Goal: Task Accomplishment & Management: Use online tool/utility

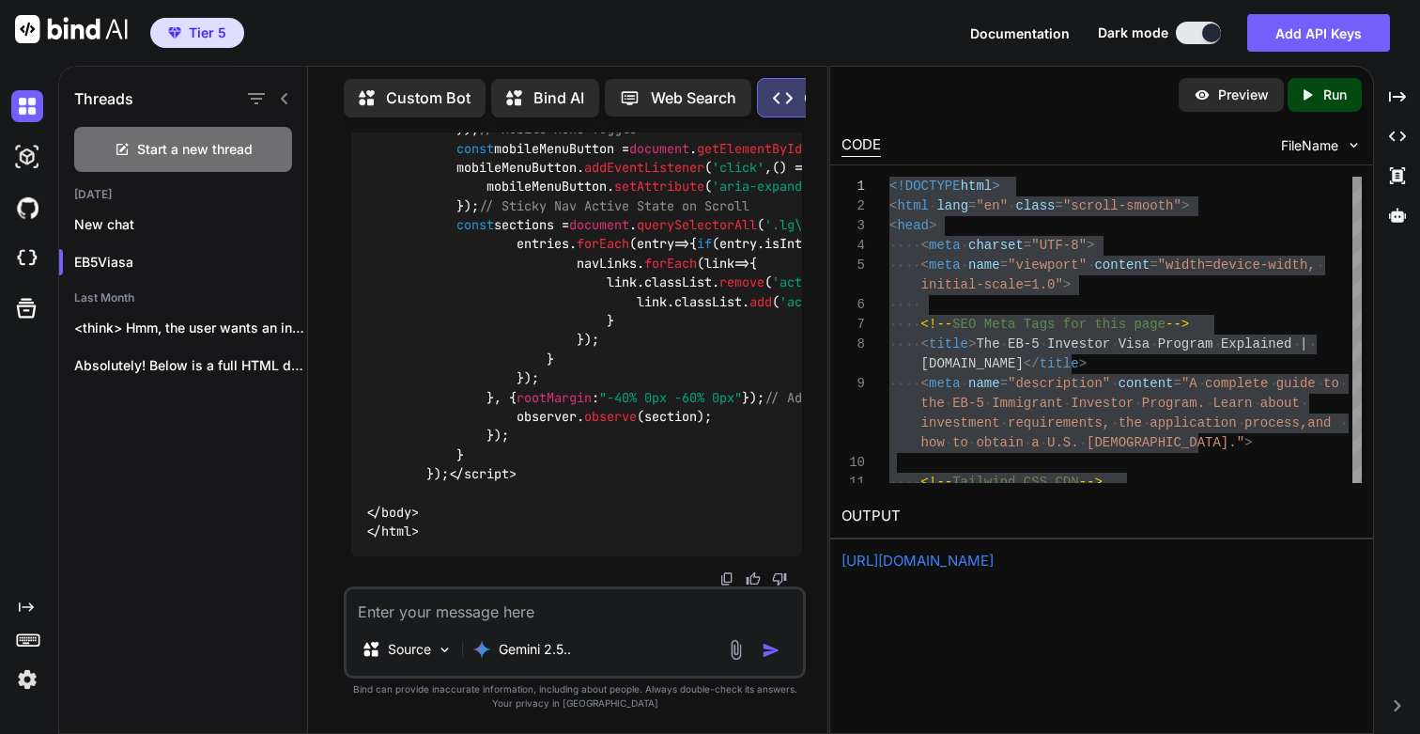
scroll to position [397869, 0]
click at [1338, 105] on div "Created with Pixso. Run" at bounding box center [1325, 95] width 74 height 34
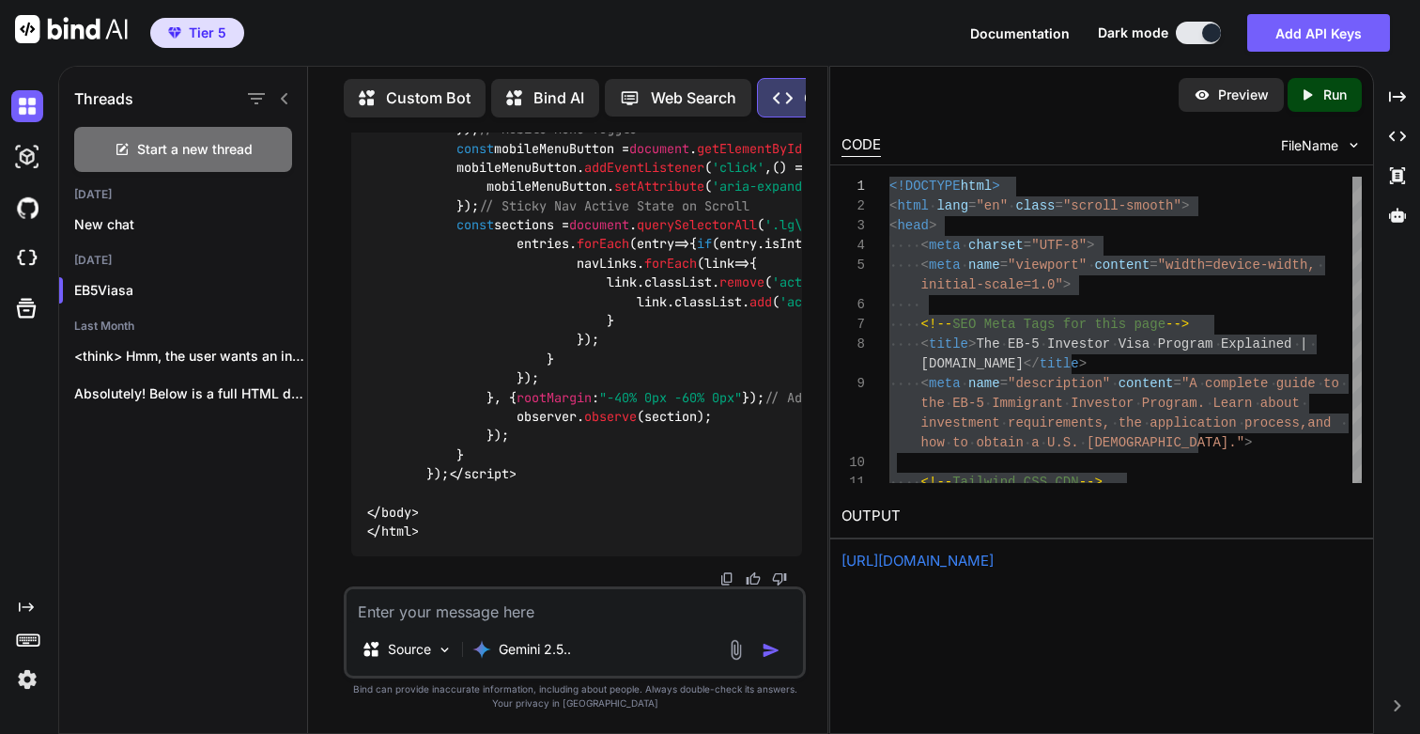
click at [964, 566] on link "[URL][DOMAIN_NAME]" at bounding box center [918, 560] width 152 height 18
click at [105, 285] on p "EB5Viasa" at bounding box center [190, 290] width 233 height 19
click at [466, 606] on textarea at bounding box center [575, 606] width 456 height 34
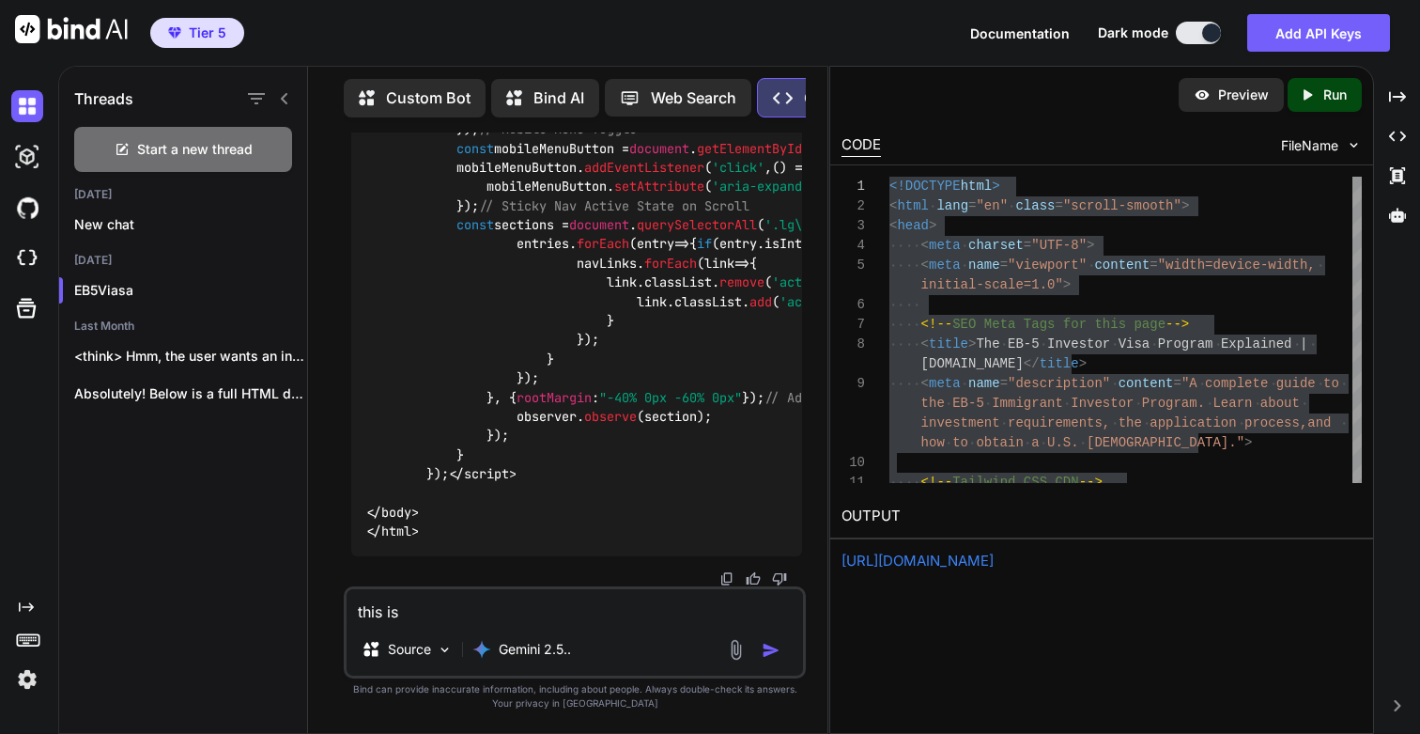
type textarea "this is"
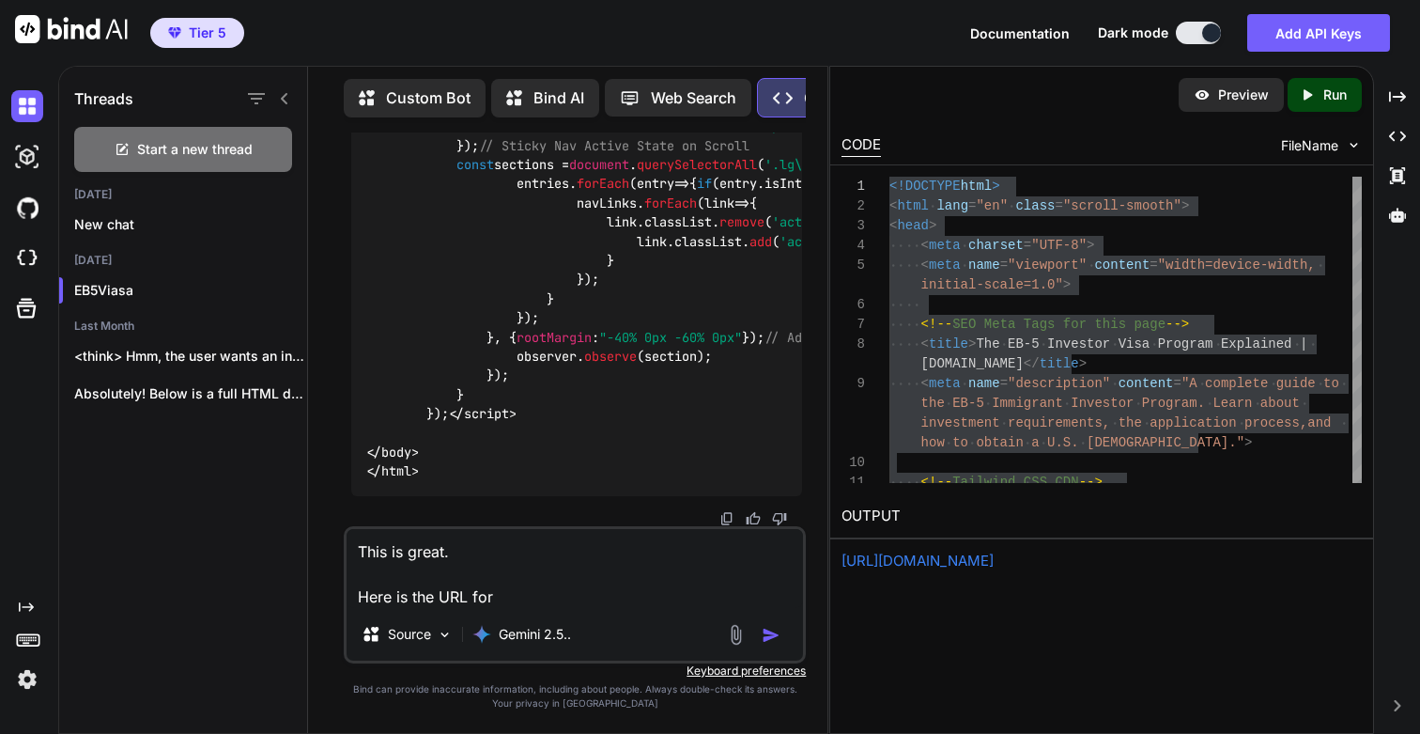
paste textarea "[URL][DOMAIN_NAME]"
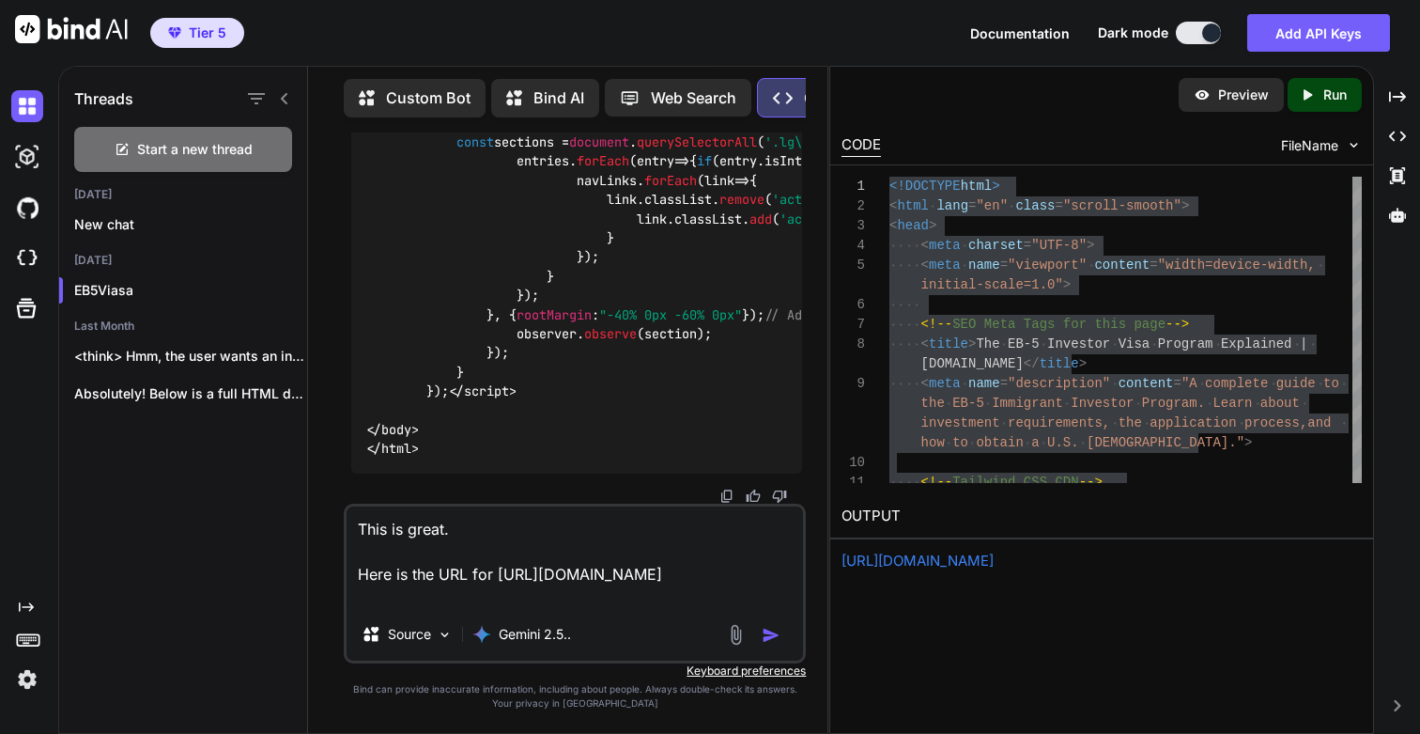
click at [495, 577] on textarea "This is great. Here is the URL for [URL][DOMAIN_NAME]" at bounding box center [575, 556] width 456 height 101
paste textarea "/eb5-program"
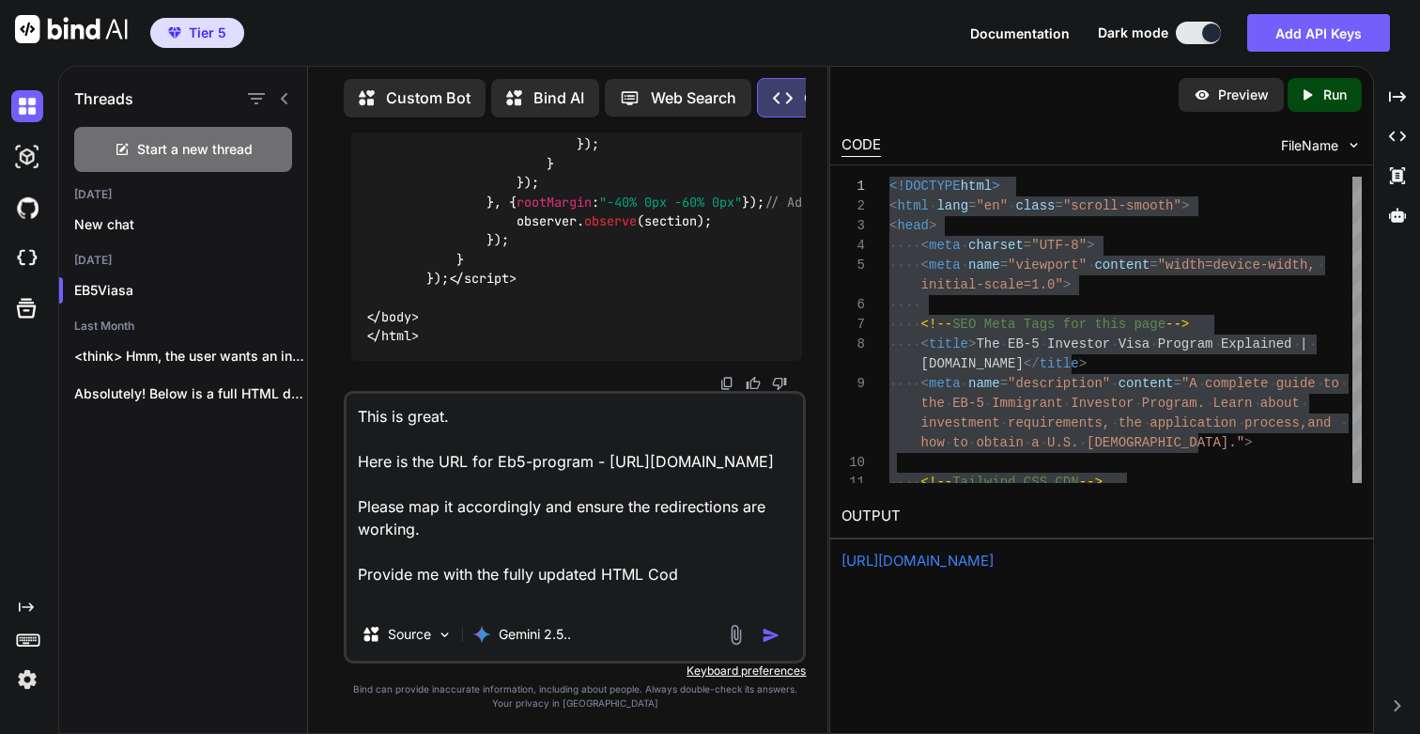
type textarea "This is great. Here is the URL for Eb5-program - [URL][DOMAIN_NAME] Please map …"
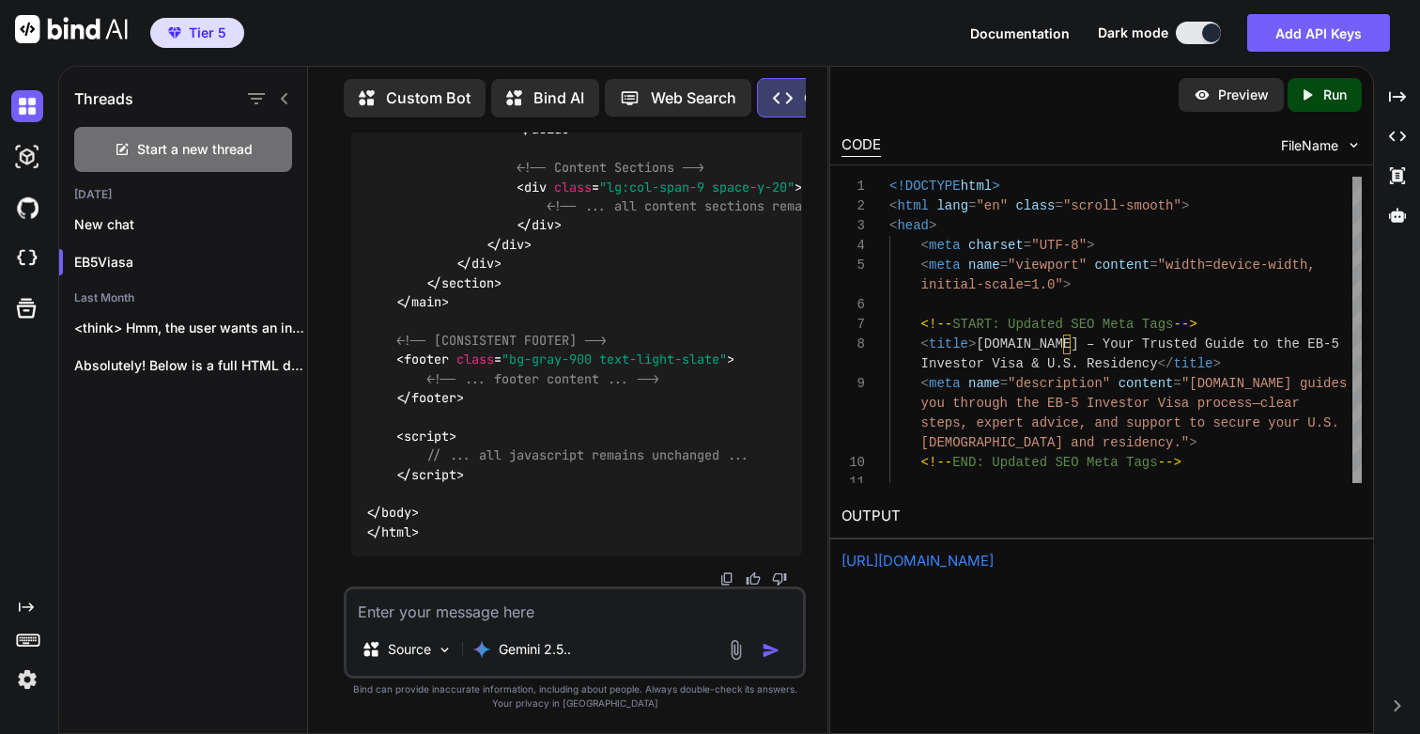
scroll to position [398561, 0]
click at [1329, 85] on p "Run" at bounding box center [1334, 94] width 23 height 19
click at [936, 568] on link "[URL][DOMAIN_NAME]" at bounding box center [918, 560] width 152 height 18
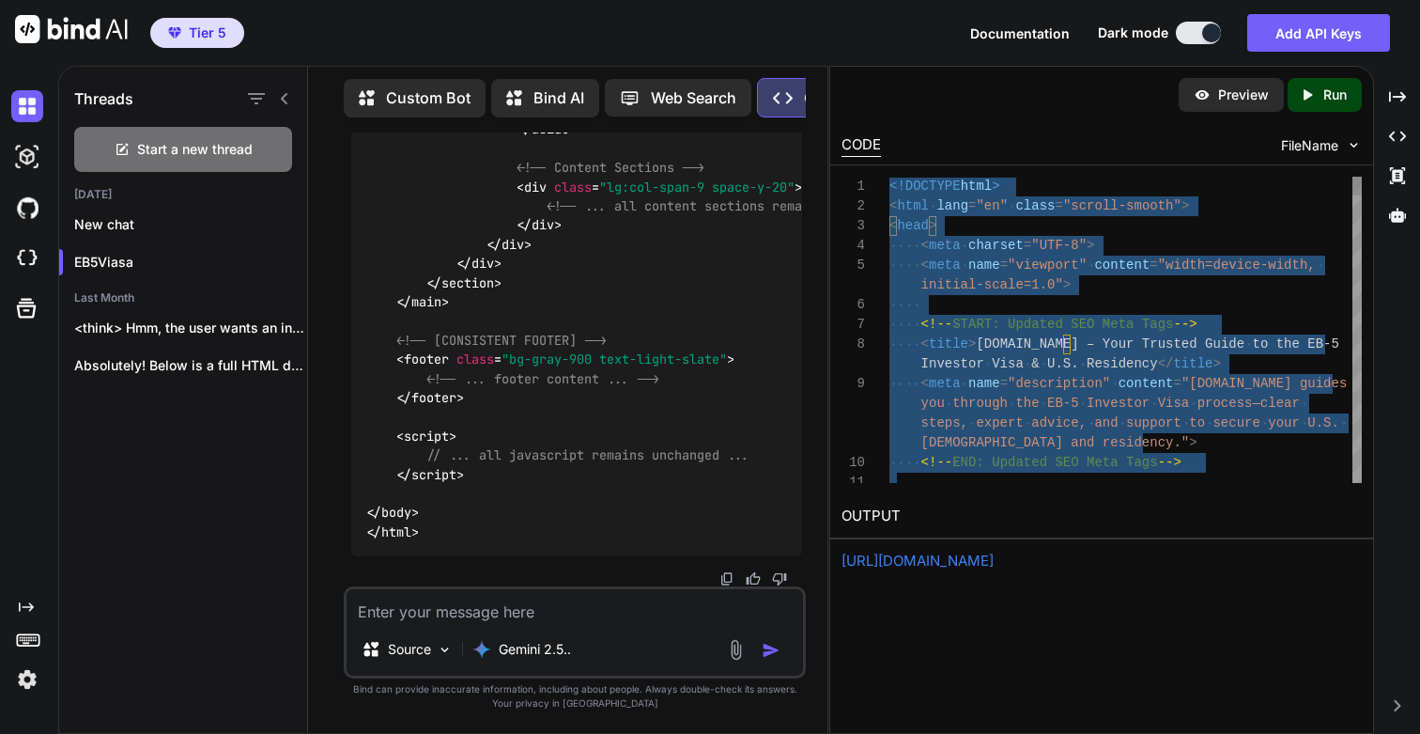
type textarea "<!DOCTYPE html> <html lang="en" class="scroll-smooth"> <head> <meta charset="UT…"
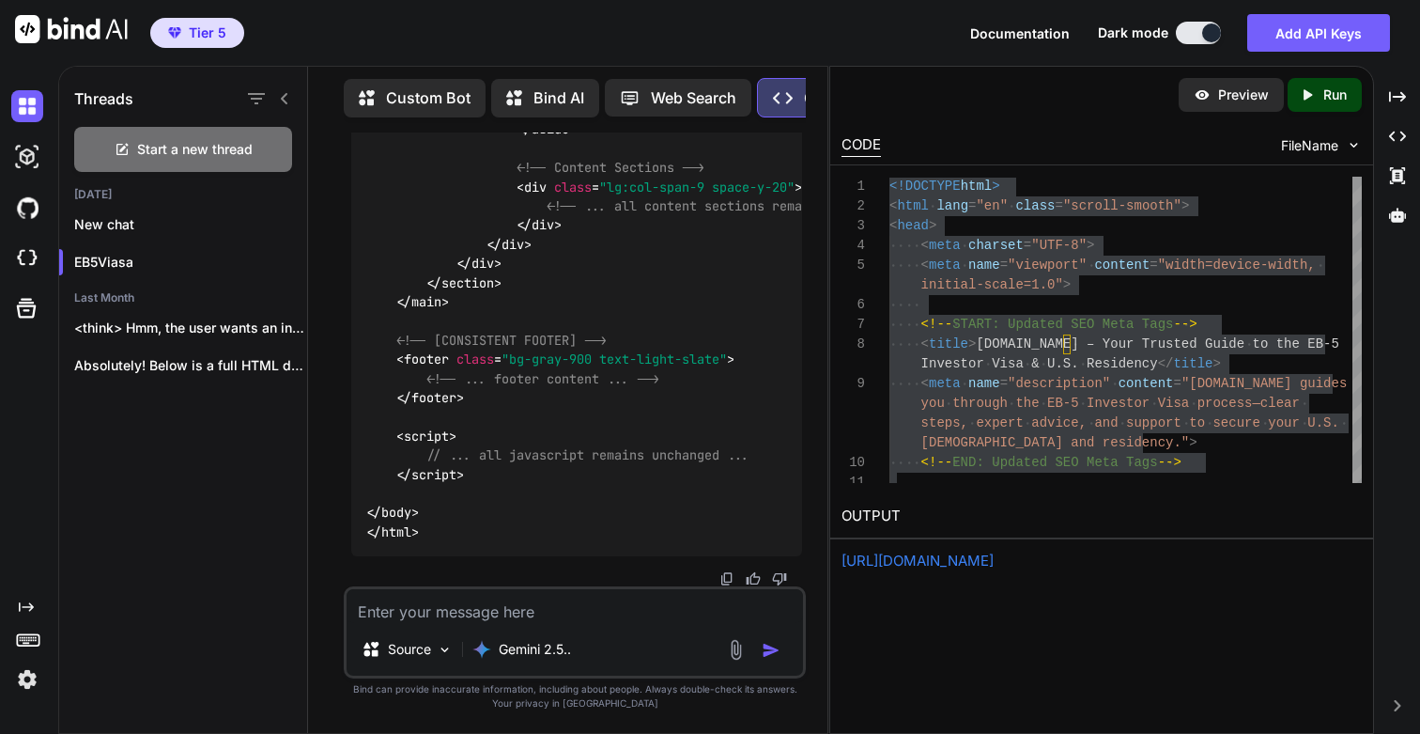
click at [1322, 87] on icon "Created with Pixso." at bounding box center [1311, 94] width 24 height 17
click at [942, 565] on link "[URL][DOMAIN_NAME]" at bounding box center [918, 560] width 152 height 18
drag, startPoint x: 674, startPoint y: 305, endPoint x: 423, endPoint y: 323, distance: 252.4
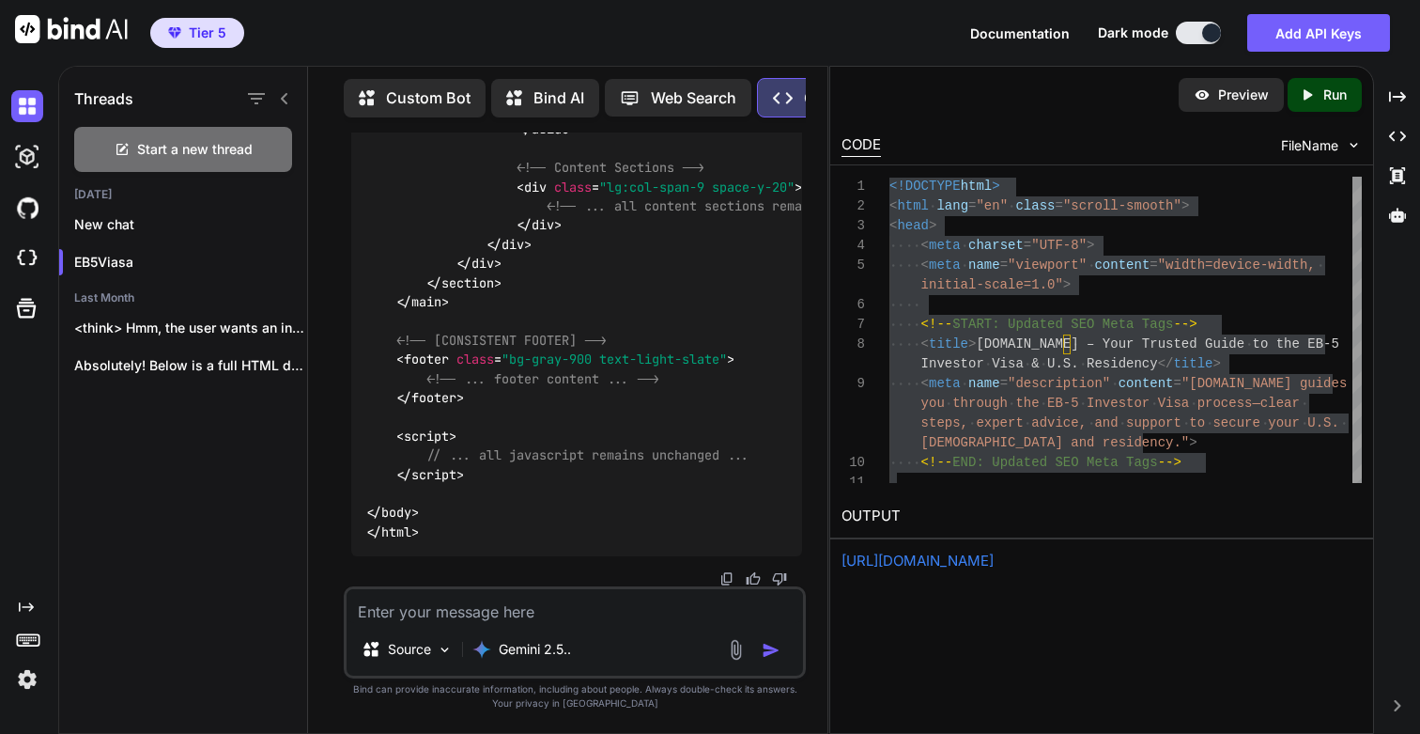
copy code "eb5-program-overview"
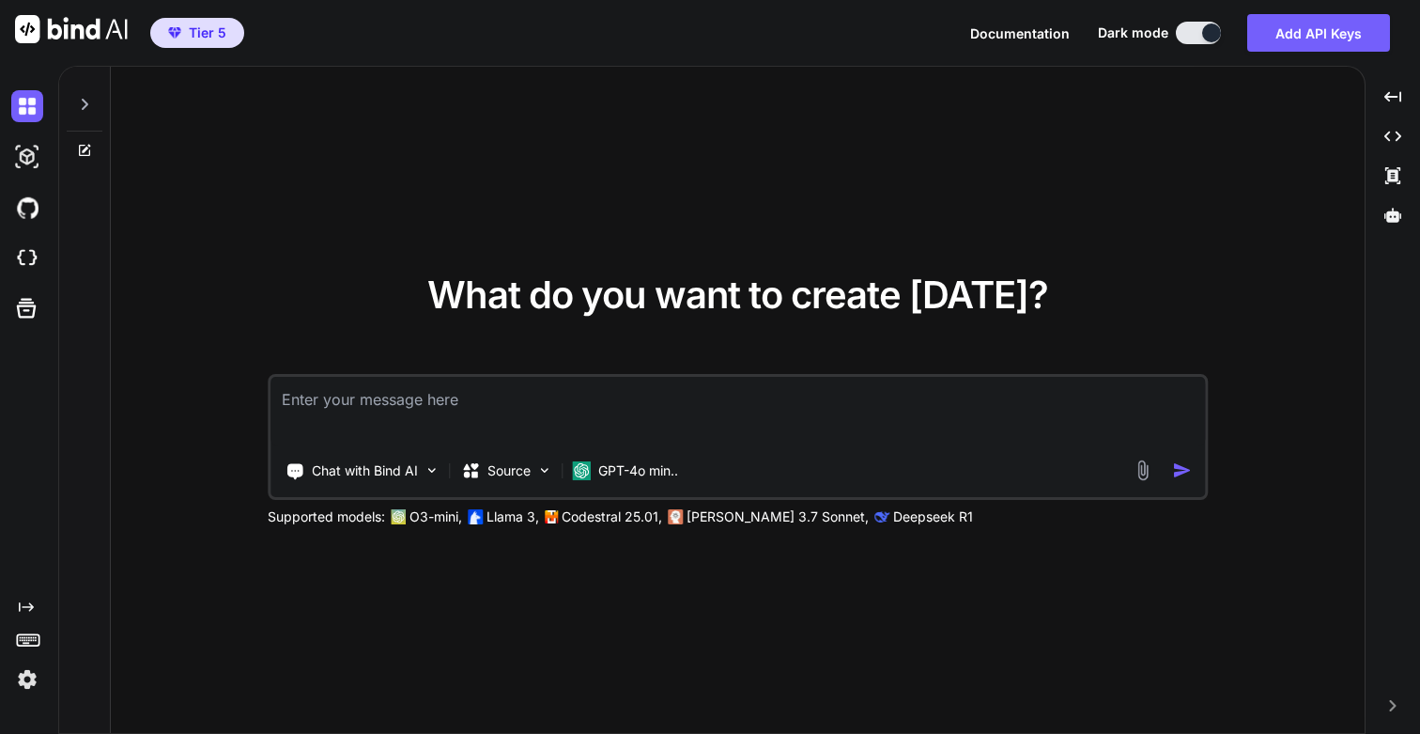
click at [87, 104] on icon at bounding box center [85, 104] width 7 height 11
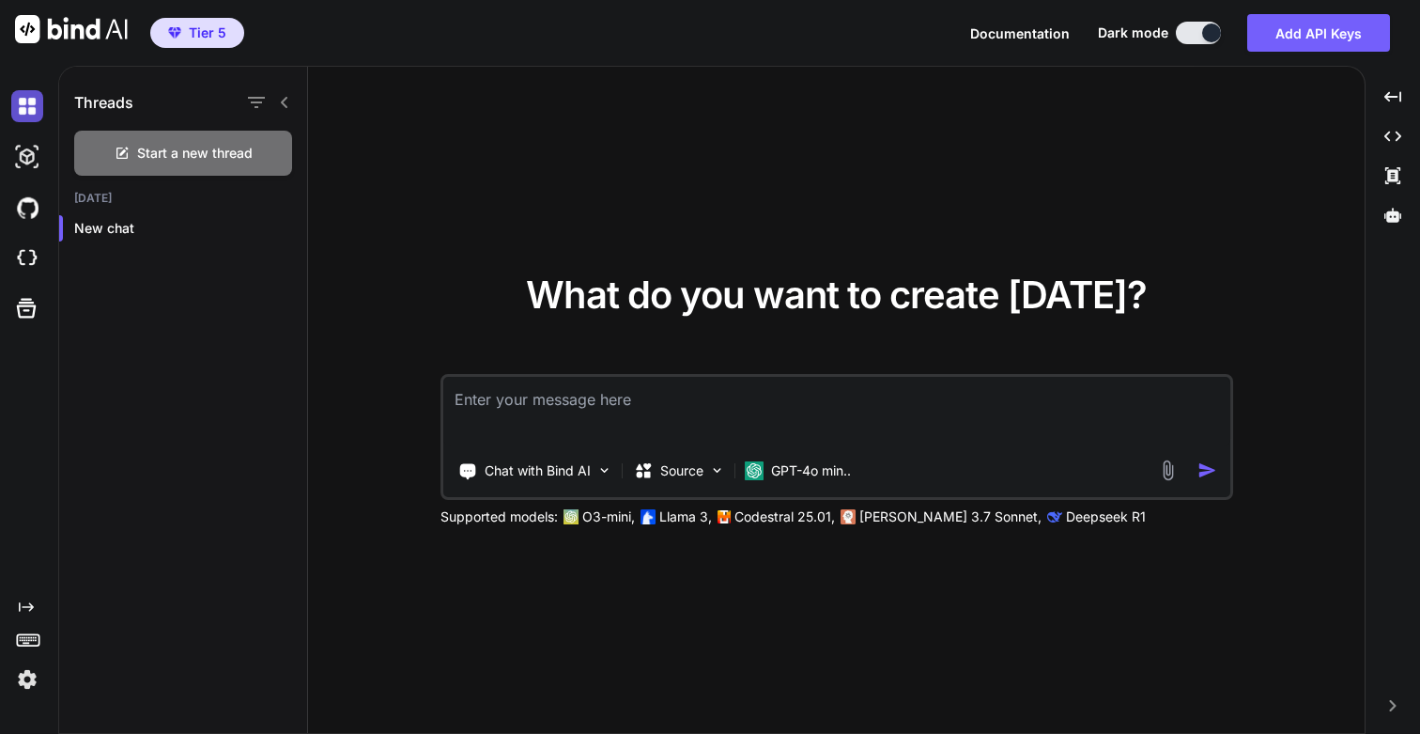
click at [24, 116] on img at bounding box center [27, 106] width 32 height 32
click at [26, 154] on img at bounding box center [27, 157] width 32 height 32
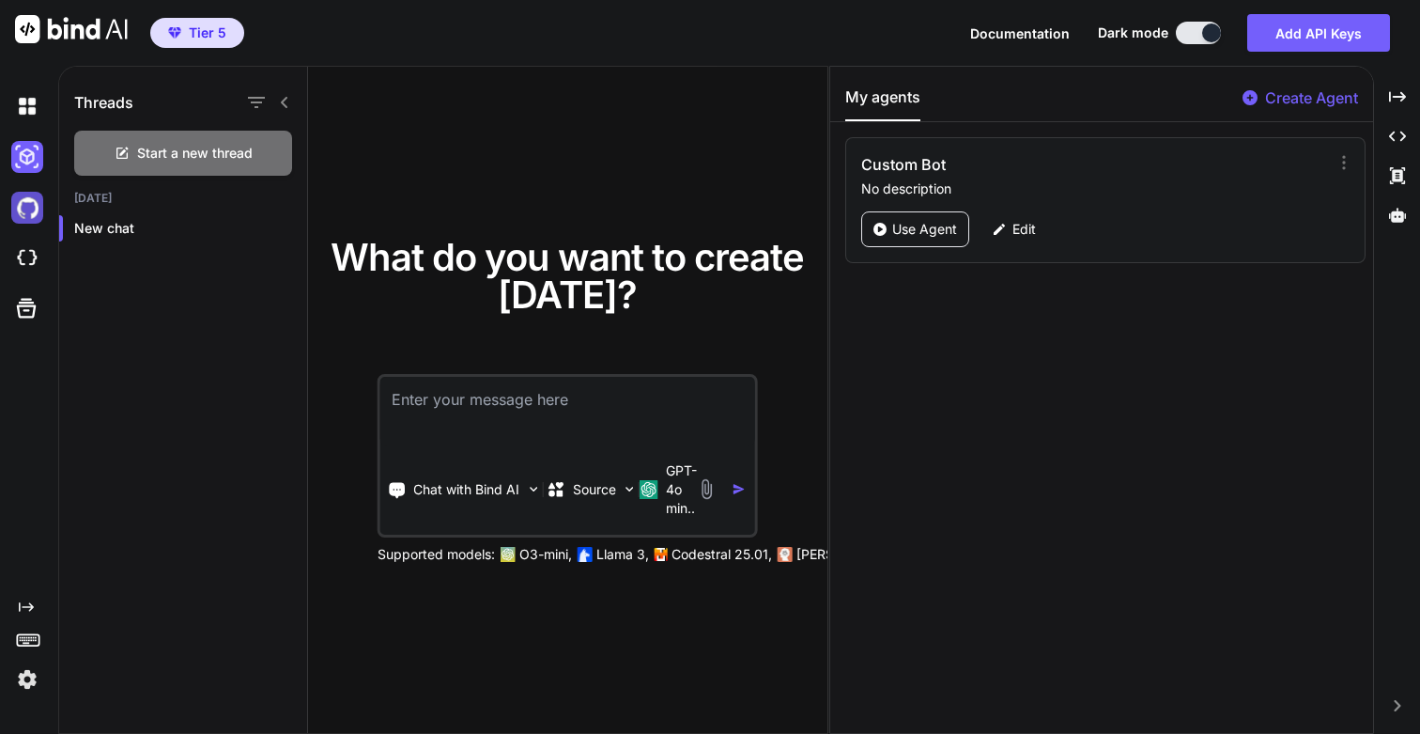
click at [26, 202] on img at bounding box center [27, 208] width 32 height 32
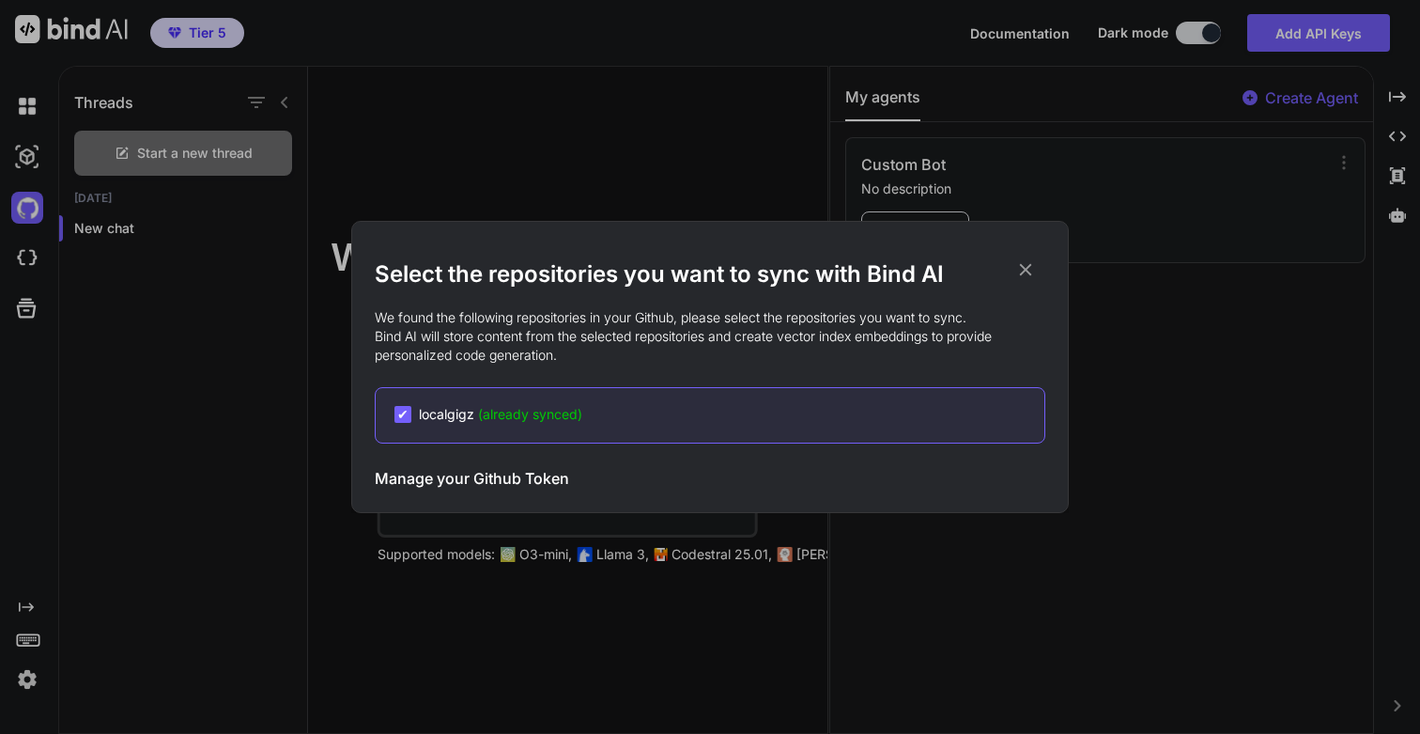
click at [28, 253] on div "Select the repositories you want to sync with Bind AI We found the following re…" at bounding box center [710, 367] width 1420 height 734
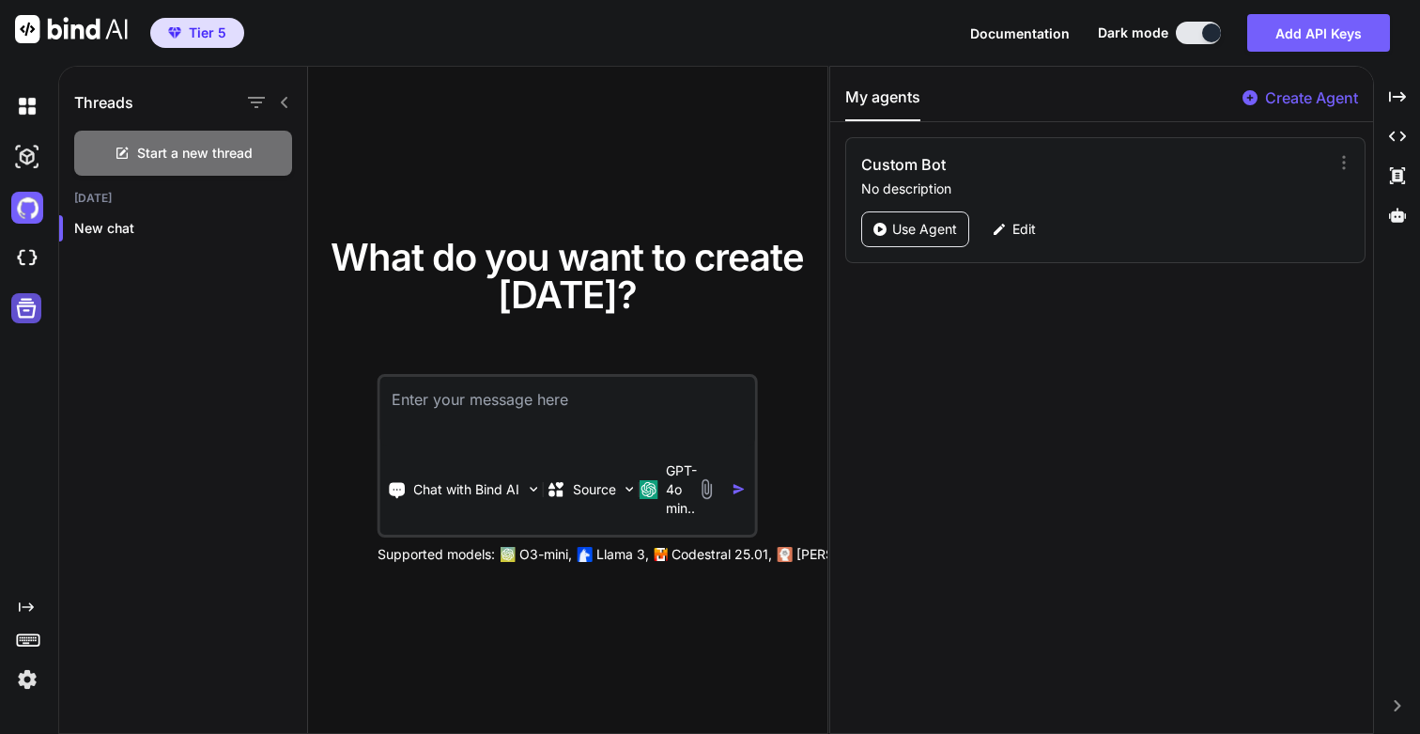
click at [31, 300] on icon at bounding box center [26, 308] width 26 height 26
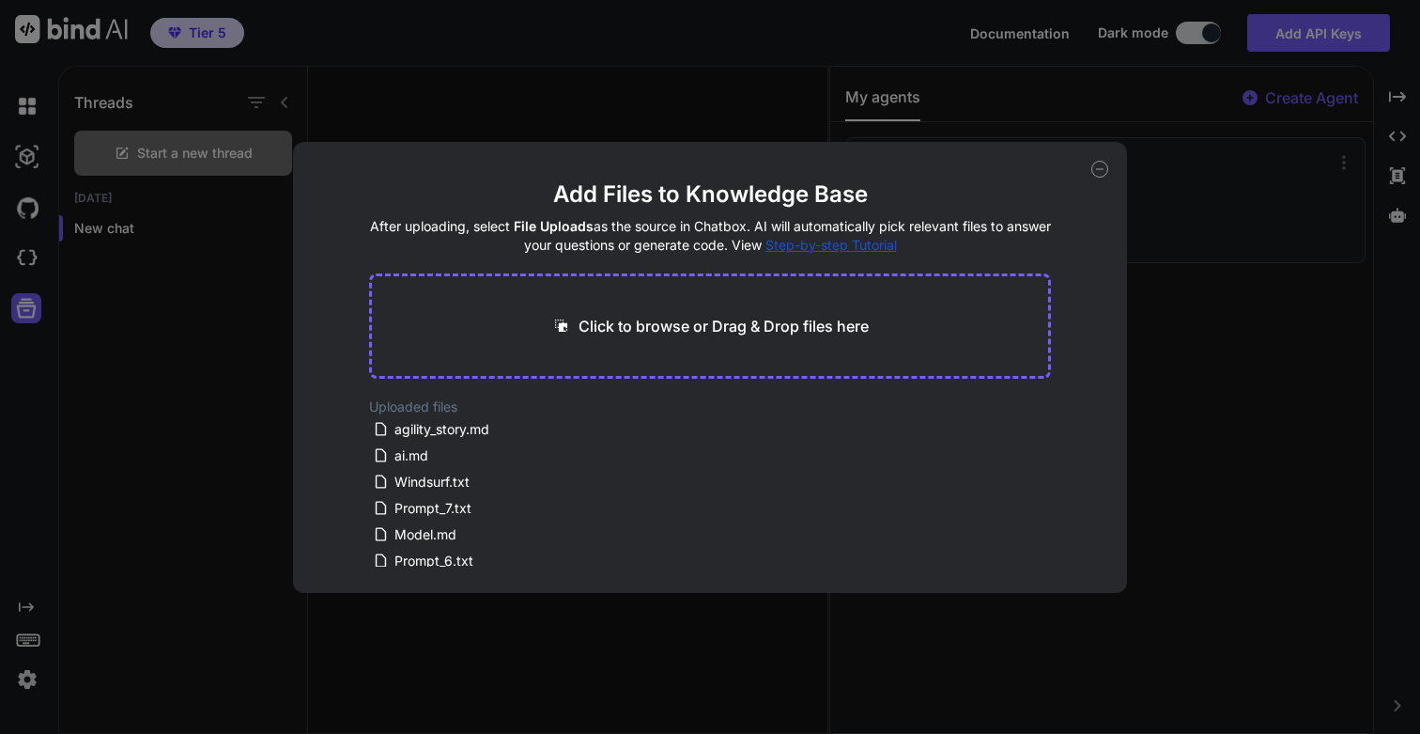
click at [1105, 169] on icon at bounding box center [1099, 169] width 17 height 17
type textarea "x"
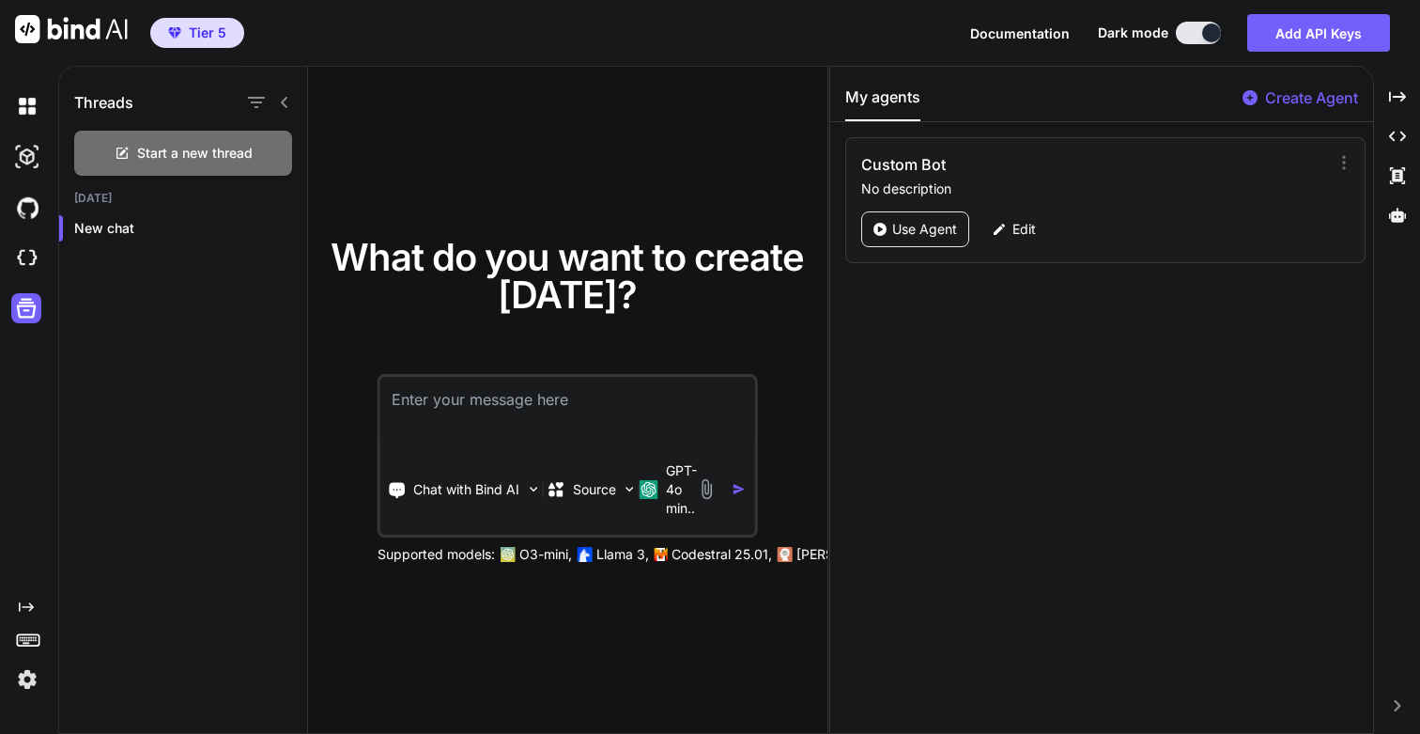
click at [27, 687] on img at bounding box center [27, 679] width 32 height 32
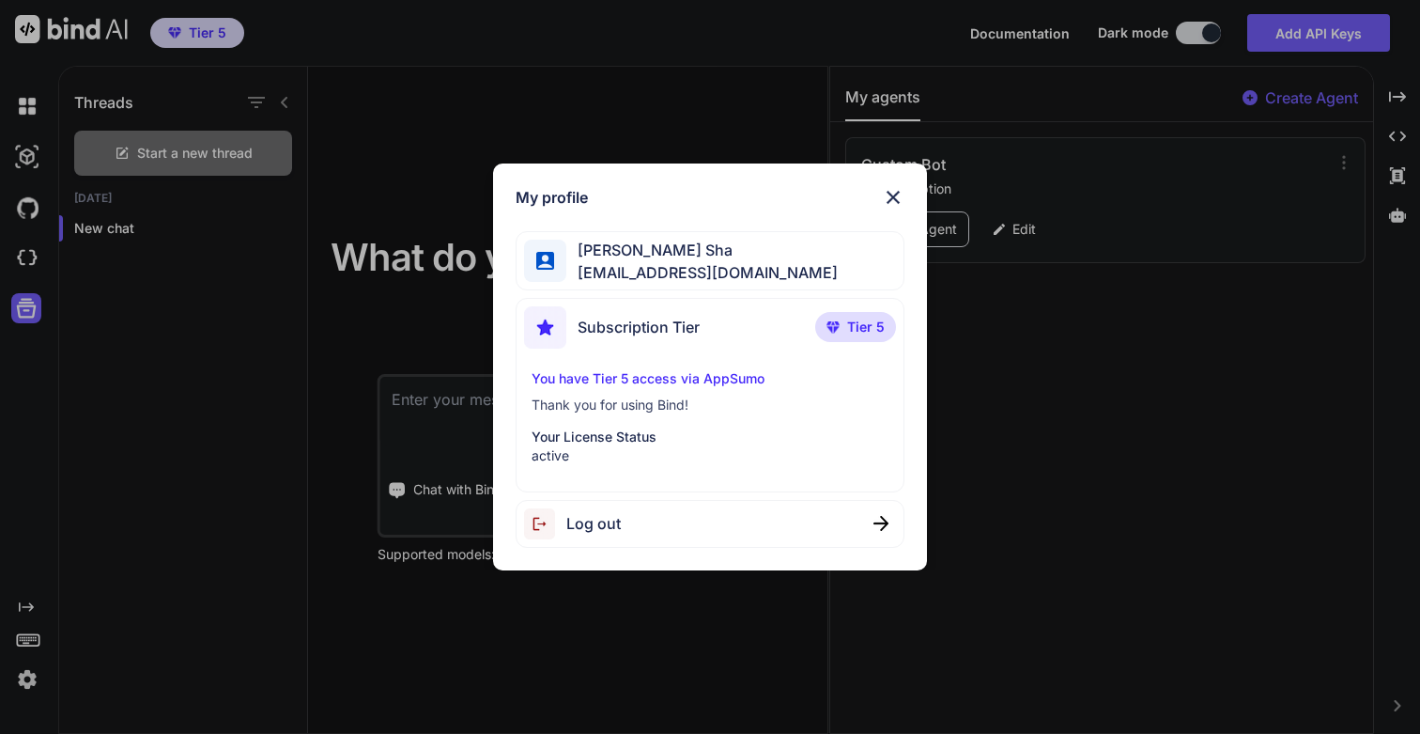
click at [592, 518] on span "Log out" at bounding box center [593, 523] width 54 height 23
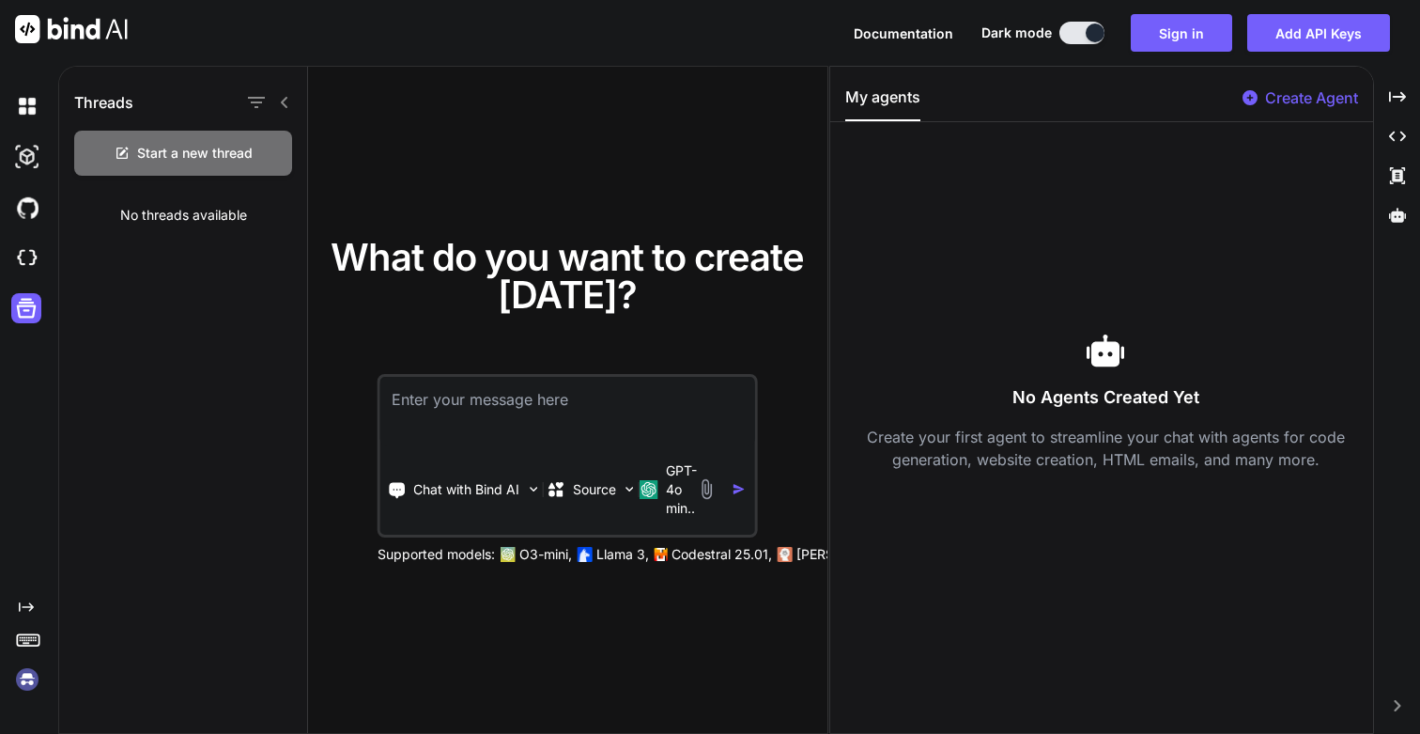
click at [17, 682] on img at bounding box center [27, 679] width 32 height 32
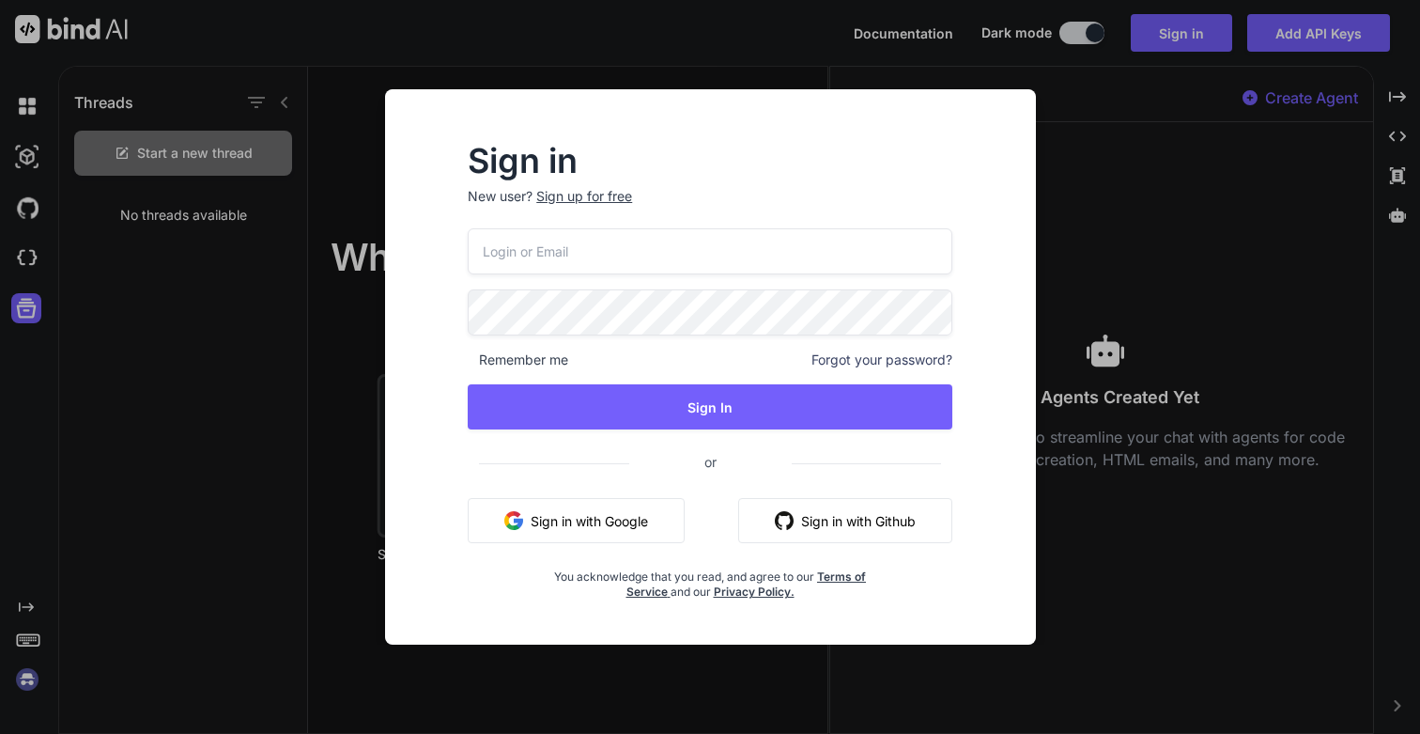
click at [558, 257] on input "email" at bounding box center [710, 251] width 485 height 46
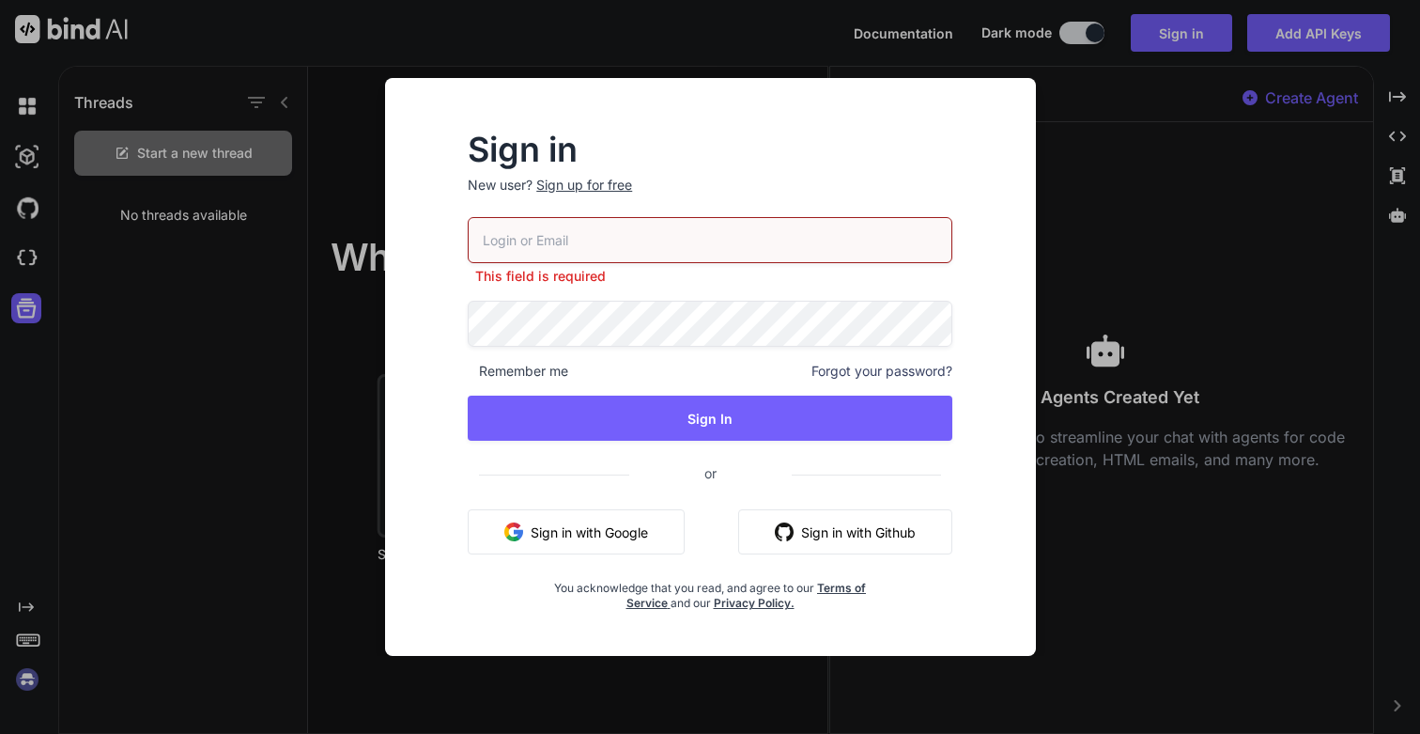
type input "sania1813@yahoo.com"
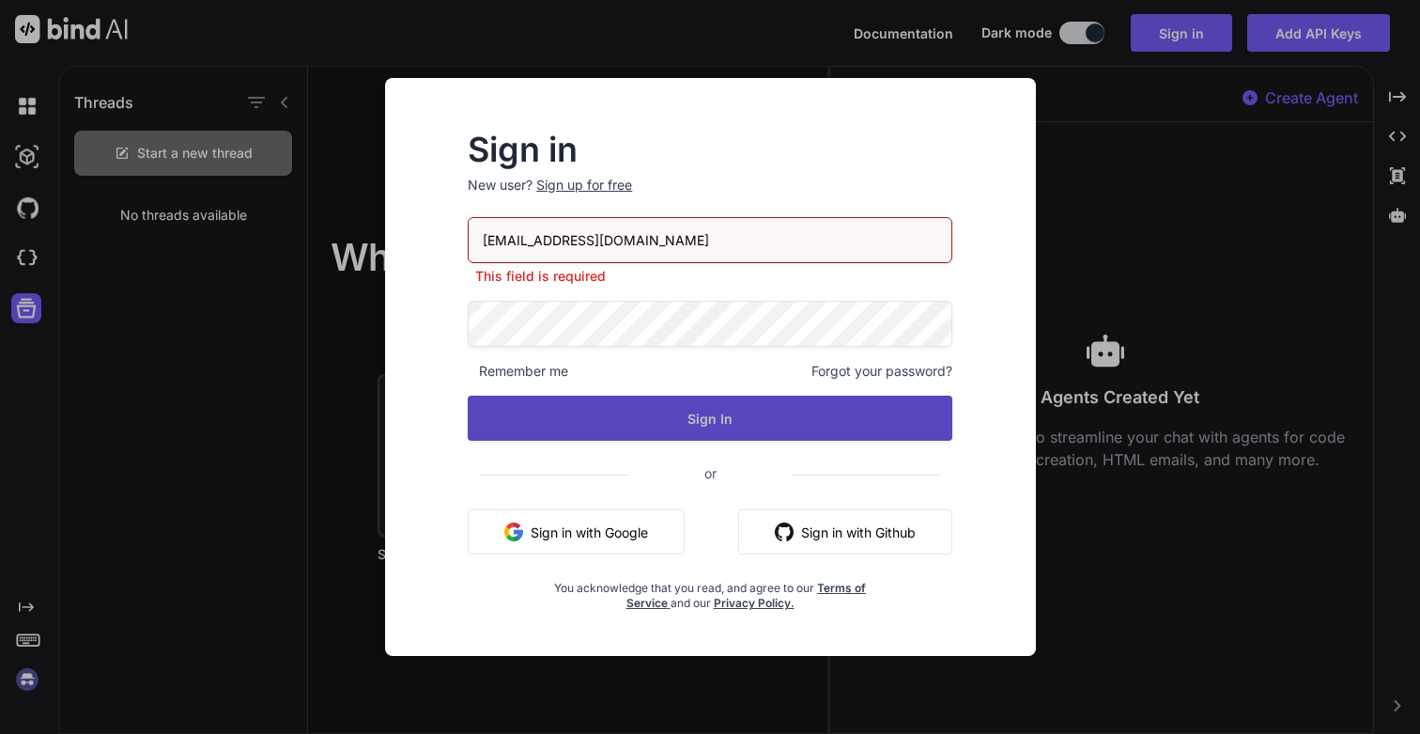
click at [666, 404] on button "Sign In" at bounding box center [710, 417] width 485 height 45
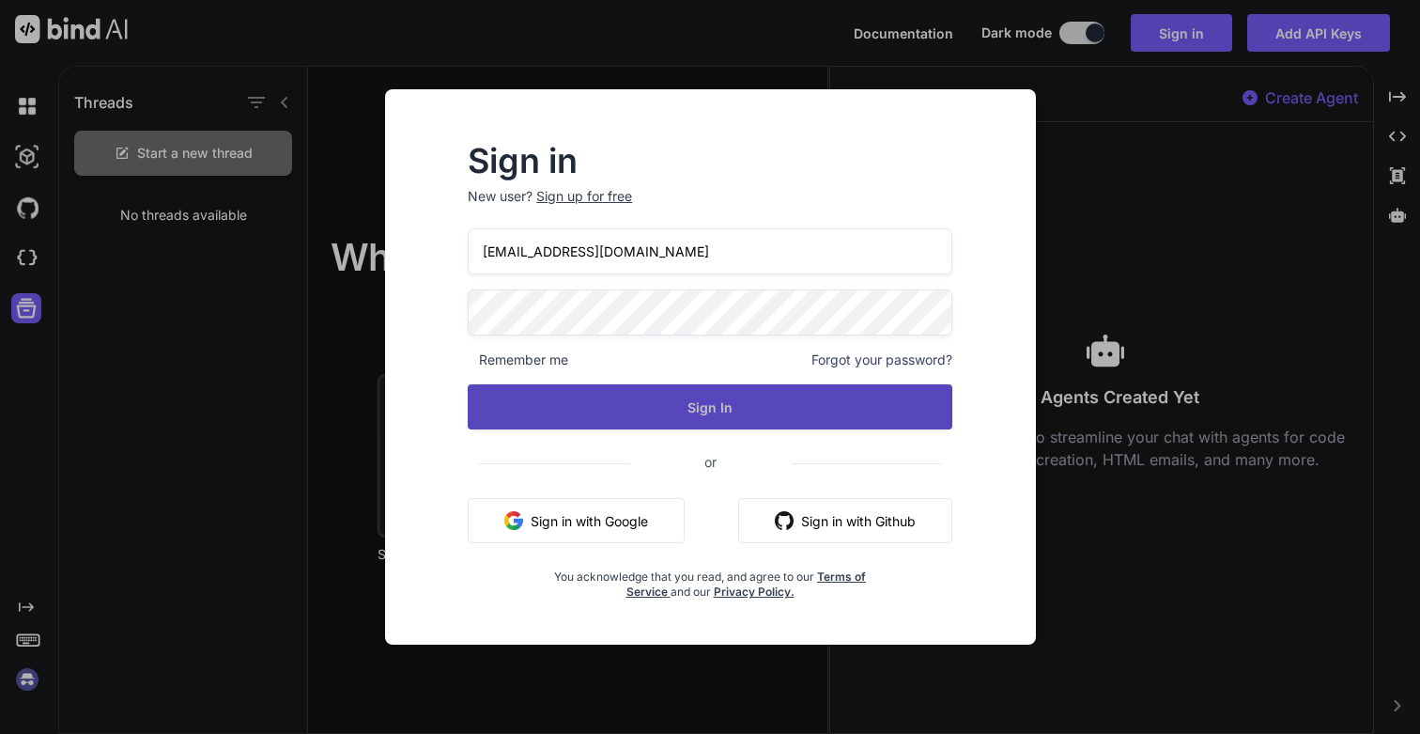
click at [723, 400] on button "Sign In" at bounding box center [710, 406] width 485 height 45
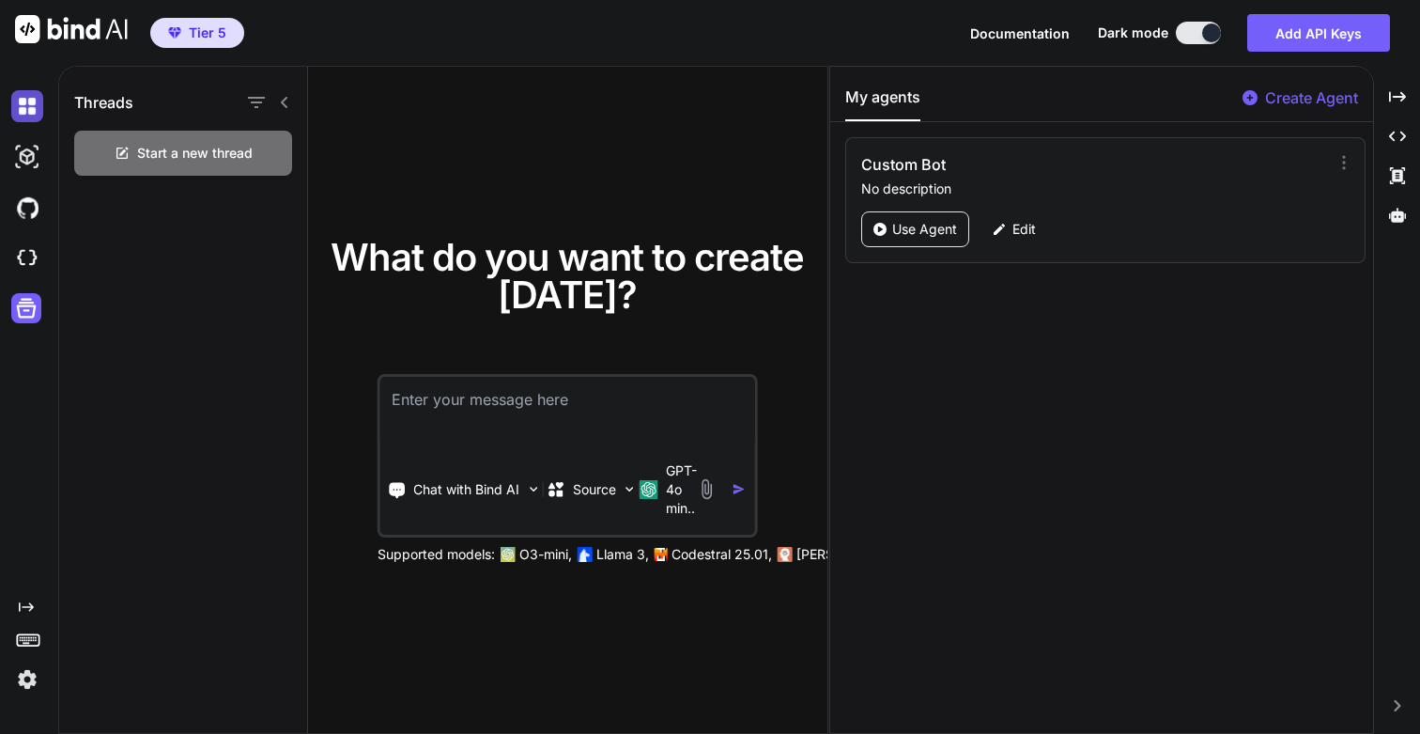
click at [26, 105] on img at bounding box center [27, 106] width 32 height 32
click at [280, 102] on icon at bounding box center [284, 102] width 15 height 15
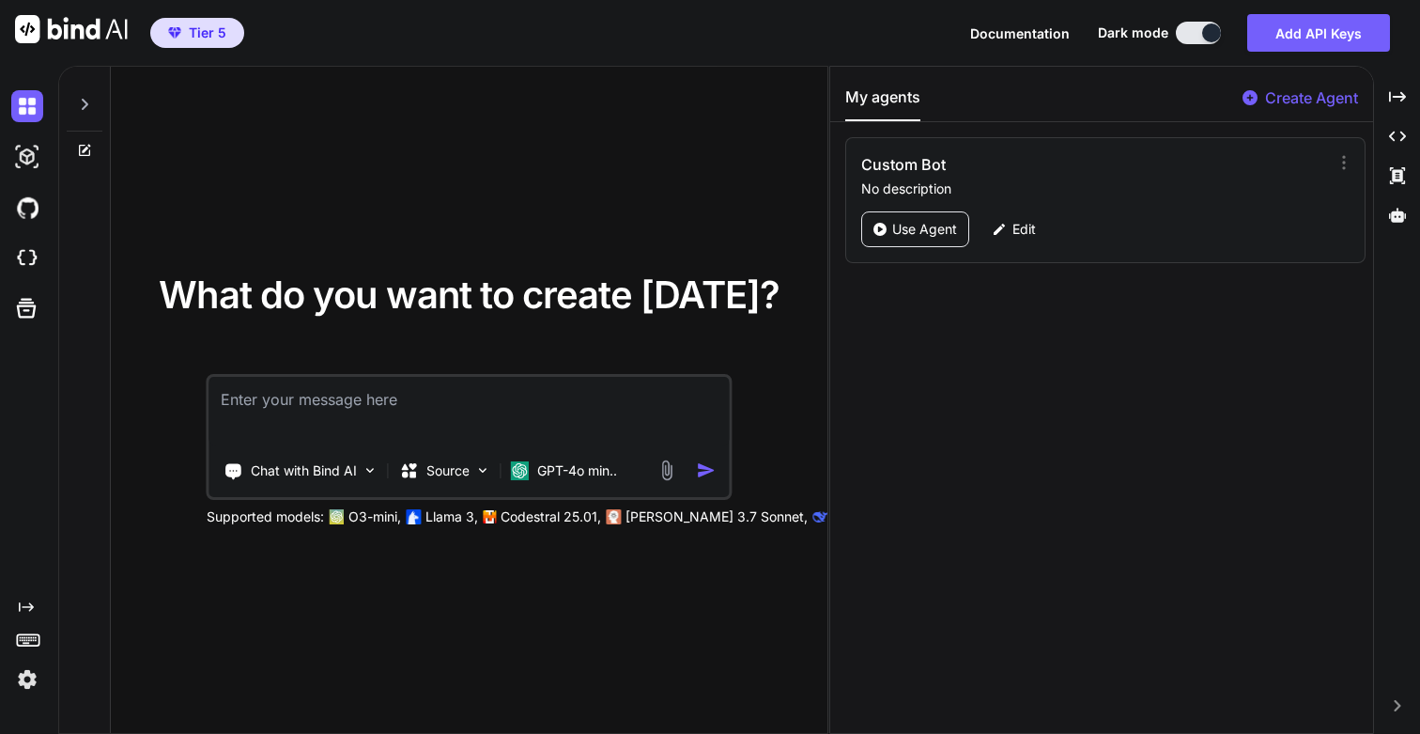
click at [81, 101] on icon at bounding box center [84, 104] width 15 height 15
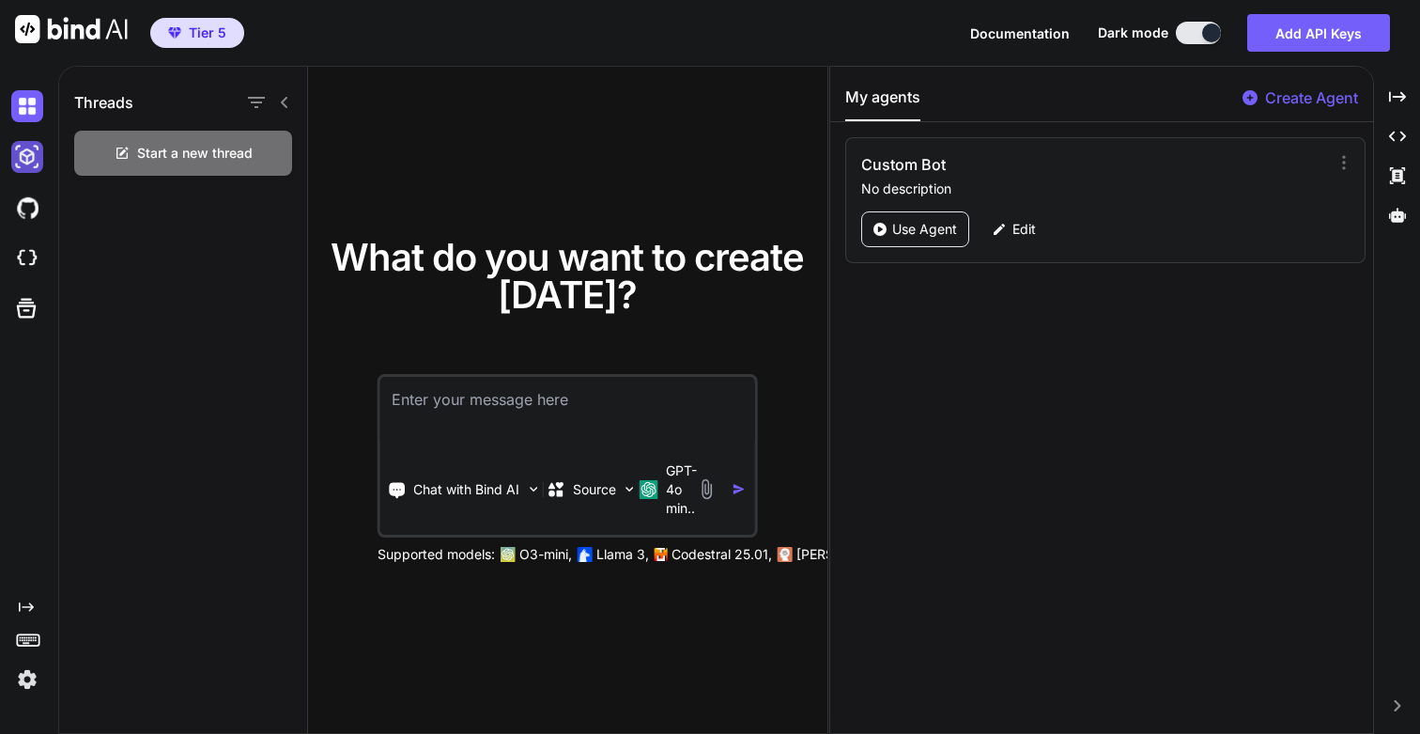
click at [23, 148] on img at bounding box center [27, 157] width 32 height 32
click at [29, 210] on img at bounding box center [27, 208] width 32 height 32
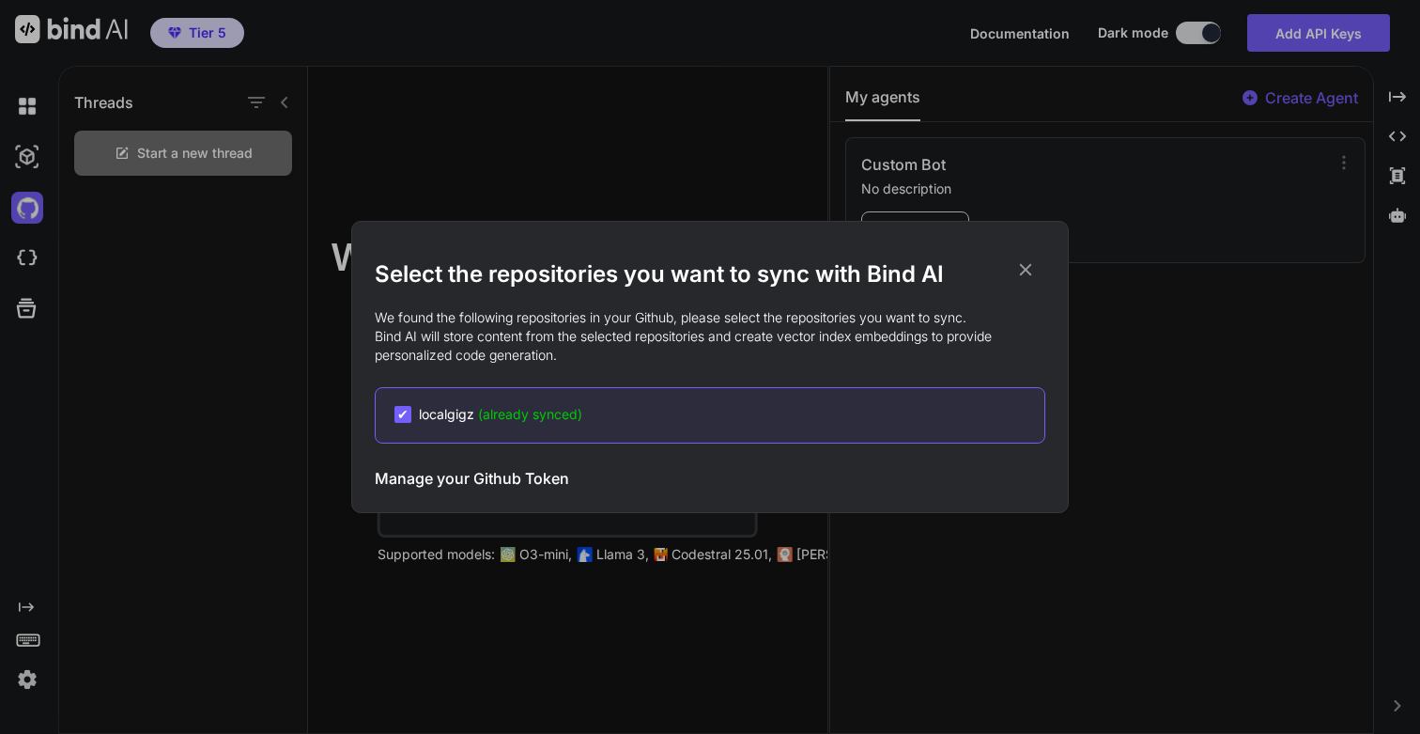
click at [410, 411] on div "✔" at bounding box center [402, 414] width 17 height 17
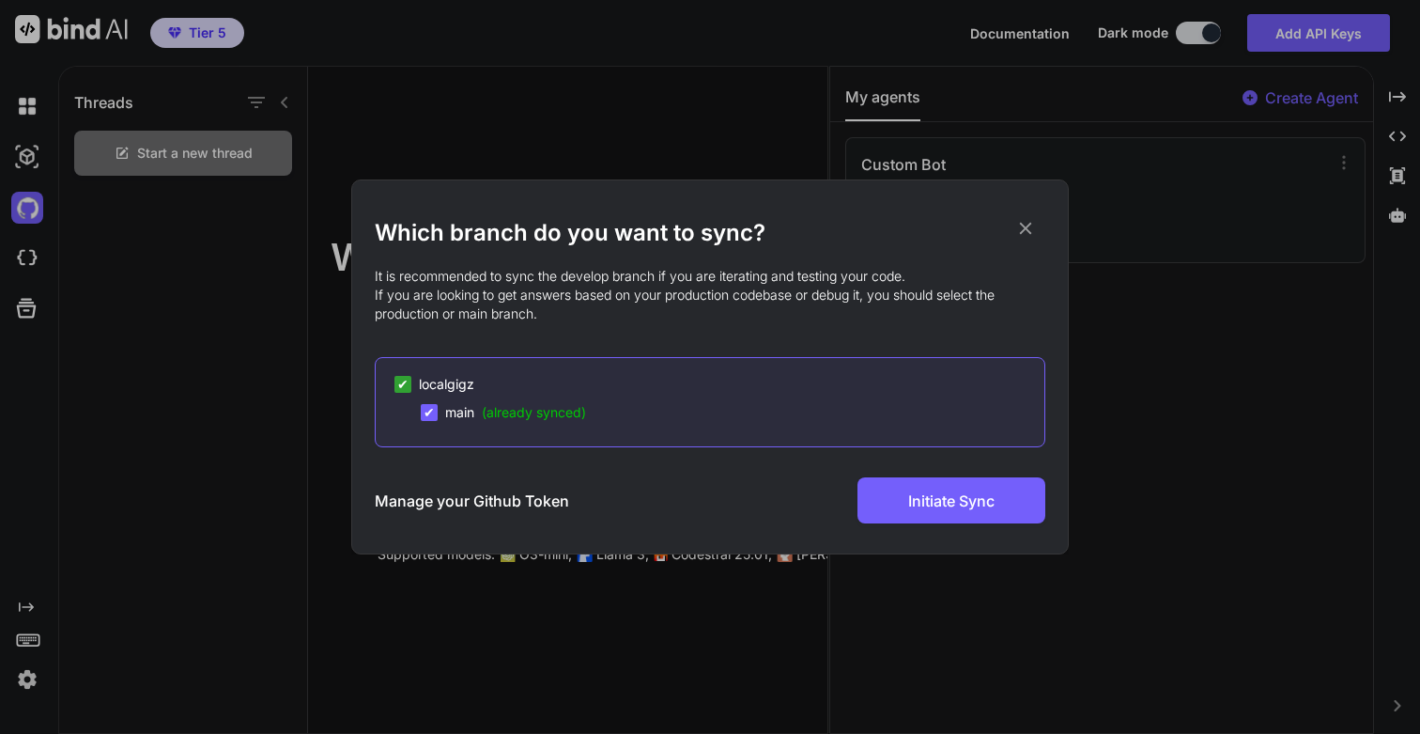
click at [406, 389] on span "✔" at bounding box center [402, 384] width 11 height 19
click at [427, 415] on span "✔" at bounding box center [429, 412] width 11 height 19
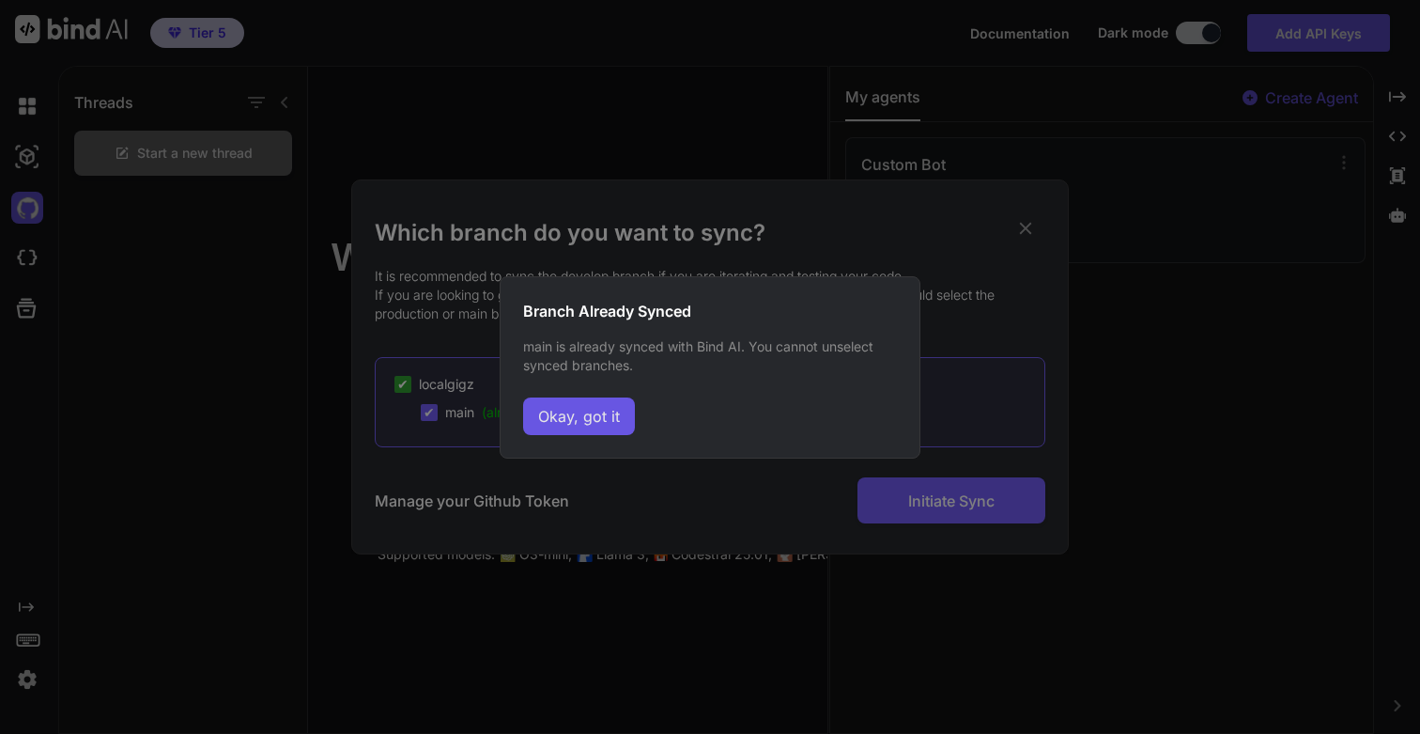
click at [545, 414] on button "Okay, got it" at bounding box center [579, 416] width 112 height 38
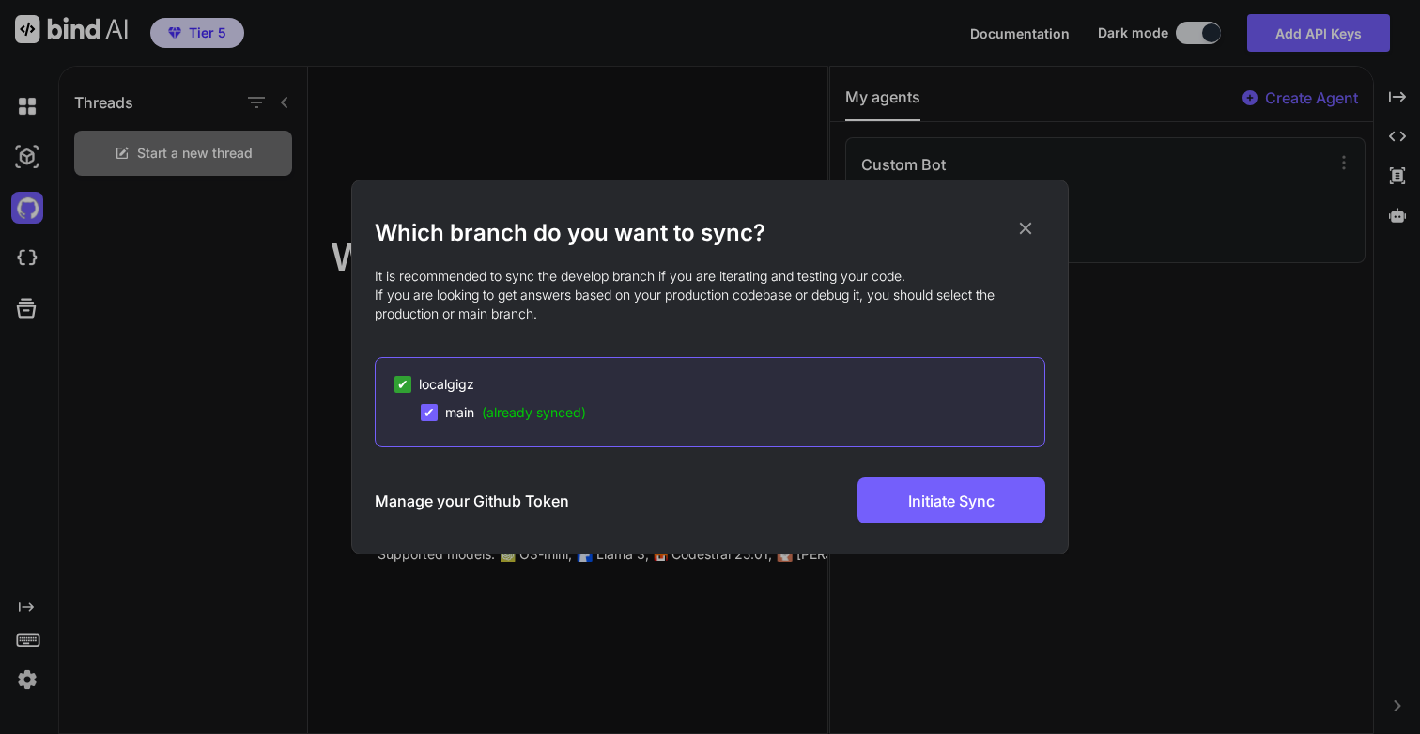
click at [432, 410] on span "✔" at bounding box center [429, 412] width 11 height 19
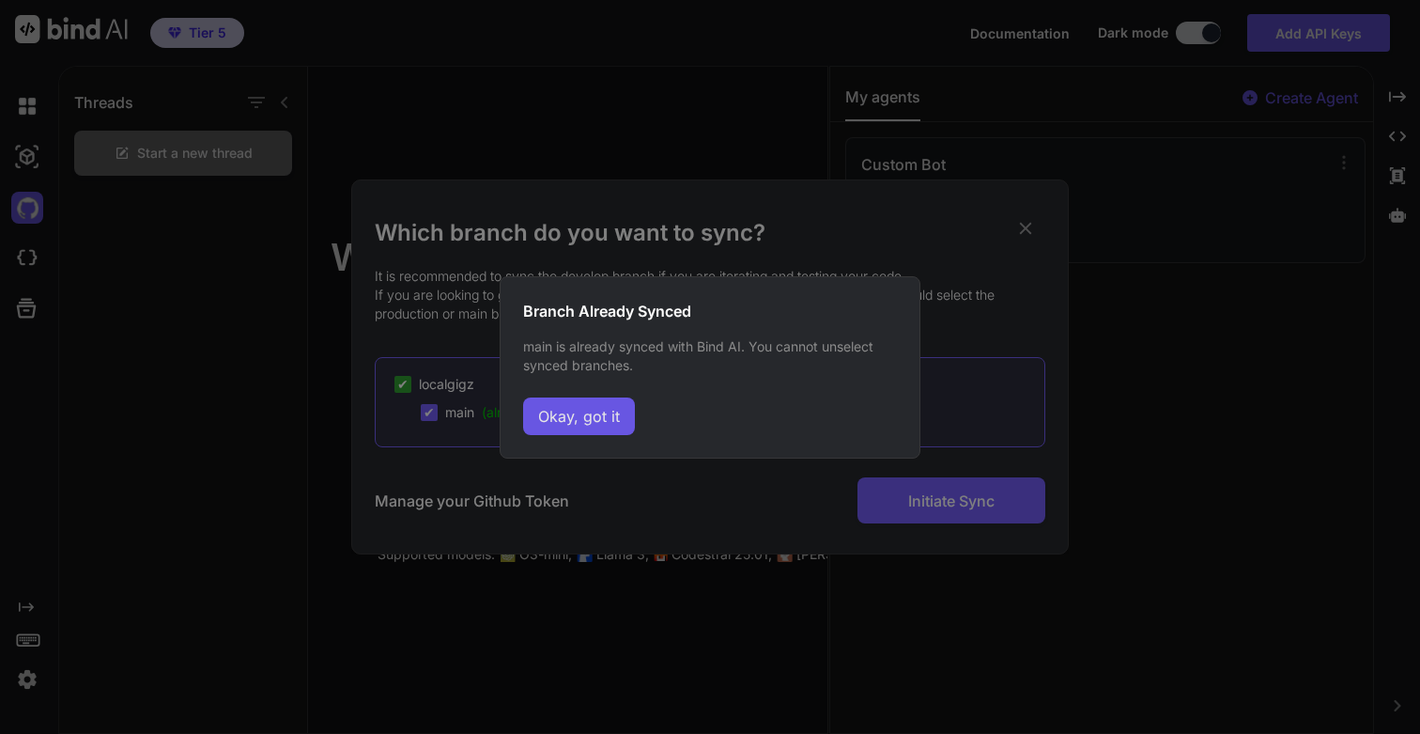
click at [578, 424] on button "Okay, got it" at bounding box center [579, 416] width 112 height 38
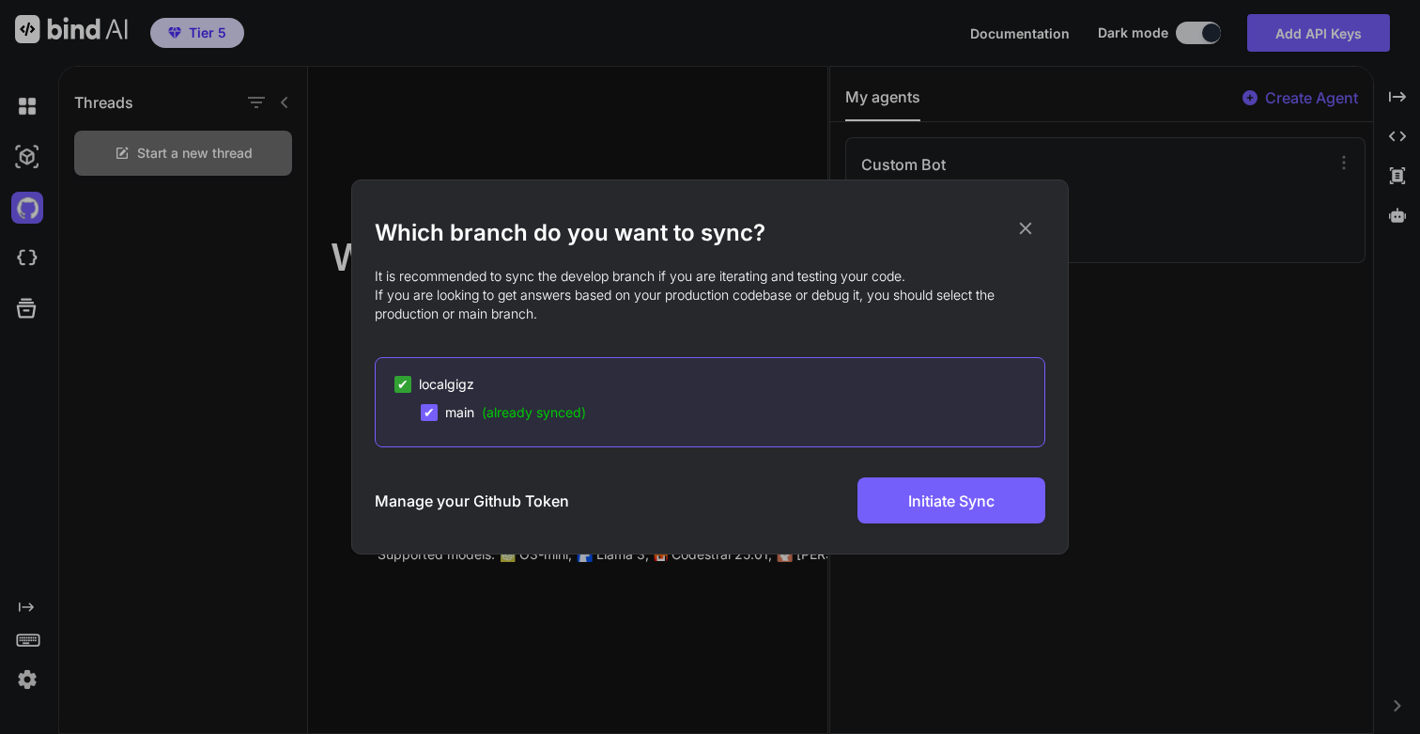
click at [403, 384] on span "✔" at bounding box center [402, 384] width 11 height 19
click at [1036, 227] on h2 "Which branch do you want to sync?" at bounding box center [710, 233] width 671 height 30
click at [1032, 230] on icon at bounding box center [1025, 228] width 21 height 21
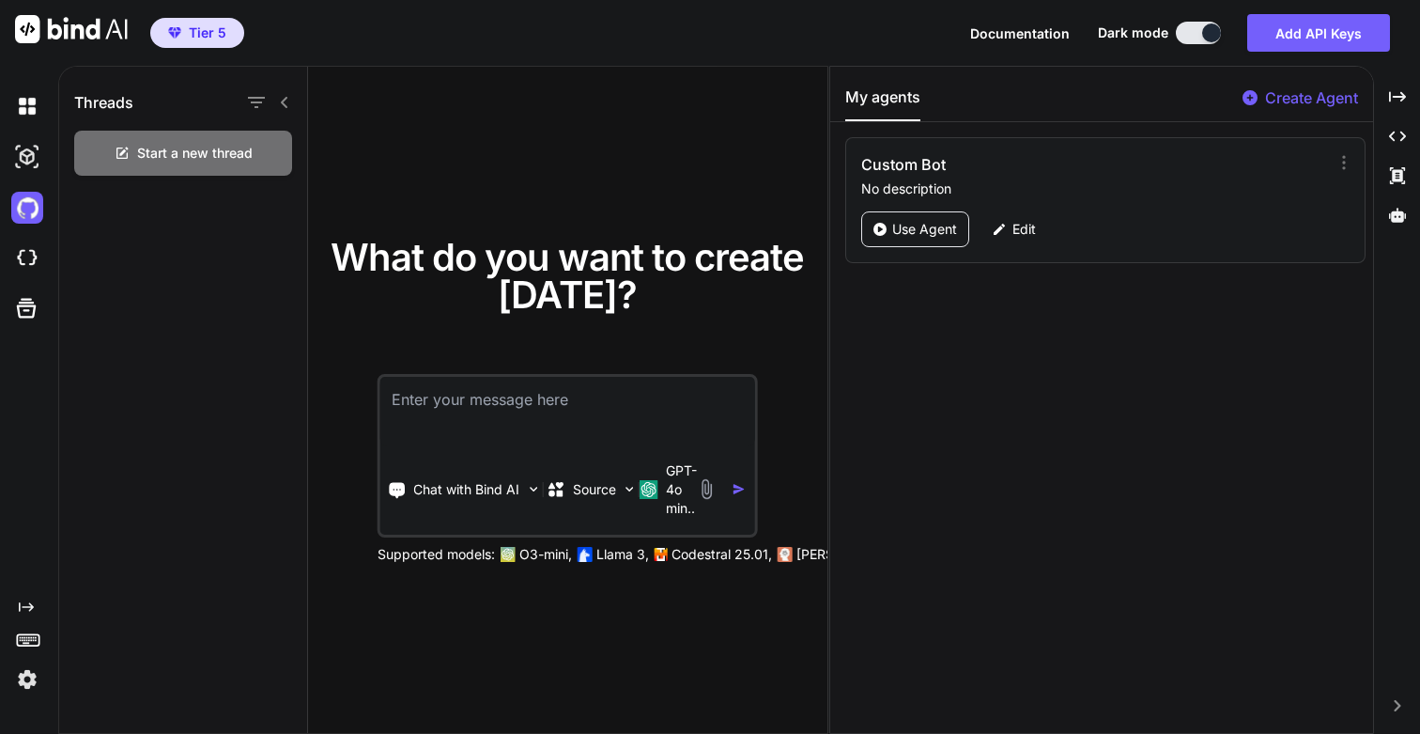
click at [286, 101] on icon at bounding box center [284, 102] width 15 height 15
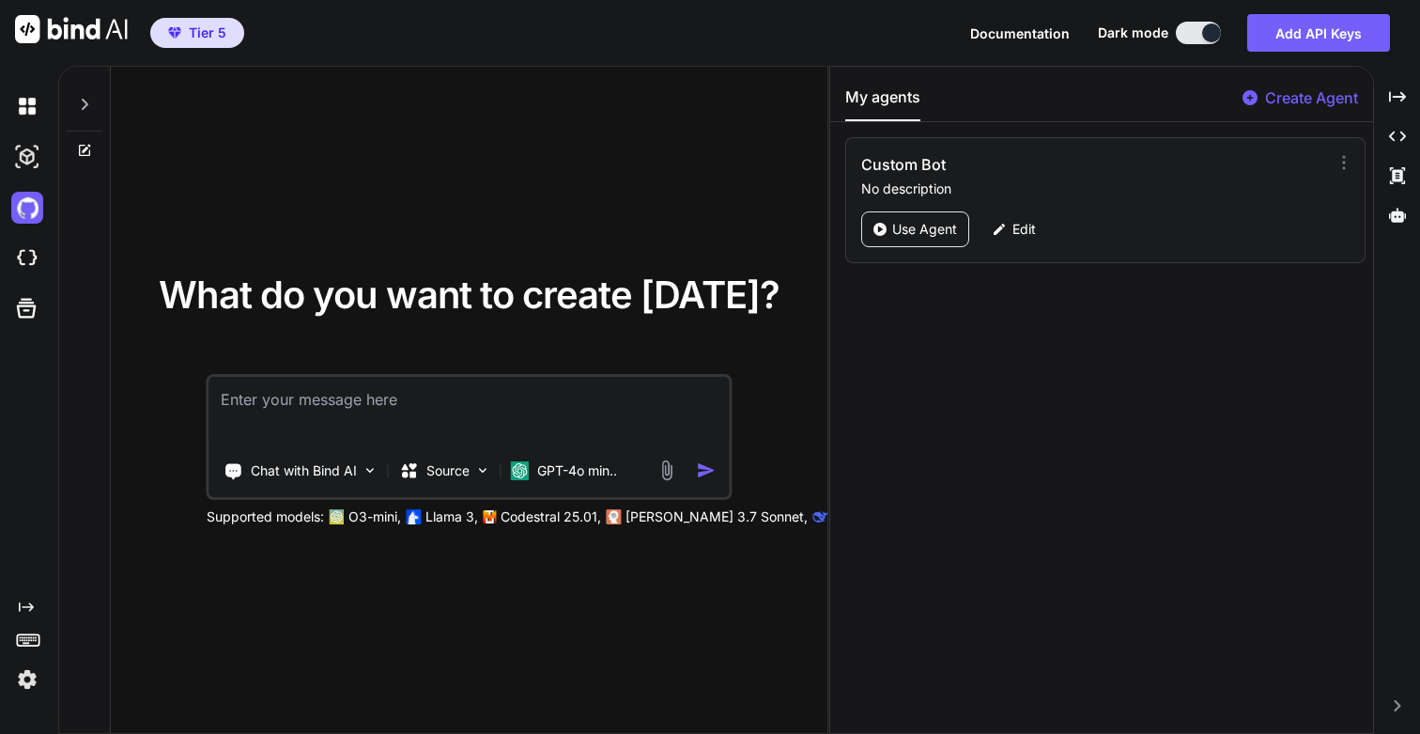
click at [87, 102] on icon at bounding box center [84, 104] width 15 height 15
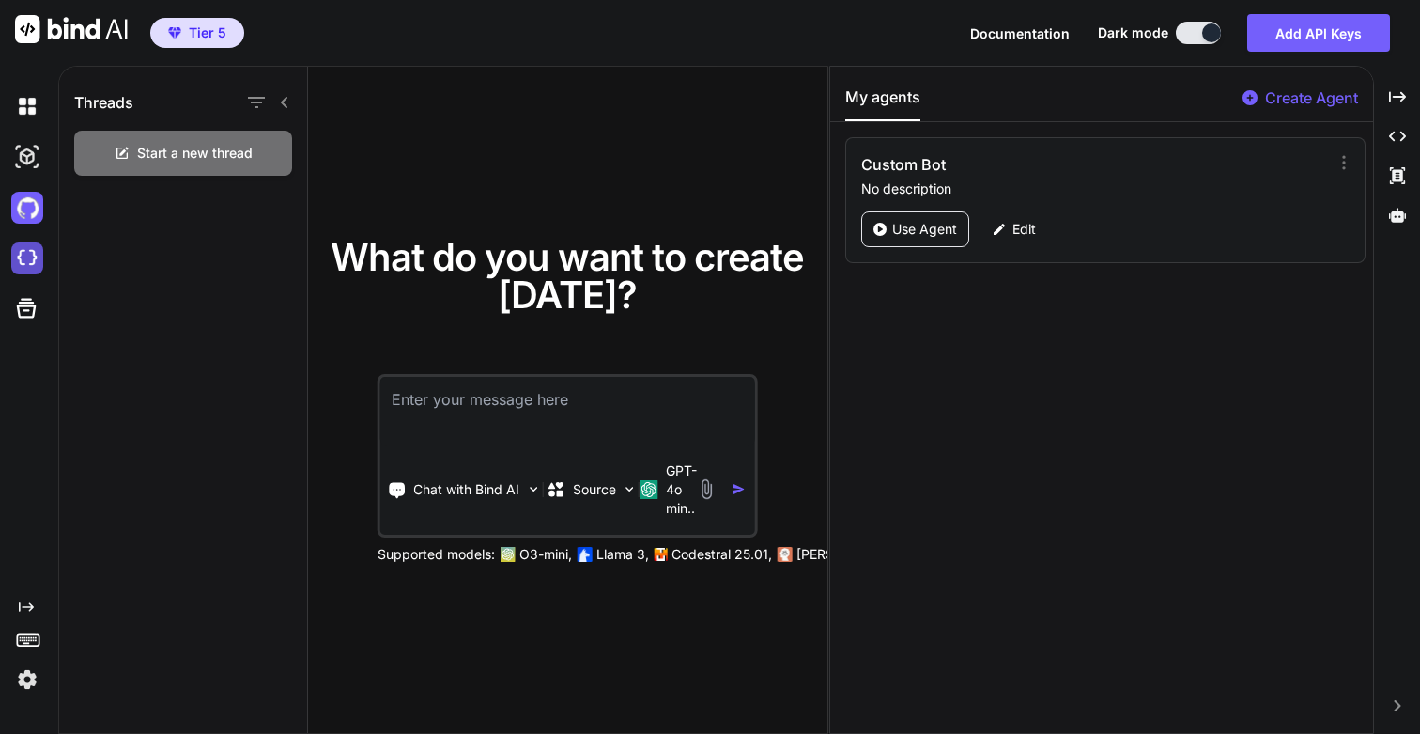
click at [34, 256] on img at bounding box center [27, 258] width 32 height 32
click at [34, 153] on img at bounding box center [27, 157] width 32 height 32
click at [32, 116] on img at bounding box center [27, 106] width 32 height 32
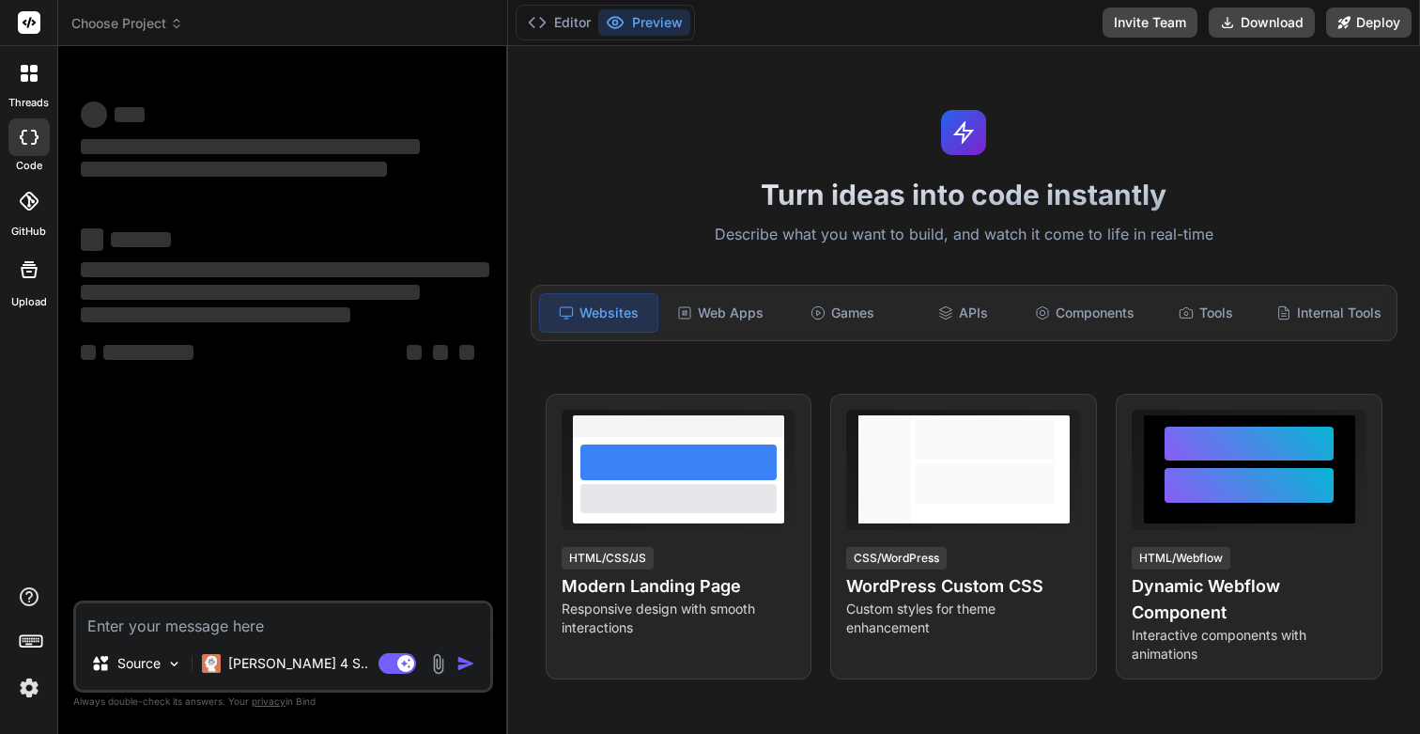
type textarea "x"
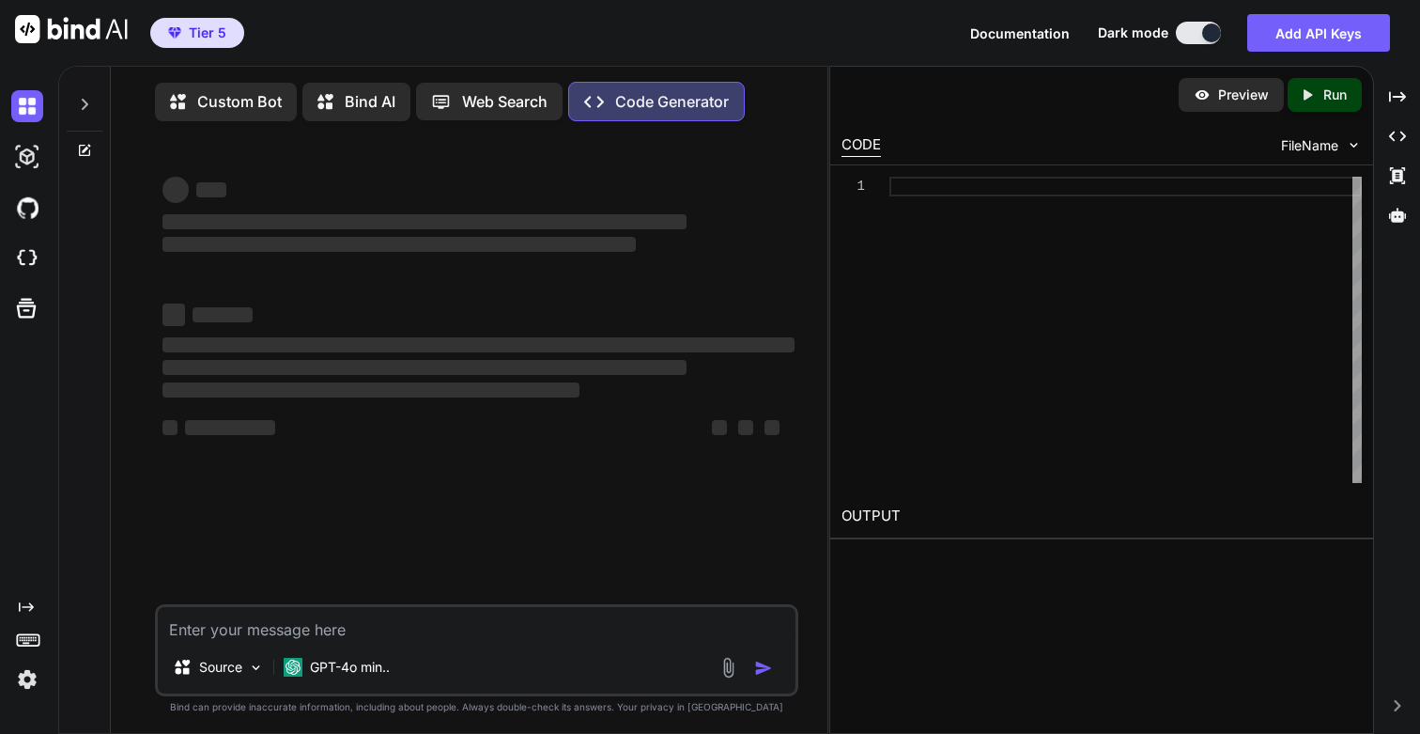
type textarea "x"
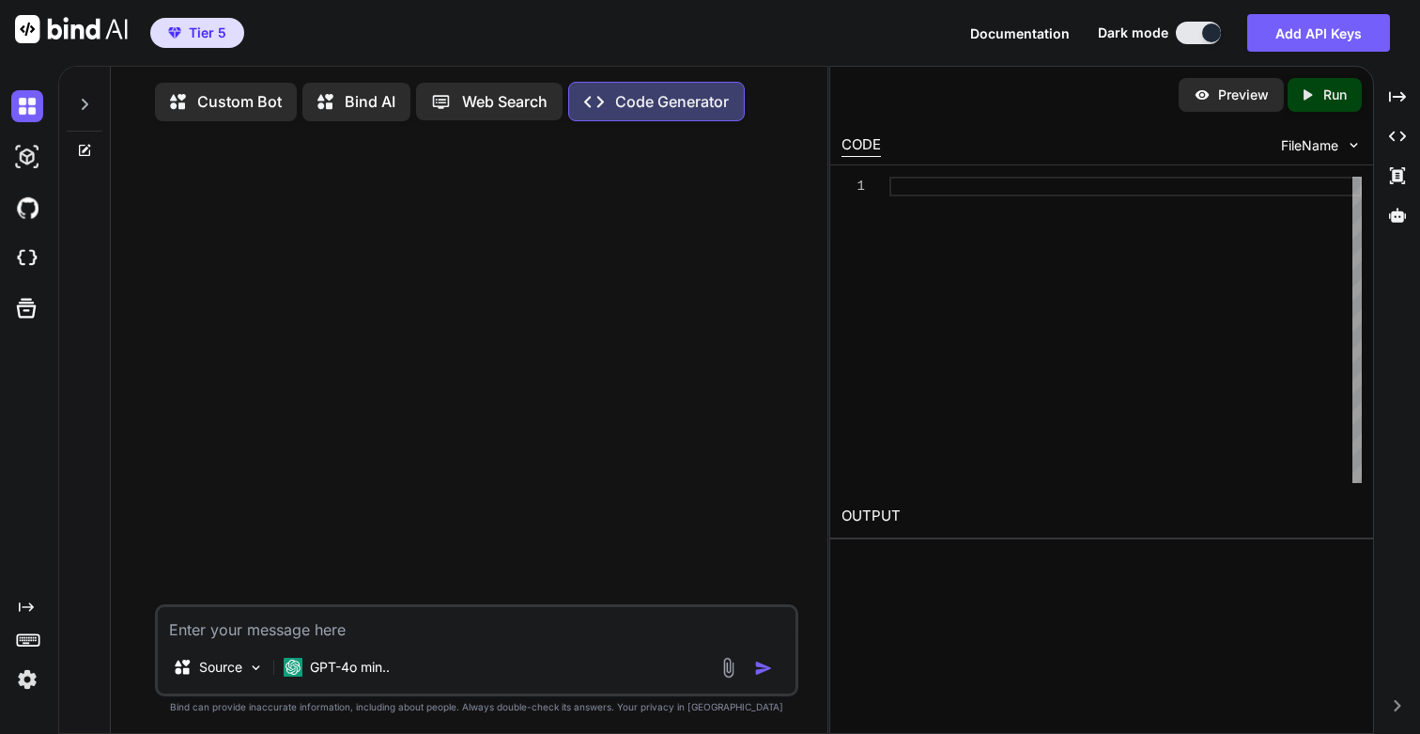
click at [88, 109] on icon at bounding box center [84, 104] width 15 height 15
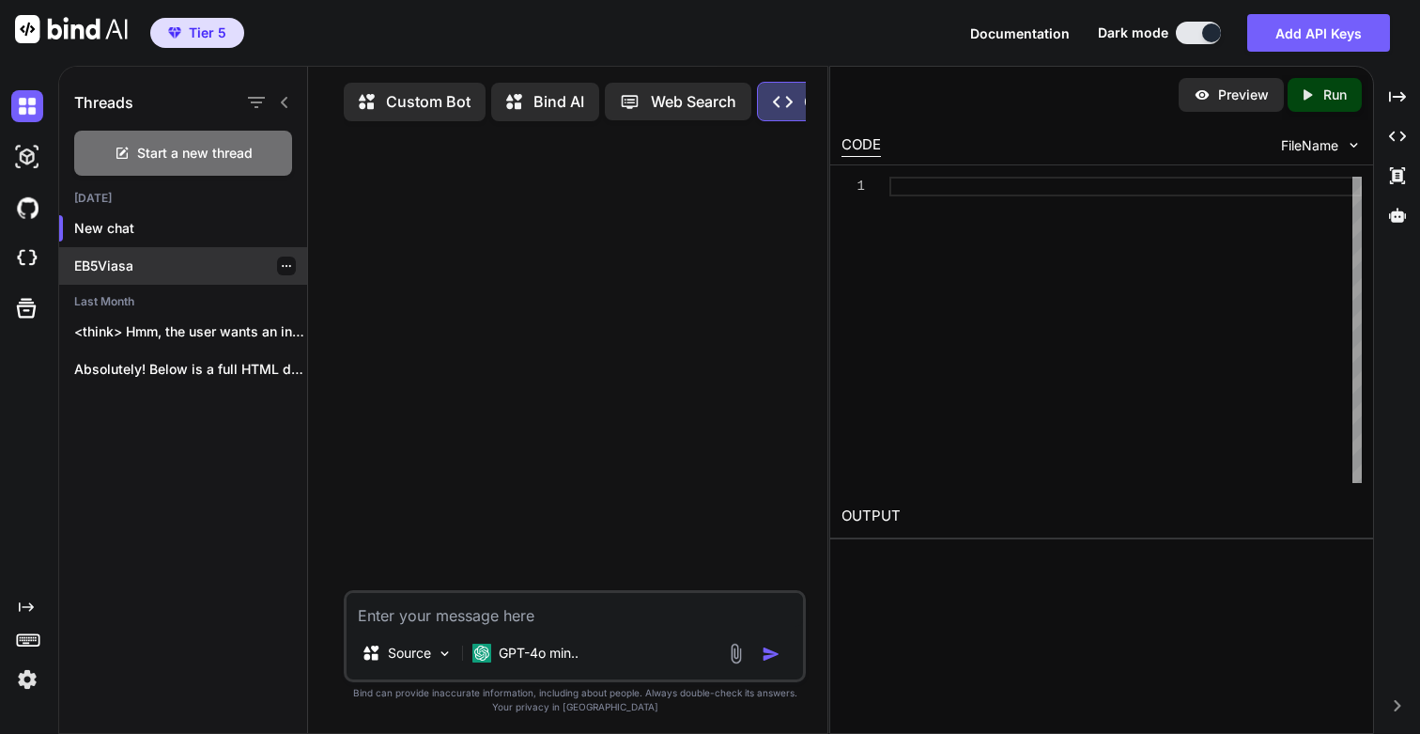
click at [114, 270] on p "EB5Viasa" at bounding box center [190, 265] width 233 height 19
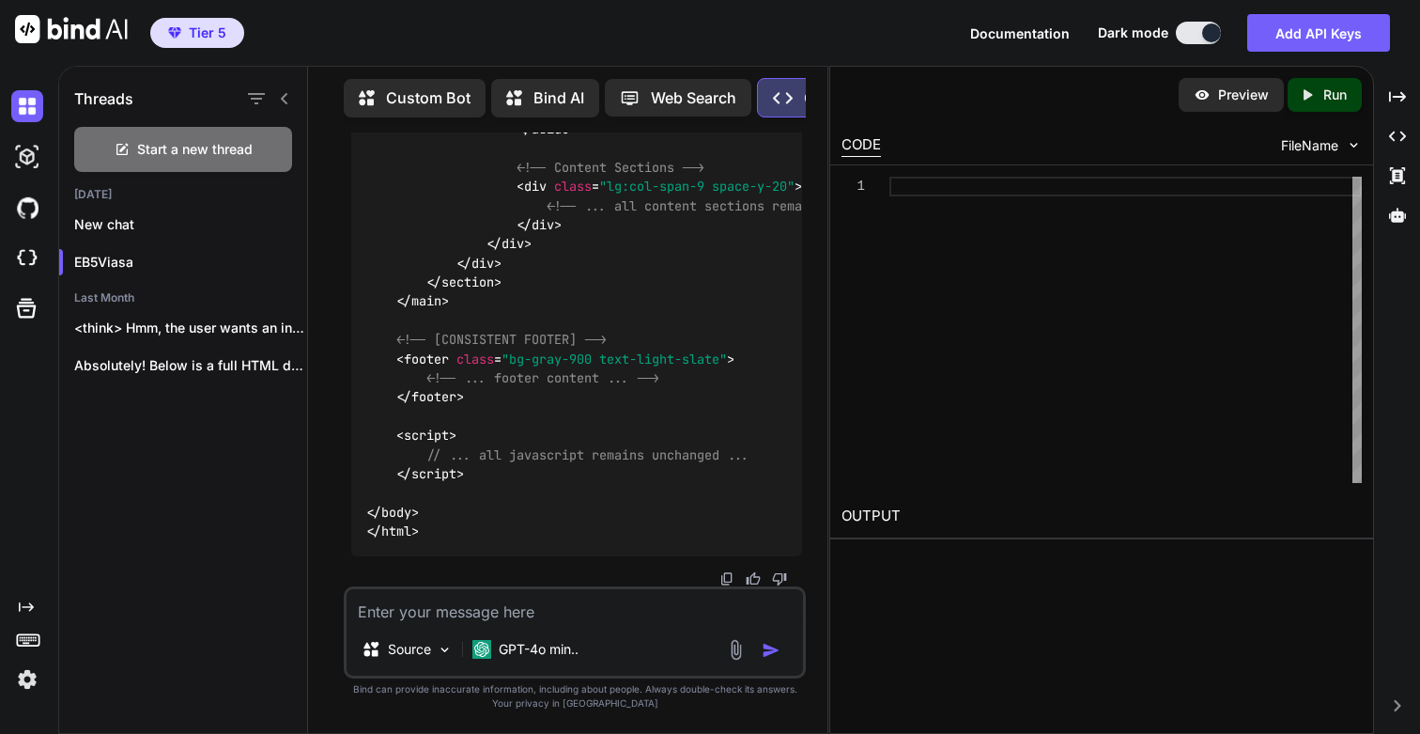
scroll to position [61758, 0]
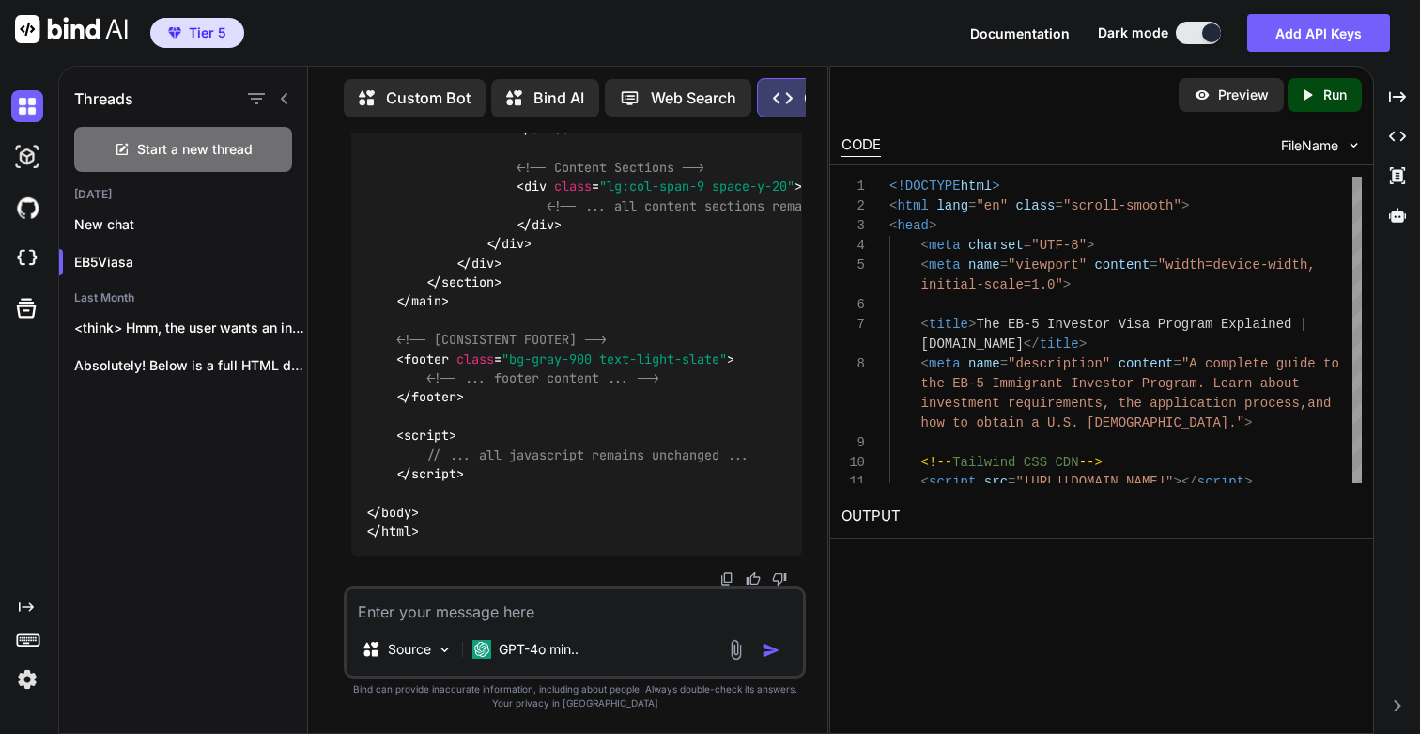
click at [1323, 101] on p "Run" at bounding box center [1334, 94] width 23 height 19
click at [951, 559] on link "https://app.onecompiler.com/43vae4psq_43vbgy9y4" at bounding box center [918, 560] width 152 height 18
click at [532, 611] on textarea at bounding box center [575, 606] width 456 height 34
click at [527, 650] on p "GPT-4o min.." at bounding box center [539, 649] width 80 height 19
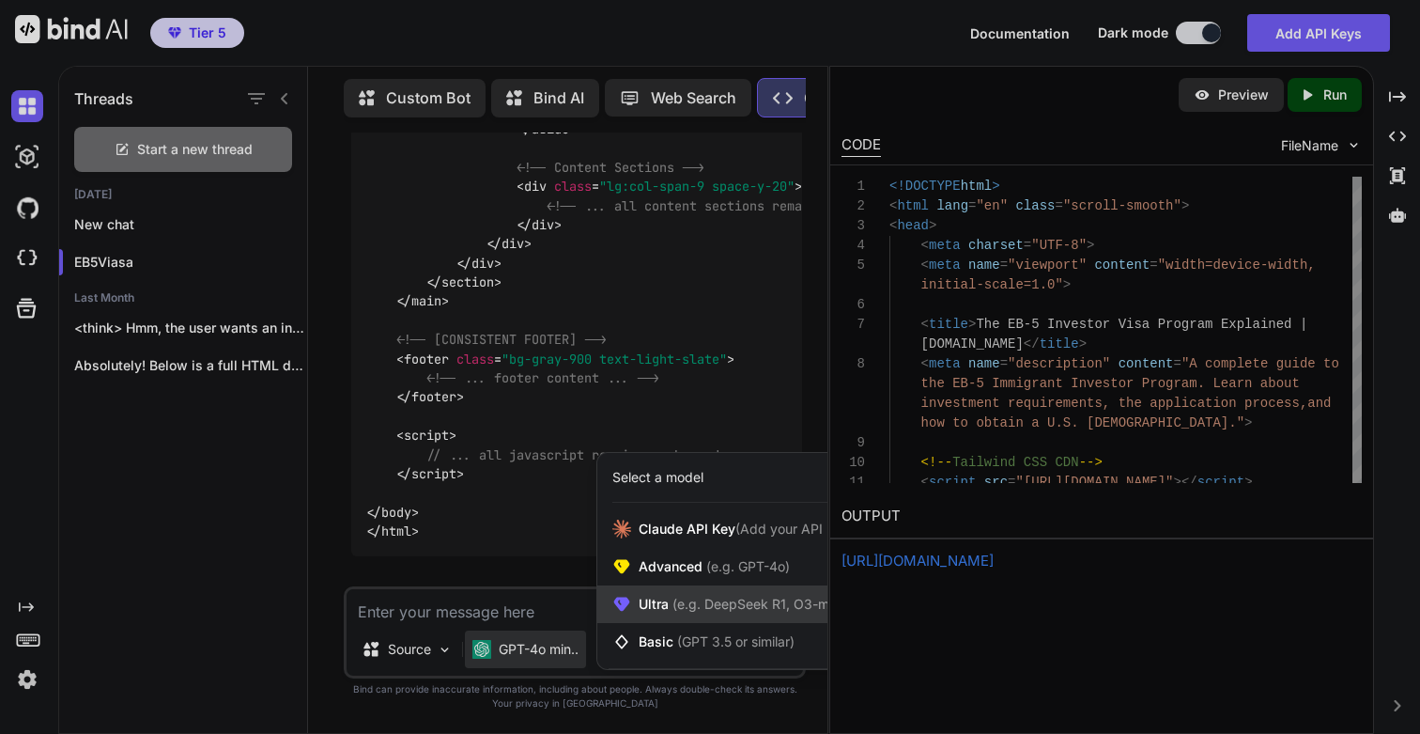
click at [682, 595] on span "(e.g. DeepSeek R1, O3-mini)" at bounding box center [758, 603] width 178 height 16
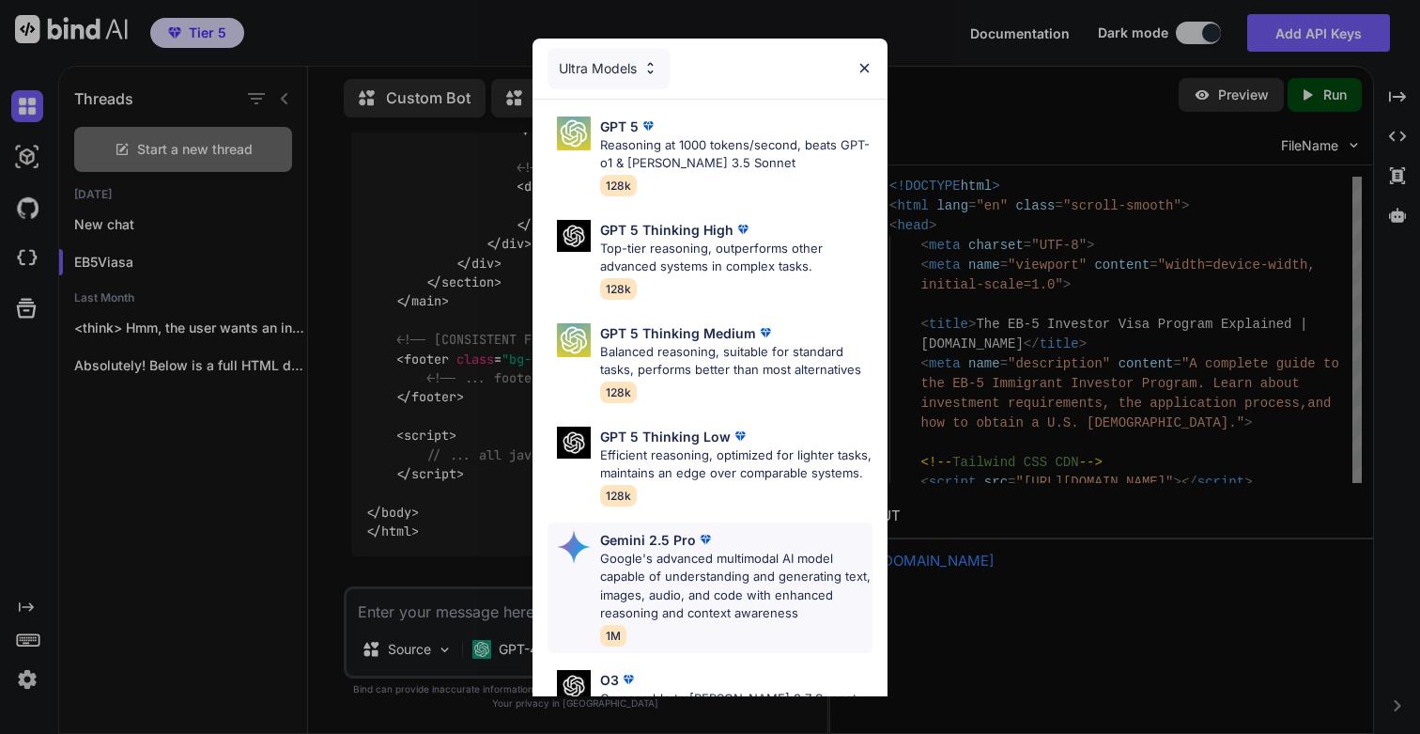
click at [703, 540] on img at bounding box center [705, 539] width 19 height 19
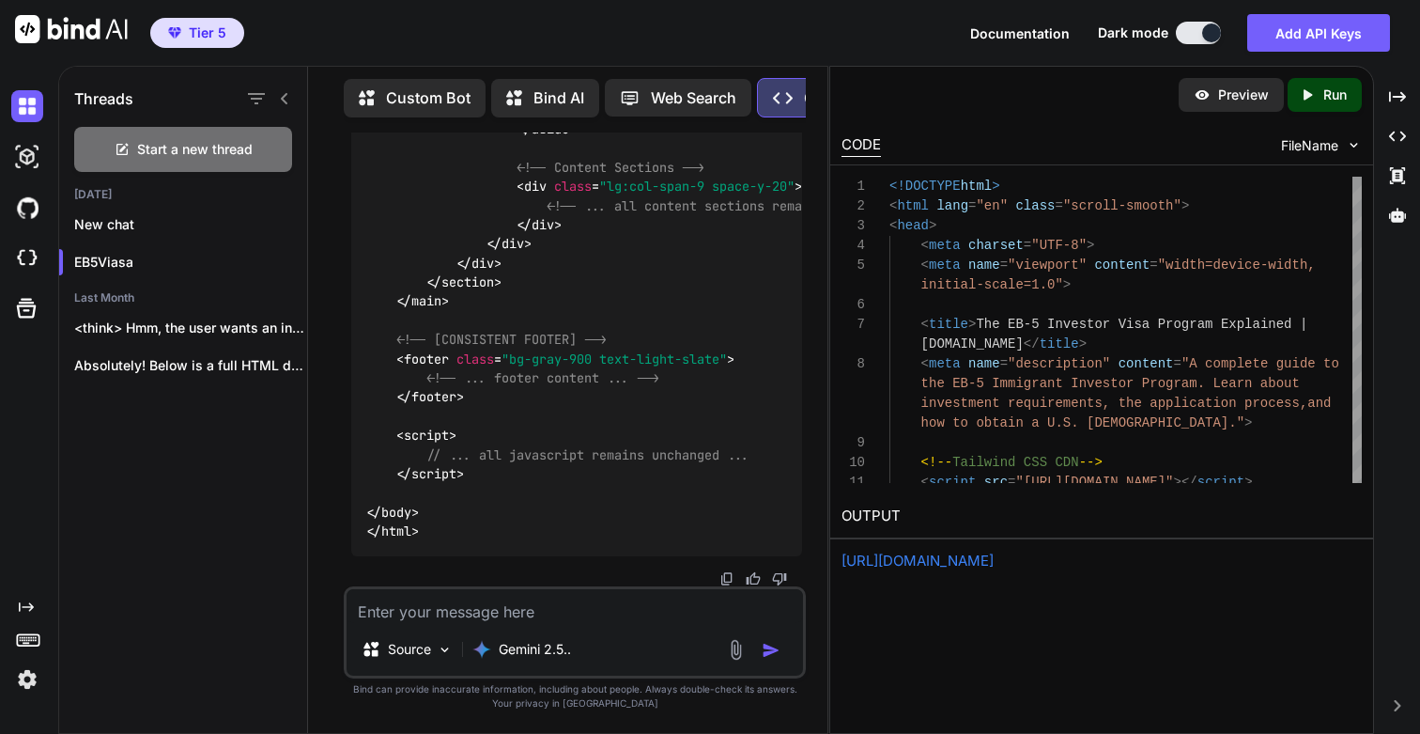
click at [601, 624] on div "Source Gemini 2.5.." at bounding box center [575, 632] width 462 height 92
click at [460, 601] on textarea at bounding box center [575, 606] width 456 height 34
click at [493, 608] on textarea at bounding box center [575, 606] width 456 height 34
paste textarea "Eligibility Checker"
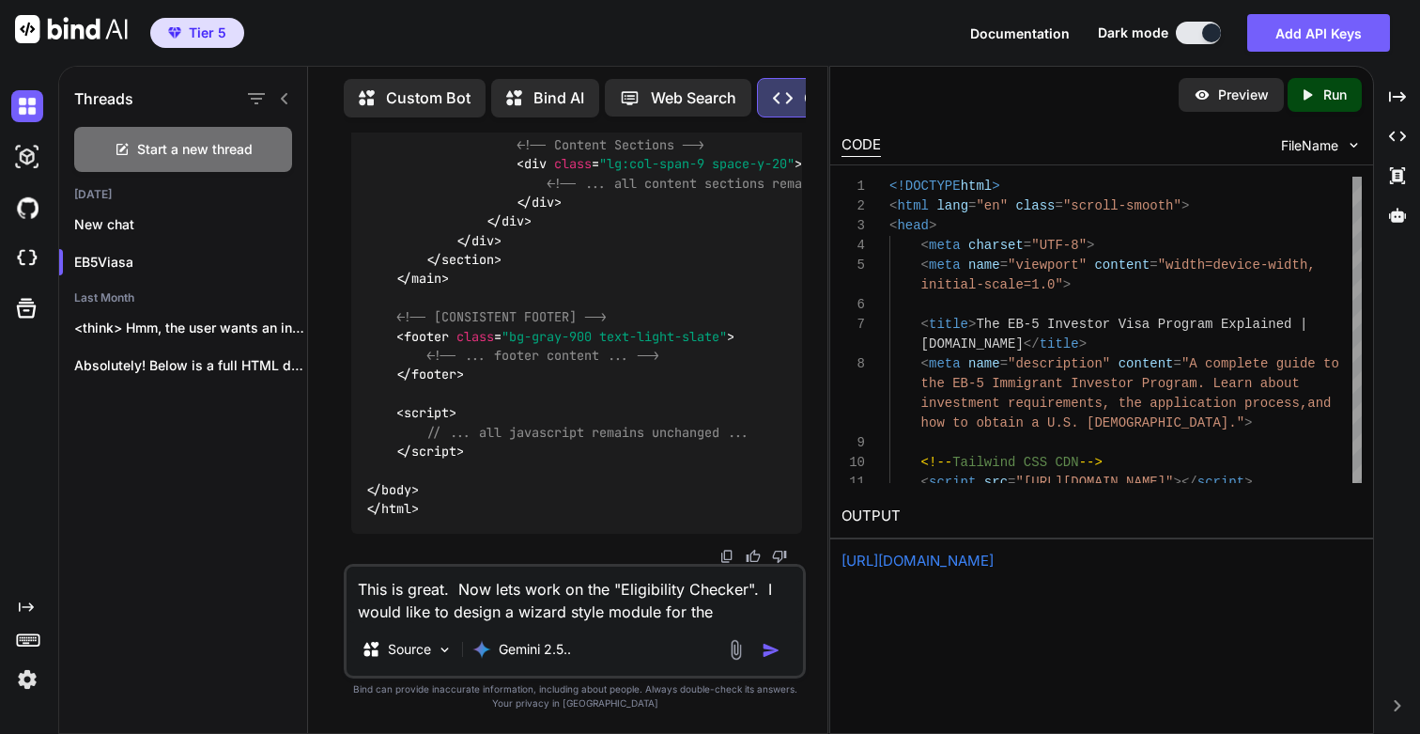
paste textarea "Eligibility Checker"
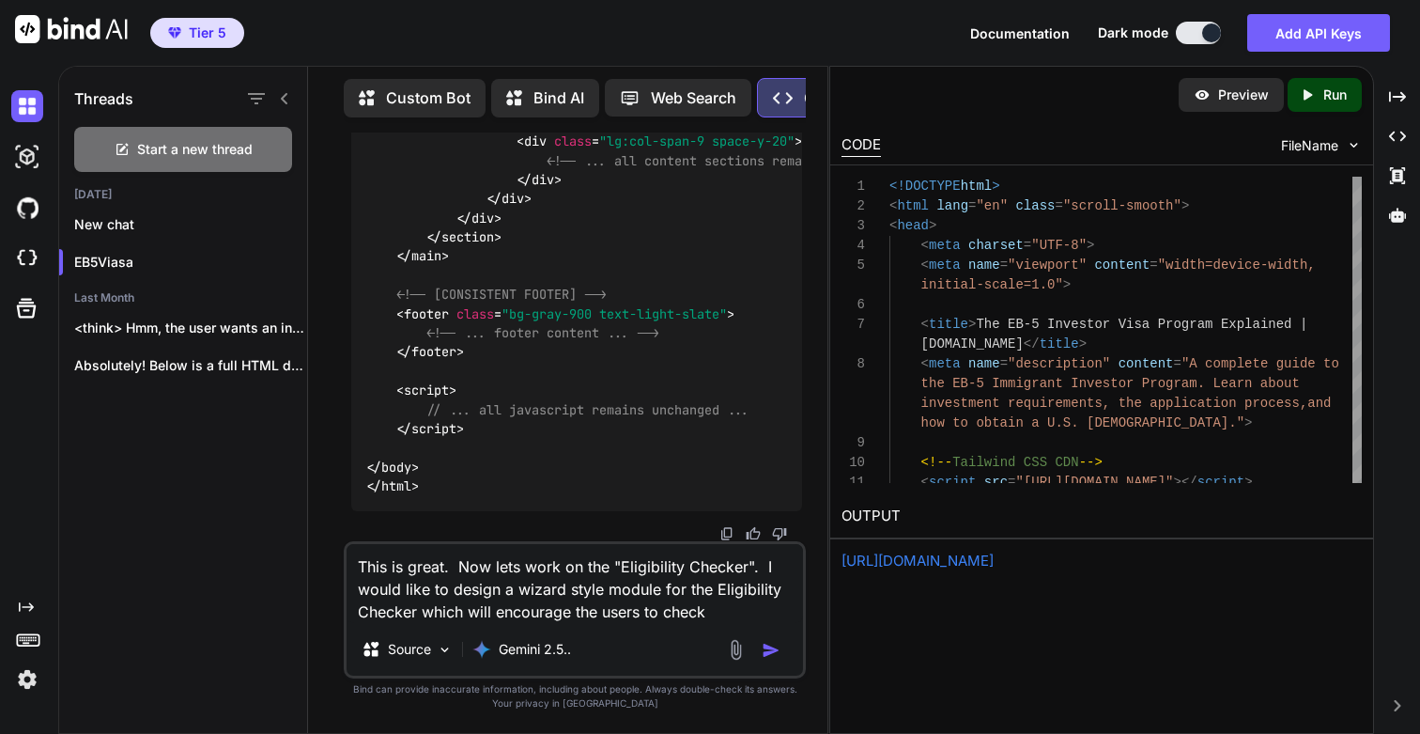
click at [537, 611] on textarea "This is great. Now lets work on the "Eligibility Checker". I would like to desi…" at bounding box center [575, 583] width 456 height 79
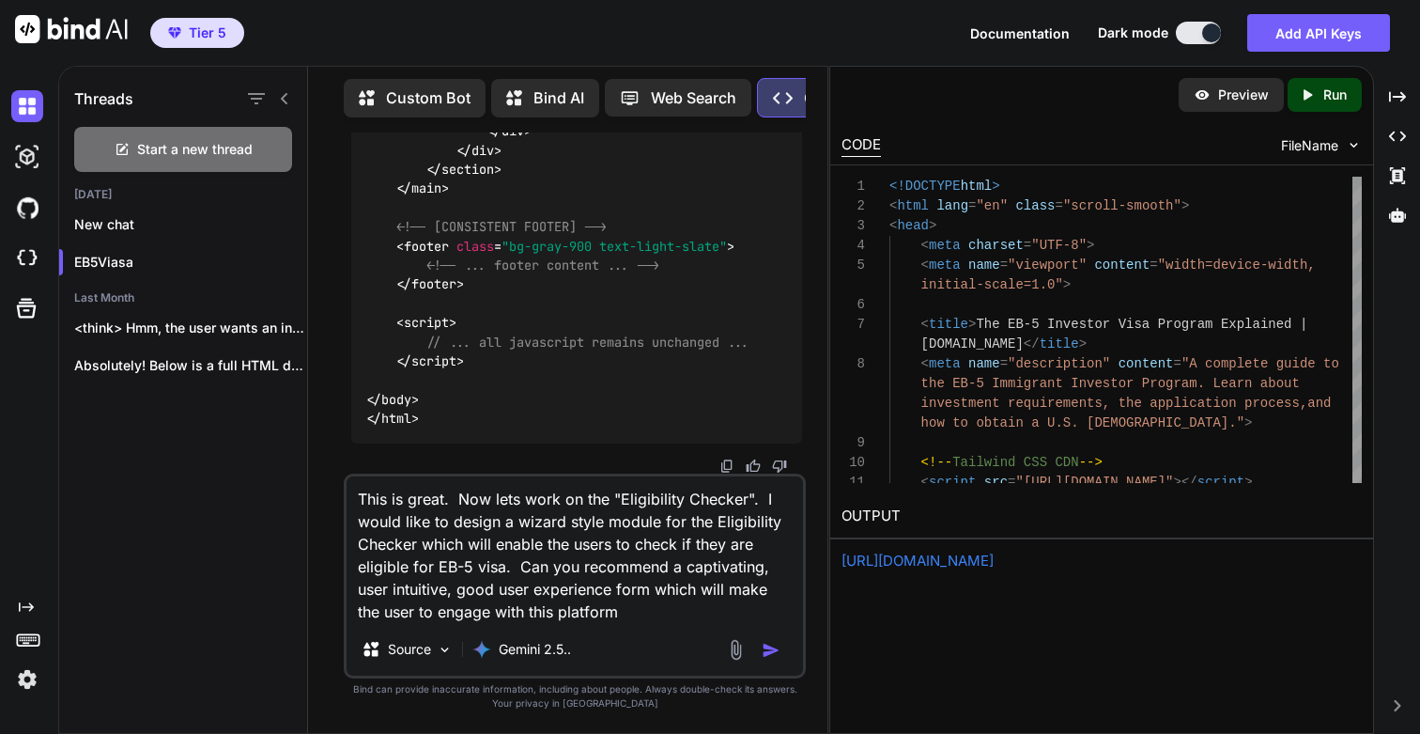
type textarea "This is great. Now lets work on the "Eligibility Checker". I would like to desi…"
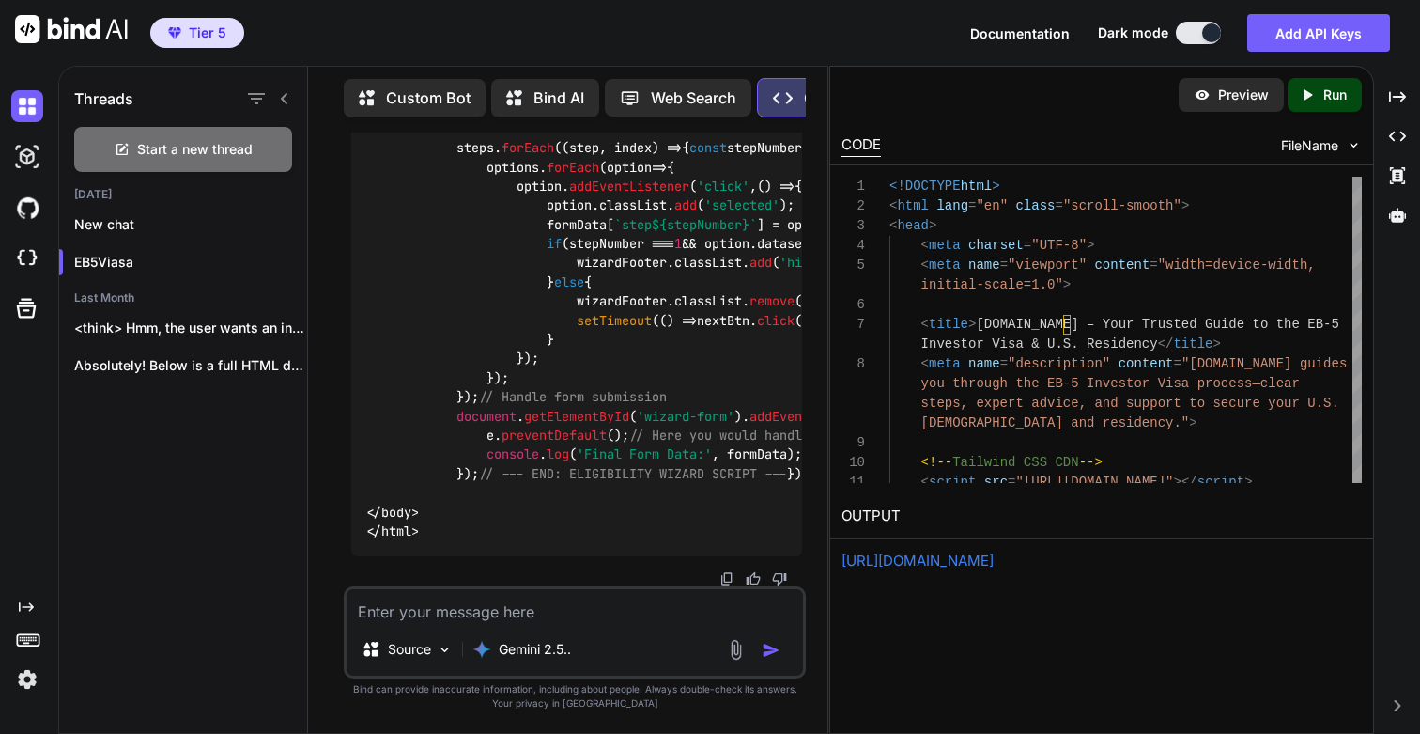
scroll to position [67943, 0]
click at [1319, 96] on icon "Created with Pixso." at bounding box center [1311, 94] width 24 height 17
click at [994, 564] on link "https://app.onecompiler.com/43vae4bbs_43vbhe5cc" at bounding box center [918, 560] width 152 height 18
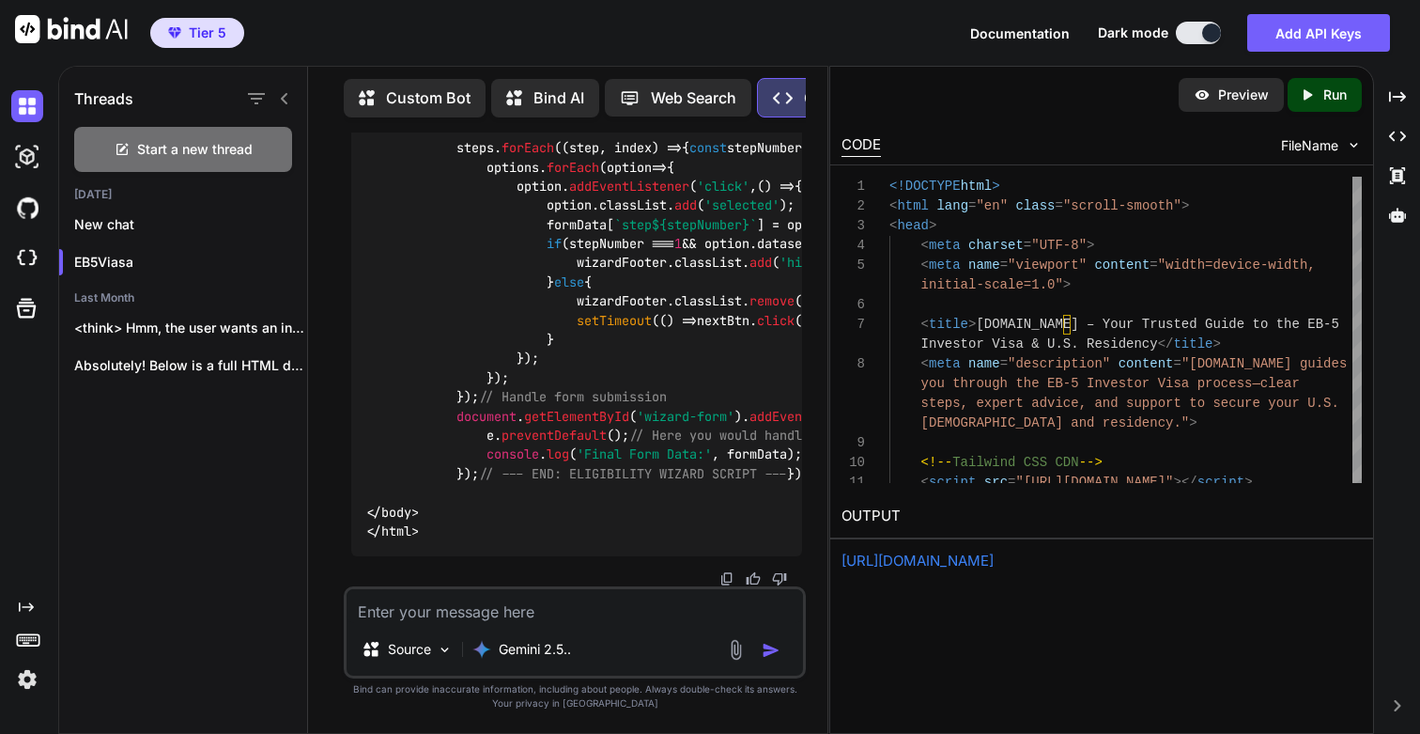
scroll to position [77769, 0]
click at [1310, 97] on icon "Created with Pixso." at bounding box center [1307, 94] width 17 height 17
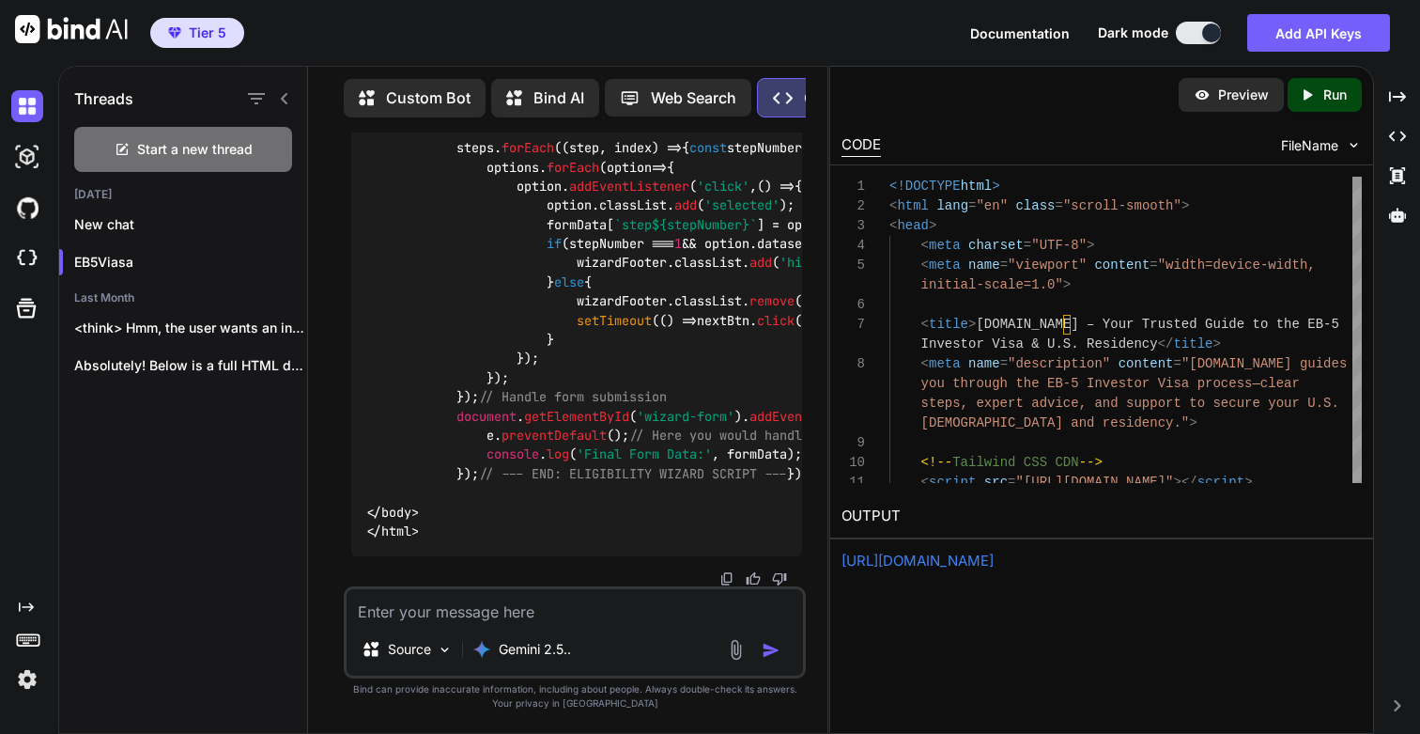
click at [959, 565] on link "https://app.onecompiler.com/43vae4mdp_43vbhf33t" at bounding box center [918, 560] width 152 height 18
click at [540, 611] on textarea at bounding box center [575, 606] width 456 height 34
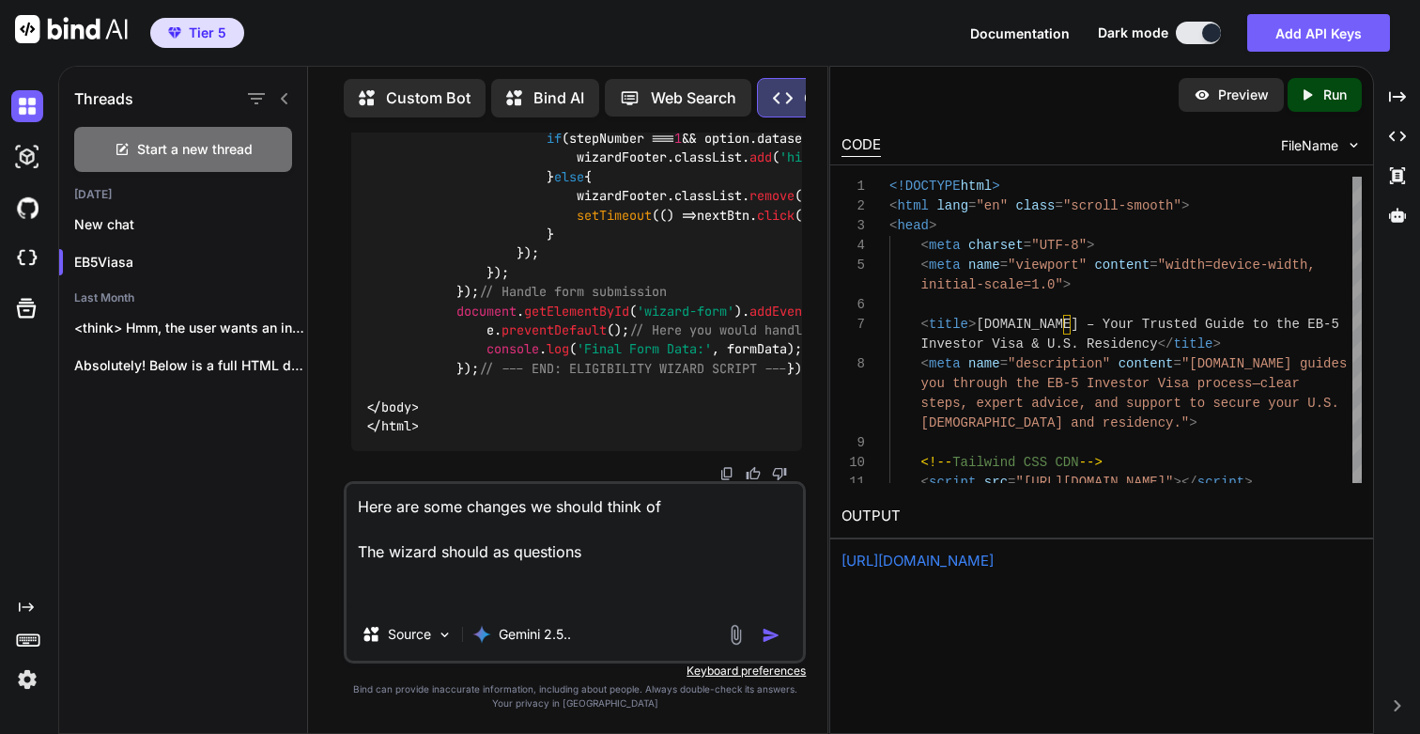
paste textarea "Step 1: Investment Ability Are you able to invest at least $800,000 USD in a U.…"
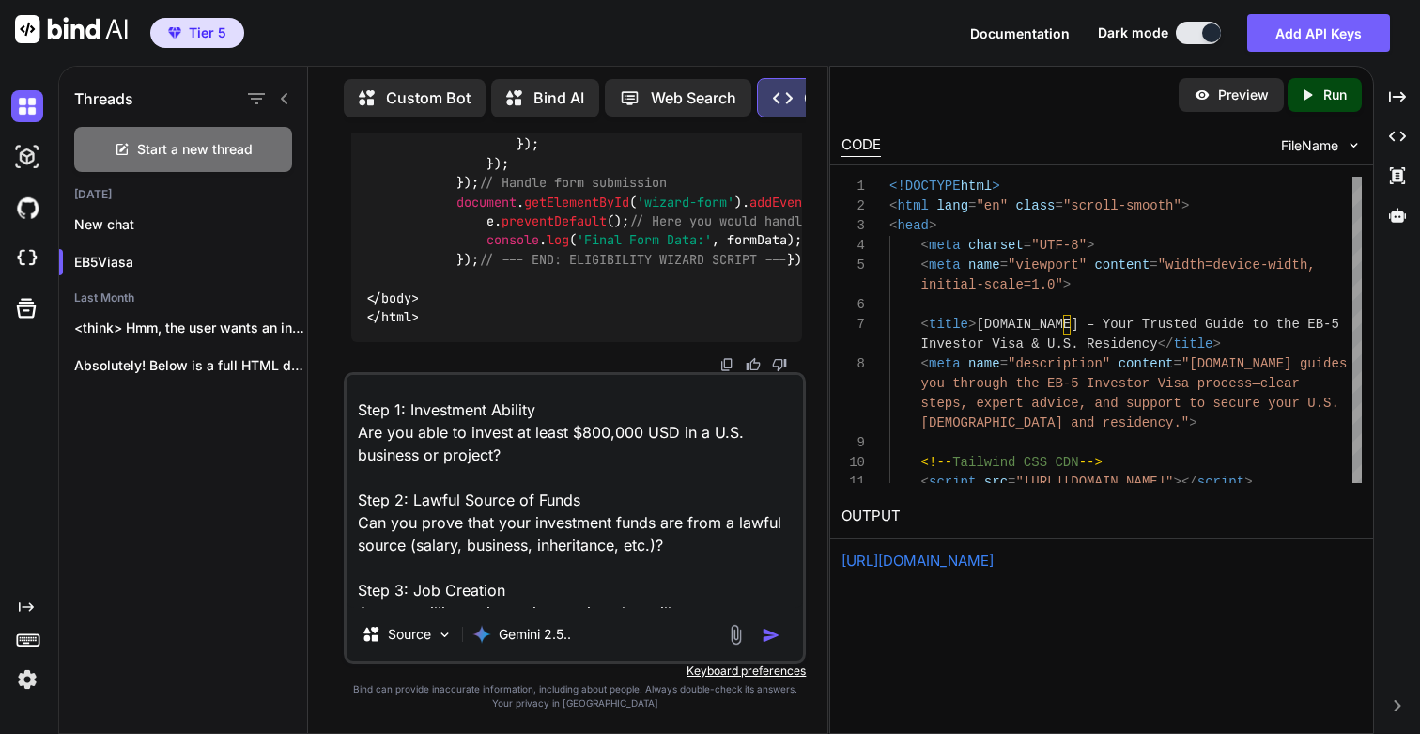
scroll to position [0, 0]
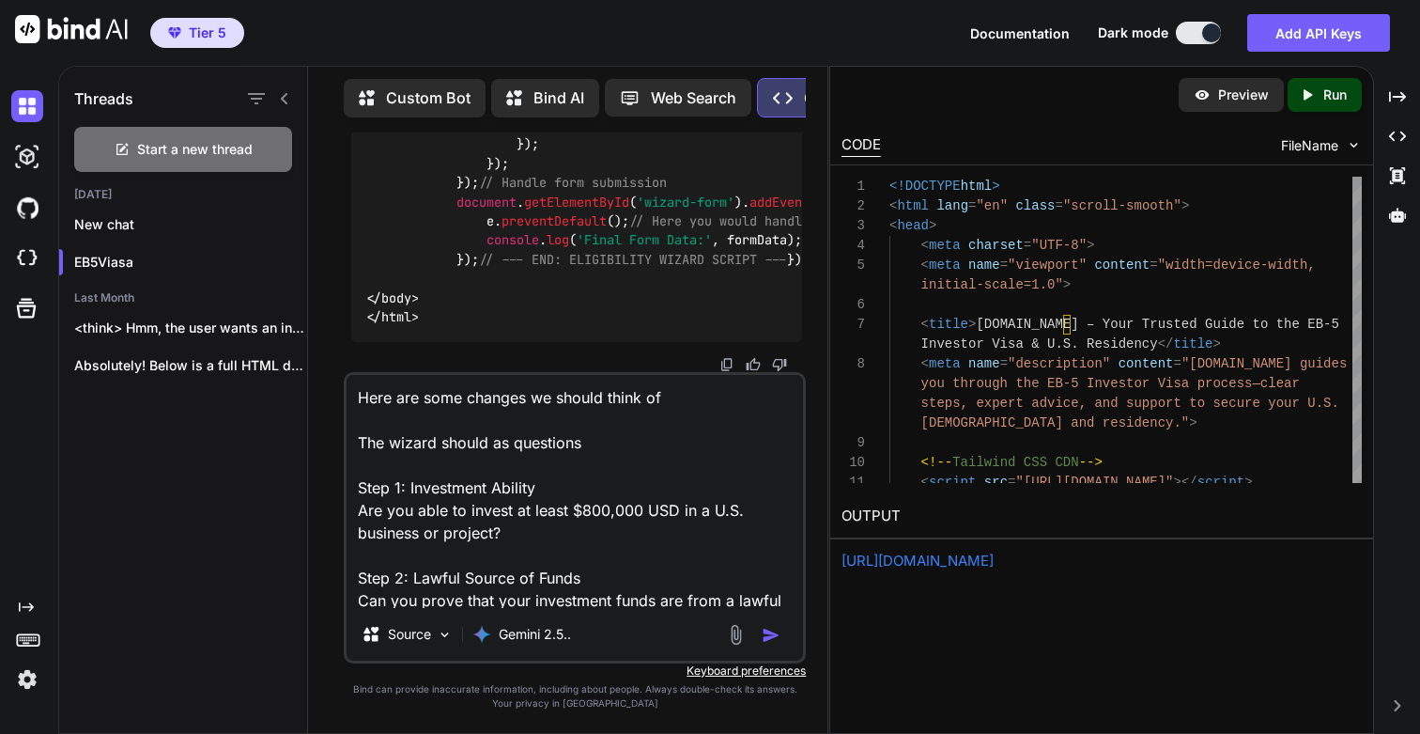
click at [617, 443] on textarea "Here are some changes we should think of The wizard should as questions Step 1:…" at bounding box center [575, 491] width 456 height 233
click at [534, 538] on textarea "Here are some changes we should think of The wizard should as questions as belo…" at bounding box center [575, 491] width 456 height 233
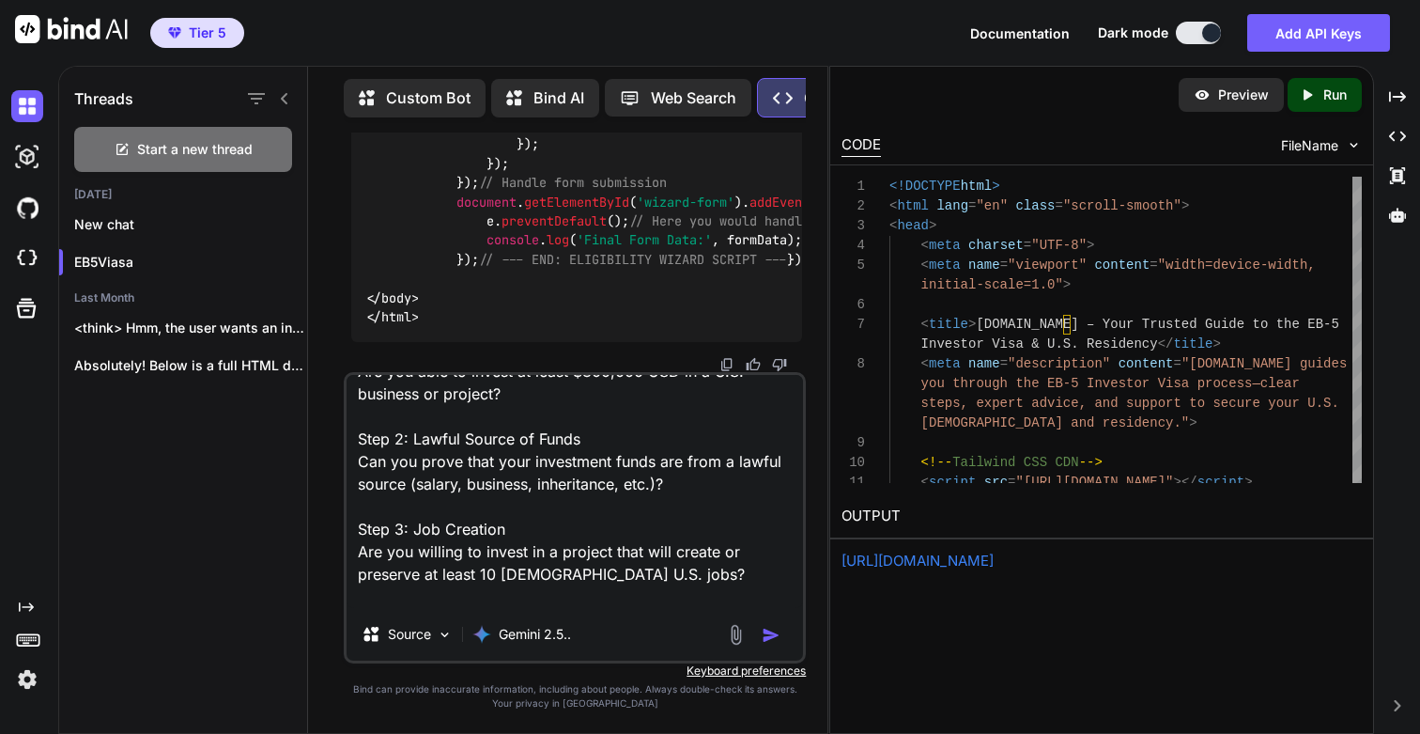
scroll to position [167, 0]
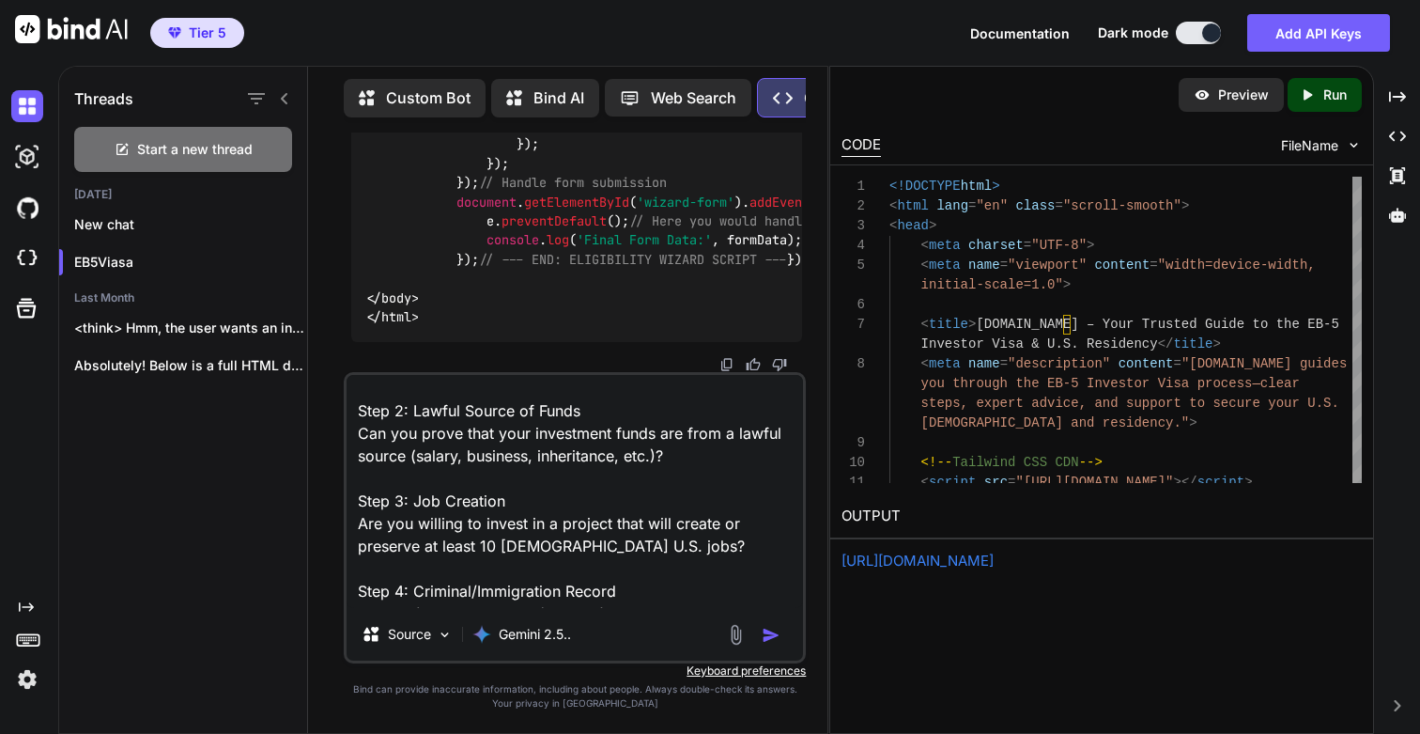
click at [659, 536] on textarea "Here are some changes we should think of The wizard should as questions as belo…" at bounding box center [575, 491] width 456 height 233
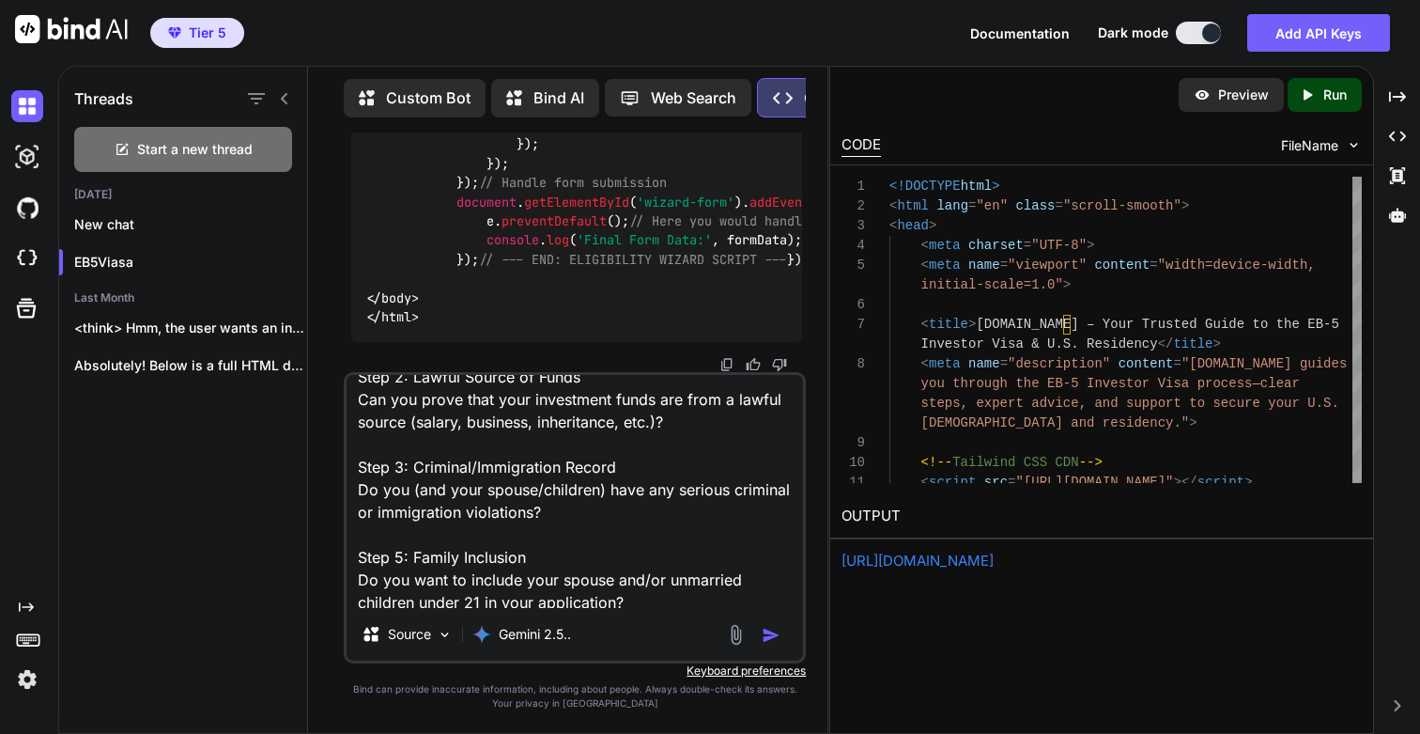
scroll to position [207, 0]
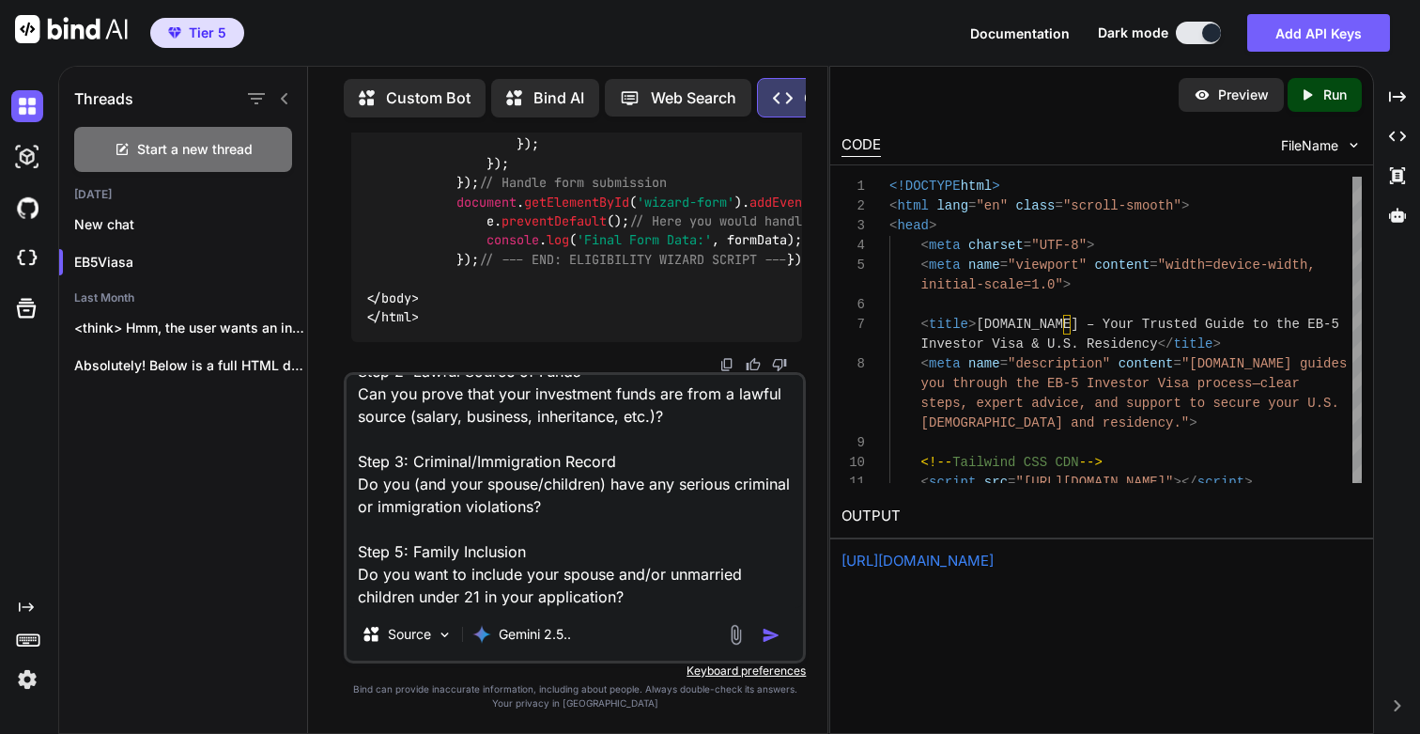
click at [394, 549] on textarea "Here are some changes we should think of The wizard should as questions as belo…" at bounding box center [575, 491] width 456 height 233
click at [656, 596] on textarea "Here are some changes we should think of The wizard should as questions as belo…" at bounding box center [575, 491] width 456 height 233
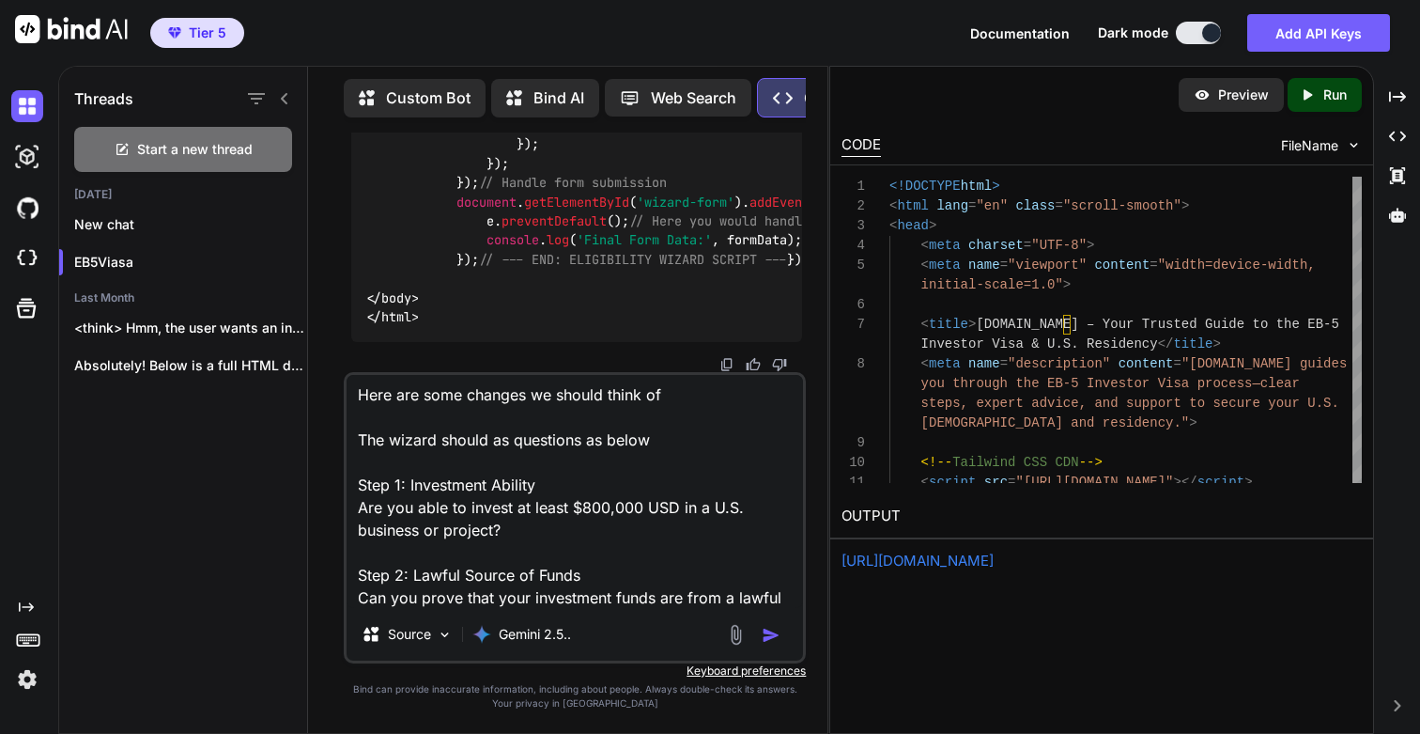
scroll to position [0, 0]
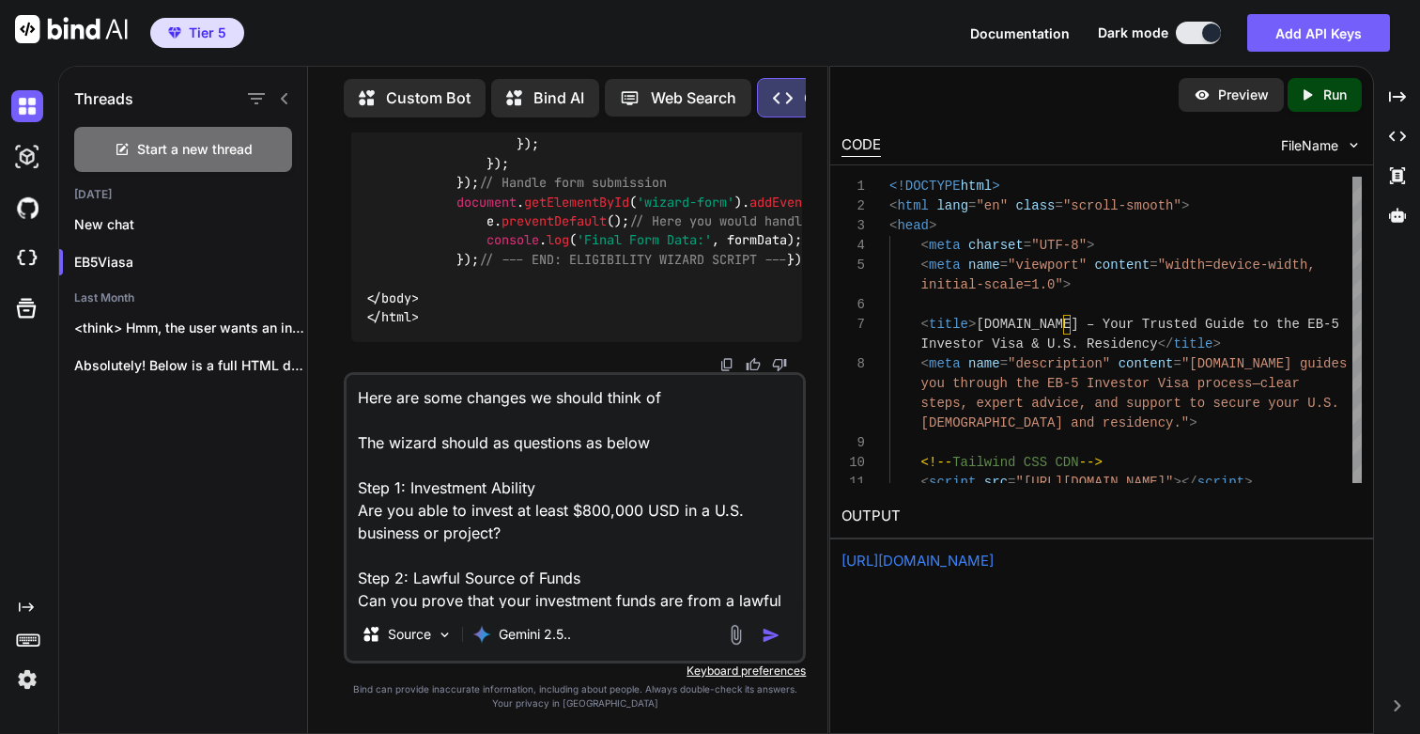
click at [533, 398] on textarea "Here are some changes we should think of The wizard should as questions as belo…" at bounding box center [575, 491] width 456 height 233
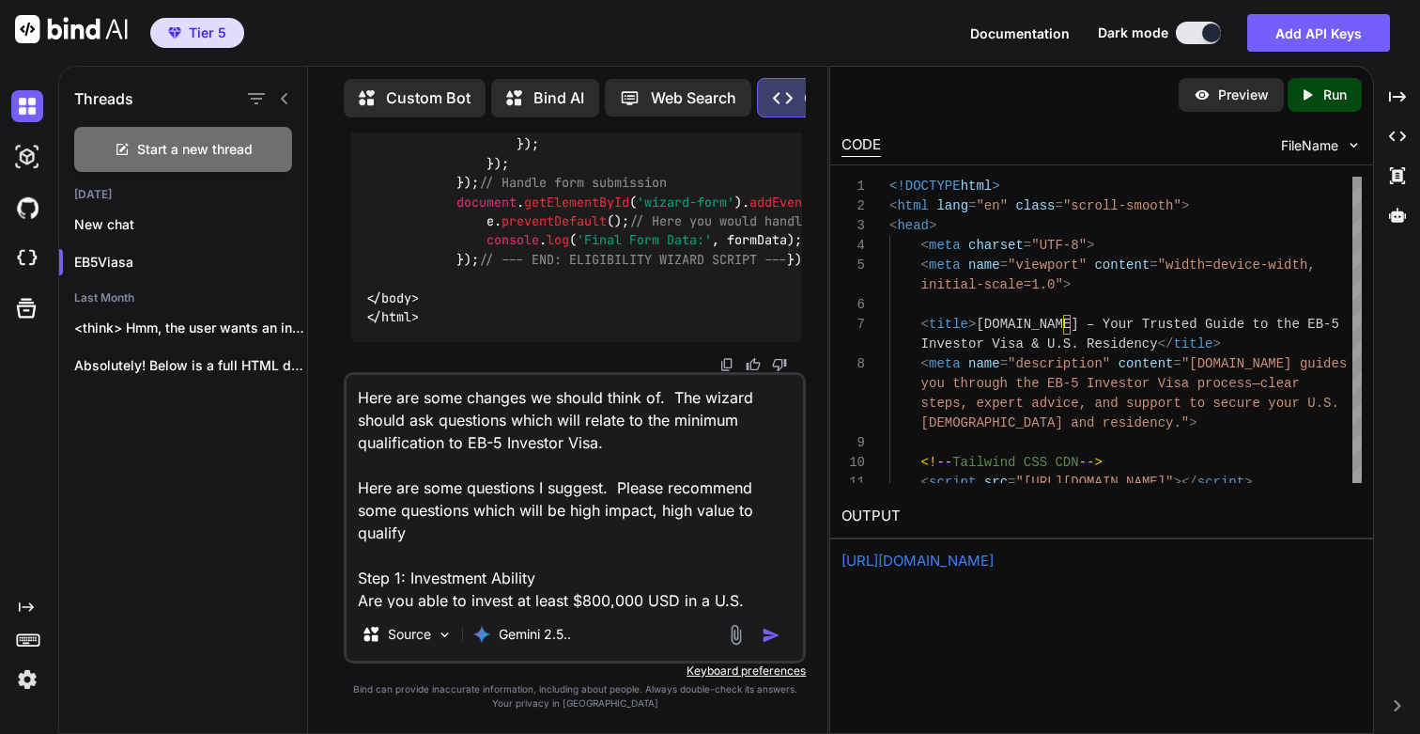
click at [741, 507] on textarea "Here are some changes we should think of. The wizard should ask questions which…" at bounding box center [575, 491] width 456 height 233
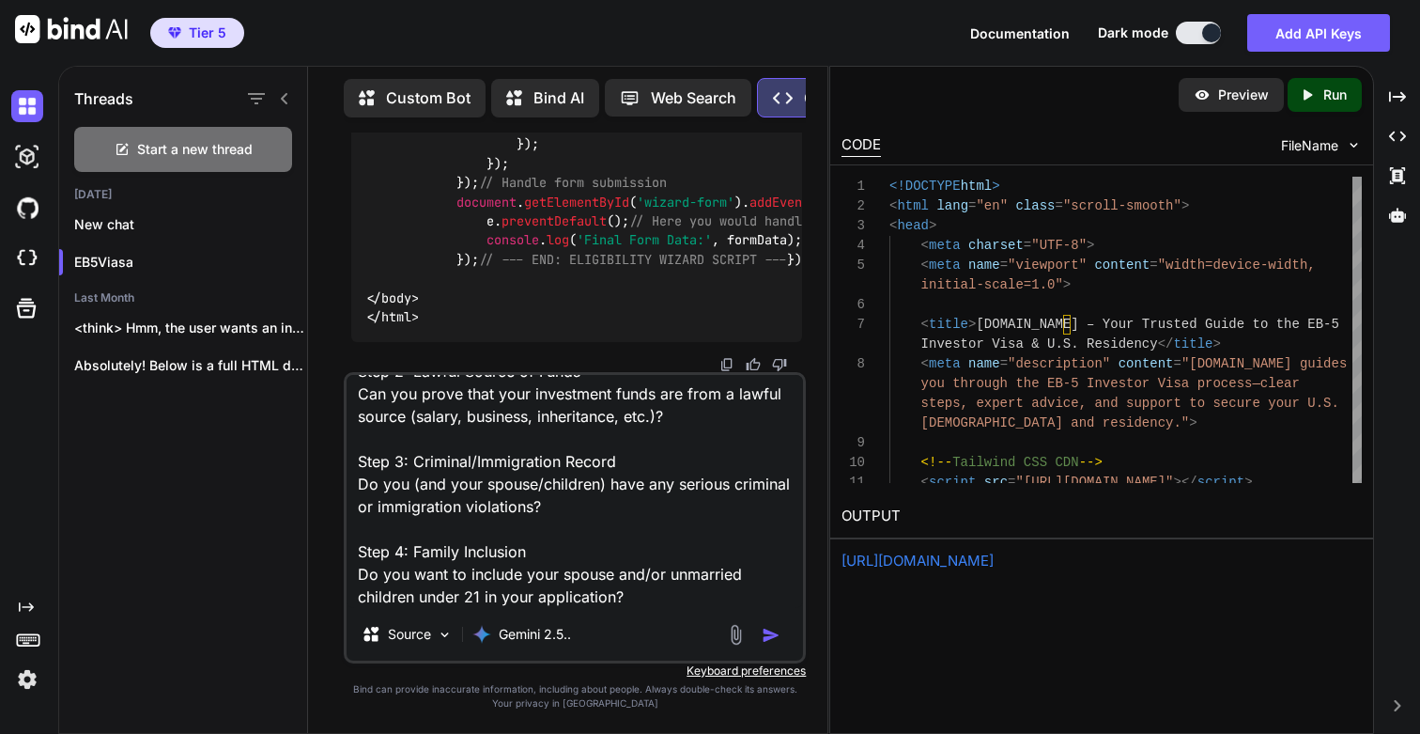
type textarea "Here are some changes we should think of. The wizard should ask questions which…"
click at [773, 640] on img "button" at bounding box center [771, 635] width 19 height 19
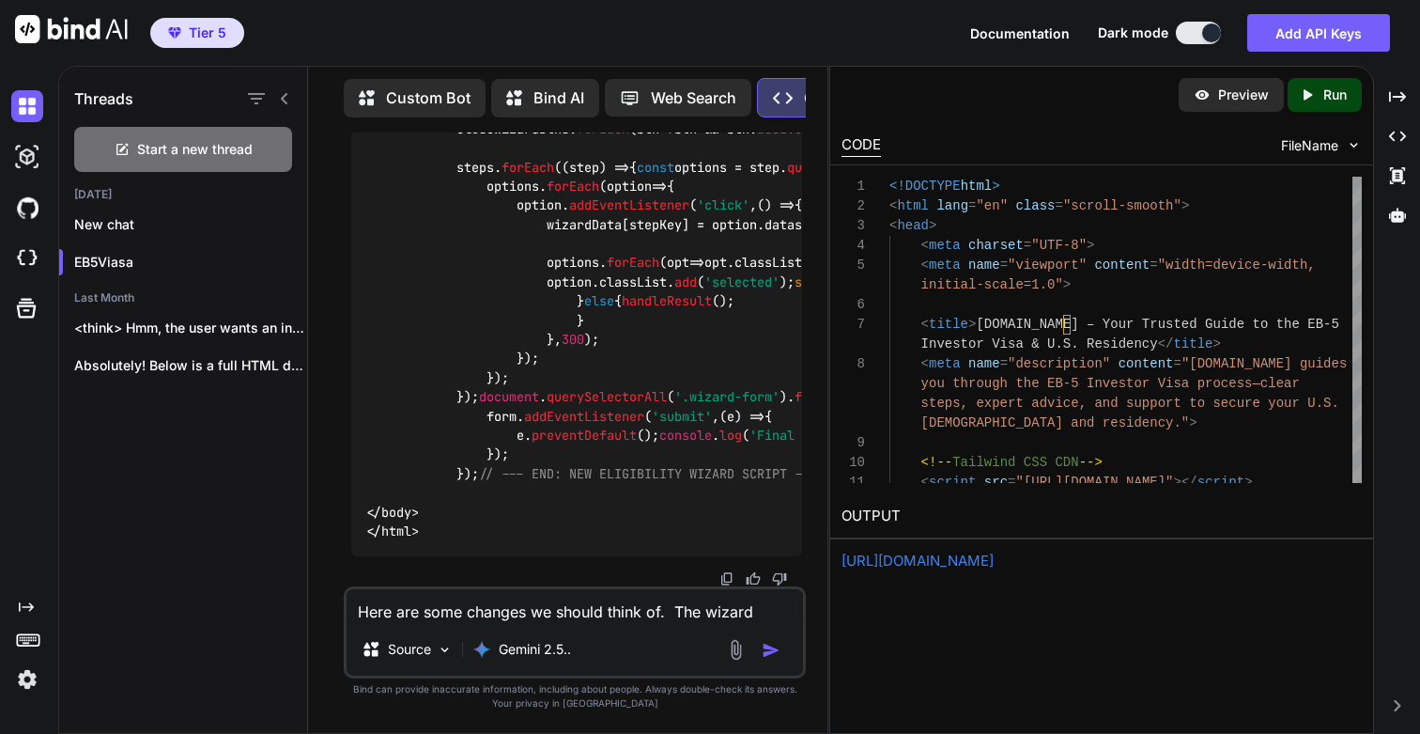
scroll to position [79633, 0]
click at [1320, 92] on icon "Created with Pixso." at bounding box center [1311, 94] width 24 height 17
click at [959, 558] on link "https://app.onecompiler.com/43vae4dkn_43vbj6wg4" at bounding box center [918, 560] width 152 height 18
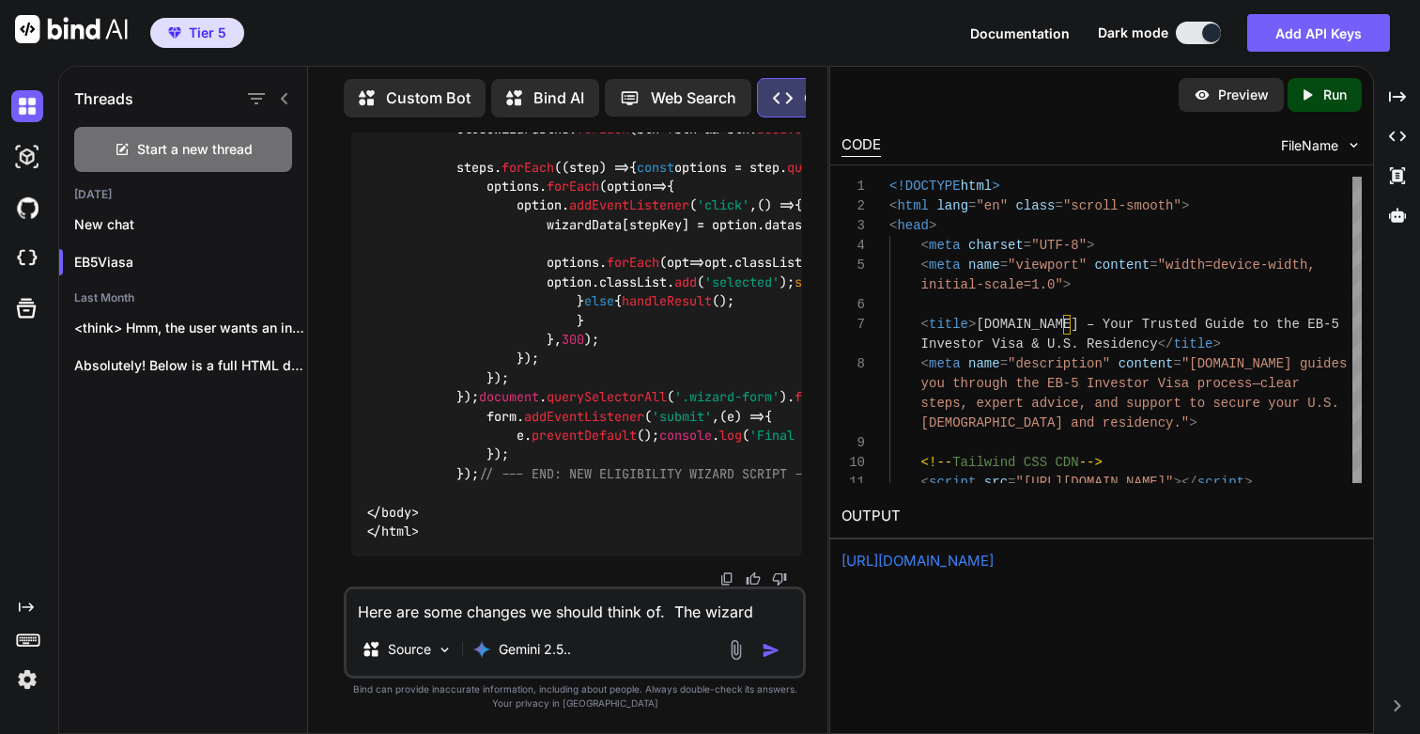
click at [500, 611] on textarea "Here are some changes we should think of. The wizard should ask questions which…" at bounding box center [575, 606] width 456 height 34
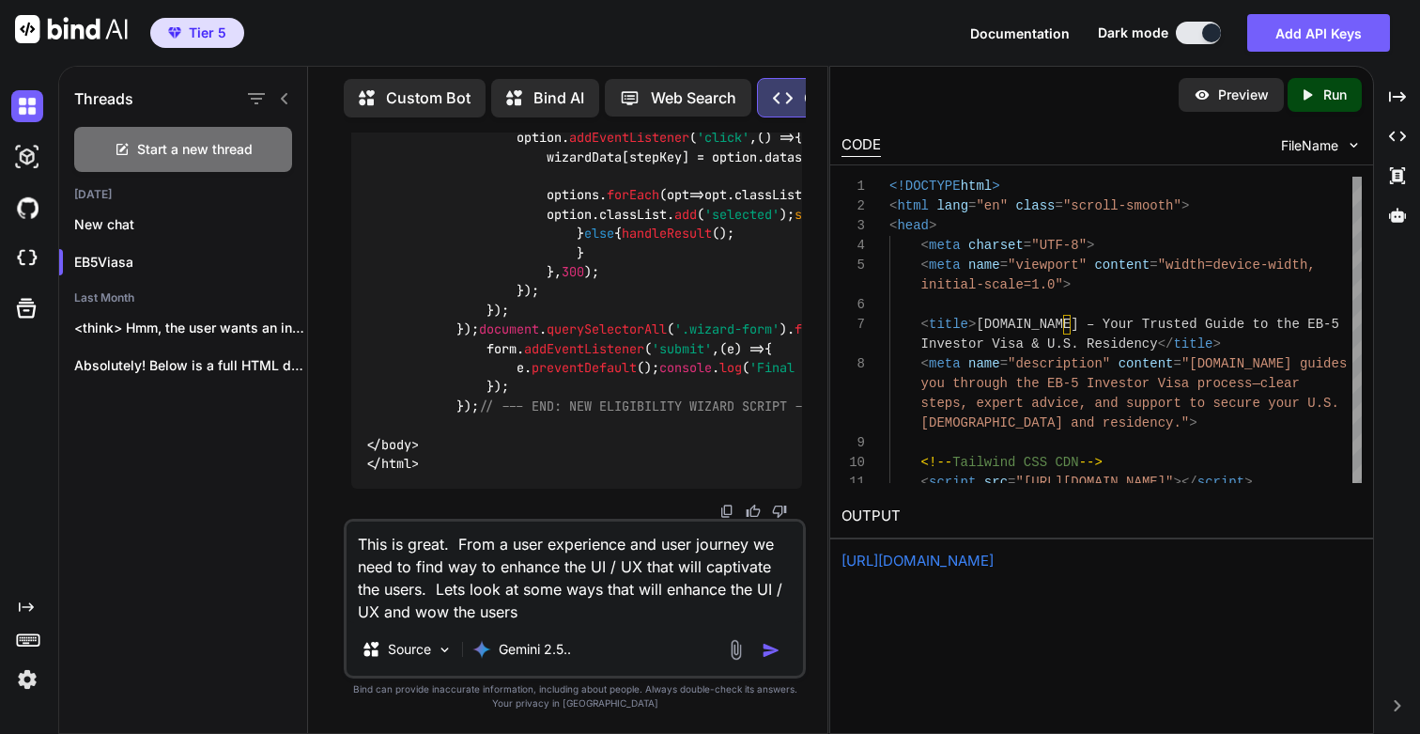
type textarea "This is great. From a user experience and user journey we need to find way to e…"
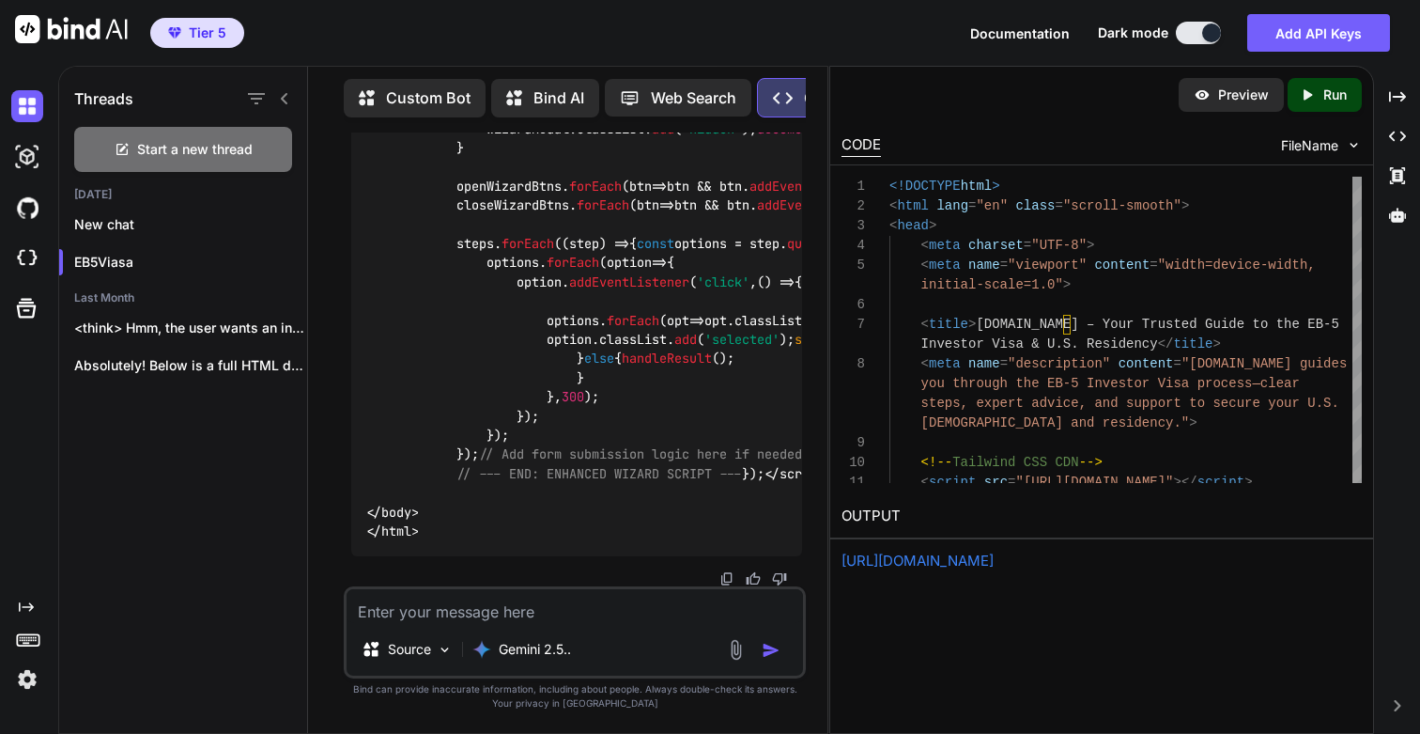
scroll to position [90407, 0]
click at [1338, 101] on p "Run" at bounding box center [1334, 94] width 23 height 19
click at [994, 564] on link "https://app.onecompiler.com/43vae4mdp_43vbjj3ht" at bounding box center [918, 560] width 152 height 18
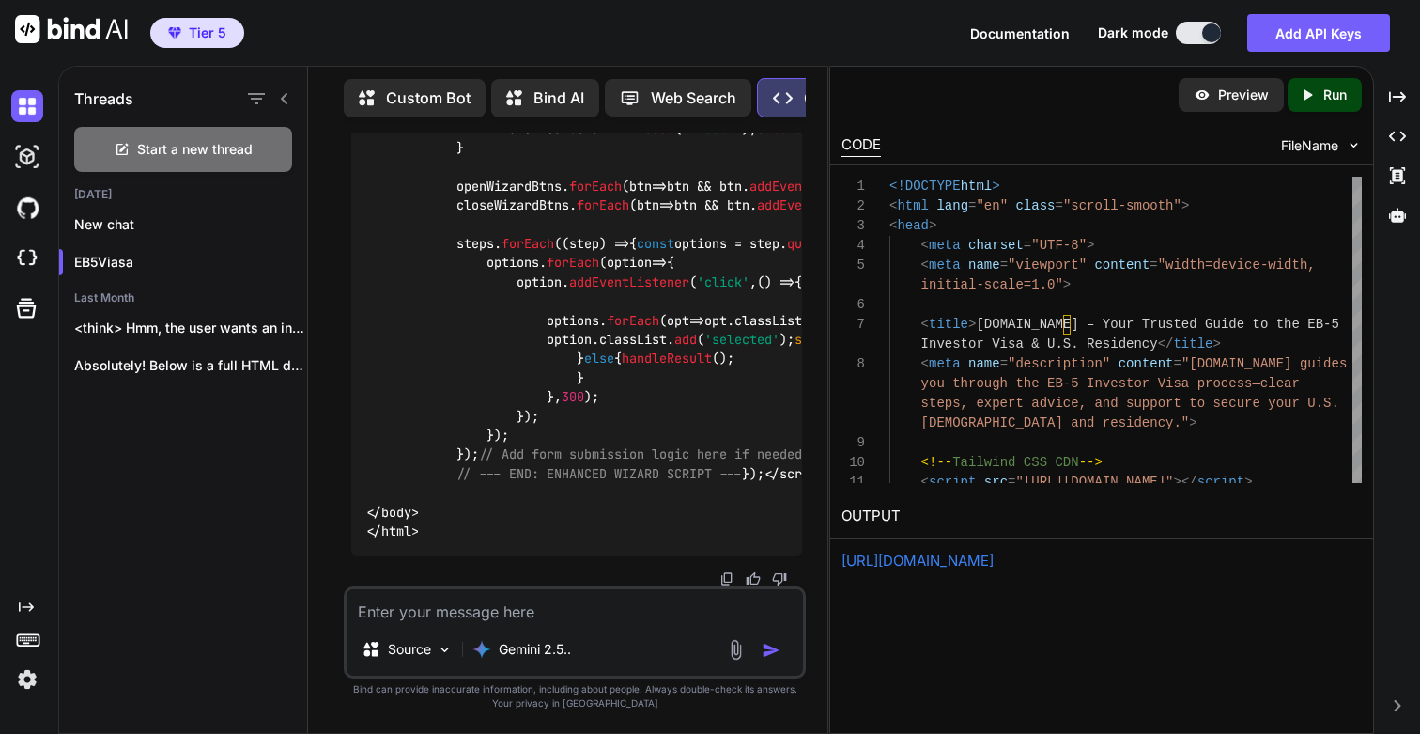
click at [1329, 99] on p "Run" at bounding box center [1334, 94] width 23 height 19
click at [940, 562] on link "https://app.onecompiler.com/43vae4fur_43vbjjer6" at bounding box center [918, 560] width 152 height 18
click at [472, 622] on textarea at bounding box center [575, 606] width 456 height 34
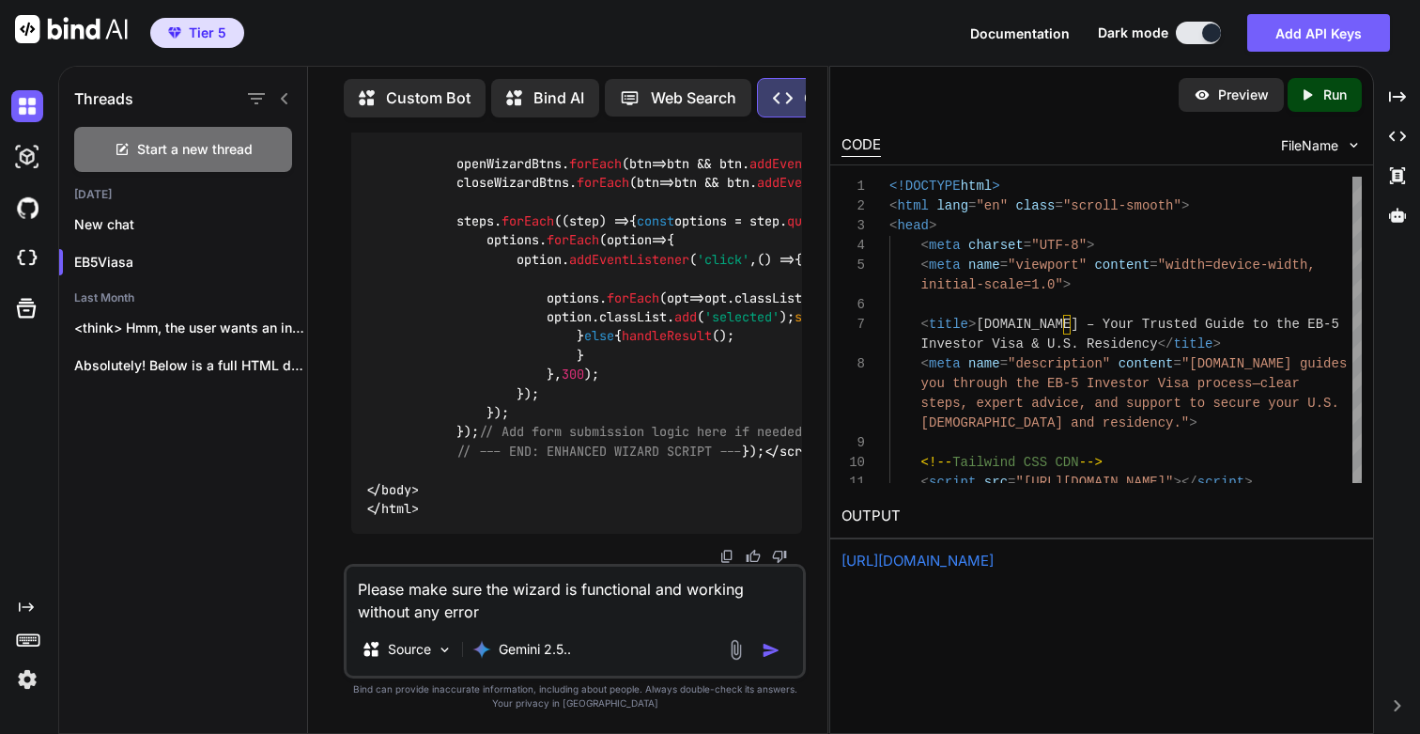
type textarea "Please make sure the wizard is functional and working without any errors"
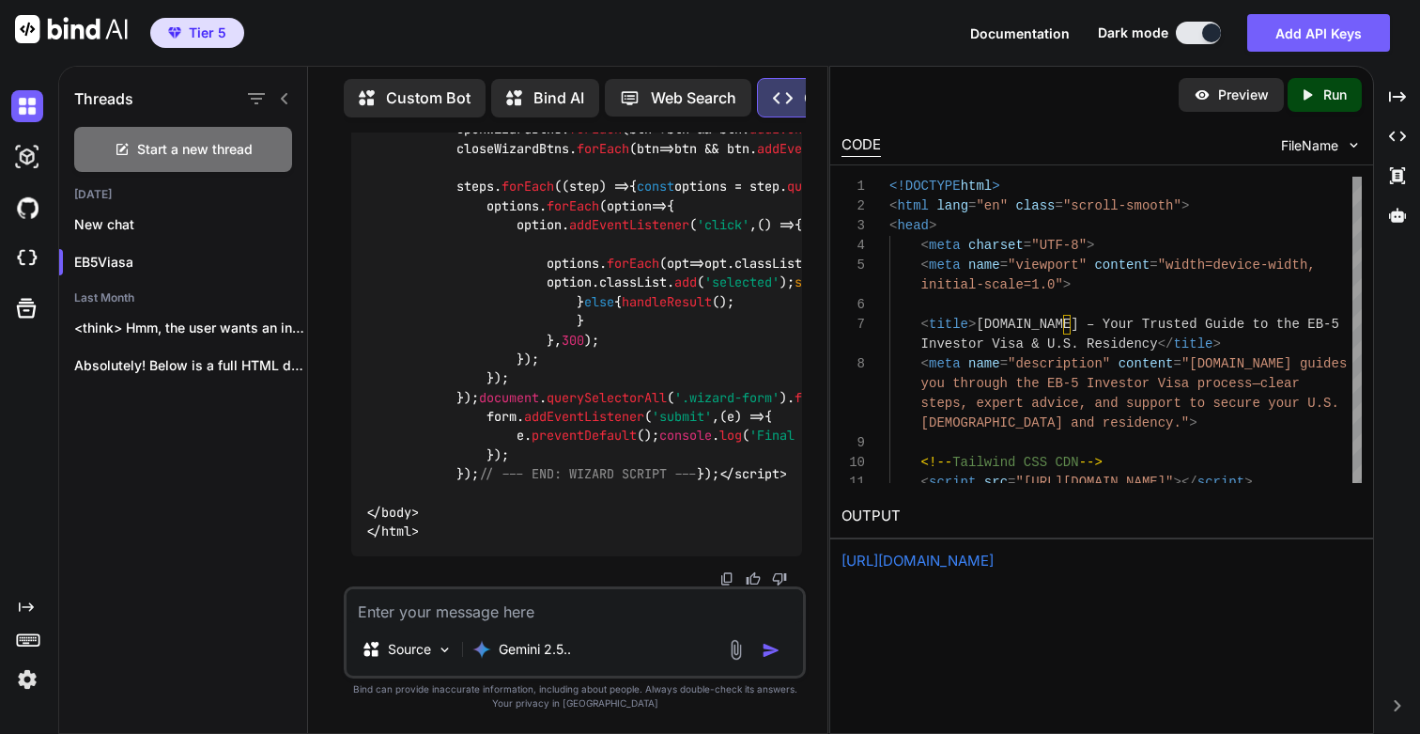
scroll to position [98448, 0]
click at [1319, 94] on icon "Created with Pixso." at bounding box center [1311, 94] width 24 height 17
click at [936, 561] on link "https://app.onecompiler.com/43vae4949_43vbjpe33" at bounding box center [918, 560] width 152 height 18
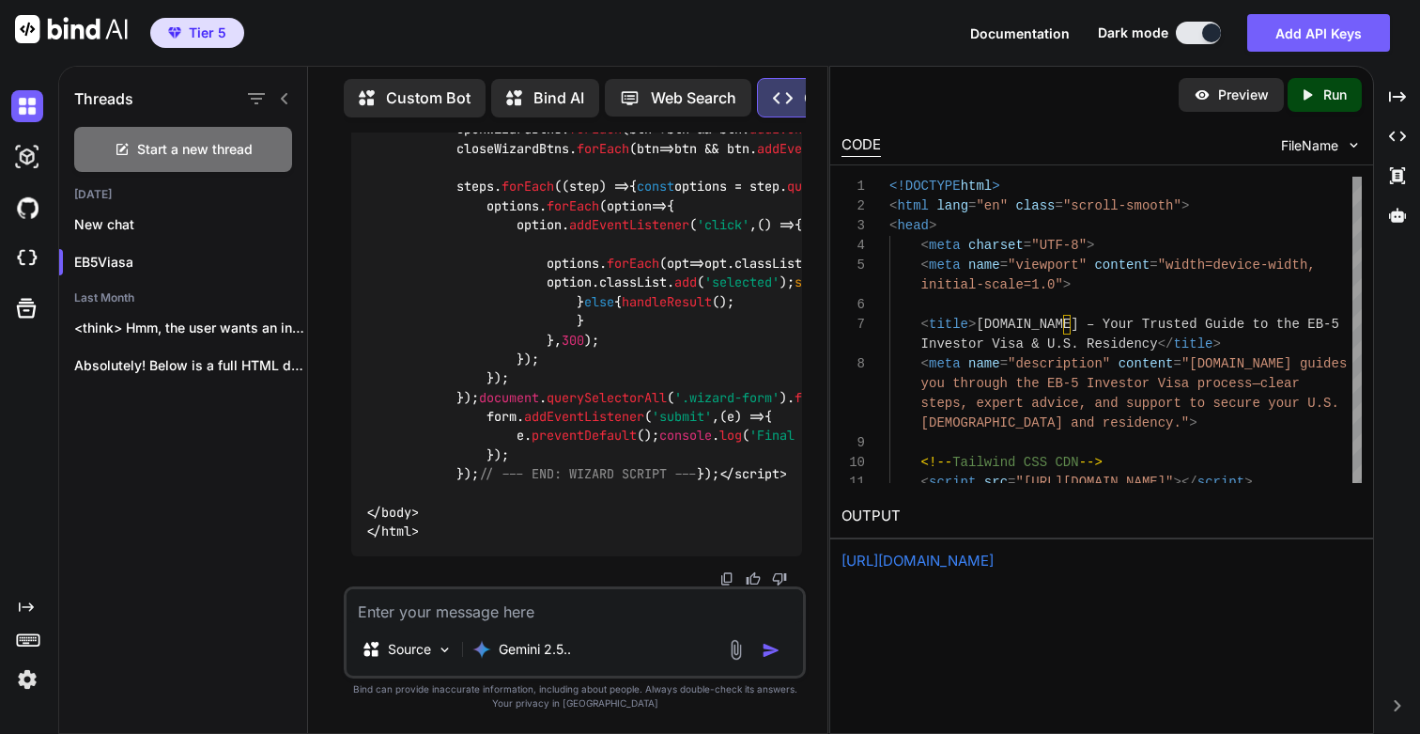
click at [470, 610] on textarea at bounding box center [575, 606] width 456 height 34
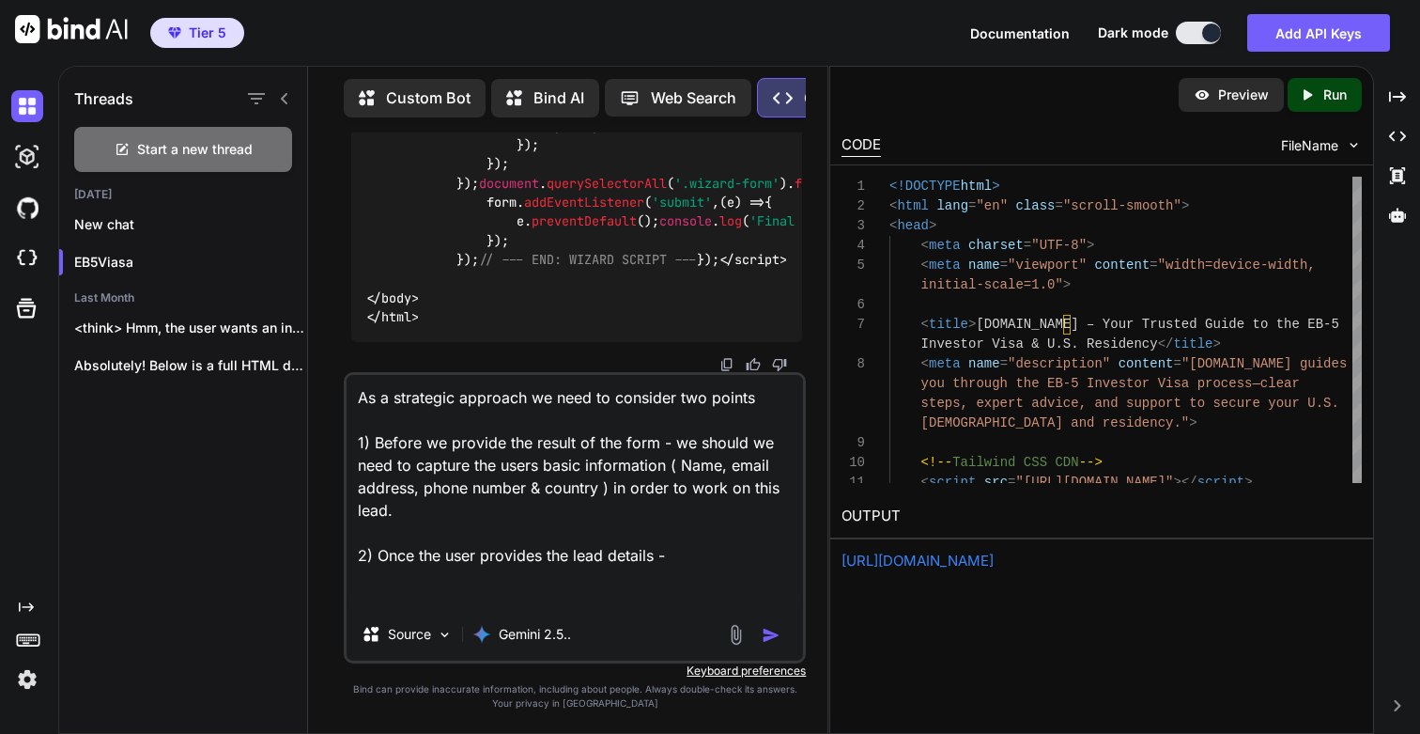
paste textarea "Tip for you (High-Net-Worth Professional): You may benefit from consulting both…"
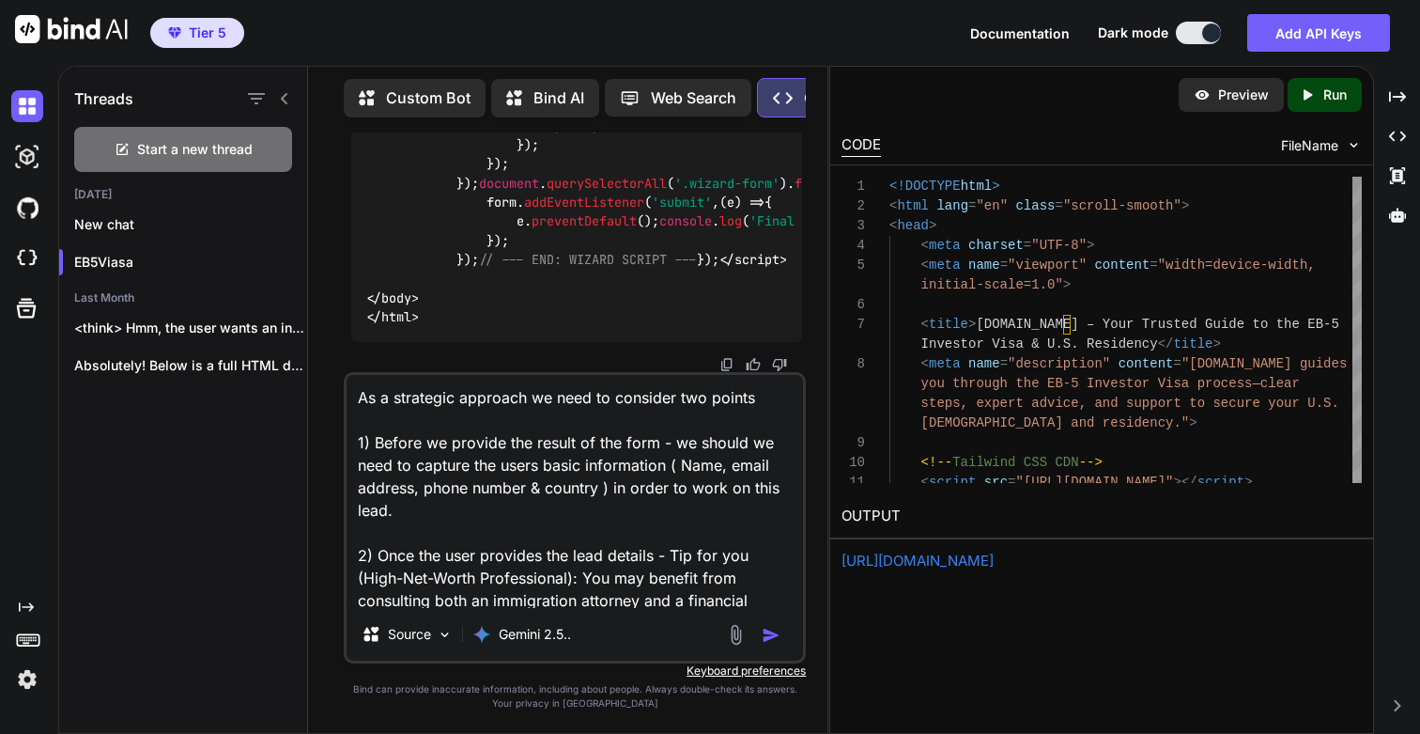
scroll to position [136, 0]
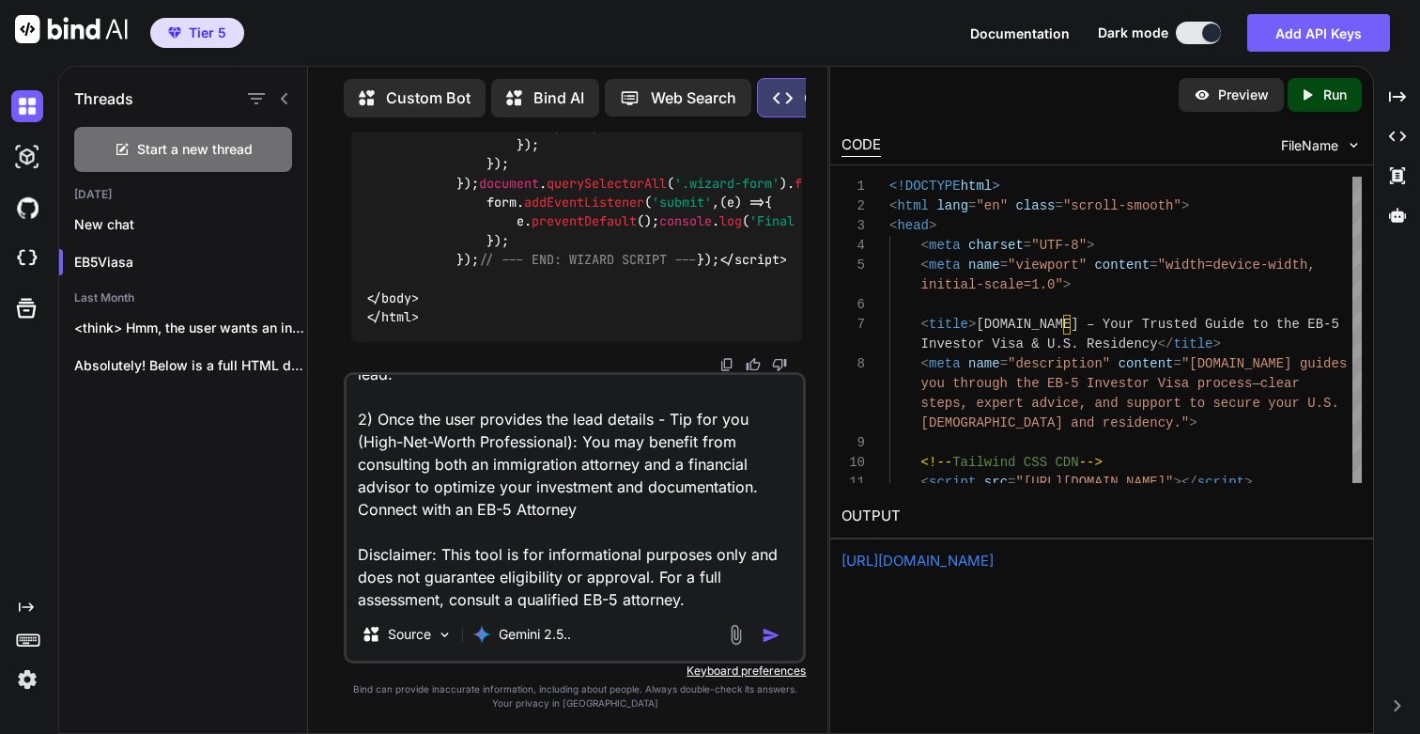
click at [671, 416] on textarea "As a strategic approach we need to consider two points 1) Before we provide the…" at bounding box center [575, 491] width 456 height 233
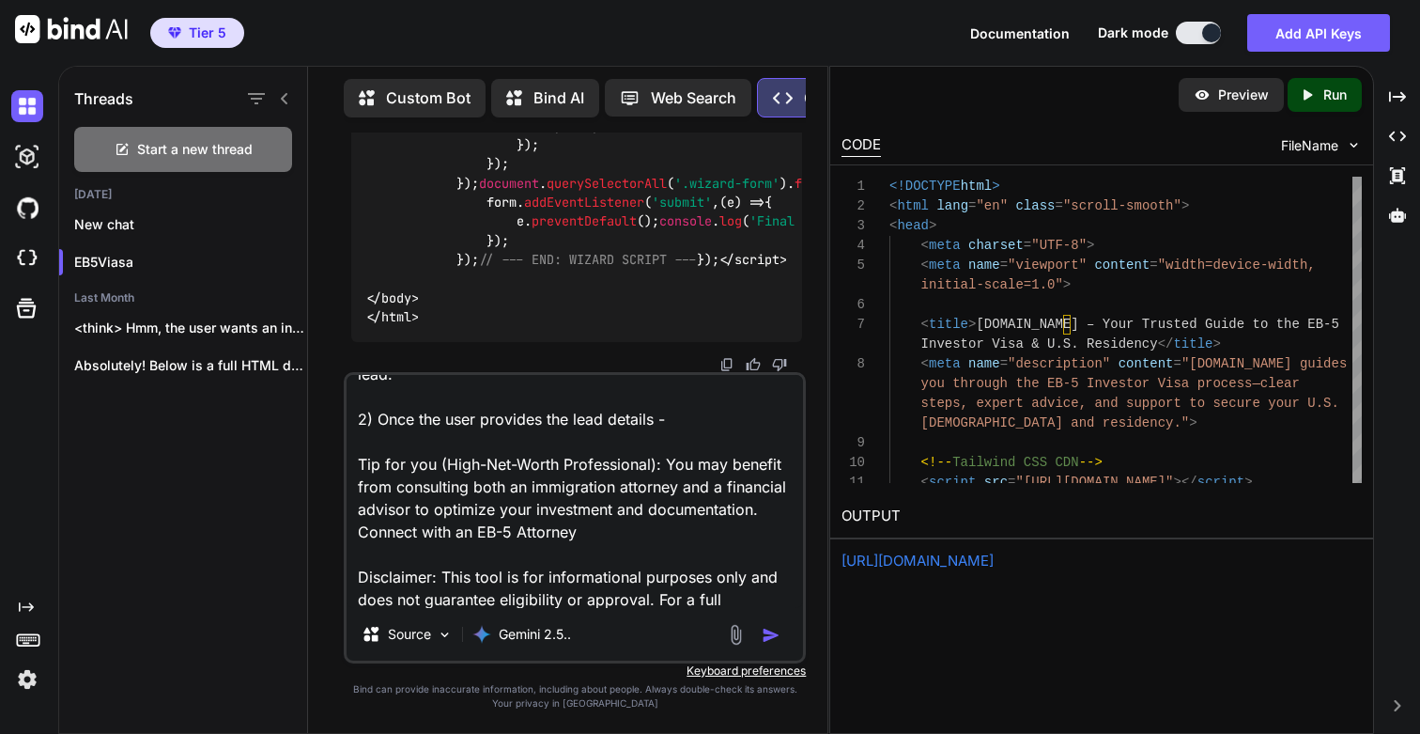
click at [702, 428] on textarea "As a strategic approach we need to consider two points 1) Before we provide the…" at bounding box center [575, 491] width 456 height 233
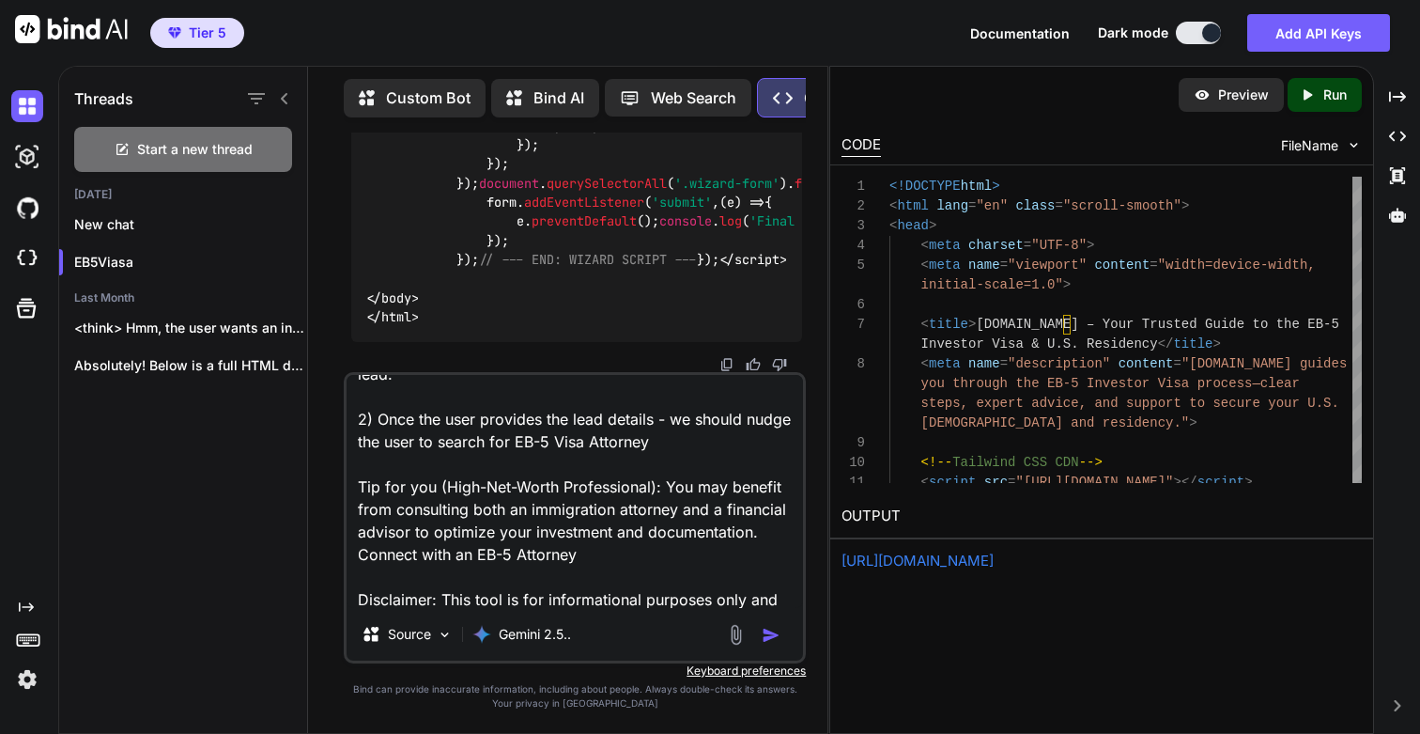
click at [543, 514] on textarea "As a strategic approach we need to consider two points 1) Before we provide the…" at bounding box center [575, 491] width 456 height 233
drag, startPoint x: 529, startPoint y: 509, endPoint x: 678, endPoint y: 510, distance: 149.3
click at [678, 510] on textarea "As a strategic approach we need to consider two points 1) Before we provide the…" at bounding box center [575, 491] width 456 height 233
drag, startPoint x: 515, startPoint y: 439, endPoint x: 662, endPoint y: 445, distance: 147.6
click at [662, 445] on textarea "As a strategic approach we need to consider two points 1) Before we provide the…" at bounding box center [575, 491] width 456 height 233
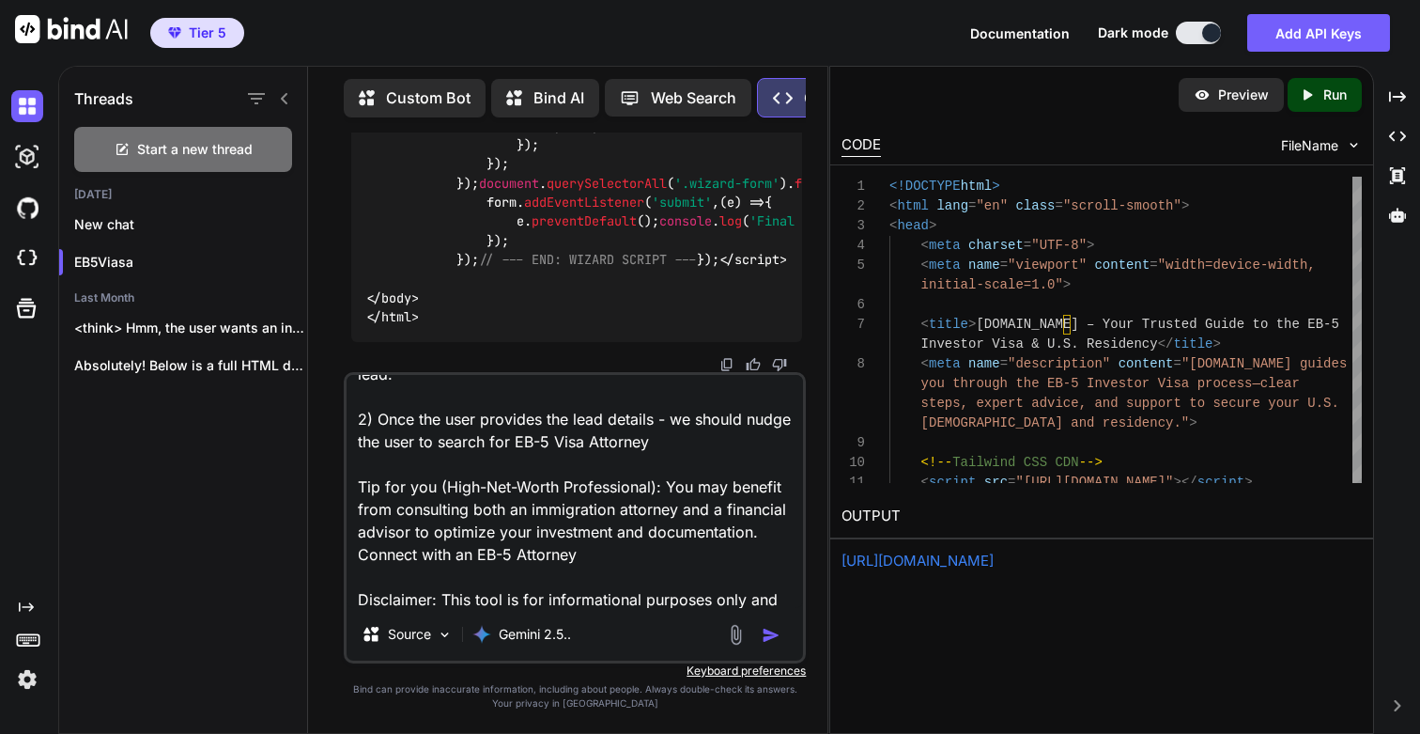
paste textarea "immigration a"
type textarea "As a strategic approach we need to consider two points 1) Before we provide the…"
click at [773, 634] on img "button" at bounding box center [771, 635] width 19 height 19
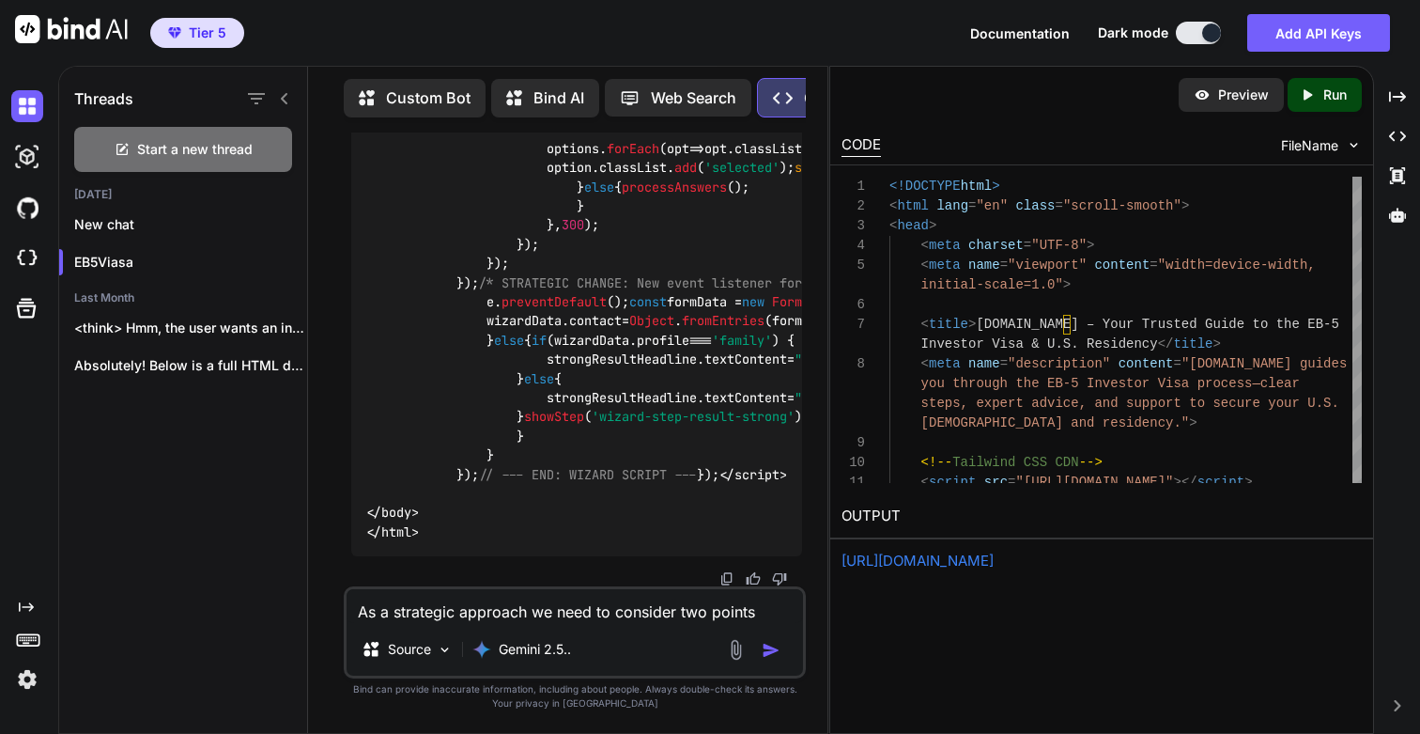
scroll to position [114380, 0]
click at [1339, 92] on p "Run" at bounding box center [1334, 94] width 23 height 19
click at [988, 565] on link "https://app.onecompiler.com/43vae4fur_43vbkdcev" at bounding box center [918, 560] width 152 height 18
click at [505, 617] on textarea "As a strategic approach we need to consider two points 1) Before we provide the…" at bounding box center [575, 606] width 456 height 34
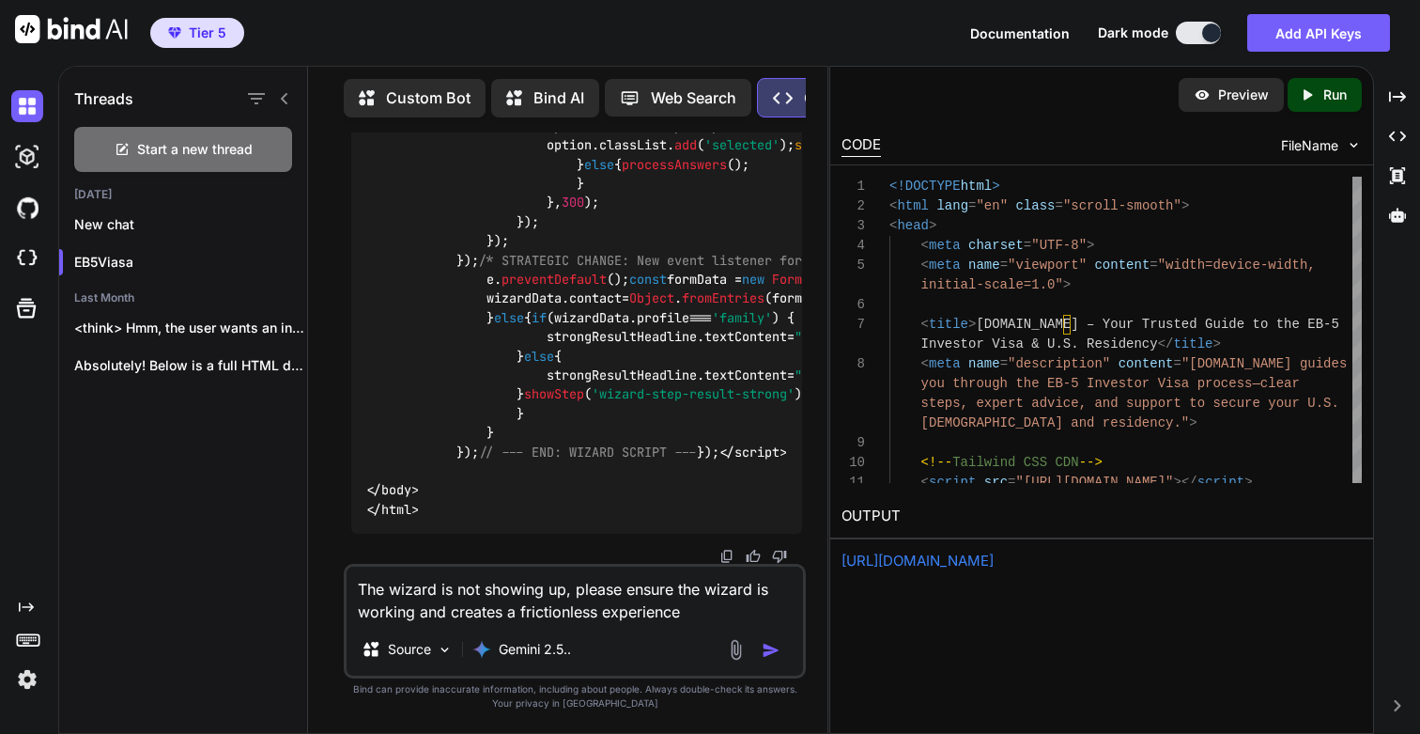
type textarea "The wizard is not showing up, please ensure the wizard is working and creates a…"
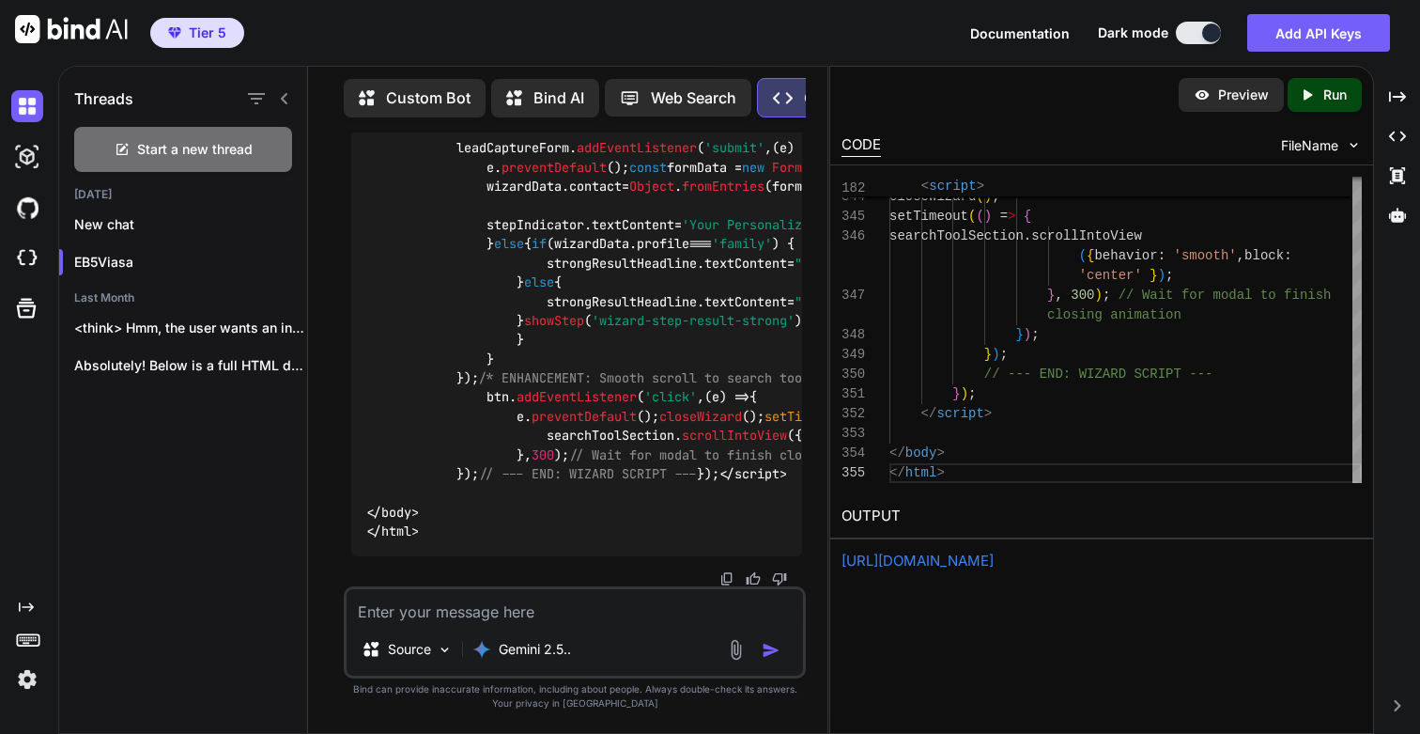
scroll to position [115572, 0]
click at [1337, 96] on p "Run" at bounding box center [1334, 94] width 23 height 19
click at [967, 564] on link "https://app.onecompiler.com/43vae4fur_43vbkk3mx" at bounding box center [918, 560] width 152 height 18
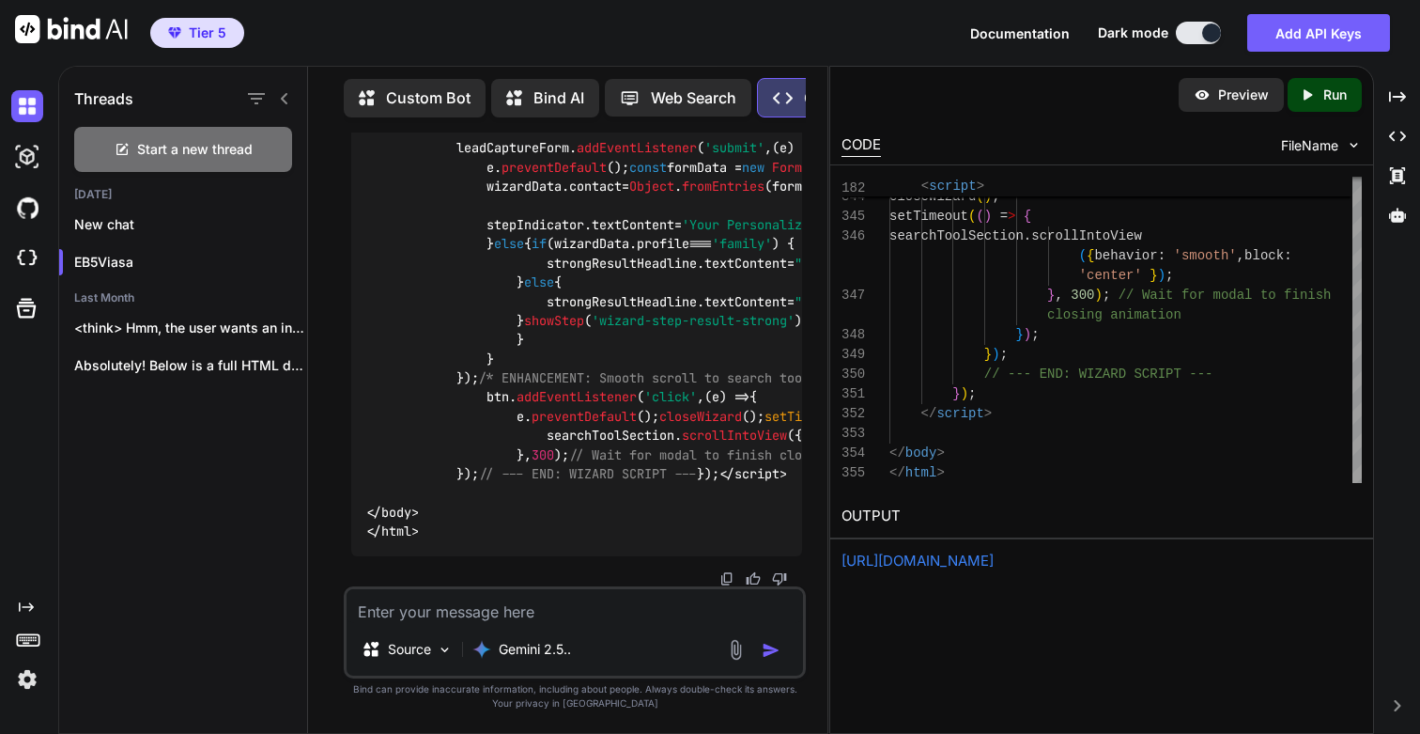
click at [482, 599] on textarea at bounding box center [575, 606] width 456 height 34
type textarea "1) Le"
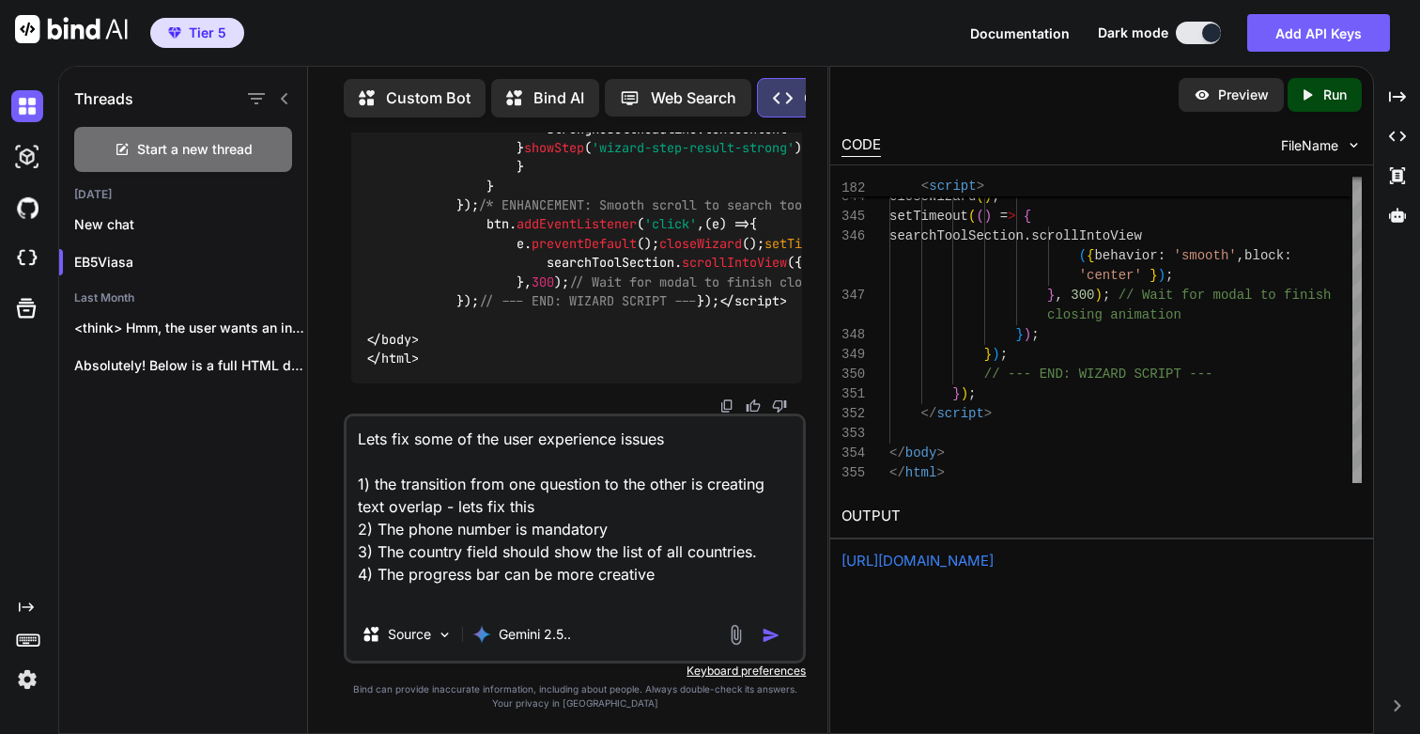
type textarea "Lets fix some of the user experience issues 1) the transition from one question…"
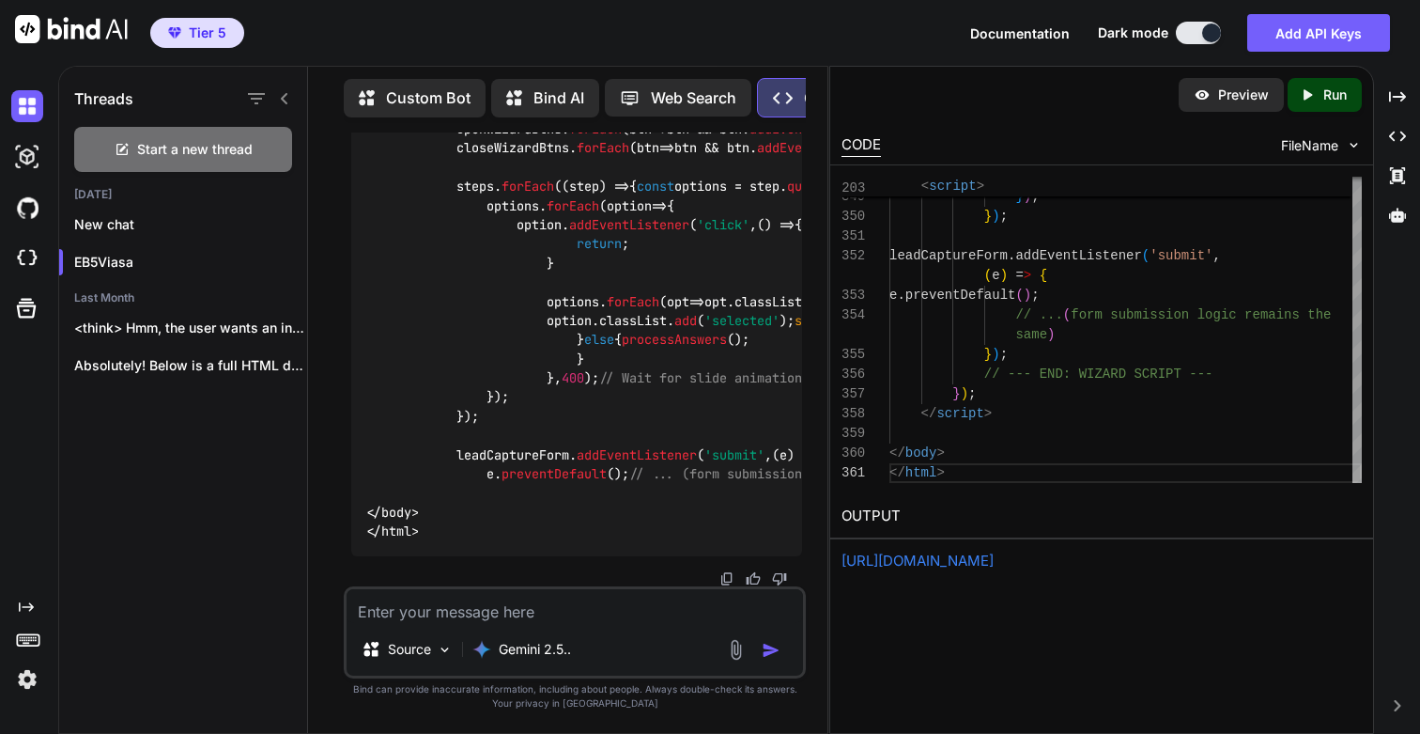
scroll to position [123263, 0]
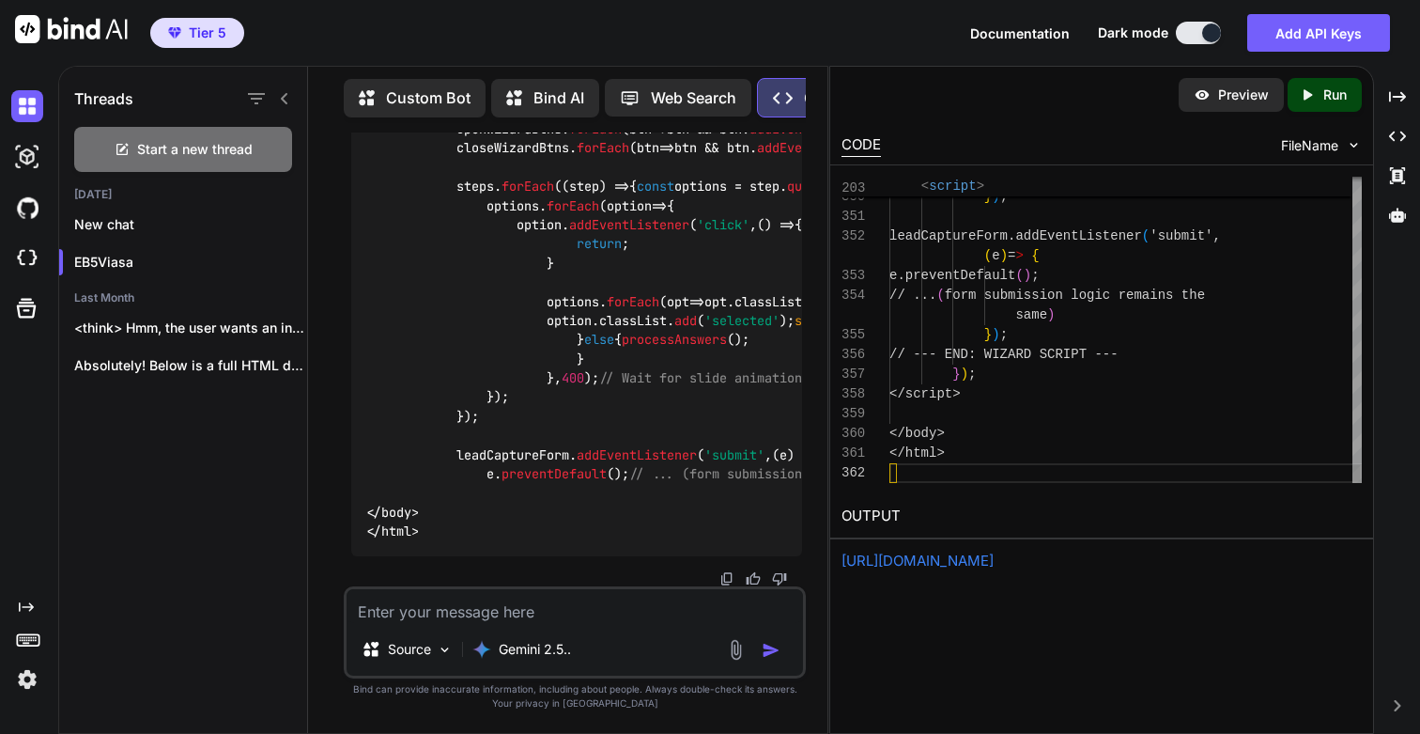
scroll to position [39, 0]
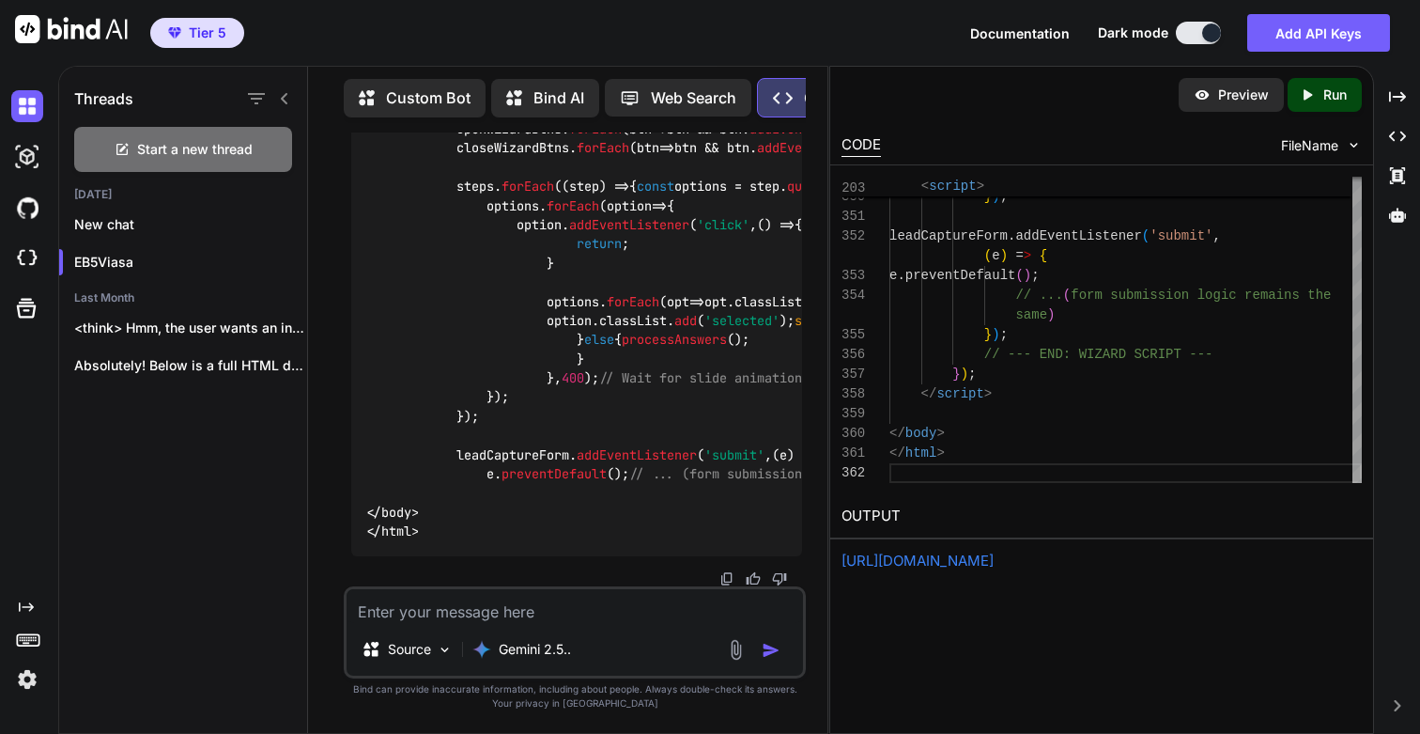
click at [1349, 101] on div "Created with Pixso. Run" at bounding box center [1325, 95] width 74 height 34
click at [924, 567] on link "https://app.onecompiler.com/43vae4j4u_43vbkyz7q" at bounding box center [918, 560] width 152 height 18
click at [438, 615] on textarea at bounding box center [575, 606] width 456 height 34
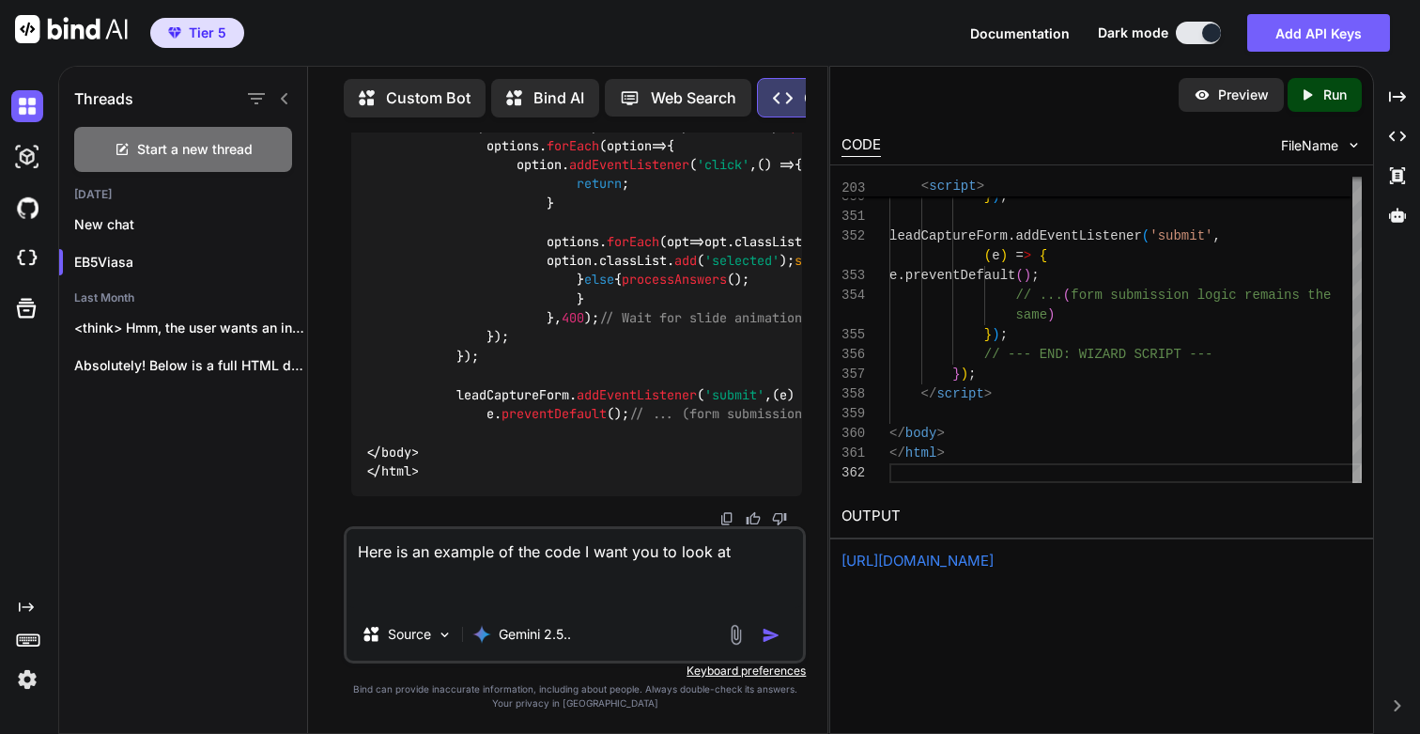
paste textarea "<!DOCTYPE html> <html lang="en"> <head> <meta charset="UTF-8"> <title>EB-5 Elig…"
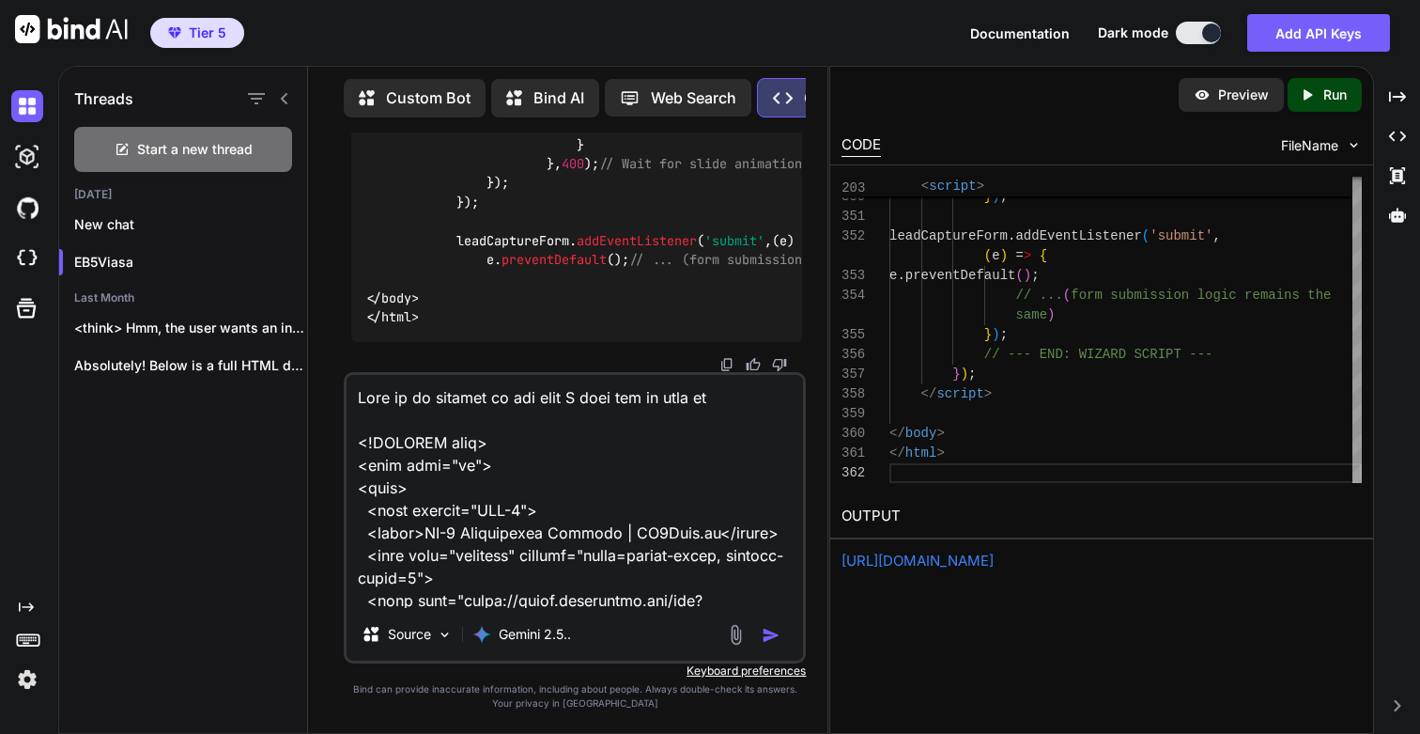
scroll to position [8, 0]
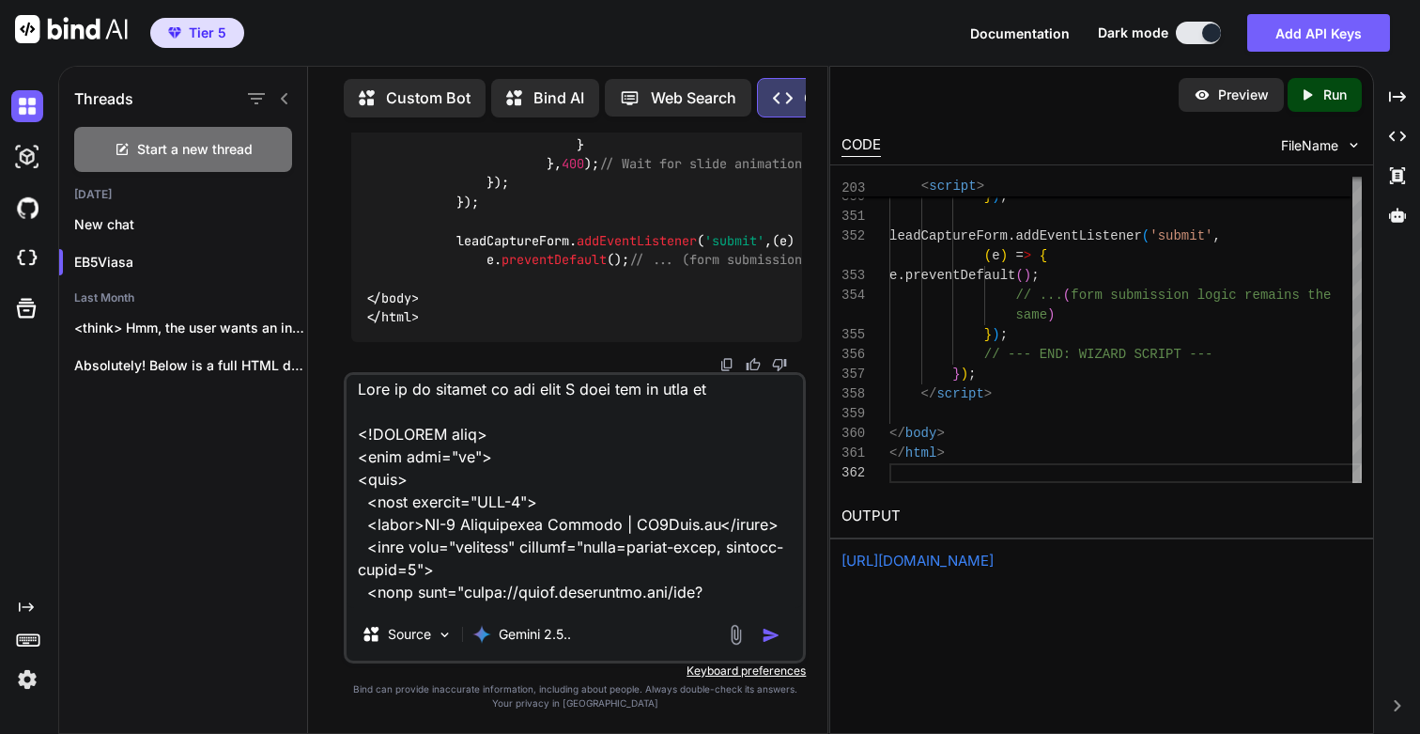
click at [764, 394] on textarea at bounding box center [575, 491] width 456 height 233
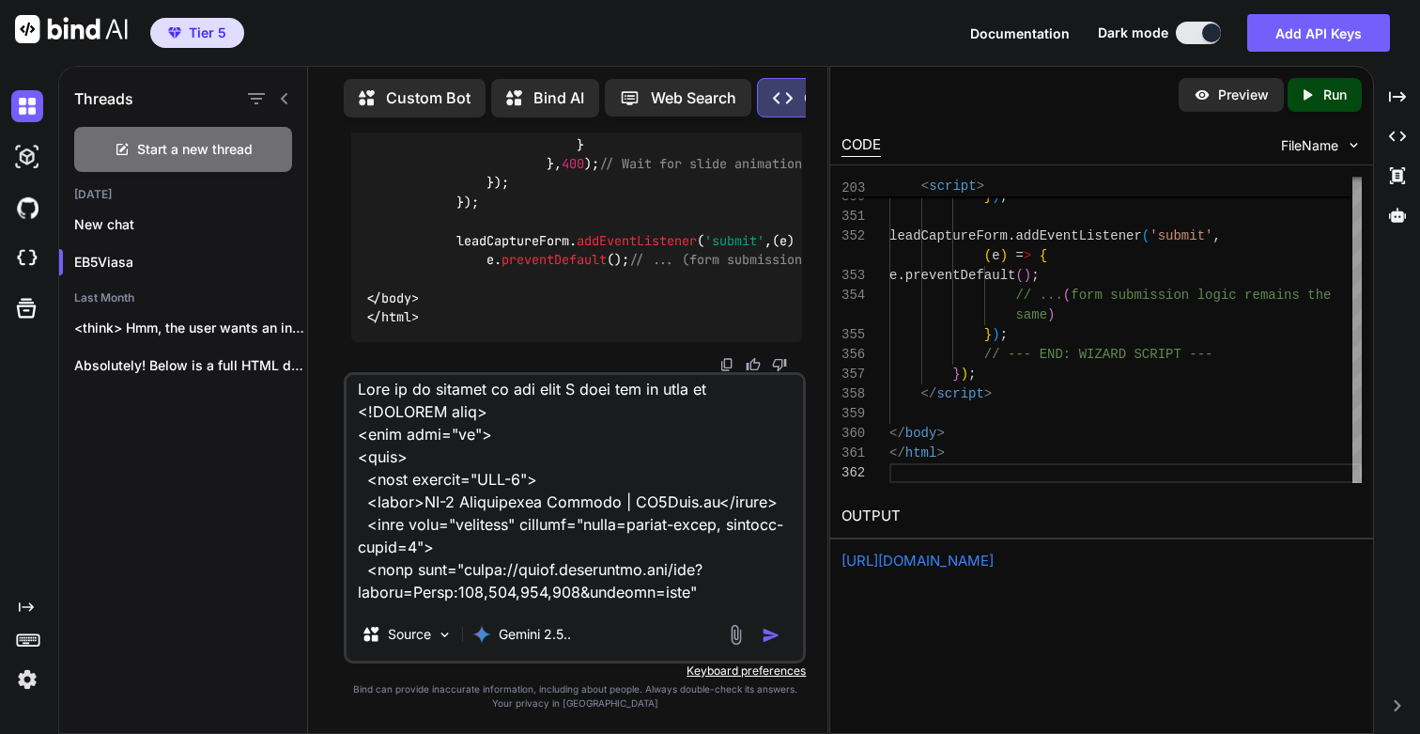
scroll to position [0, 0]
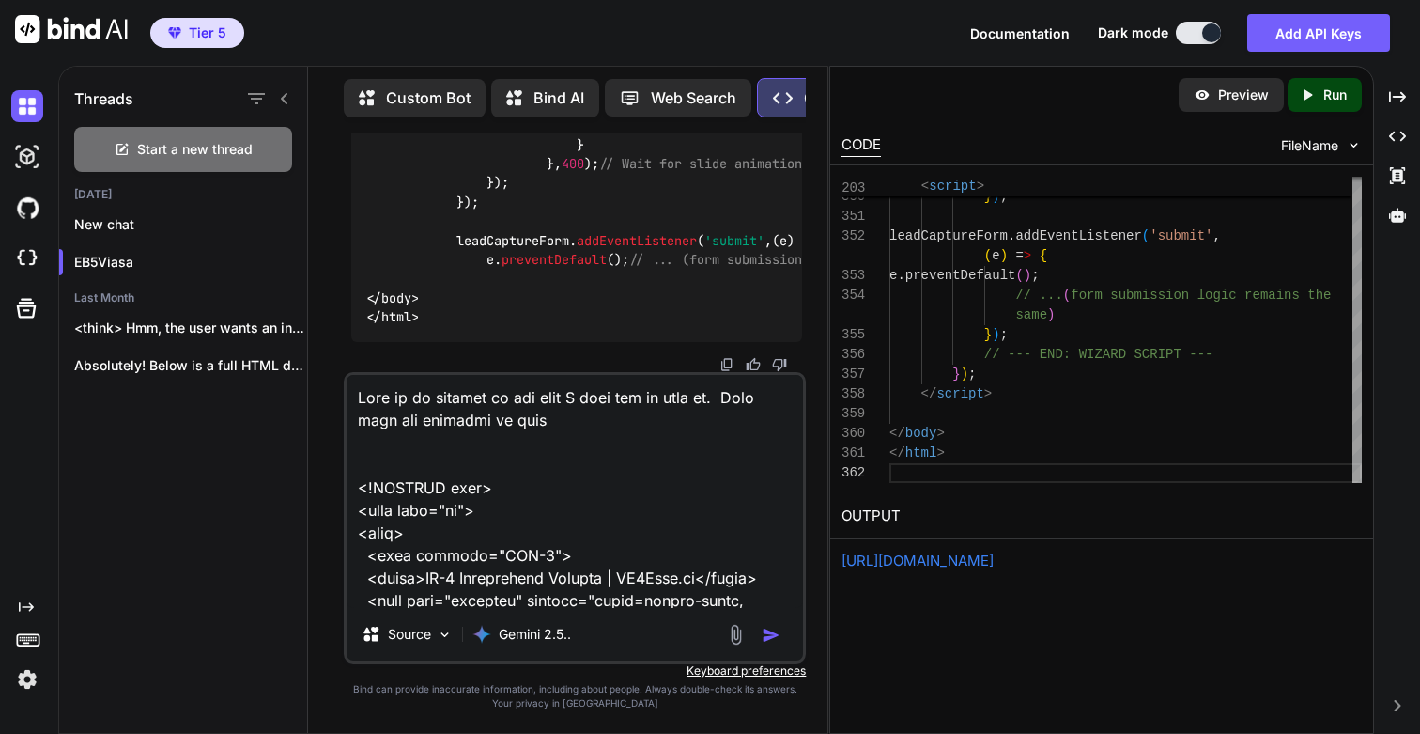
paste textarea "predecessor"
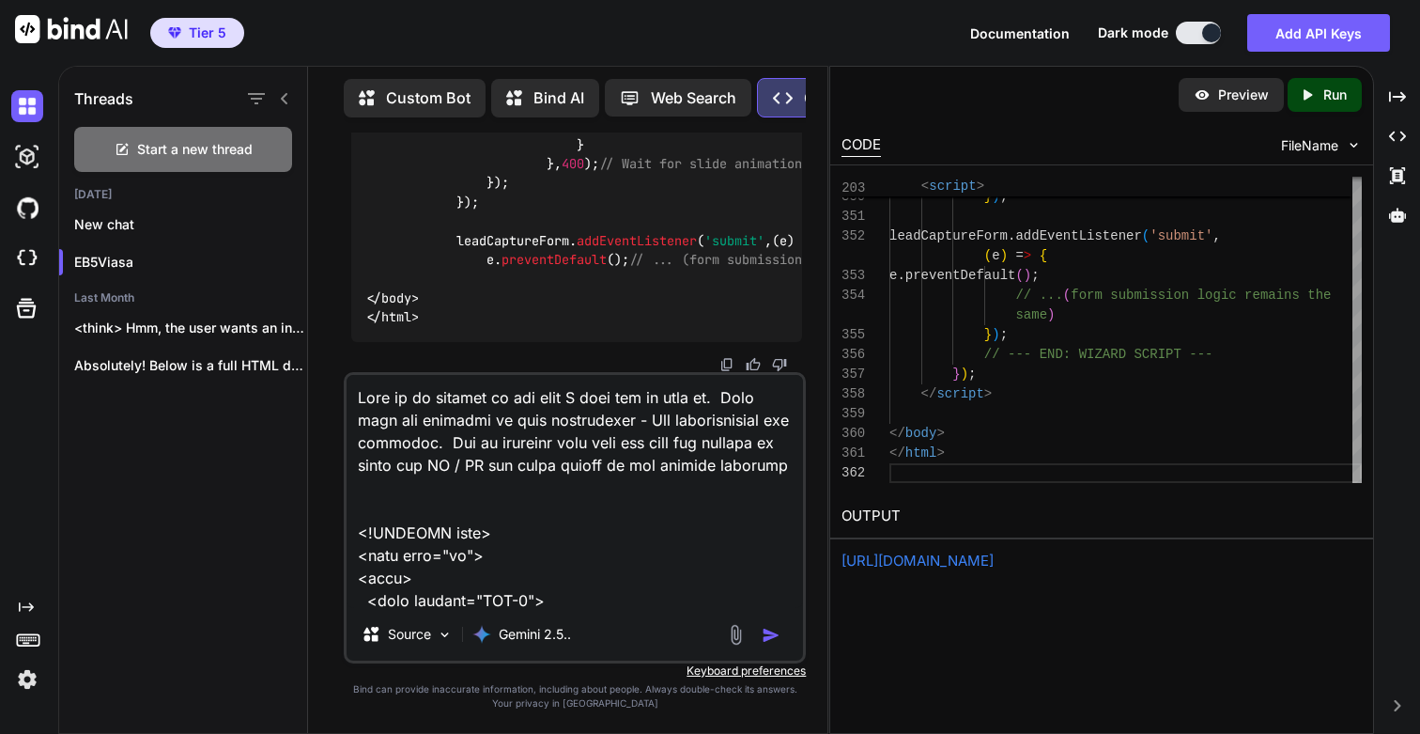
type textarea "Here is an example of the code I want you to look at. This code was designed by…"
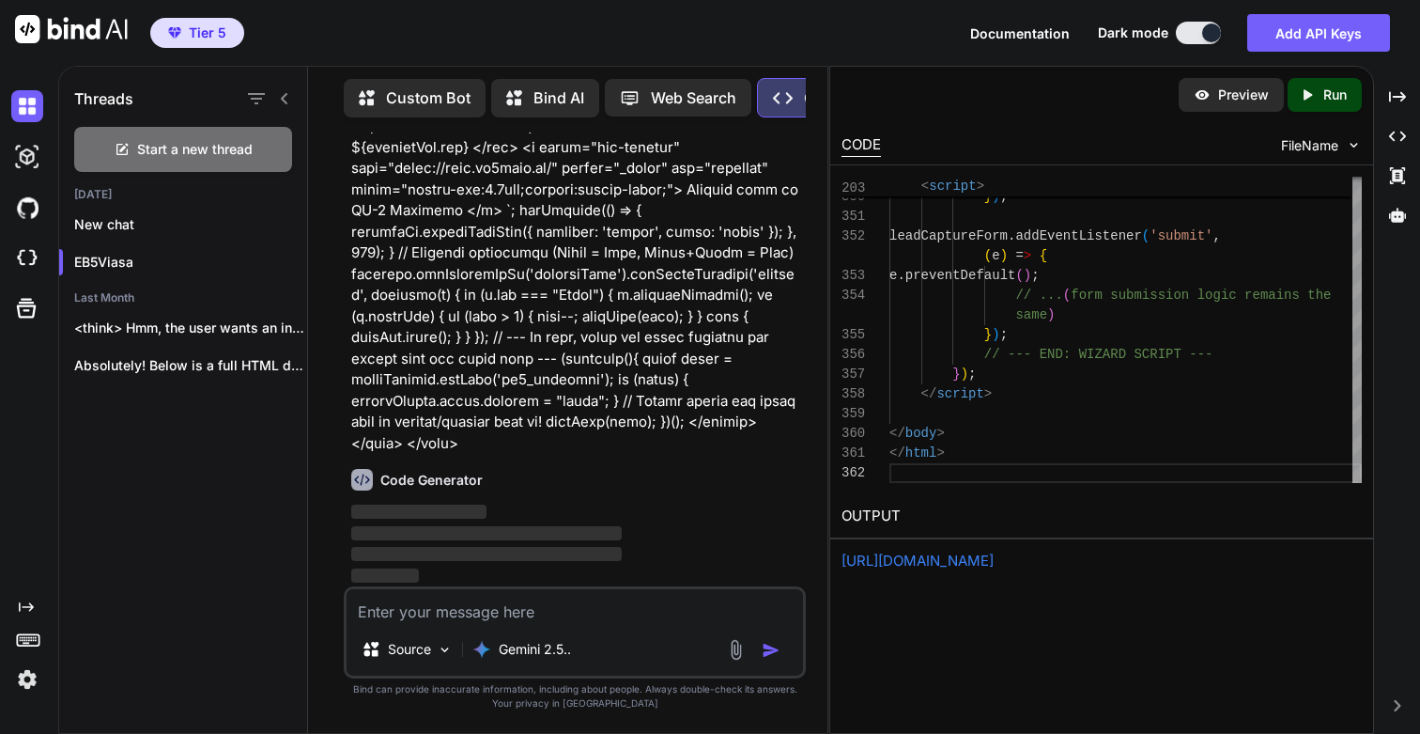
scroll to position [140458, 0]
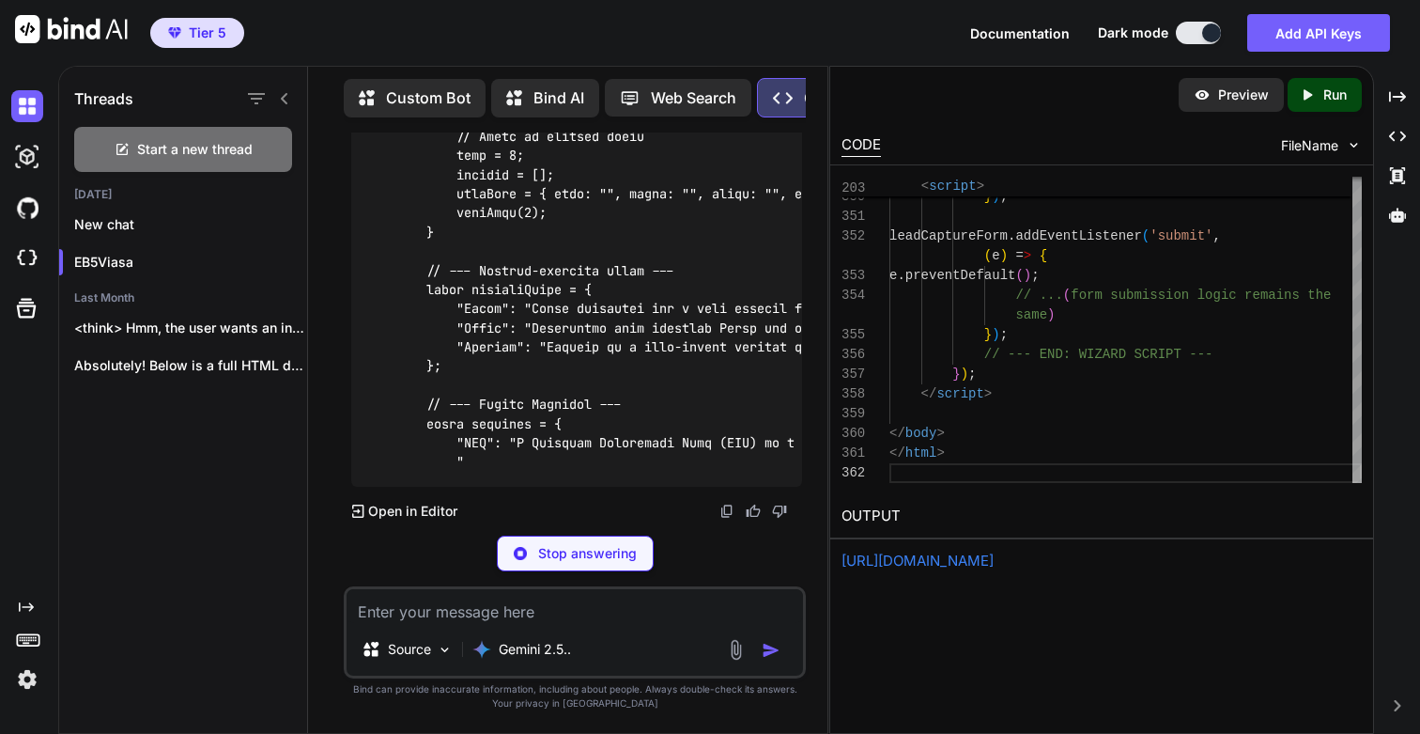
scroll to position [145415, 0]
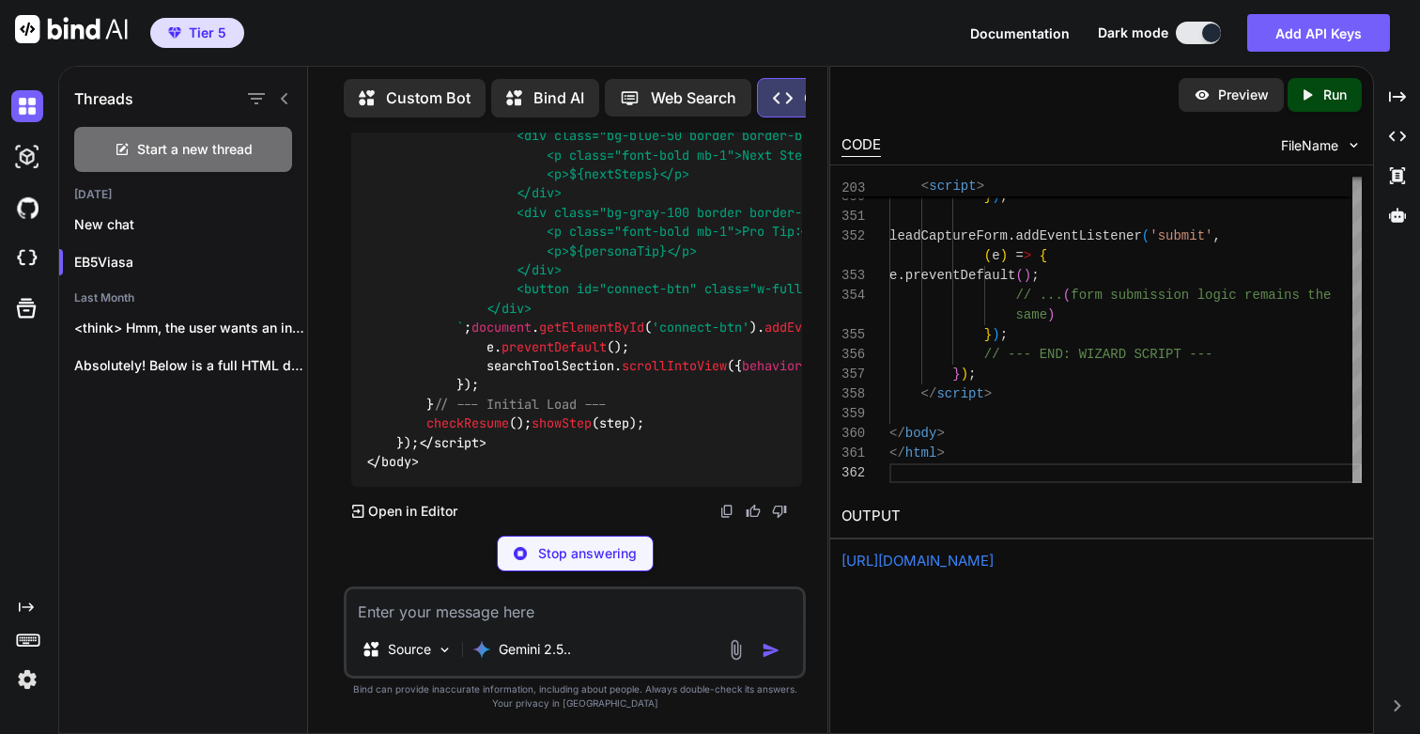
type textarea "x"
type textarea "// --- Initial Load --- checkResume(); showStep(step); }); </script> </body> </…"
type textarea "x"
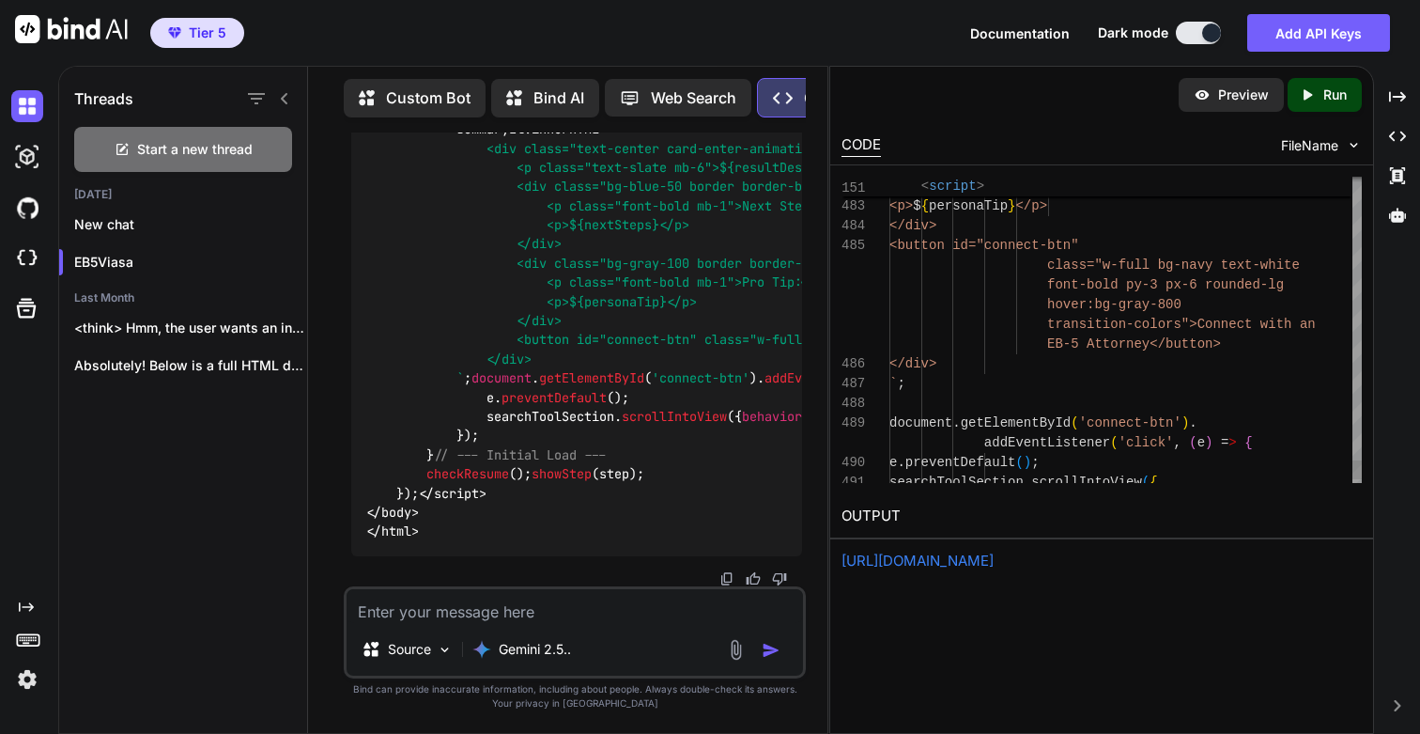
scroll to position [138, 0]
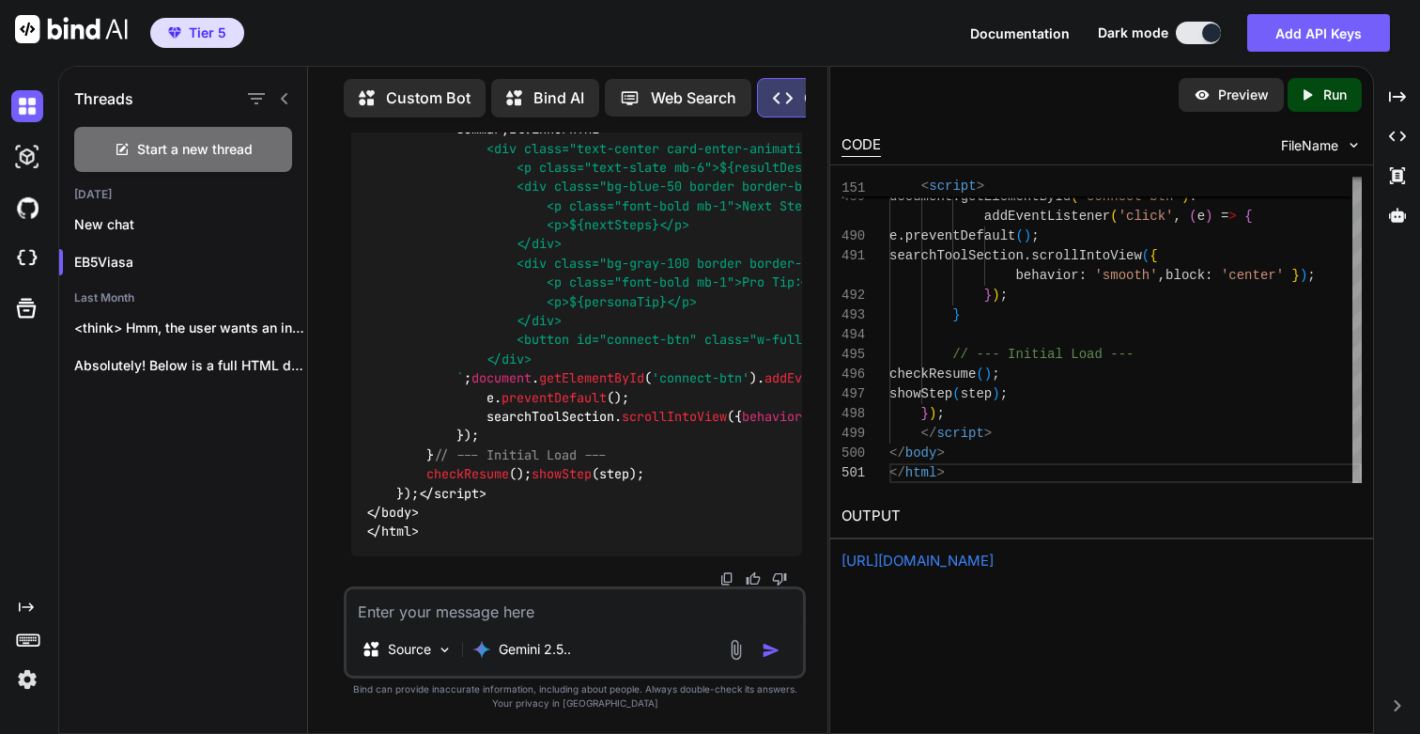
click at [1331, 88] on p "Run" at bounding box center [1334, 94] width 23 height 19
click at [936, 561] on link "https://app.onecompiler.com/43vae4bbs_43vbmeh29" at bounding box center [918, 560] width 152 height 18
click at [468, 623] on div "Source Gemini 2.5.." at bounding box center [575, 632] width 462 height 92
click at [432, 614] on textarea at bounding box center [575, 606] width 456 height 34
type textarea "T"
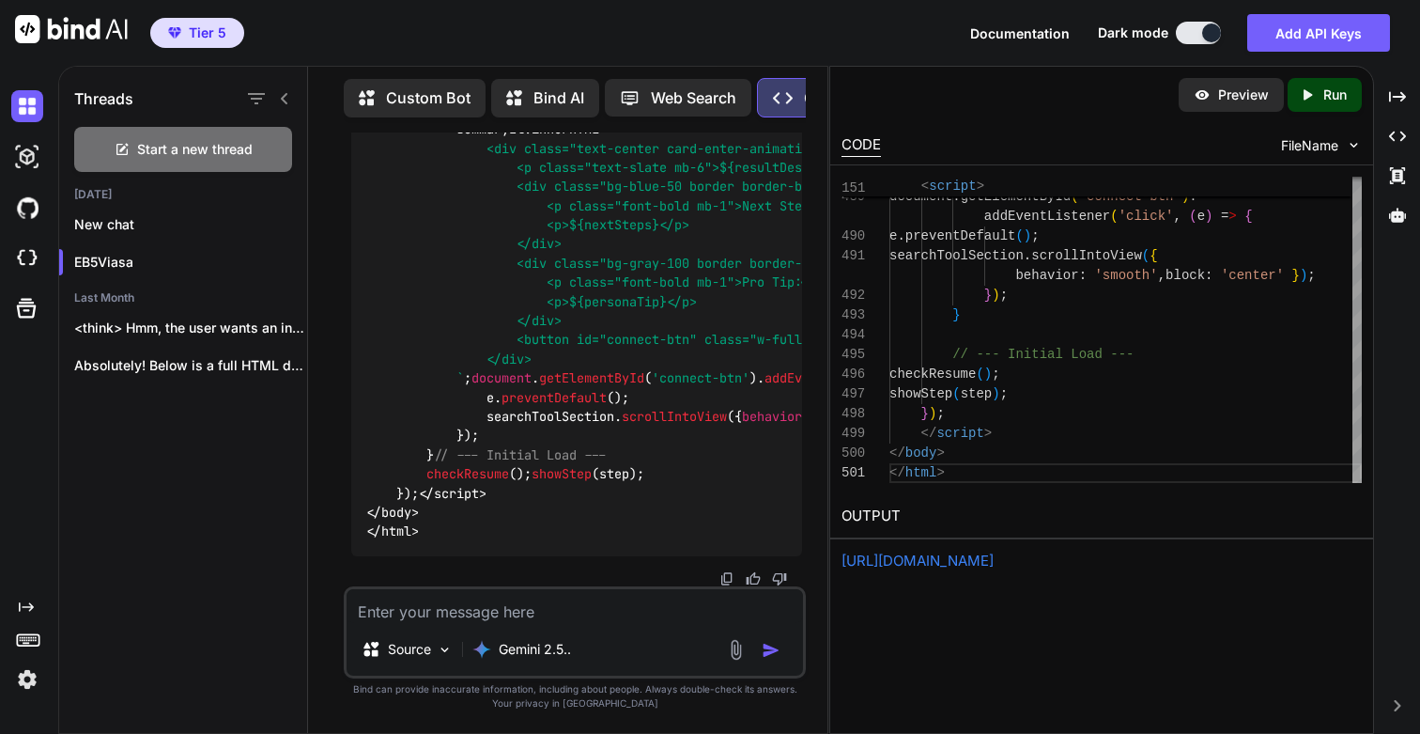
type textarea "x"
type textarea "Th"
type textarea "x"
type textarea "Thi"
type textarea "x"
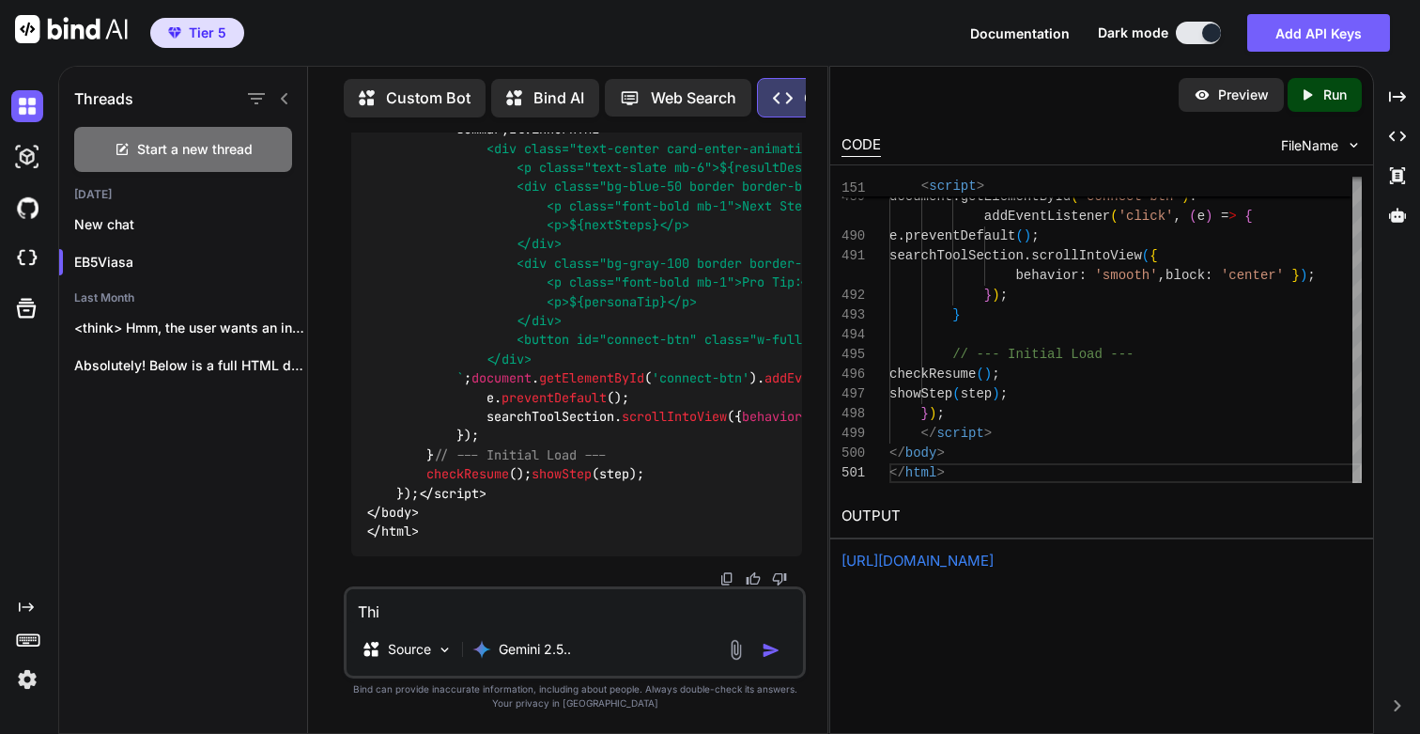
type textarea "This"
type textarea "x"
type textarea "This"
type textarea "x"
type textarea "This i"
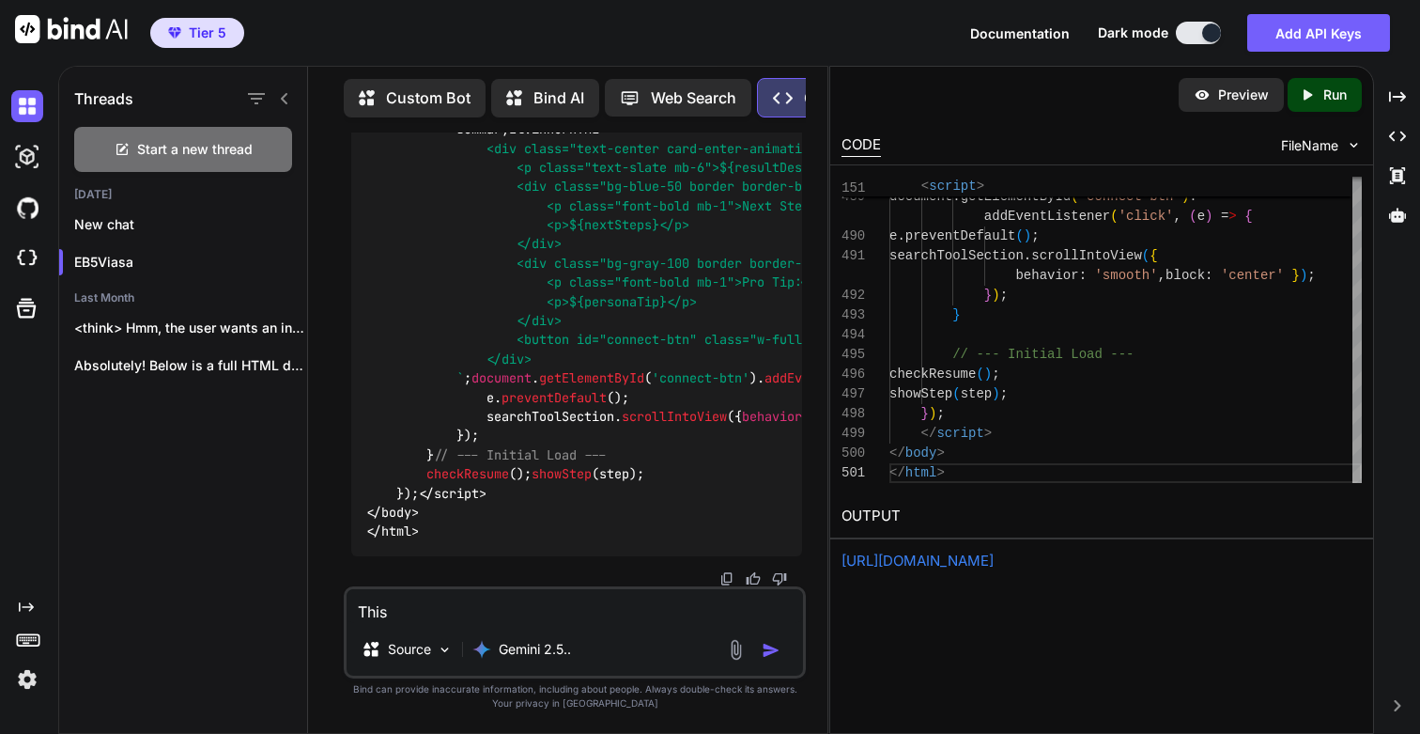
type textarea "x"
type textarea "This is"
type textarea "x"
type textarea "This is"
type textarea "x"
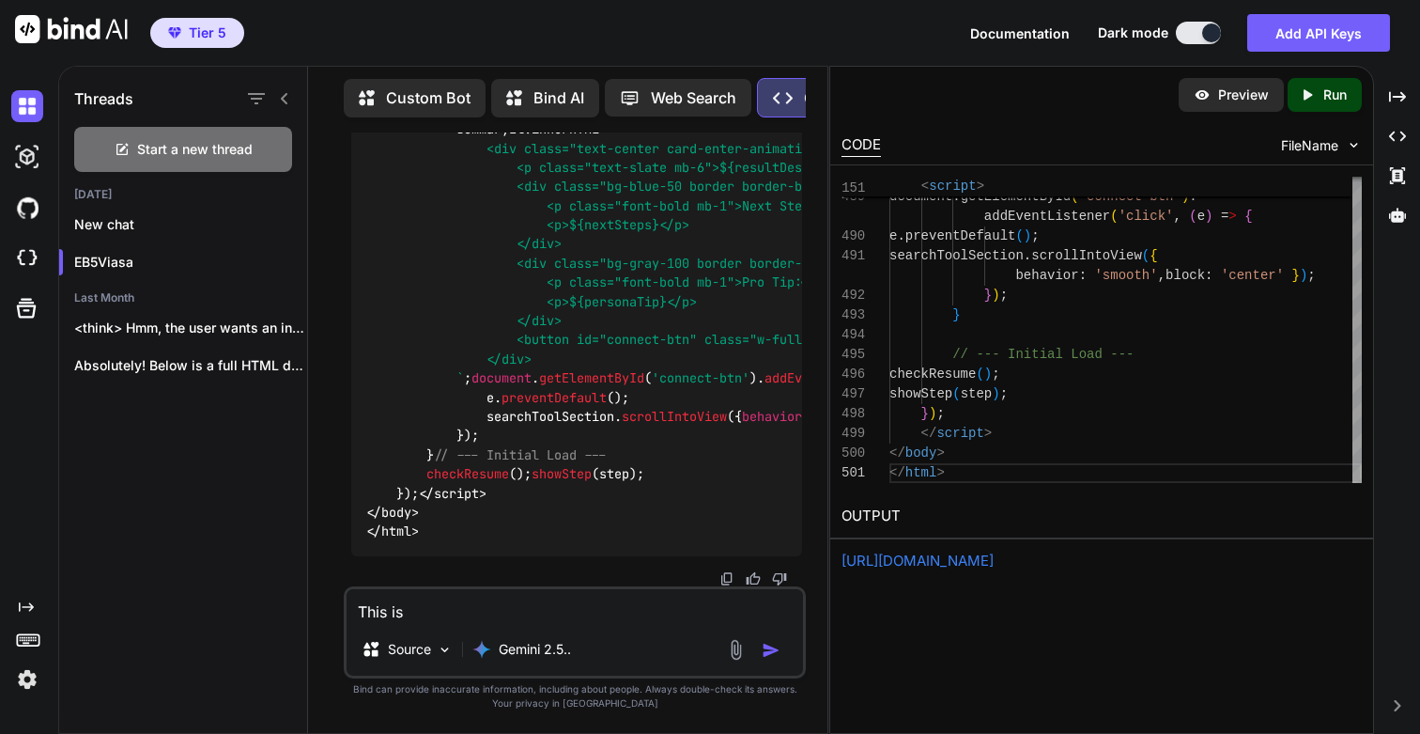
type textarea "This is g"
type textarea "x"
type textarea "This is go"
type textarea "x"
type textarea "This is goo"
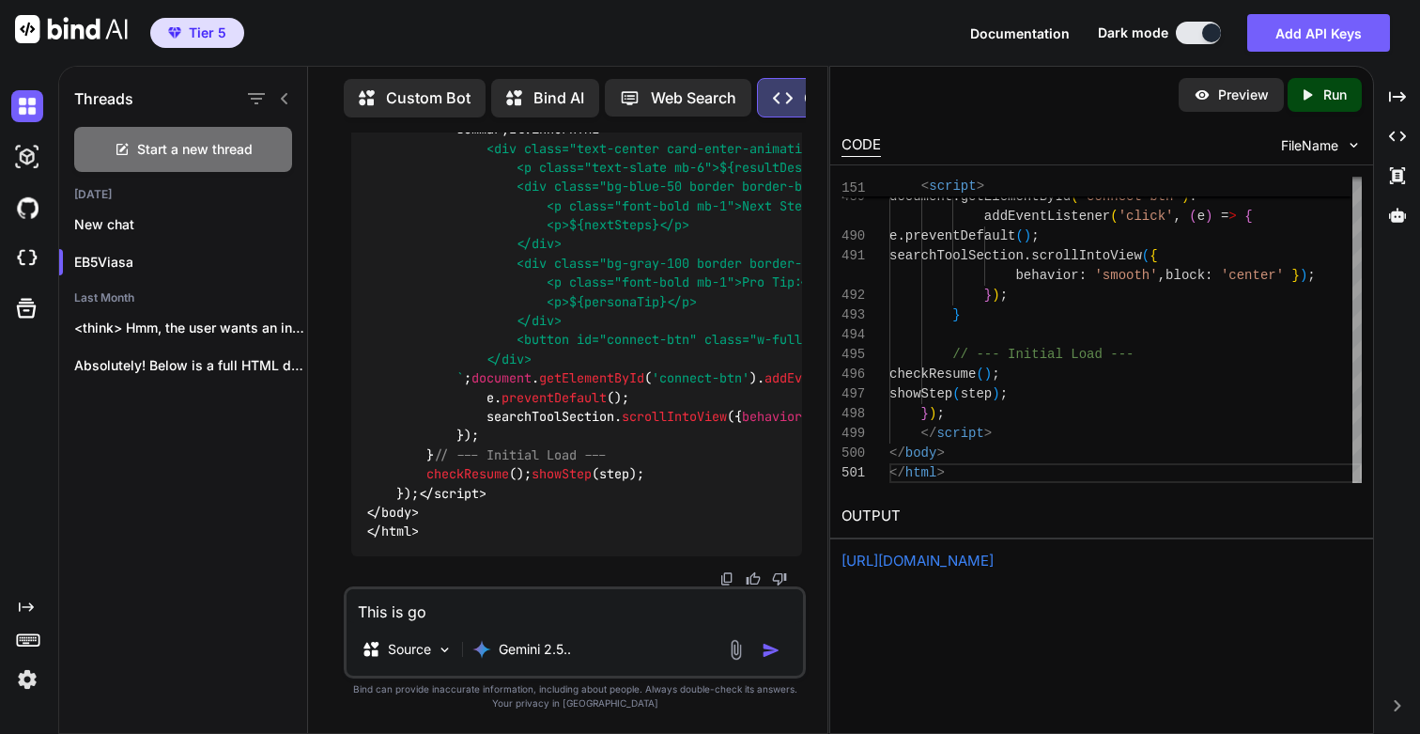
type textarea "x"
type textarea "This is good"
type textarea "x"
type textarea "This is good."
type textarea "x"
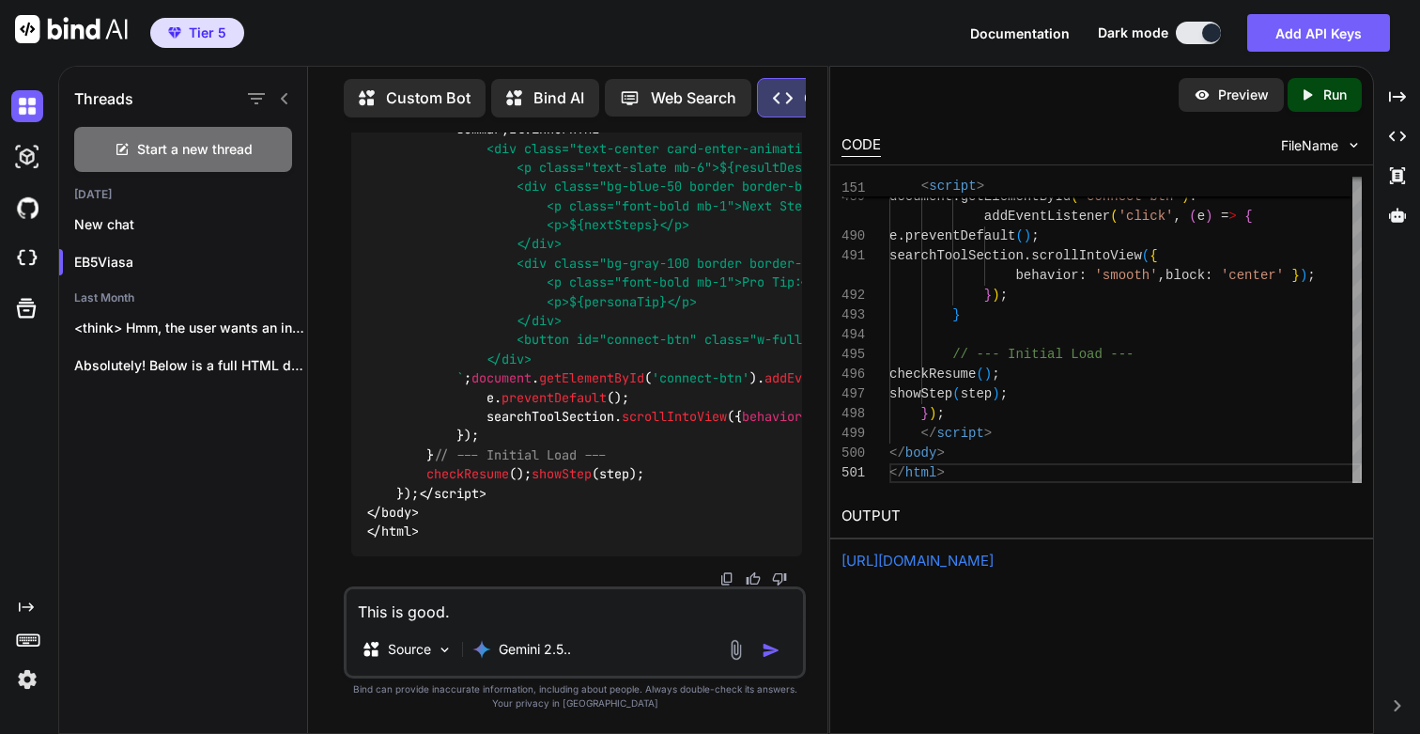
type textarea "This is good."
type textarea "x"
type textarea "This is good. I"
type textarea "x"
type textarea "This is good. I"
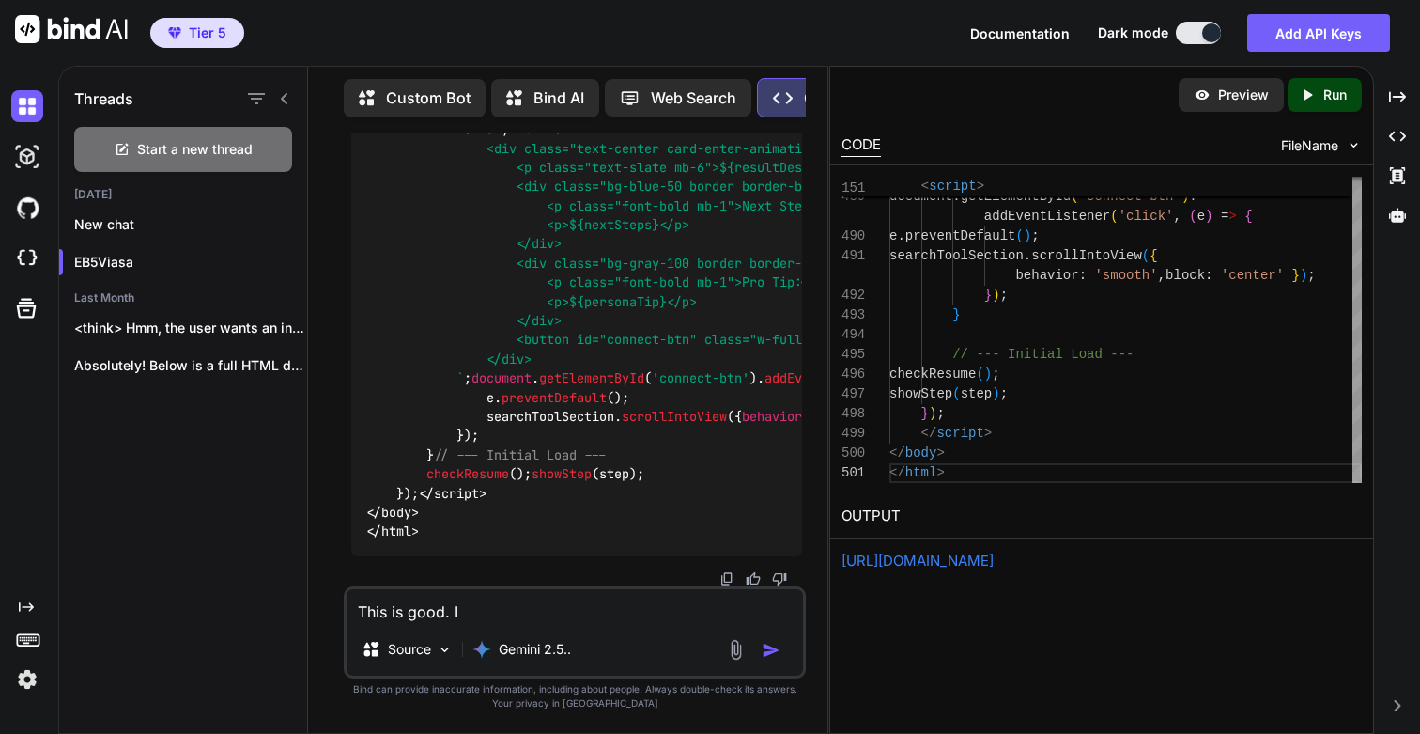
type textarea "x"
type textarea "This is good. I l"
type textarea "x"
type textarea "This is good. I li"
type textarea "x"
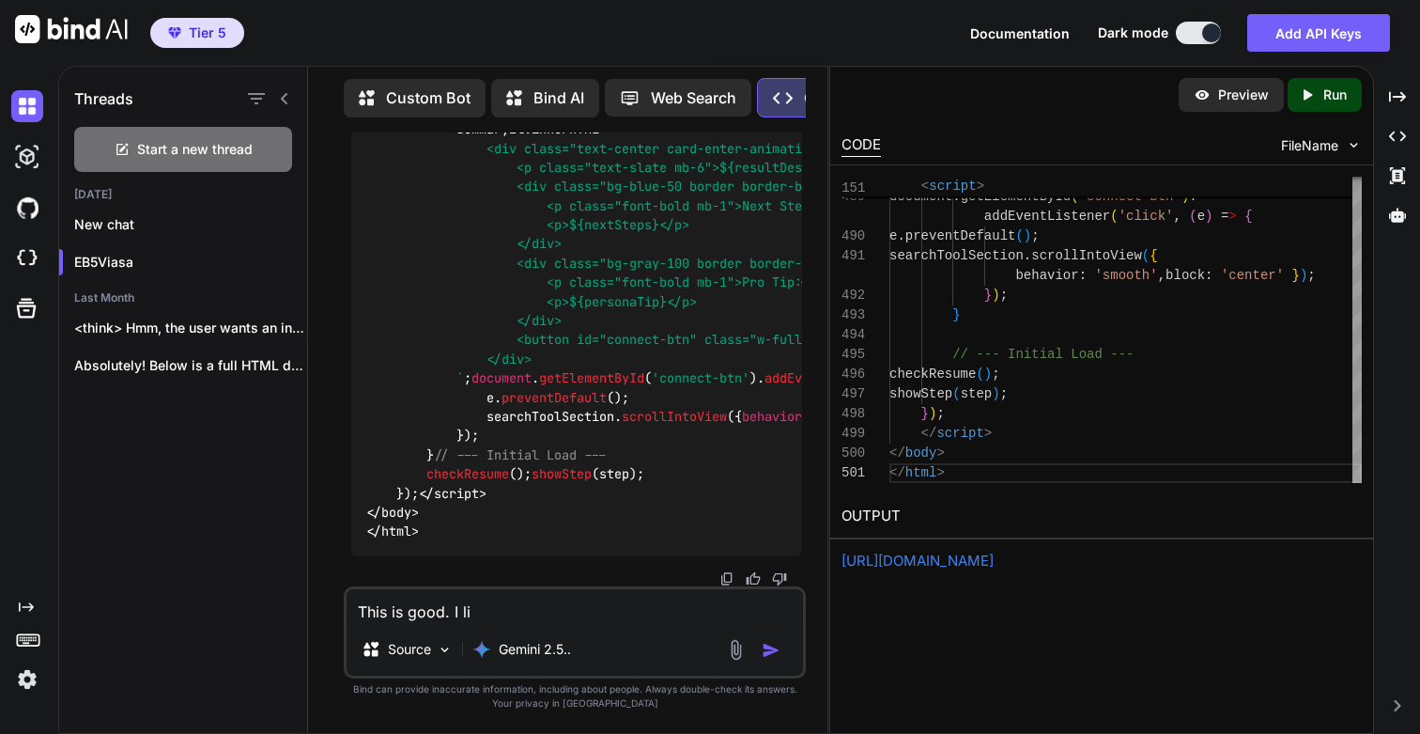
type textarea "This is good. I lik"
type textarea "x"
type textarea "This is good. I like"
type textarea "x"
type textarea "This is good. I like"
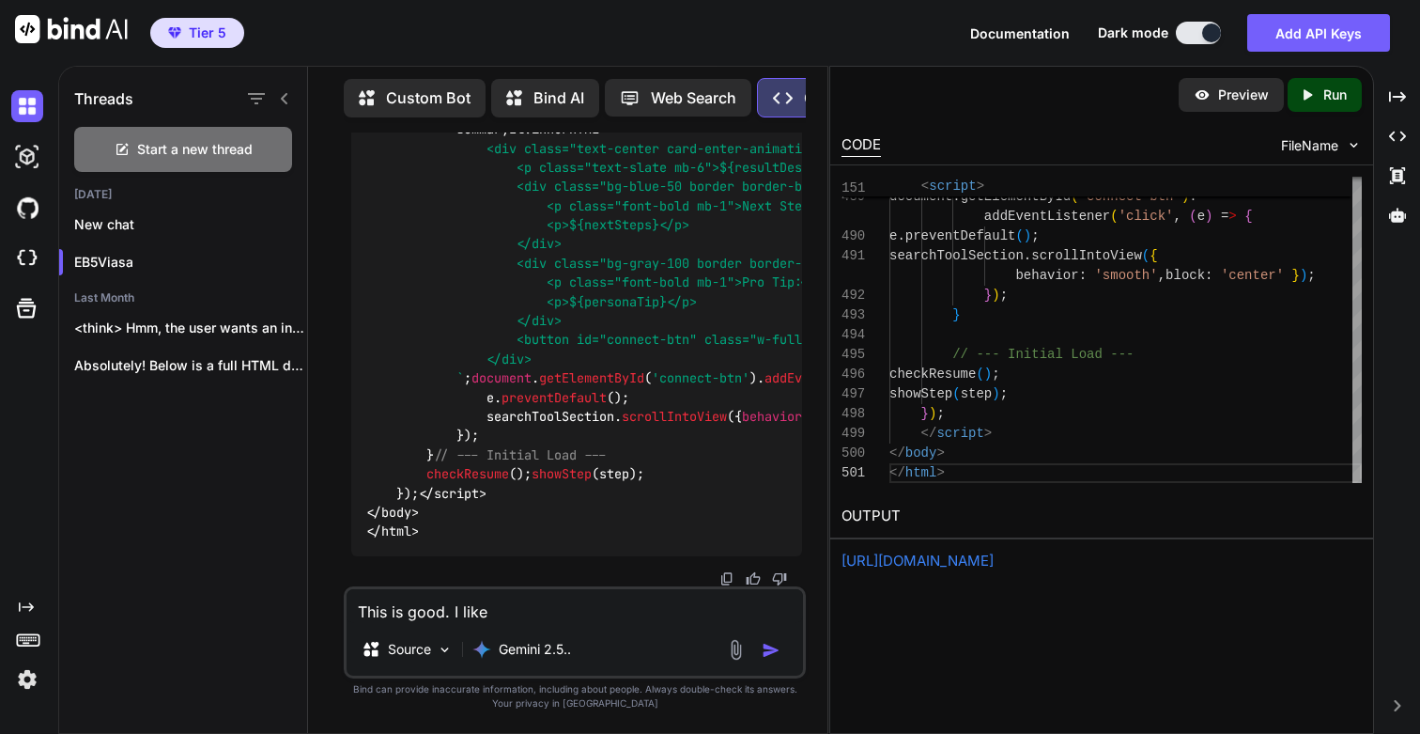
type textarea "x"
type textarea "This is good. I like t"
type textarea "x"
type textarea "This is good. I like th"
type textarea "x"
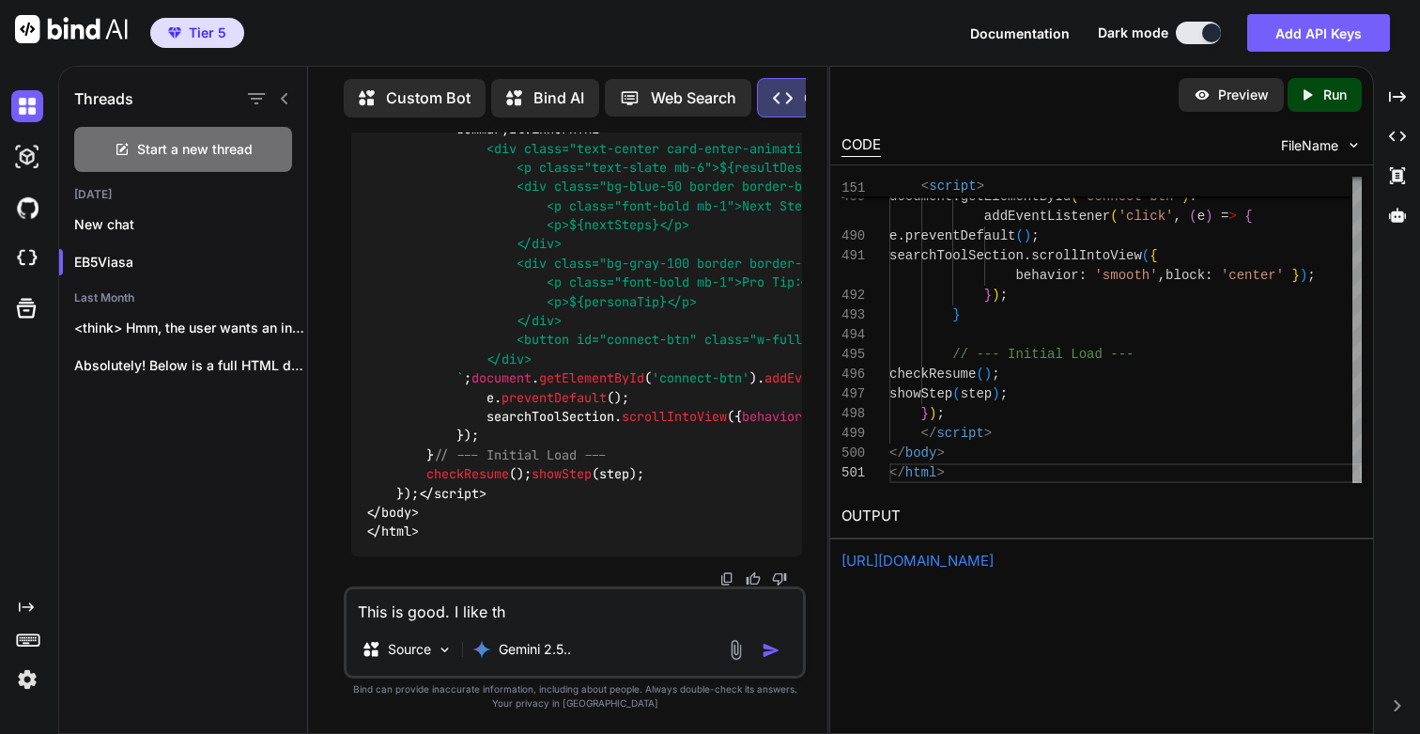
type textarea "This is good. I like thi"
type textarea "x"
type textarea "This is good. I like this"
type textarea "x"
type textarea "This is good. I like this"
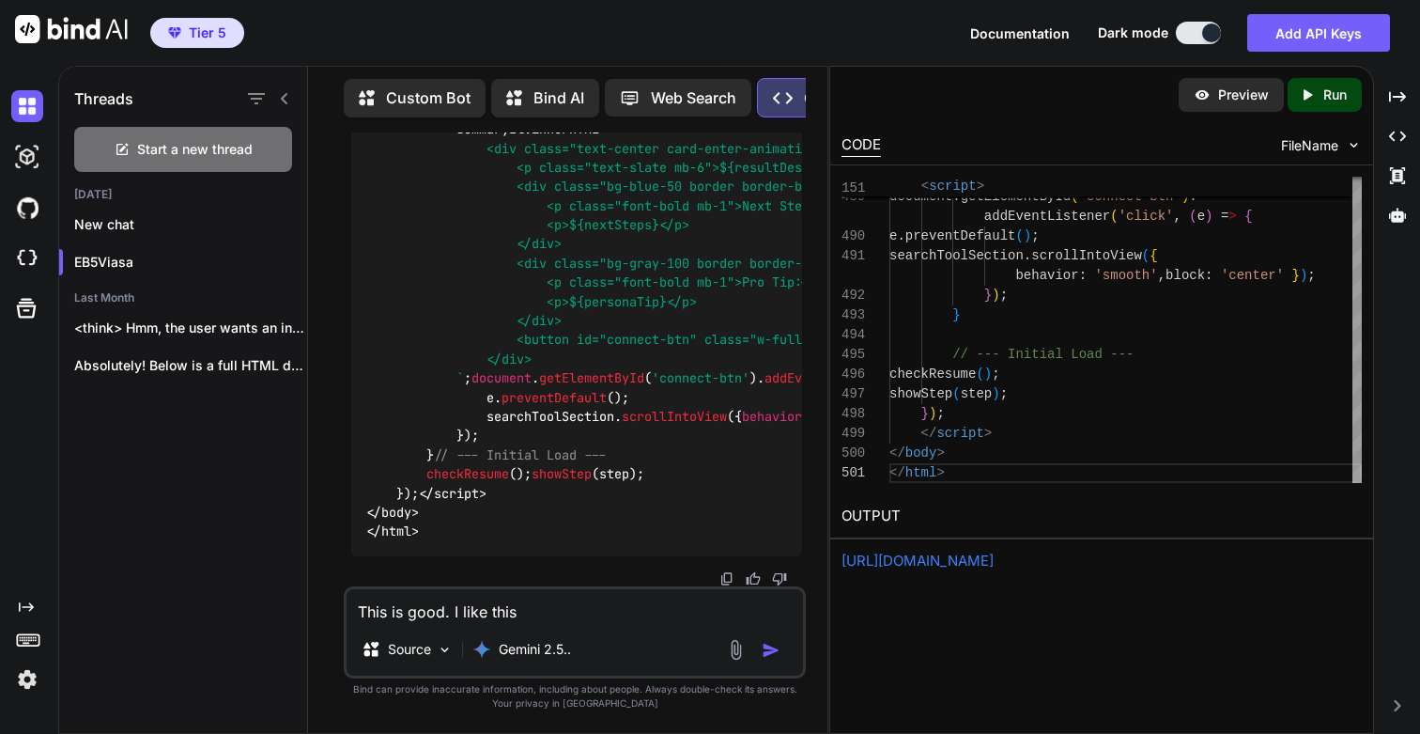
type textarea "x"
type textarea "This is good. I like this p"
type textarea "x"
type textarea "This is good. I like this pa"
type textarea "x"
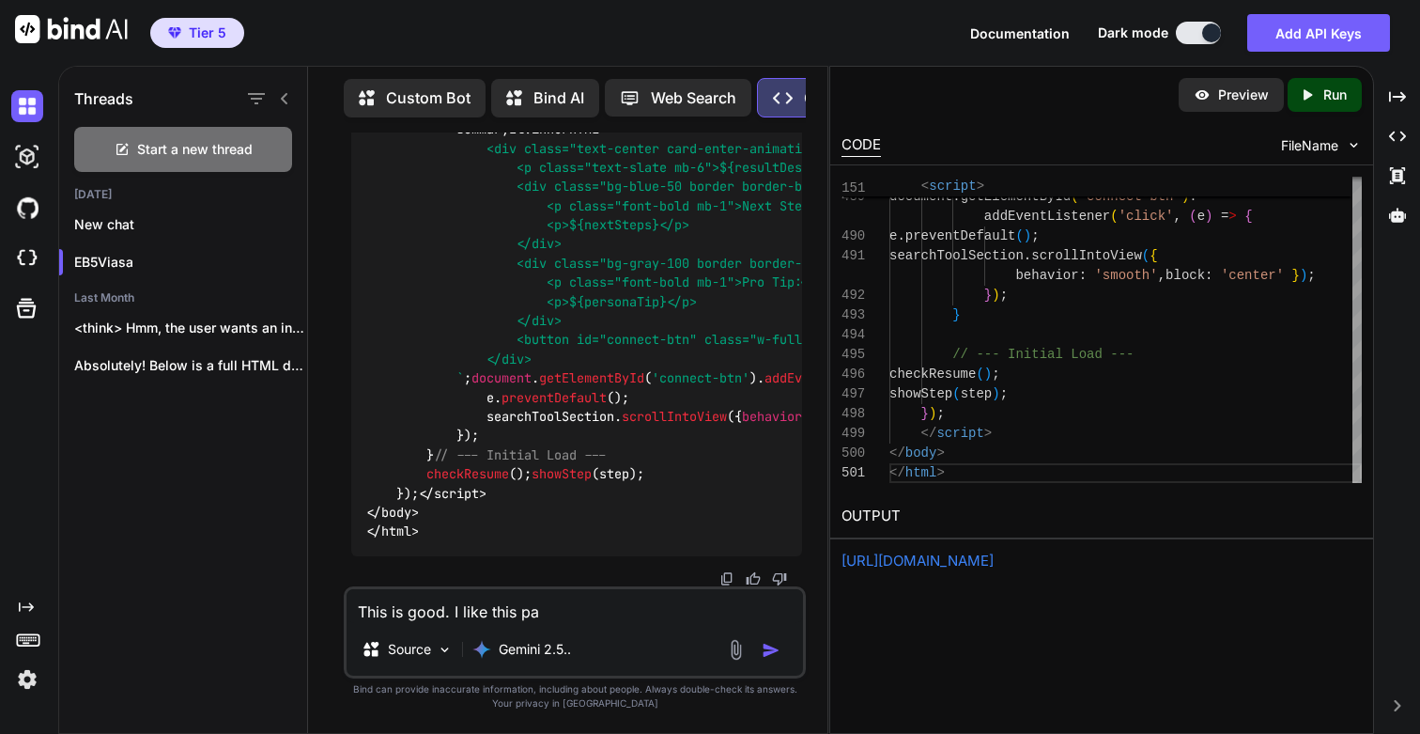
type textarea "This is good. I like this pag"
type textarea "x"
type textarea "This is good. I like this page"
type textarea "x"
type textarea "This is good. I like this pag"
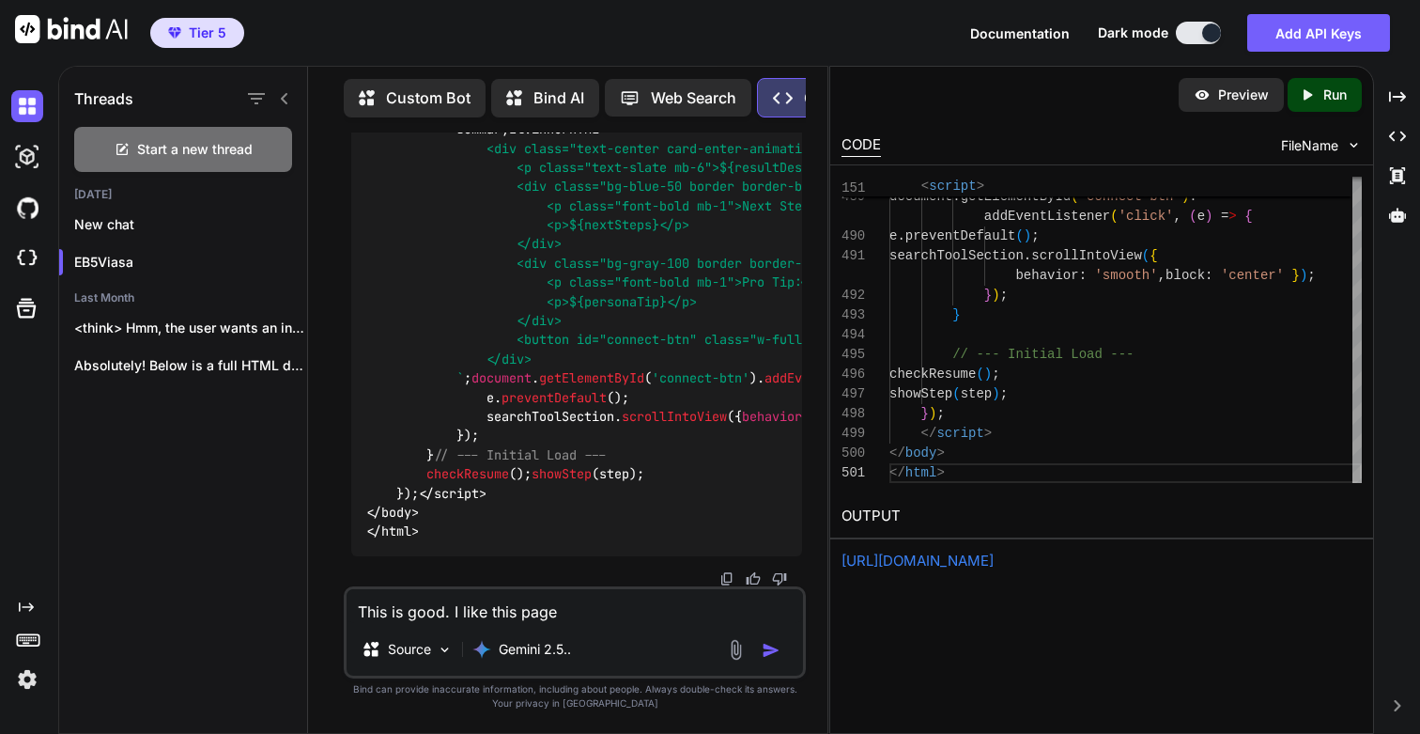
type textarea "x"
type textarea "This is good. I like this pa"
type textarea "x"
type textarea "This is good. I like this p"
type textarea "x"
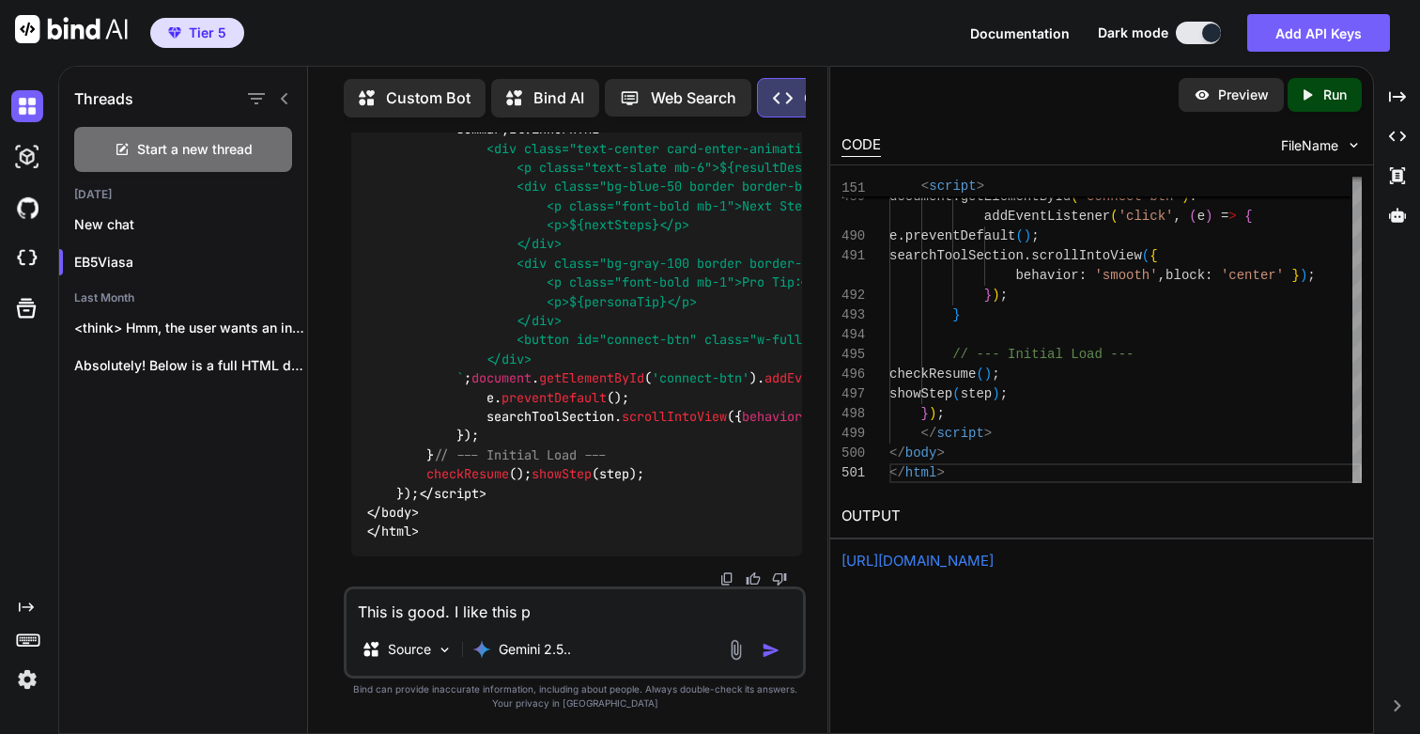
type textarea "This is good. I like this"
type textarea "x"
type textarea "This is good. I like this d"
type textarea "x"
type textarea "This is good. I like this de"
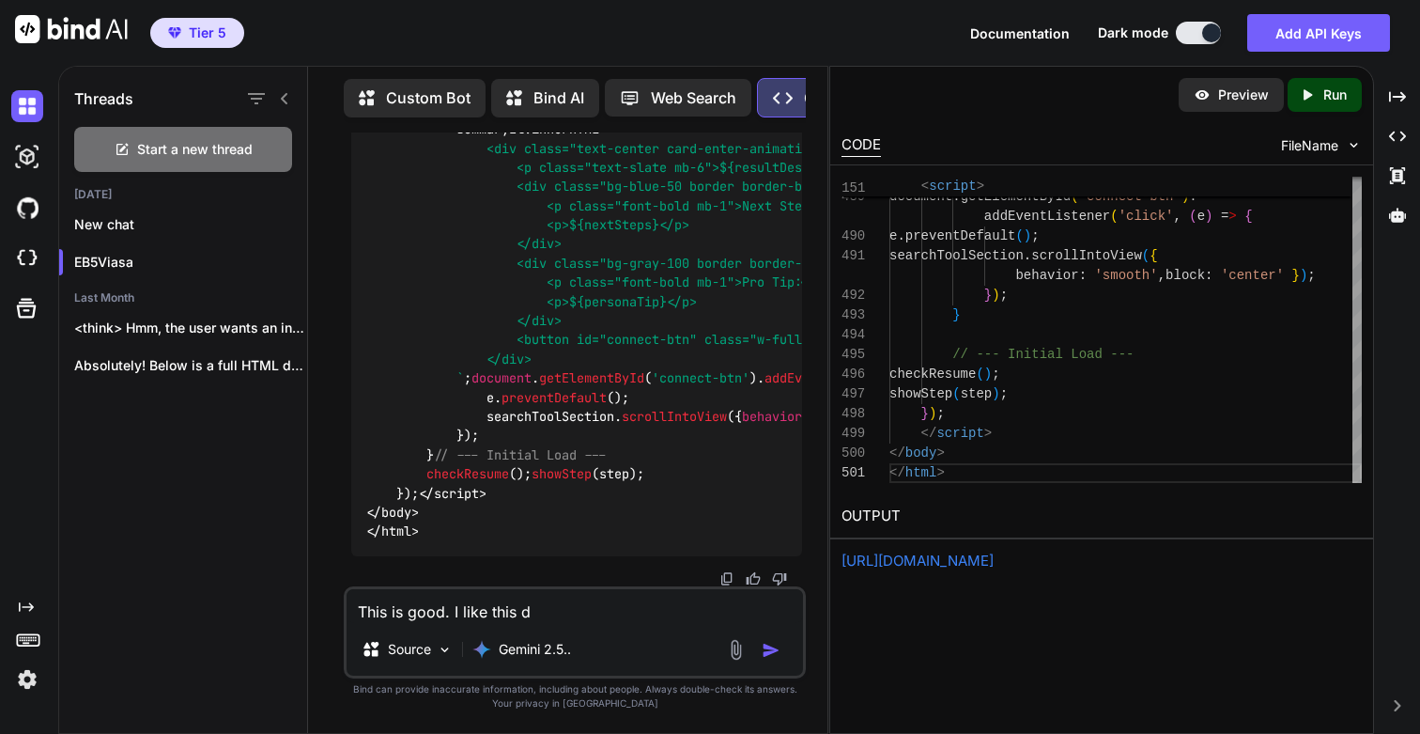
type textarea "x"
type textarea "This is good. I like this des"
type textarea "x"
type textarea "This is good. I like this desi"
type textarea "x"
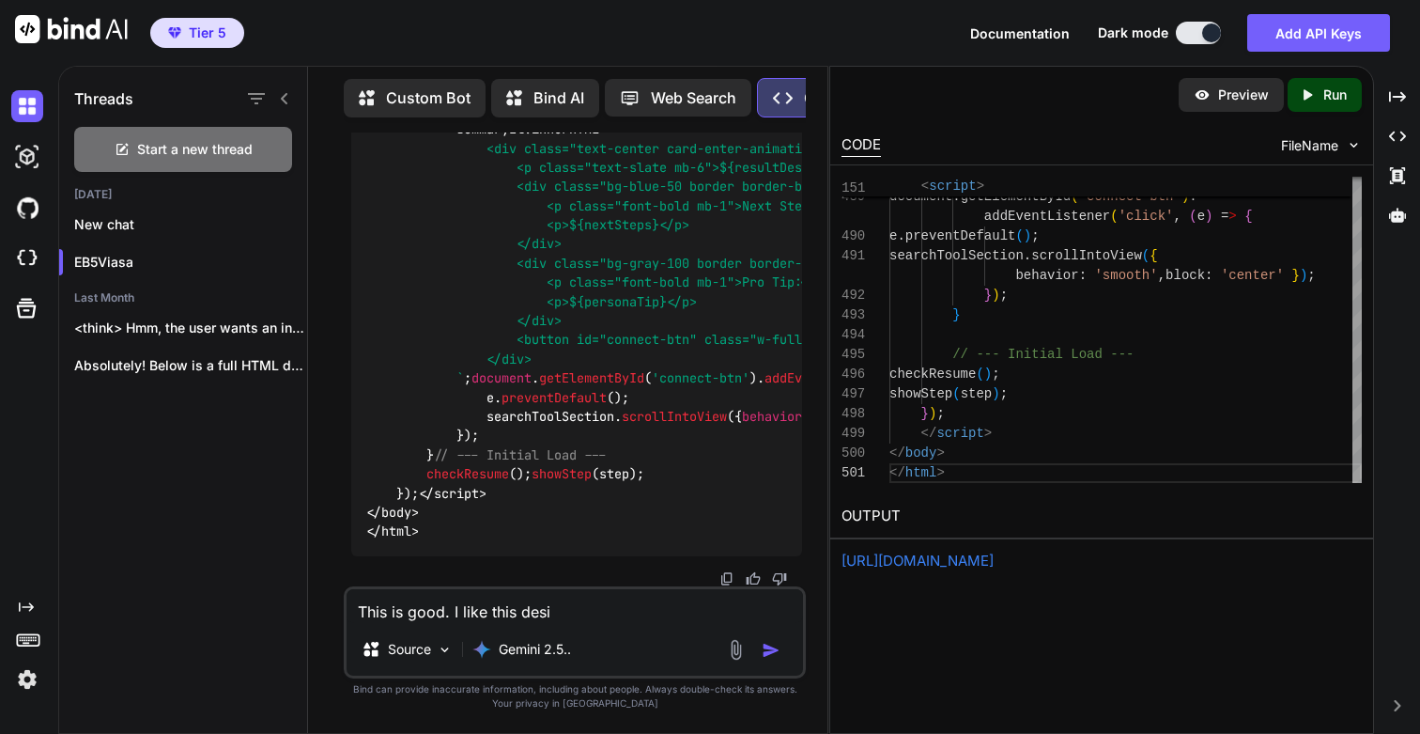
type textarea "This is good. I like this desig"
type textarea "x"
type textarea "This is good. I like this design"
type textarea "x"
type textarea "This is good. I like this design"
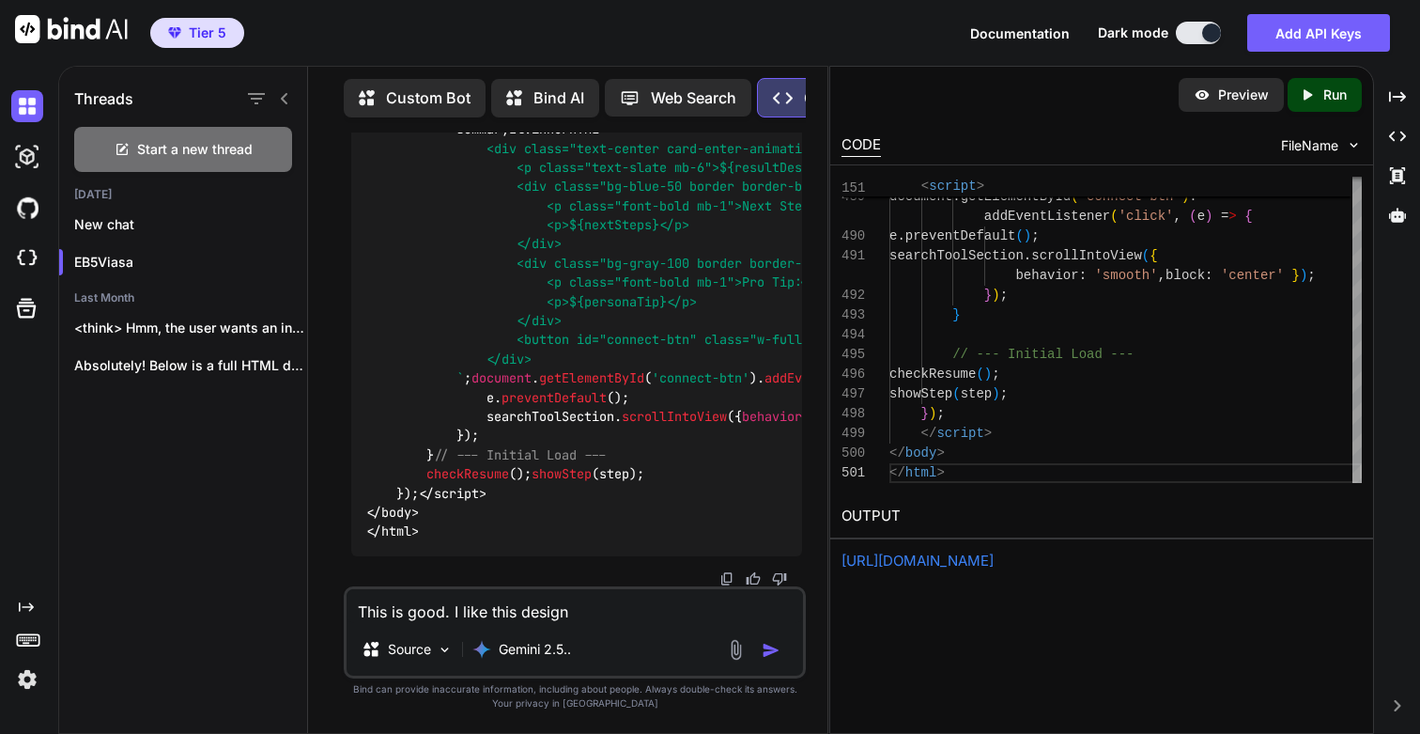
type textarea "x"
type textarea "This is good. I like this design a"
type textarea "x"
type textarea "This is good. I like this design an"
type textarea "x"
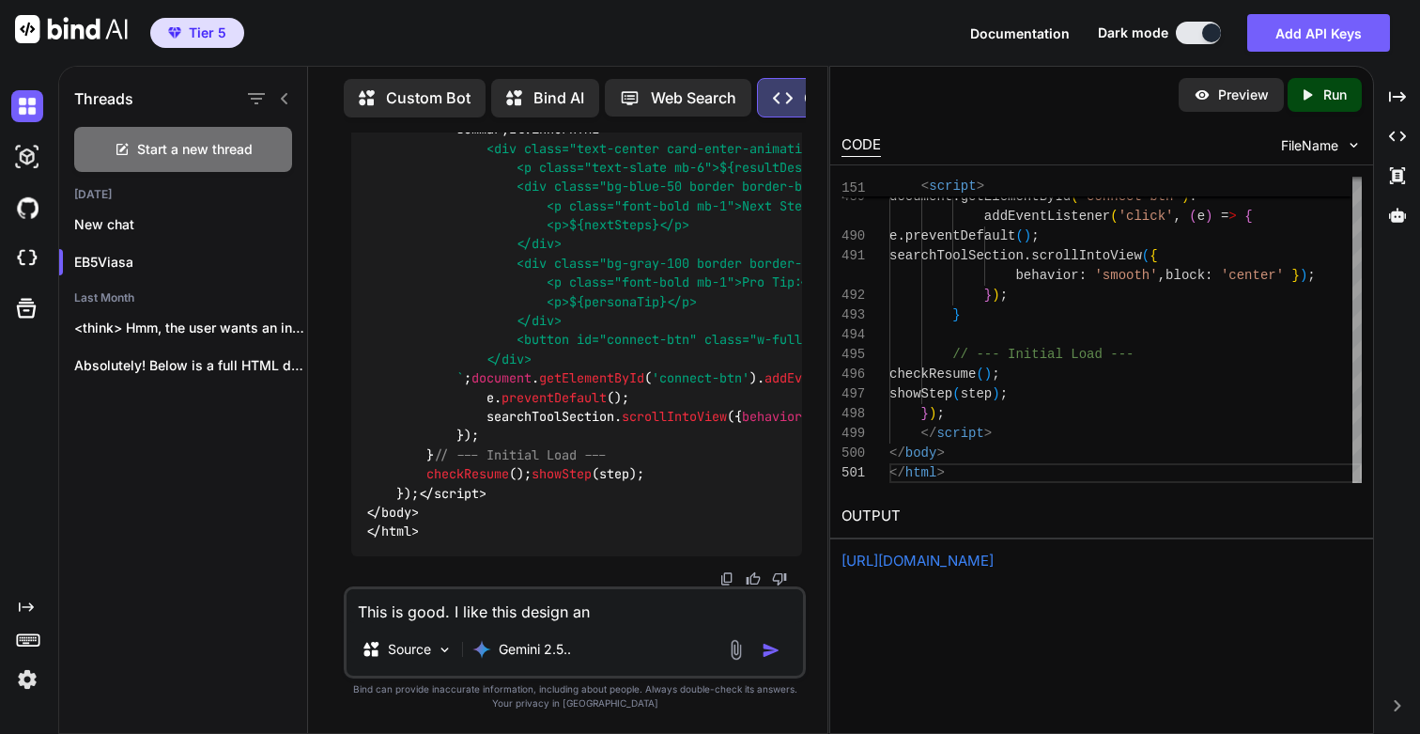
type textarea "This is good. I like this design and"
type textarea "x"
type textarea "This is good. I like this design and"
type textarea "x"
type textarea "This is good. I like this design and f"
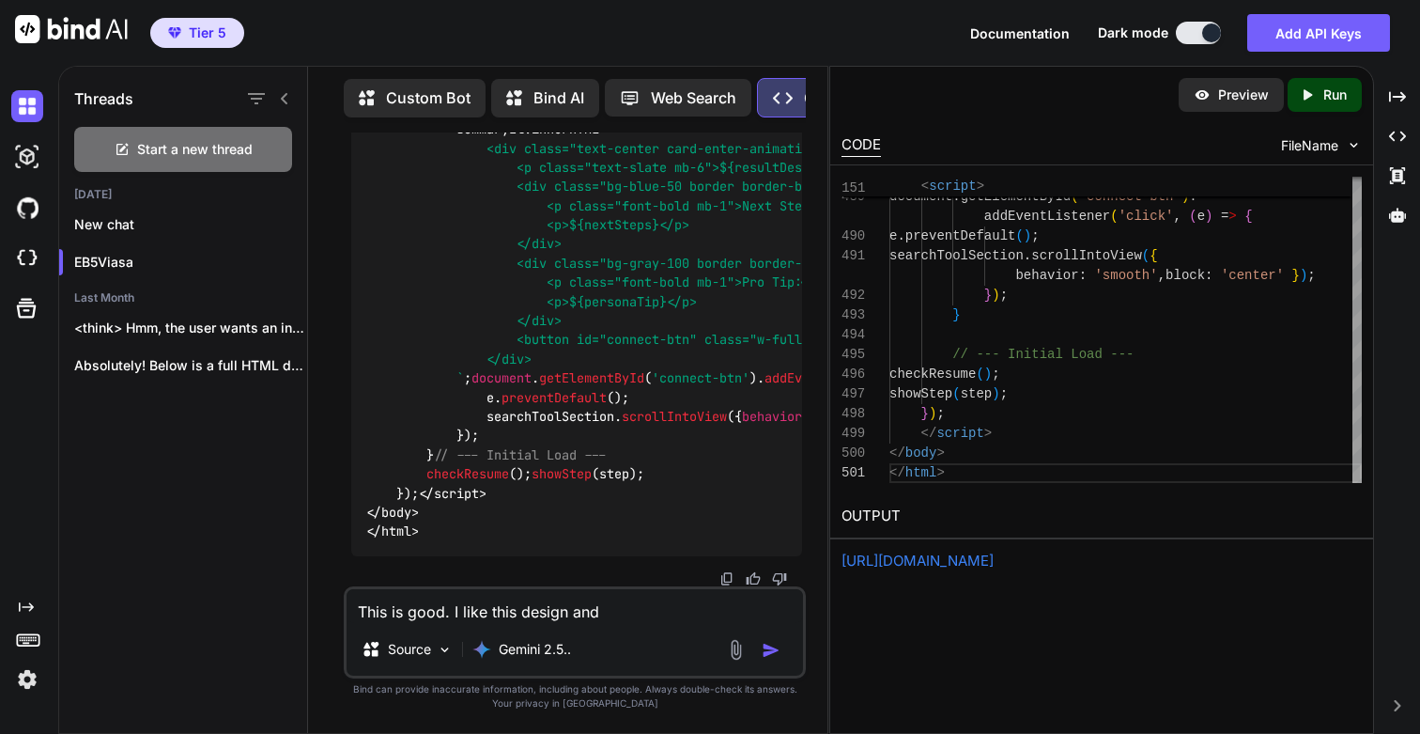
type textarea "x"
type textarea "This is good. I like this design and fl"
type textarea "x"
type textarea "This is good. I like this design and flo"
type textarea "x"
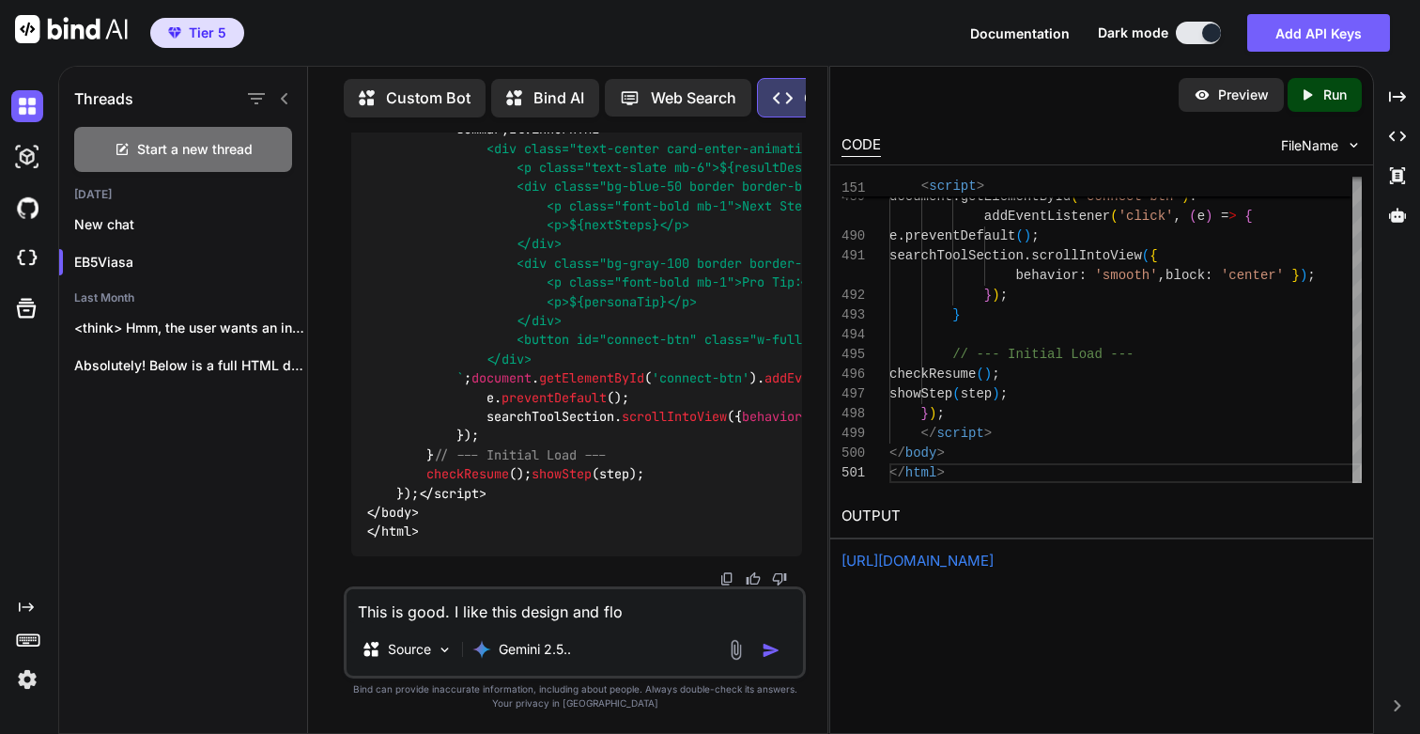
type textarea "This is good. I like this design and flow"
type textarea "x"
type textarea "This is good. I like this design and flow."
type textarea "x"
type textarea "This is good. I like this design and flow."
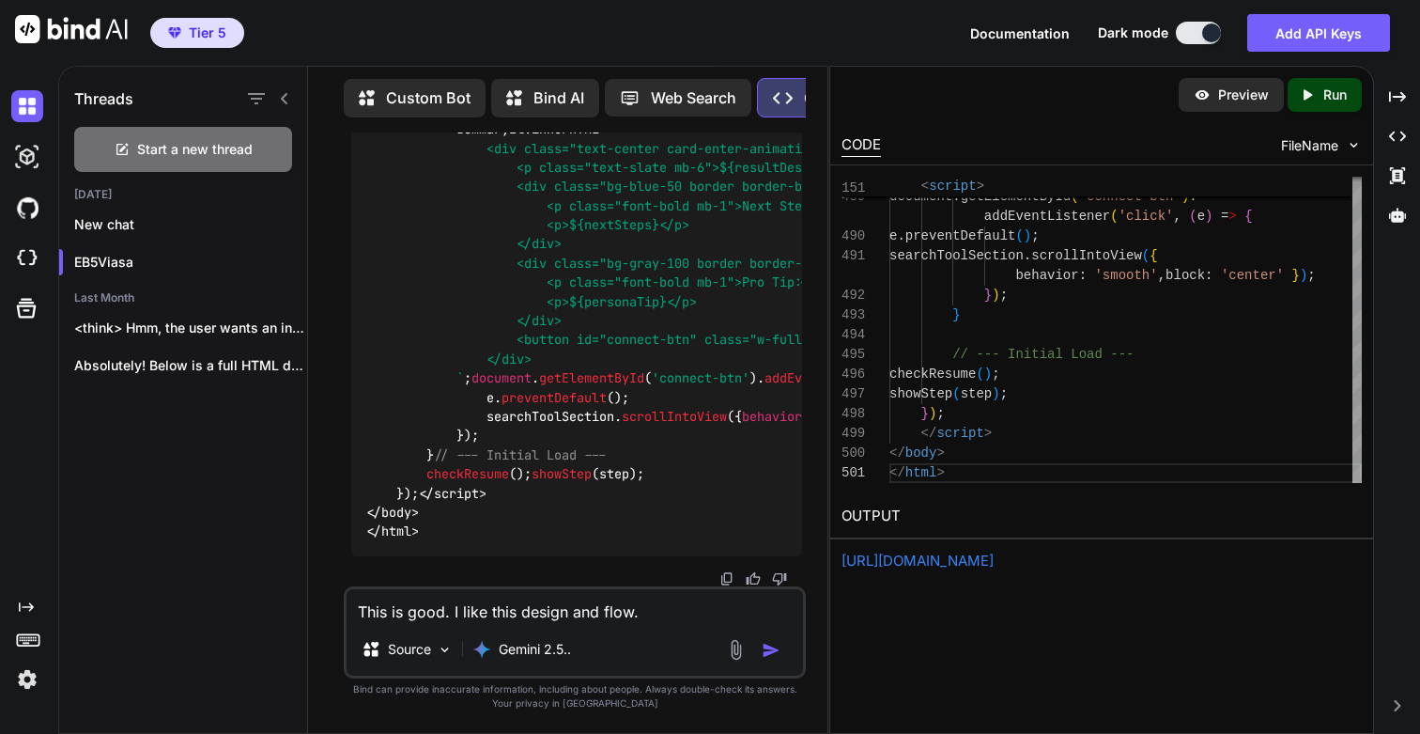
type textarea "x"
type textarea "This is good. I like this design and flow."
type textarea "x"
type textarea "This is good. I like this design and flow. N"
type textarea "x"
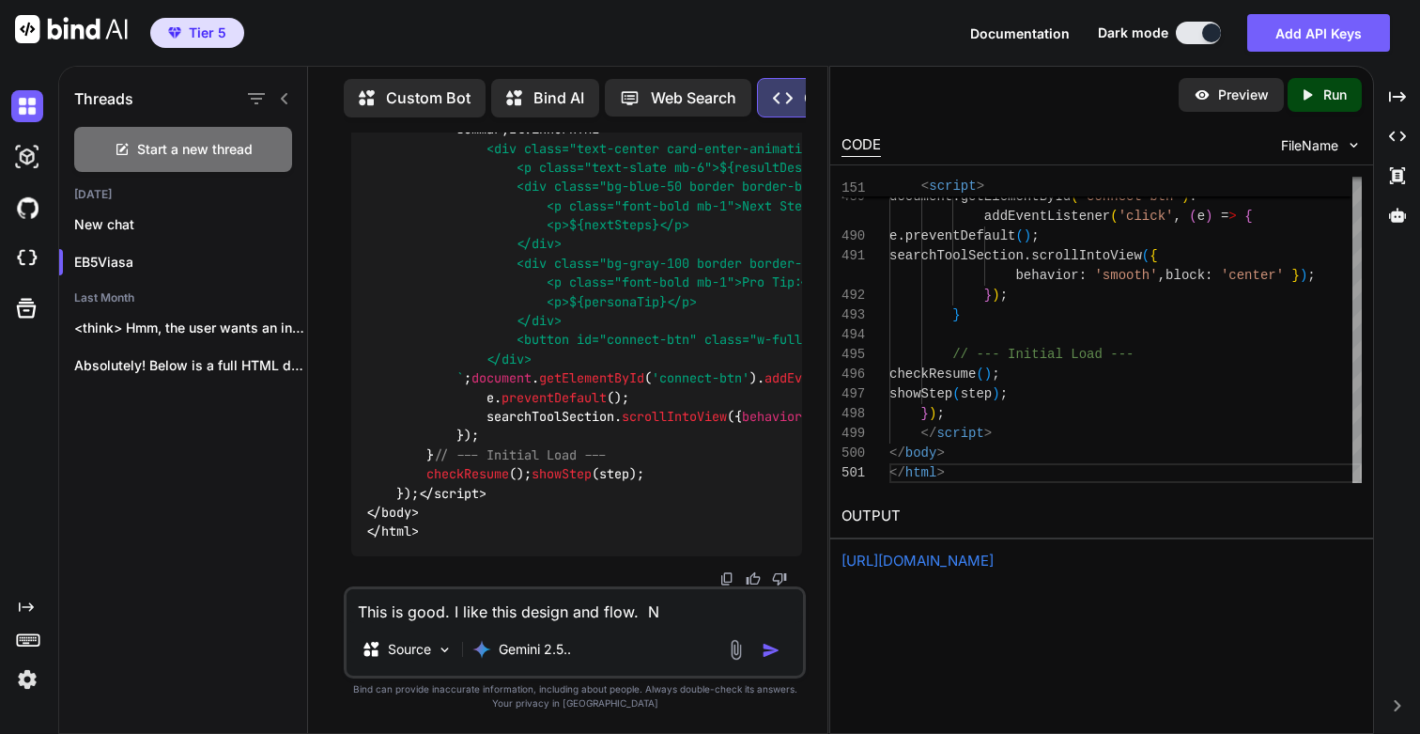
type textarea "This is good. I like this design and flow. No"
type textarea "x"
type textarea "This is good. I like this design and flow. Now"
type textarea "x"
type textarea "This is good. I like this design and flow. Now"
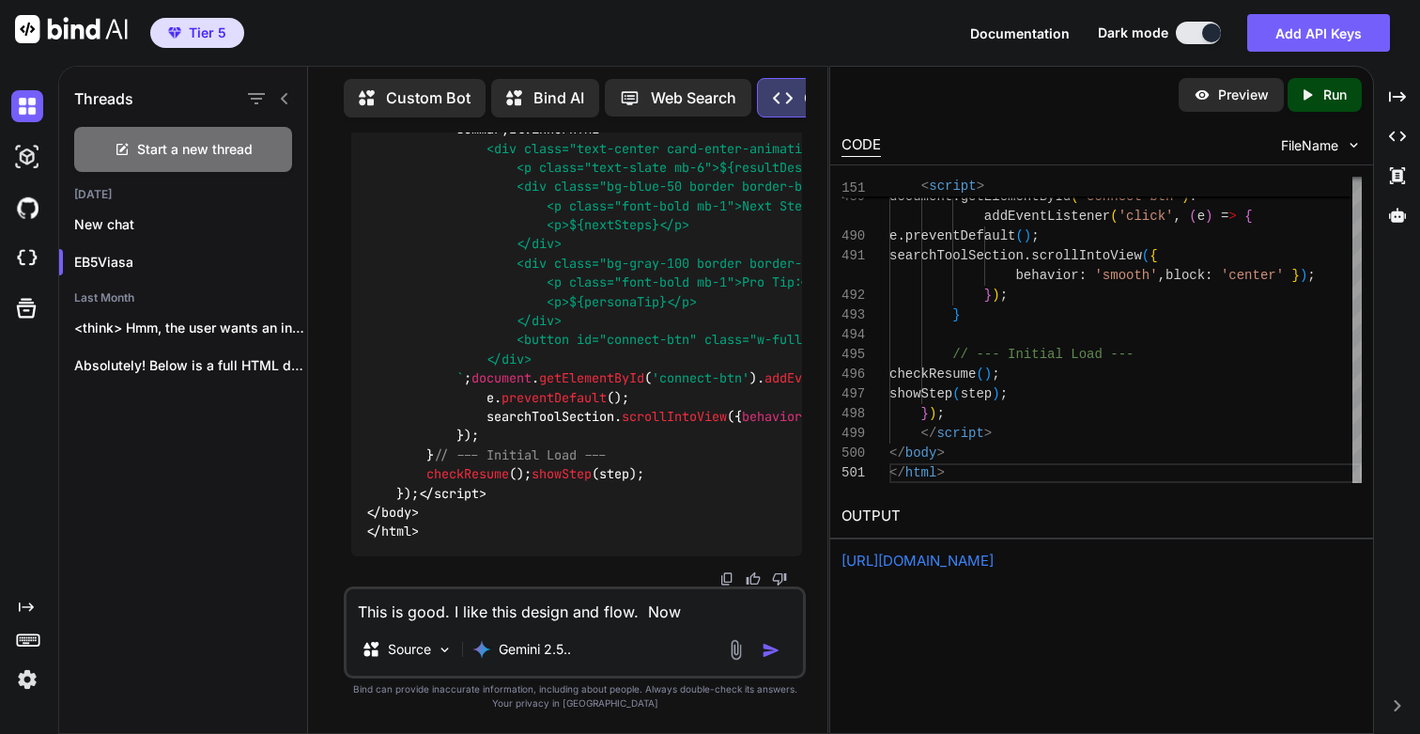
type textarea "x"
type textarea "This is good. I like this design and flow. Now l"
type textarea "x"
type textarea "This is good. I like this design and flow. Now le"
type textarea "x"
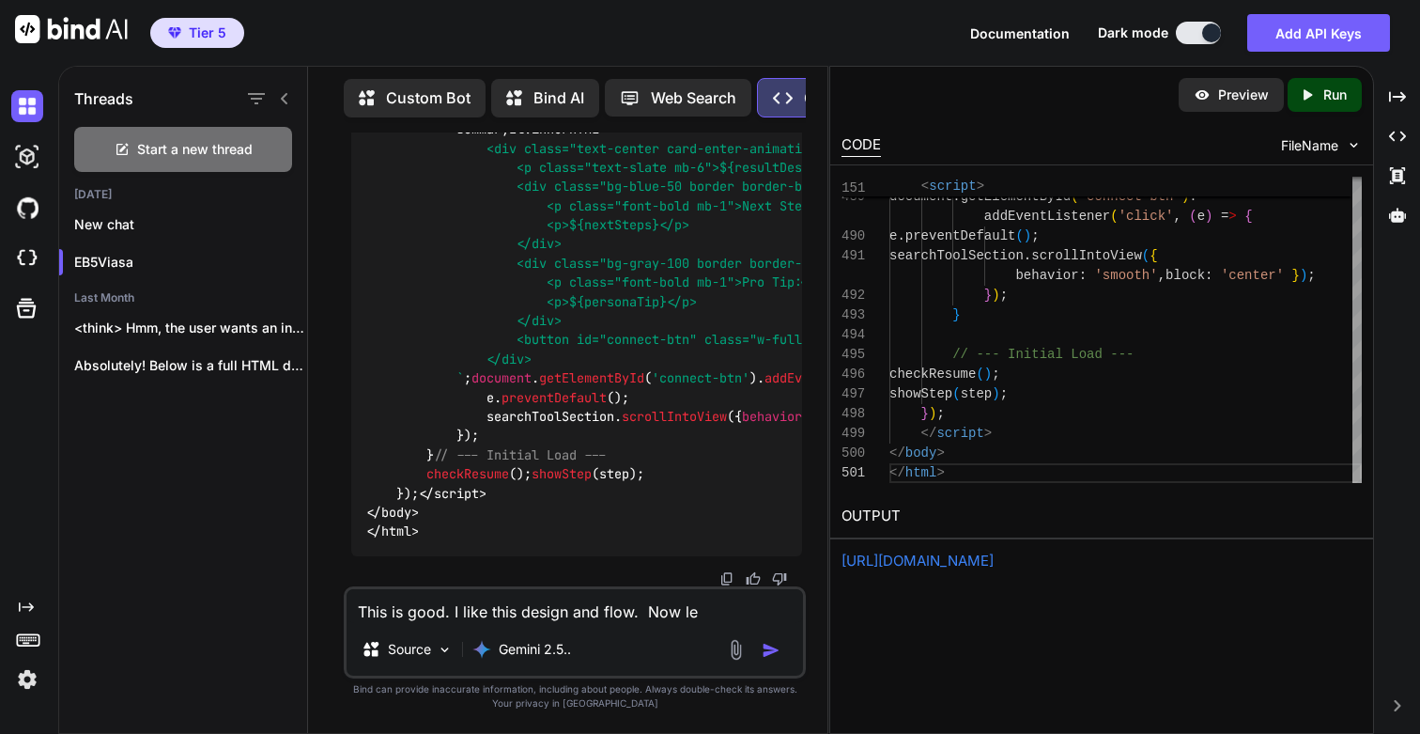
type textarea "This is good. I like this design and flow. Now let"
type textarea "x"
type textarea "This is good. I like this design and flow. Now lets"
type textarea "x"
type textarea "This is good. I like this design and flow. Now lets"
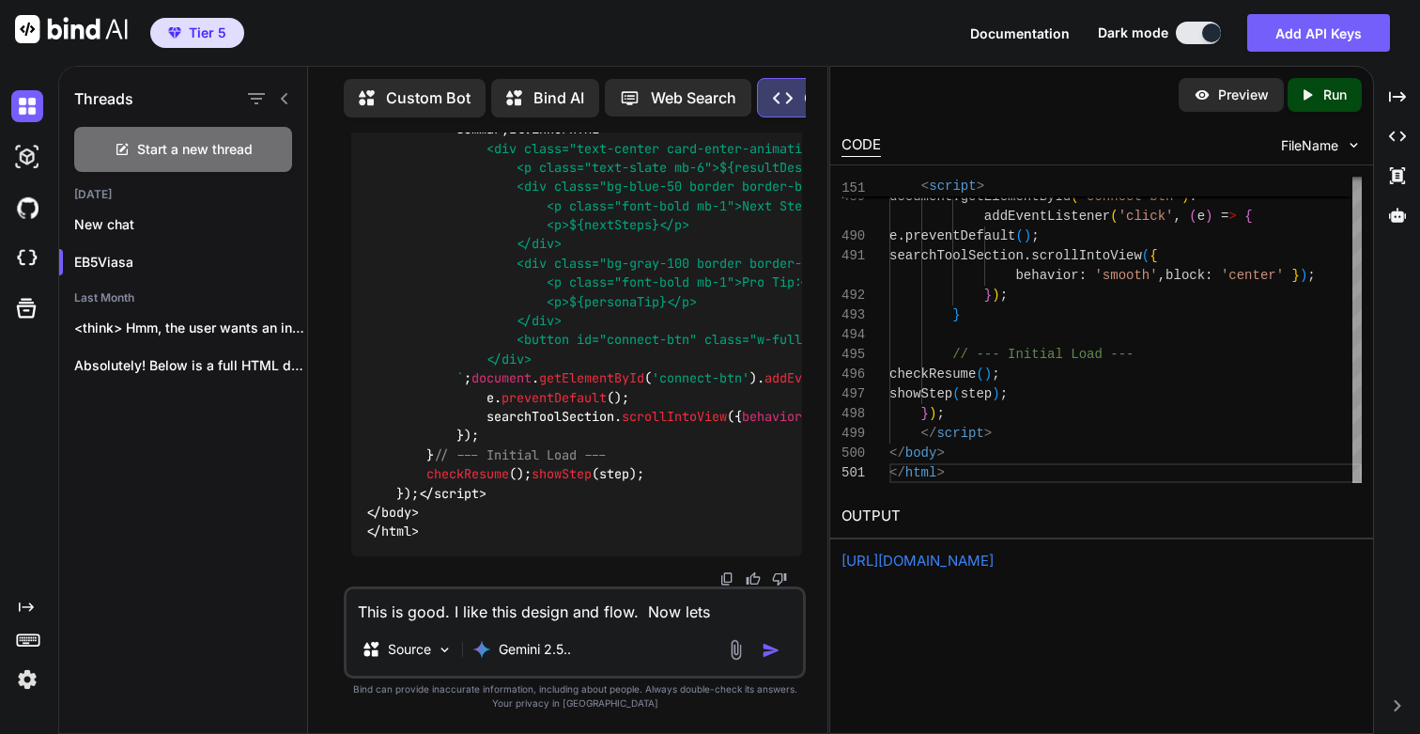
type textarea "x"
type textarea "This is good. I like this design and flow. Now lets f"
type textarea "x"
type textarea "This is good. I like this design and flow. Now lets fi"
type textarea "x"
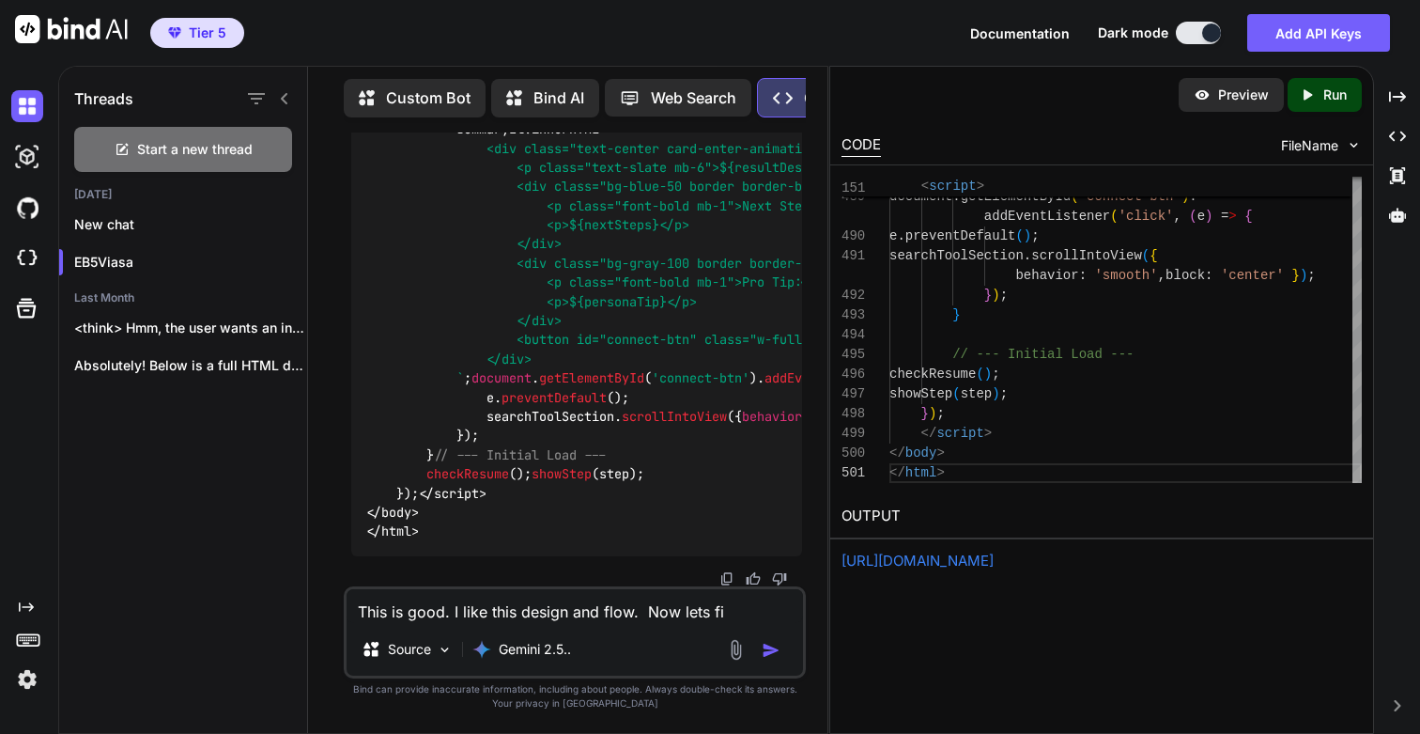
type textarea "This is good. I like this design and flow. Now lets fix"
type textarea "x"
type textarea "This is good. I like this design and flow. Now lets fix"
type textarea "x"
type textarea "This is good. I like this design and flow. Now lets fix s"
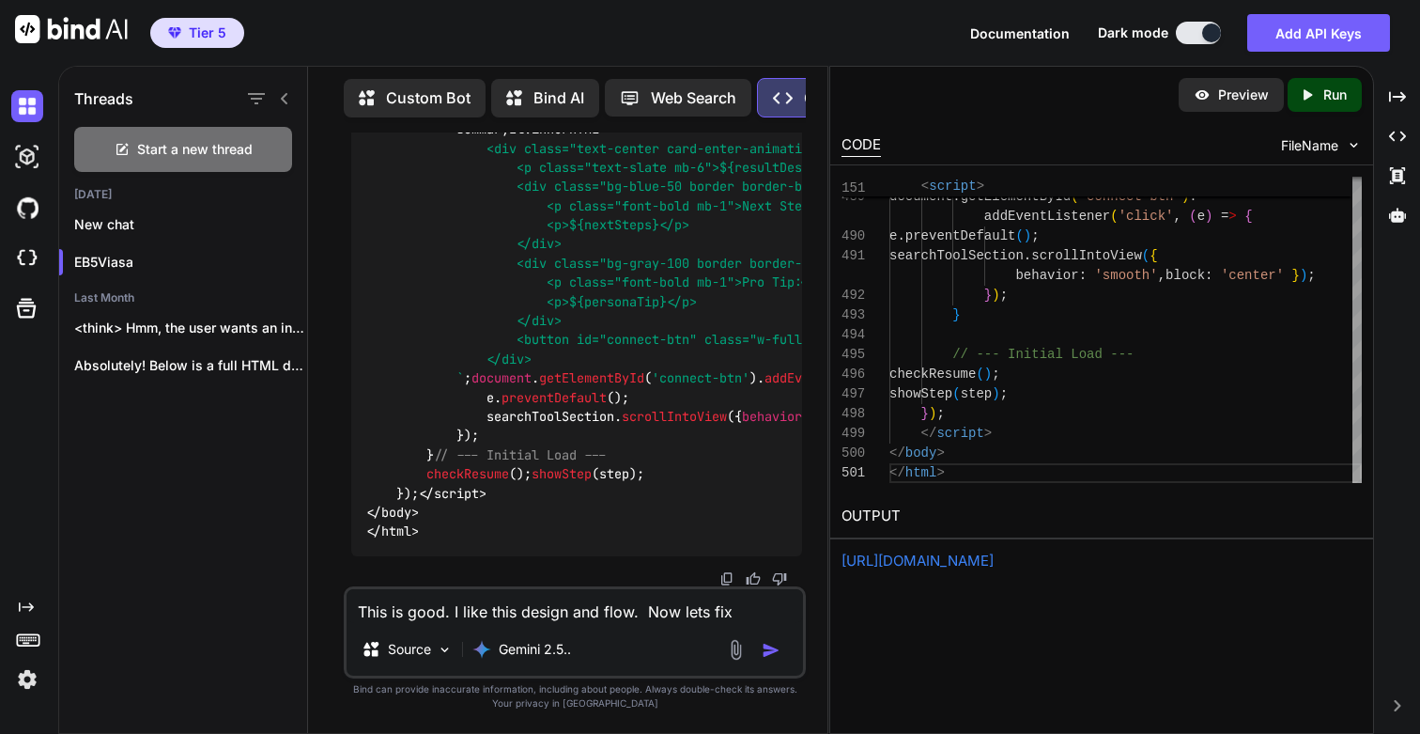
type textarea "x"
type textarea "This is good. I like this design and flow. Now lets fix so"
type textarea "x"
type textarea "This is good. I like this design and flow. Now lets fix som"
type textarea "x"
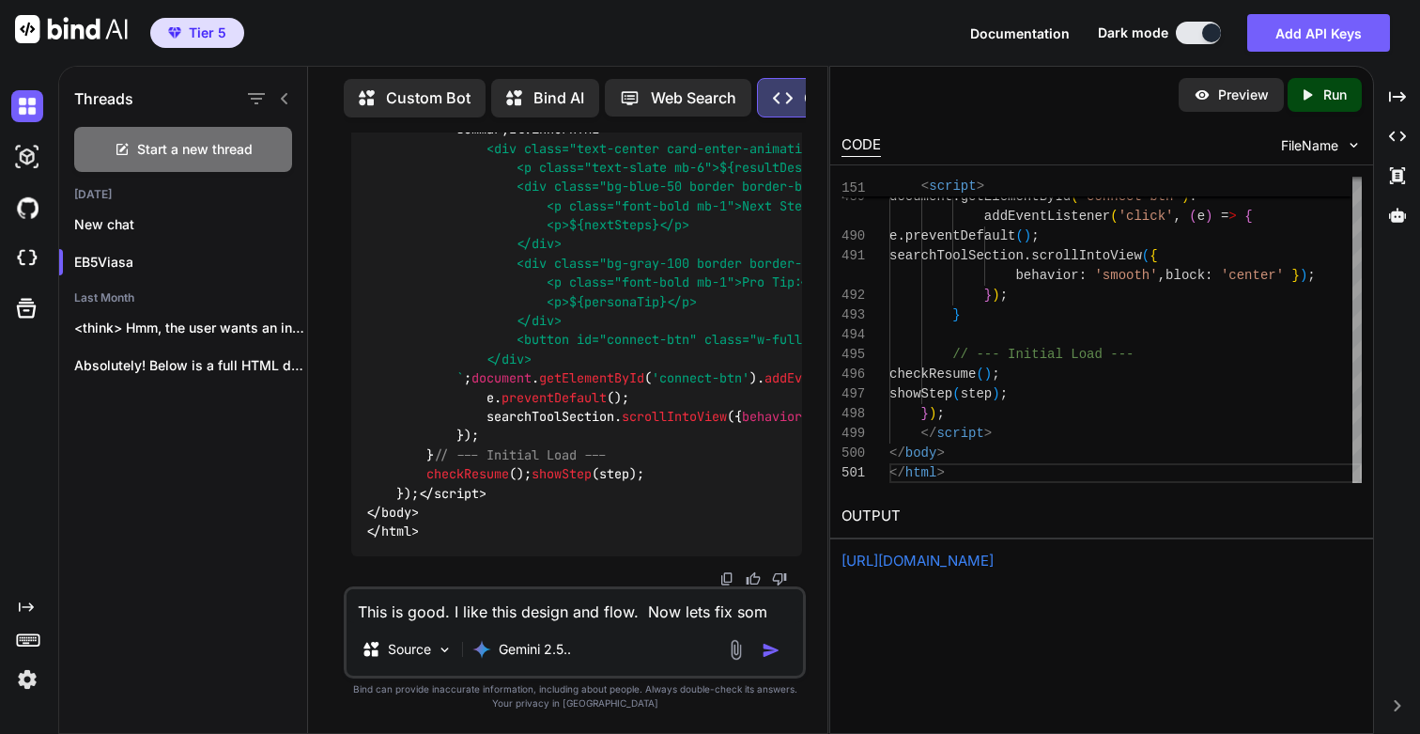
type textarea "This is good. I like this design and flow. Now lets fix some"
type textarea "x"
type textarea "This is good. I like this design and flow. Now lets fix some"
type textarea "x"
type textarea "This is good. I like this design and flow. Now lets fix some i"
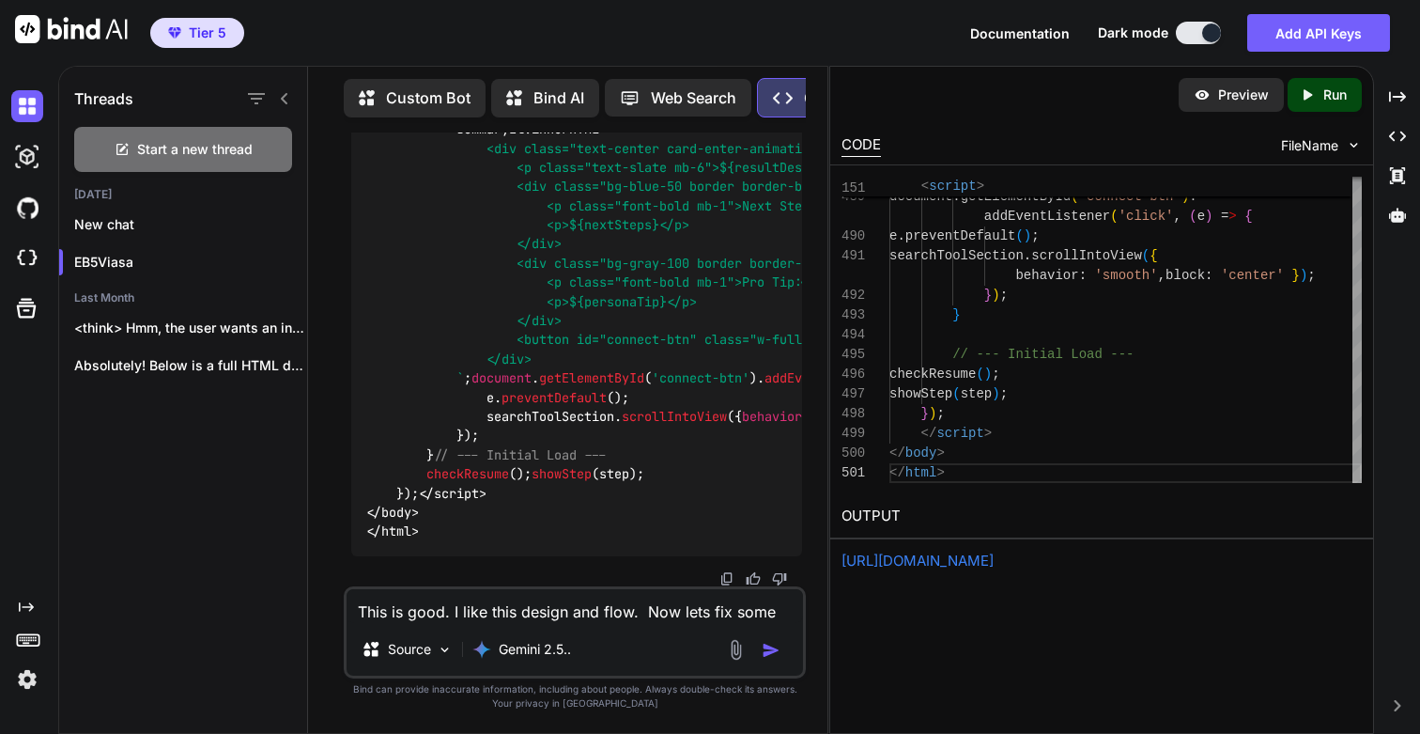
type textarea "x"
type textarea "This is good. I like this design and flow. Now lets fix some is"
type textarea "x"
type textarea "This is good. I like this design and flow. Now lets fix some iss"
type textarea "x"
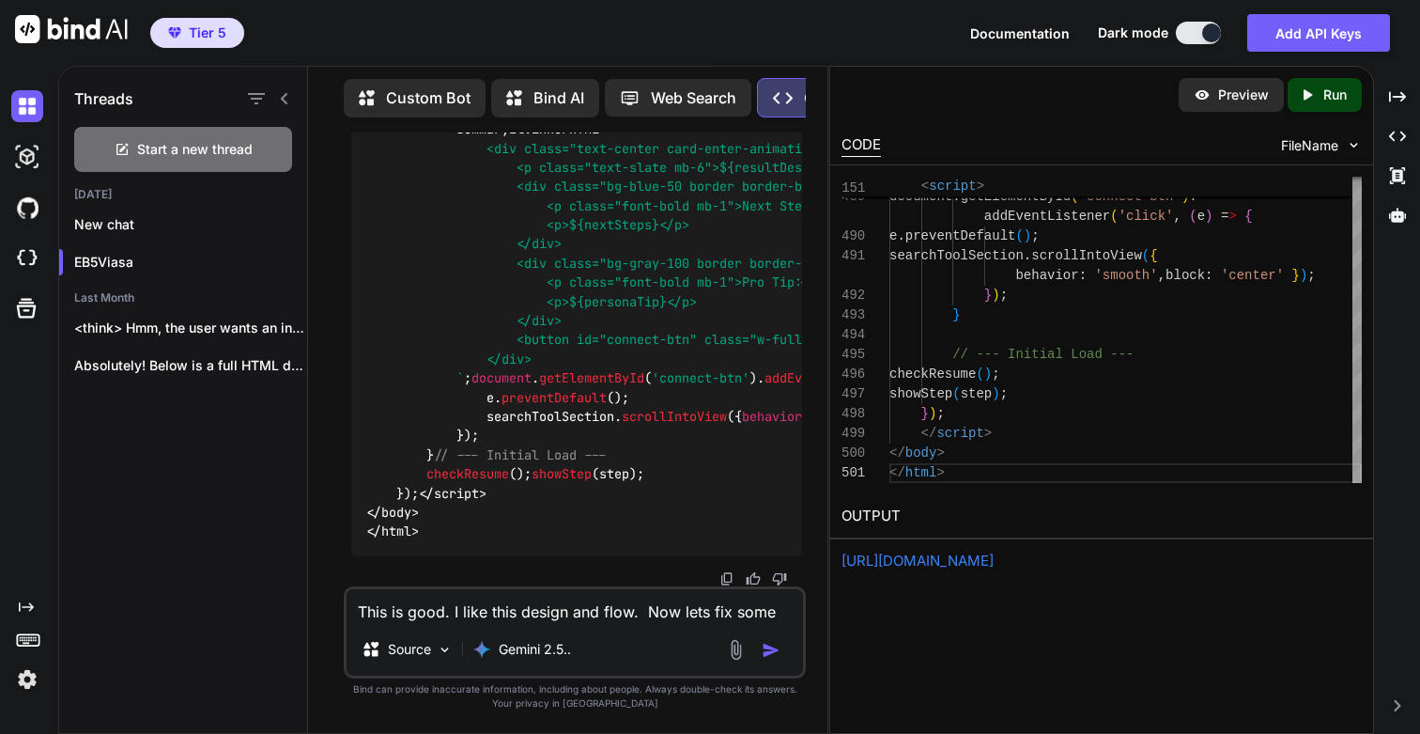
type textarea "This is good. I like this design and flow. Now lets fix some issu"
type textarea "x"
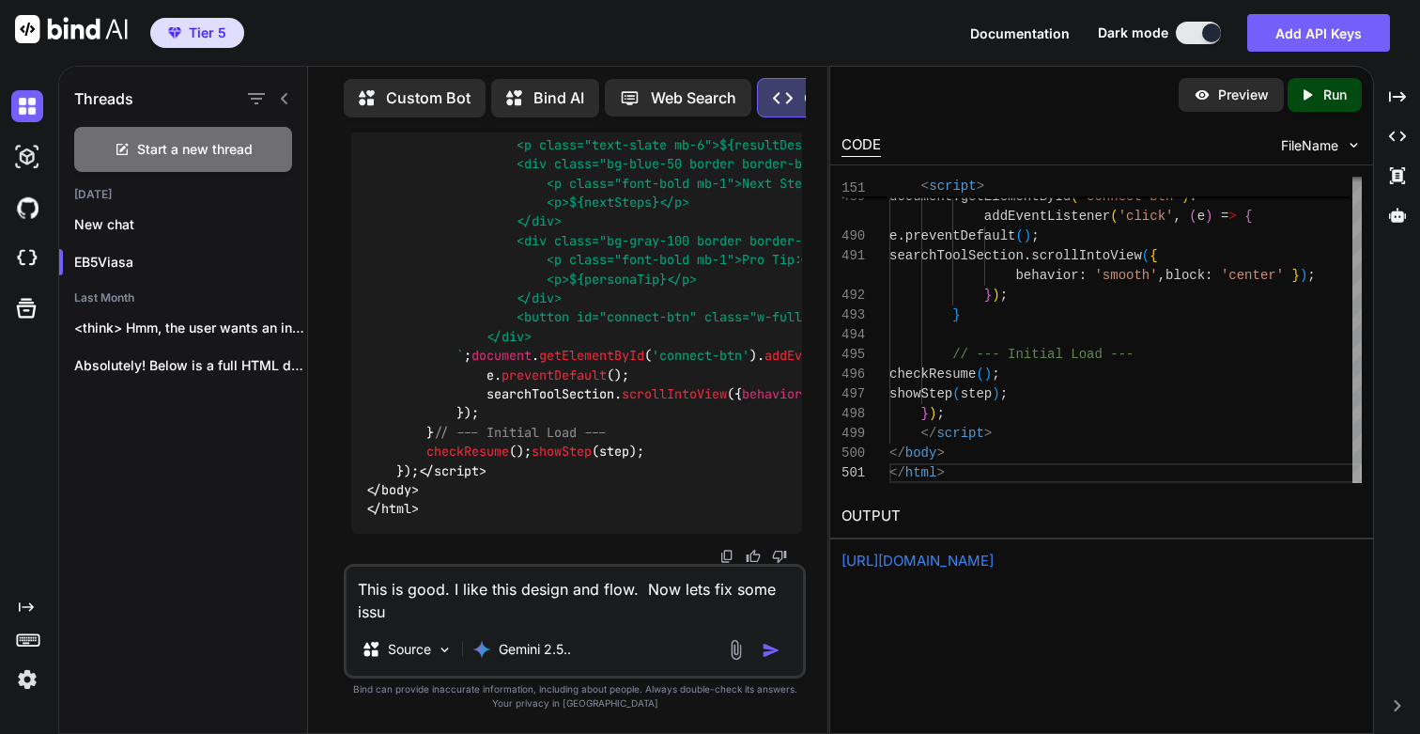
type textarea "This is good. I like this design and flow. Now lets fix some issue"
type textarea "x"
type textarea "This is good. I like this design and flow. Now lets fix some issues"
type textarea "x"
type textarea "This is good. I like this design and flow. Now lets fix some issues"
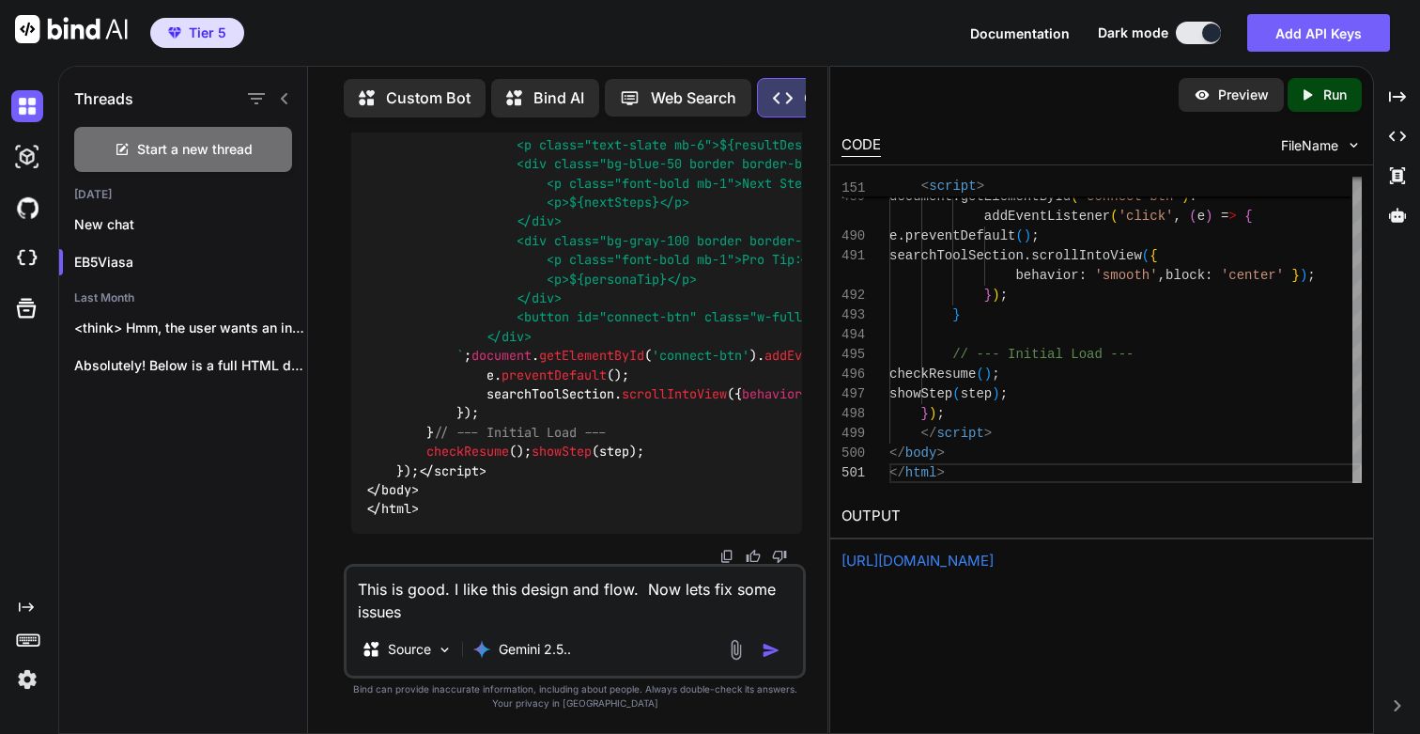
type textarea "x"
type textarea "This is good. I like this design and flow. Now lets fix some issues w"
type textarea "x"
type textarea "This is good. I like this design and flow. Now lets fix some issues wh"
type textarea "x"
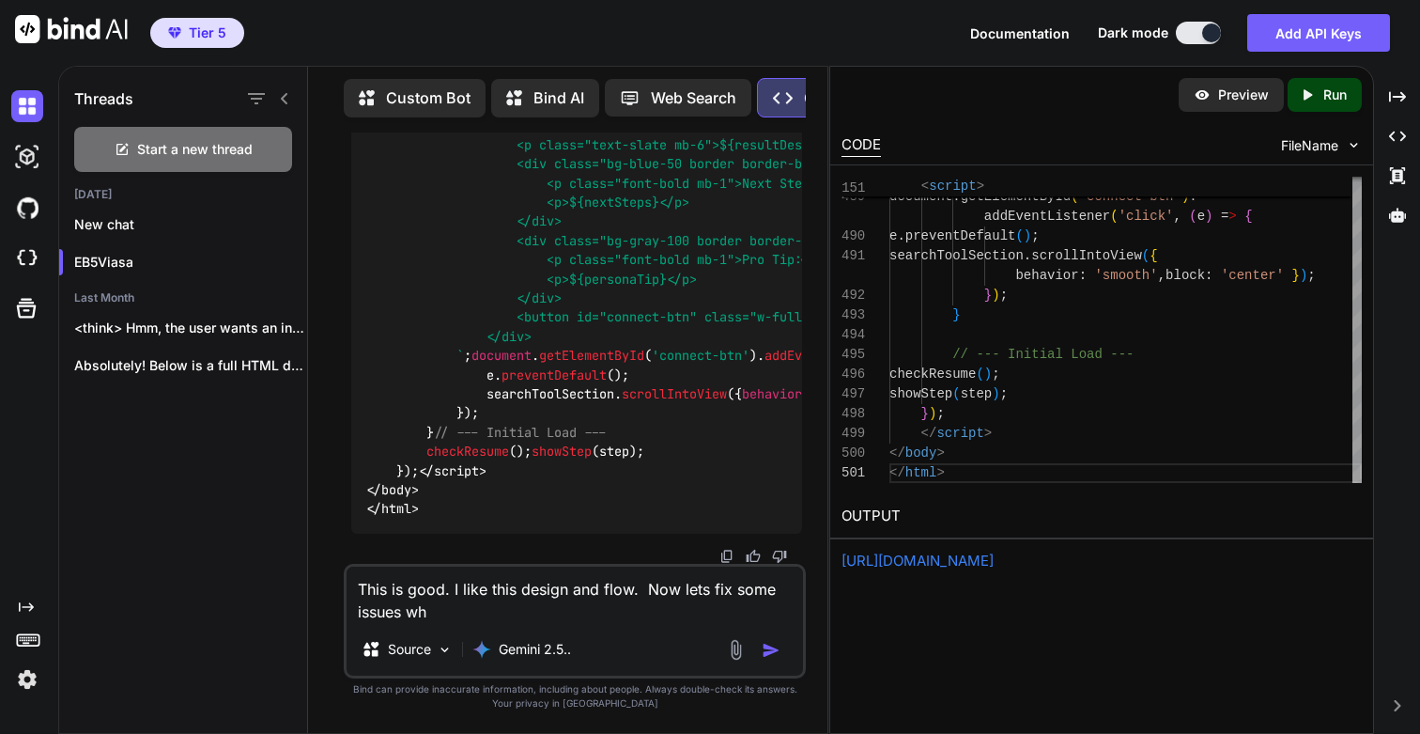
type textarea "This is good. I like this design and flow. Now lets fix some issues whi"
type textarea "x"
type textarea "This is good. I like this design and flow. Now lets fix some issues whic"
type textarea "x"
type textarea "This is good. I like this design and flow. Now lets fix some issues which"
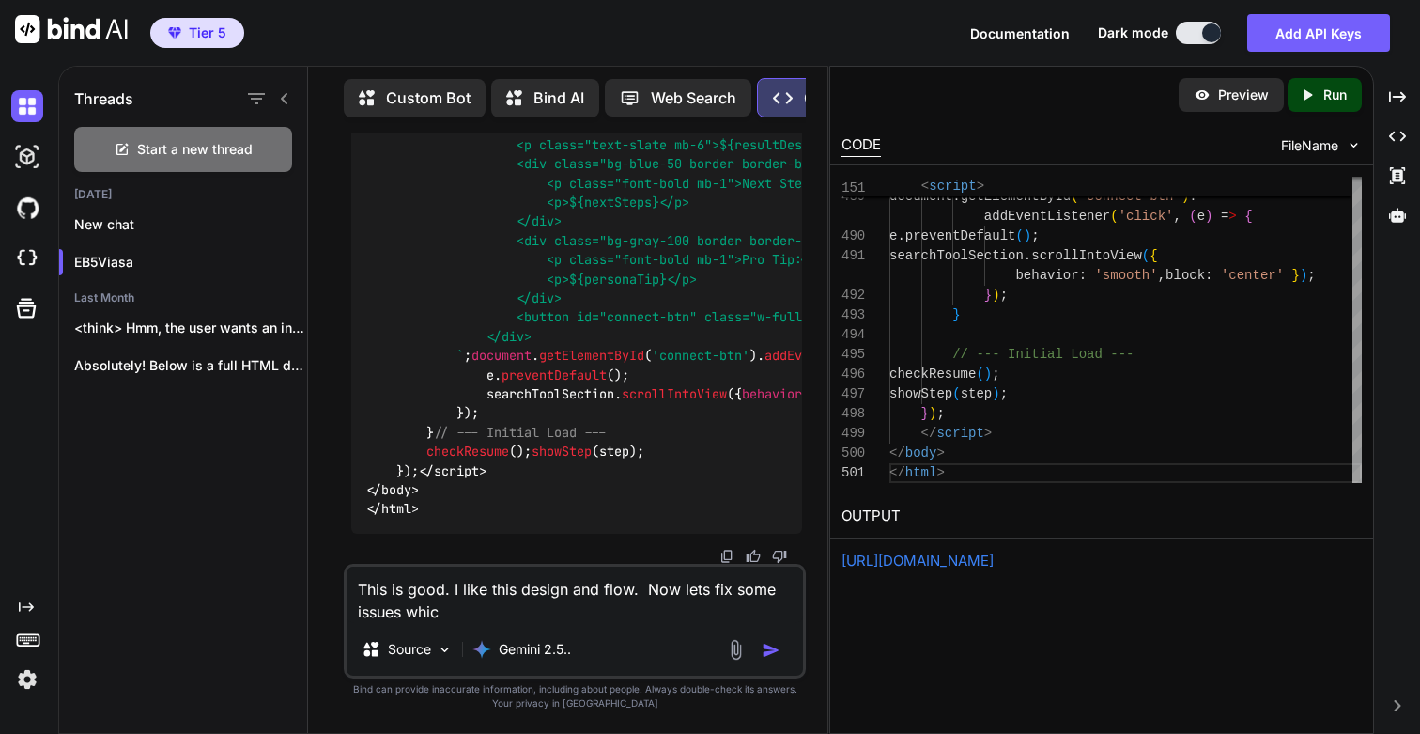
type textarea "x"
type textarea "This is good. I like this design and flow. Now lets fix some issues which"
type textarea "x"
type textarea "This is good. I like this design and flow. Now lets fix some issues which I"
type textarea "x"
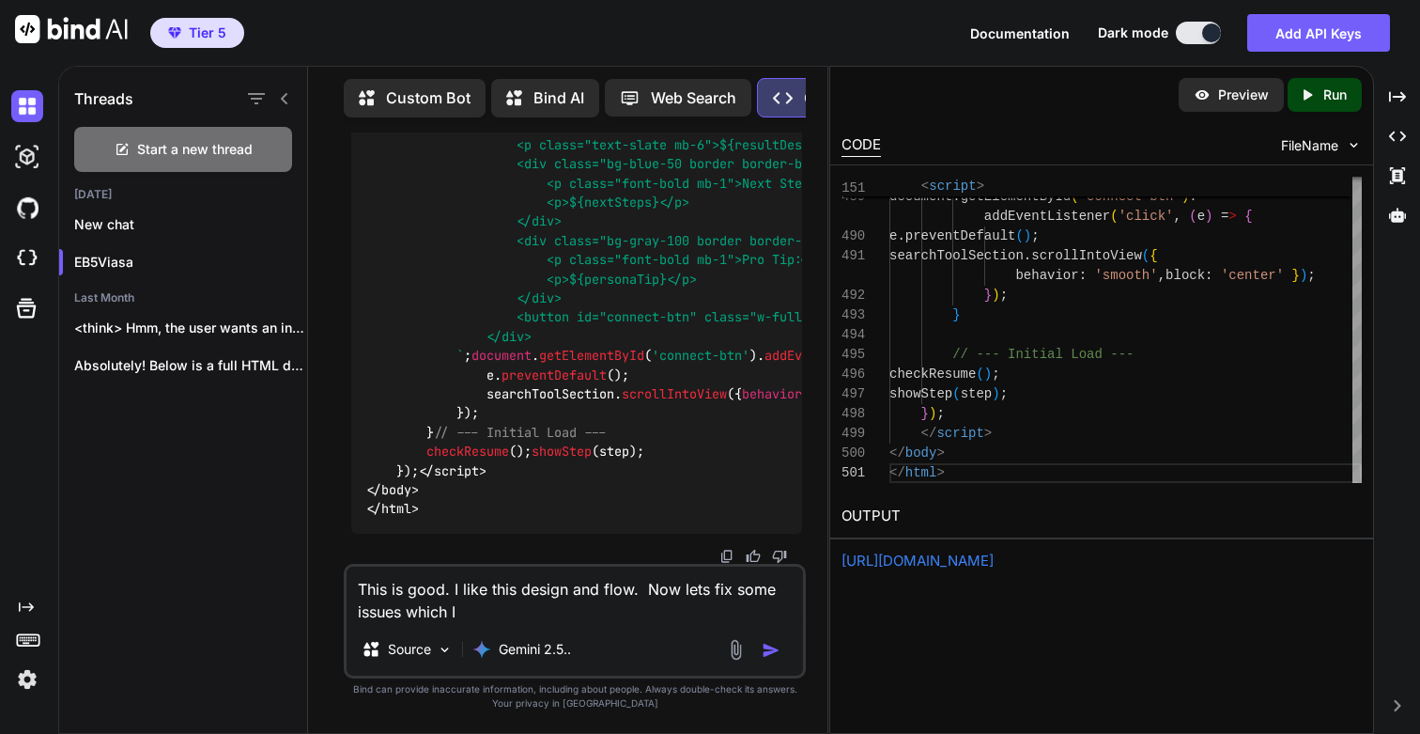
type textarea "This is good. I like this design and flow. Now lets fix some issues which I"
type textarea "x"
type textarea "This is good. I like this design and flow. Now lets fix some issues which I h"
type textarea "x"
type textarea "This is good. I like this design and flow. Now lets fix some issues which I ha"
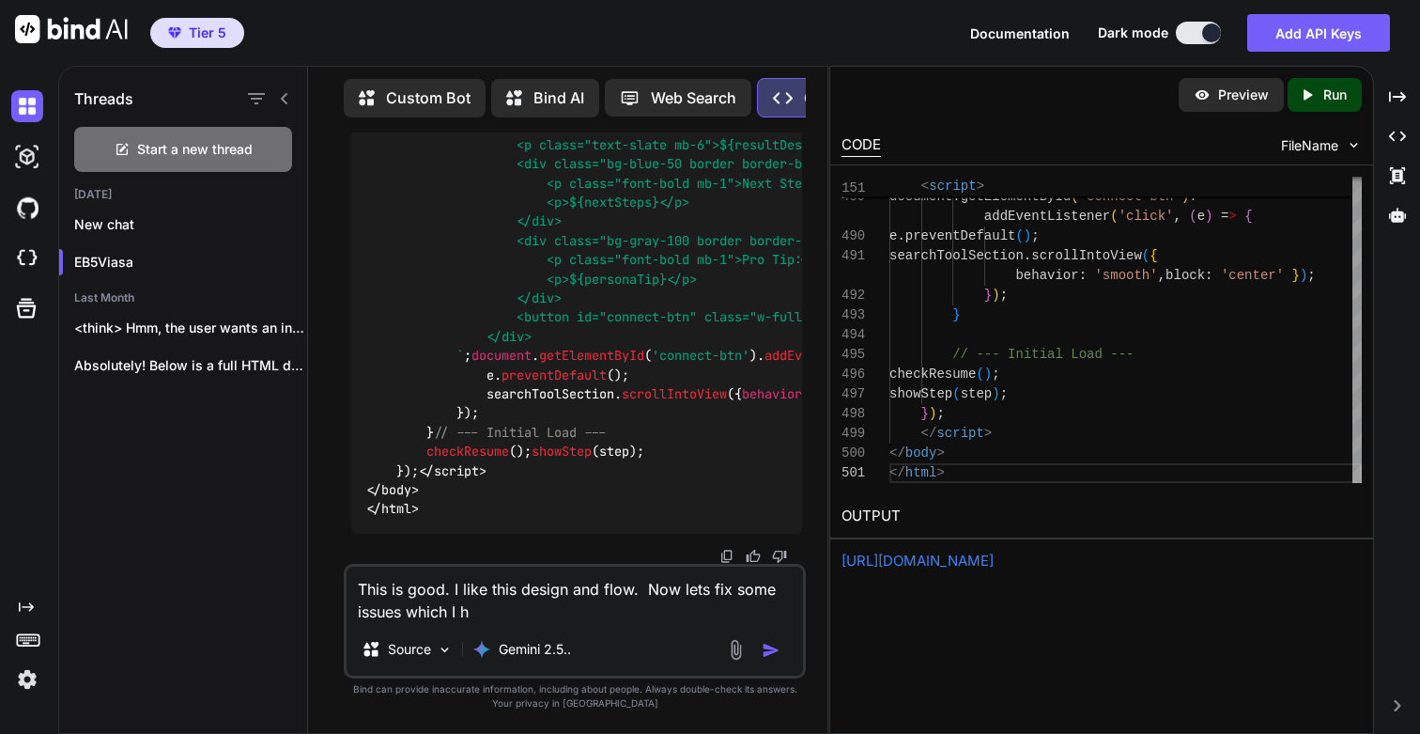
type textarea "x"
type textarea "This is good. I like this design and flow. Now lets fix some issues which I hav"
type textarea "x"
type textarea "This is good. I like this design and flow. Now lets fix some issues which I have"
type textarea "x"
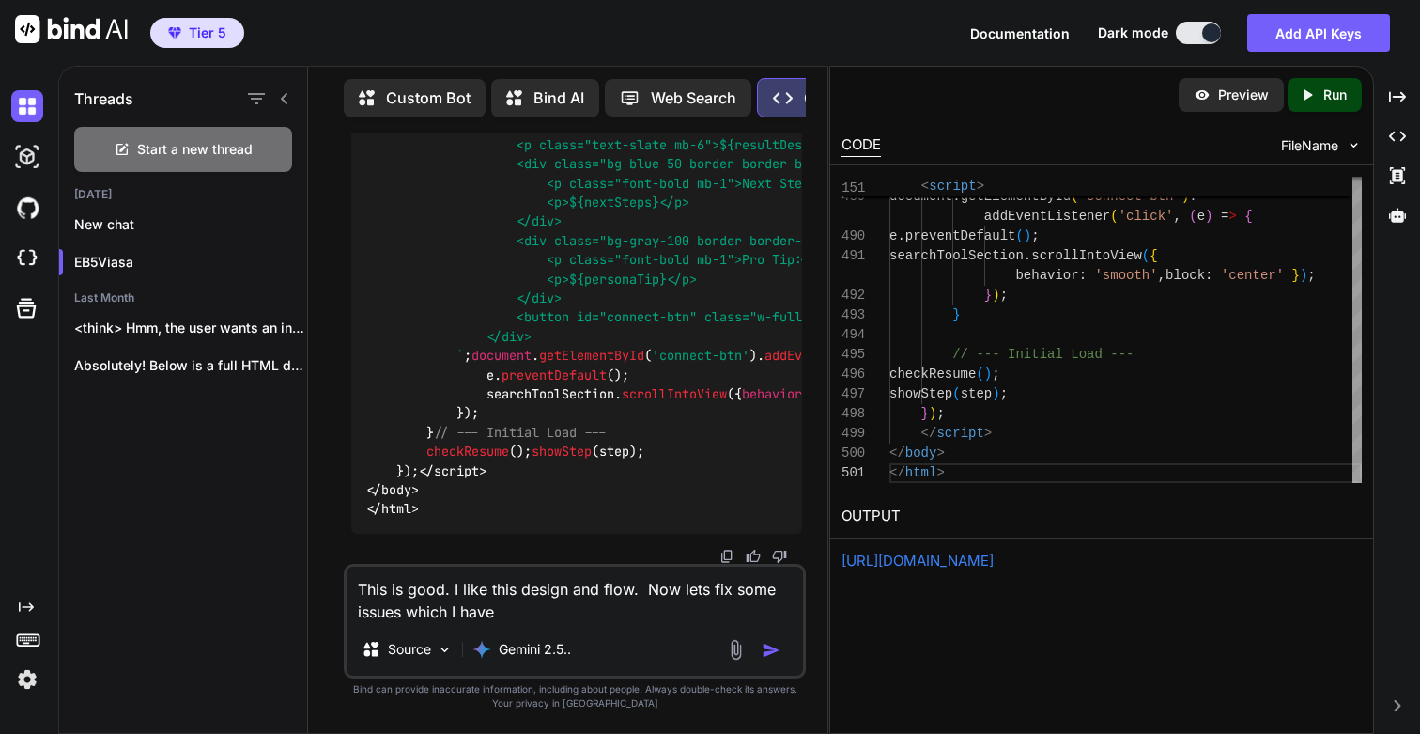
type textarea "This is good. I like this design and flow. Now lets fix some issues which I have"
type textarea "x"
type textarea "This is good. I like this design and flow. Now lets fix some issues which I hav…"
type textarea "x"
type textarea "This is good. I like this design and flow. Now lets fix some issues which I hav…"
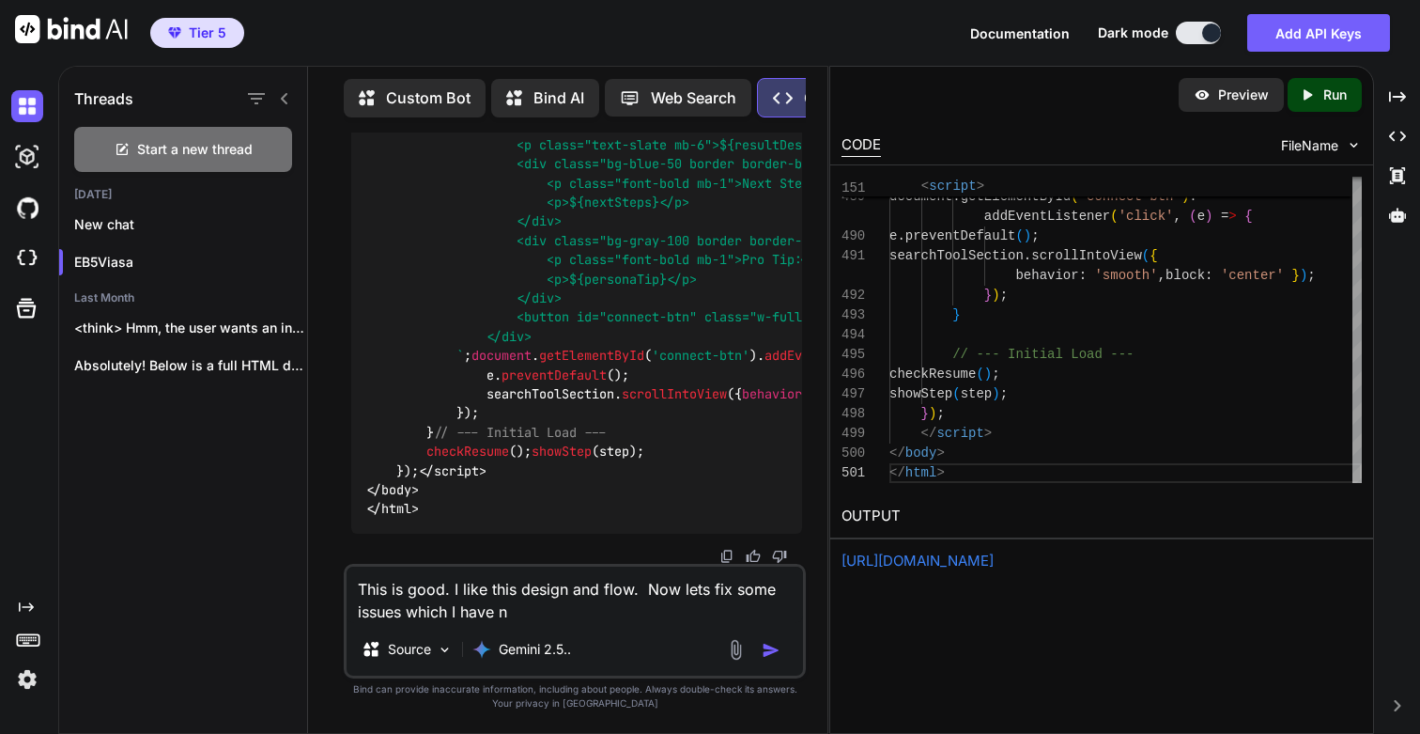
type textarea "x"
type textarea "This is good. I like this design and flow. Now lets fix some issues which I hav…"
type textarea "x"
type textarea "This is good. I like this design and flow. Now lets fix some issues which I hav…"
type textarea "x"
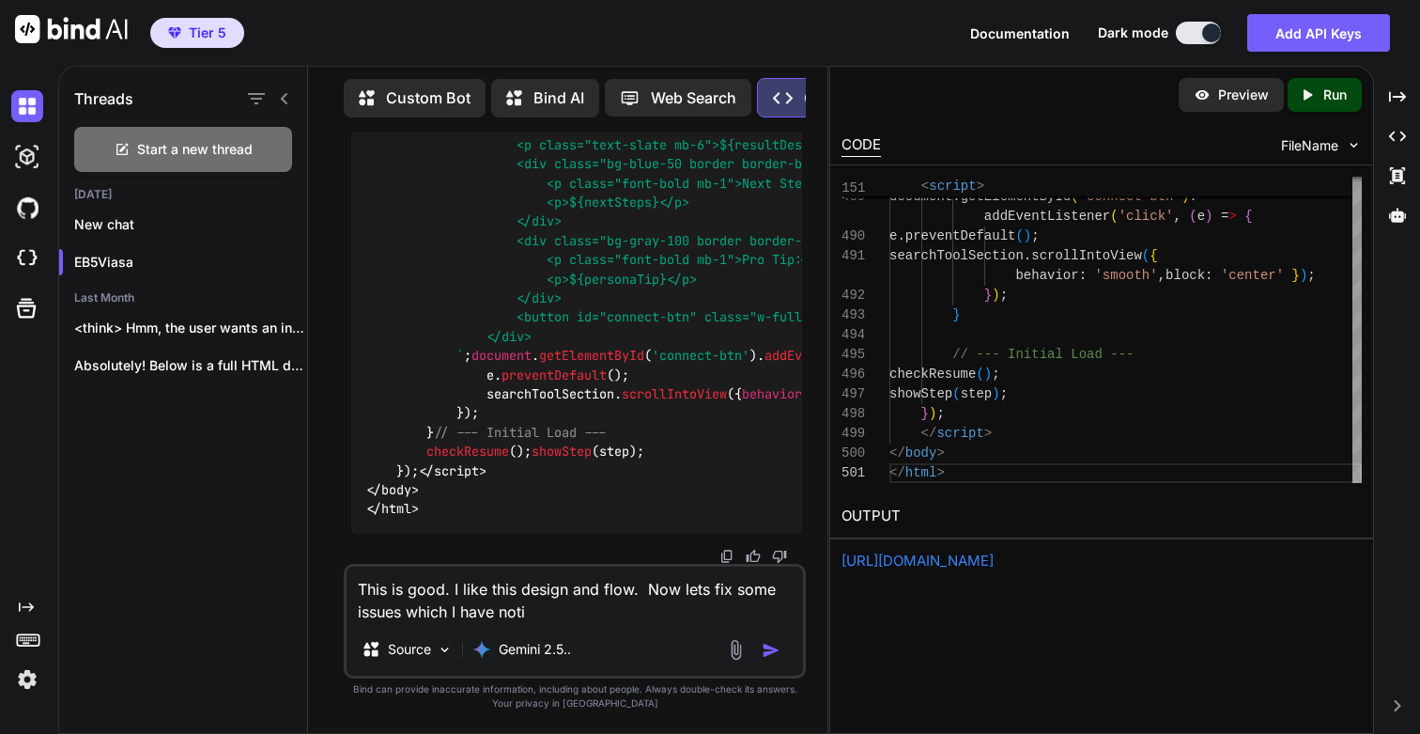
type textarea "This is good. I like this design and flow. Now lets fix some issues which I hav…"
type textarea "x"
type textarea "This is good. I like this design and flow. Now lets fix some issues which I hav…"
type textarea "x"
type textarea "This is good. I like this design and flow. Now lets fix some issues which I hav…"
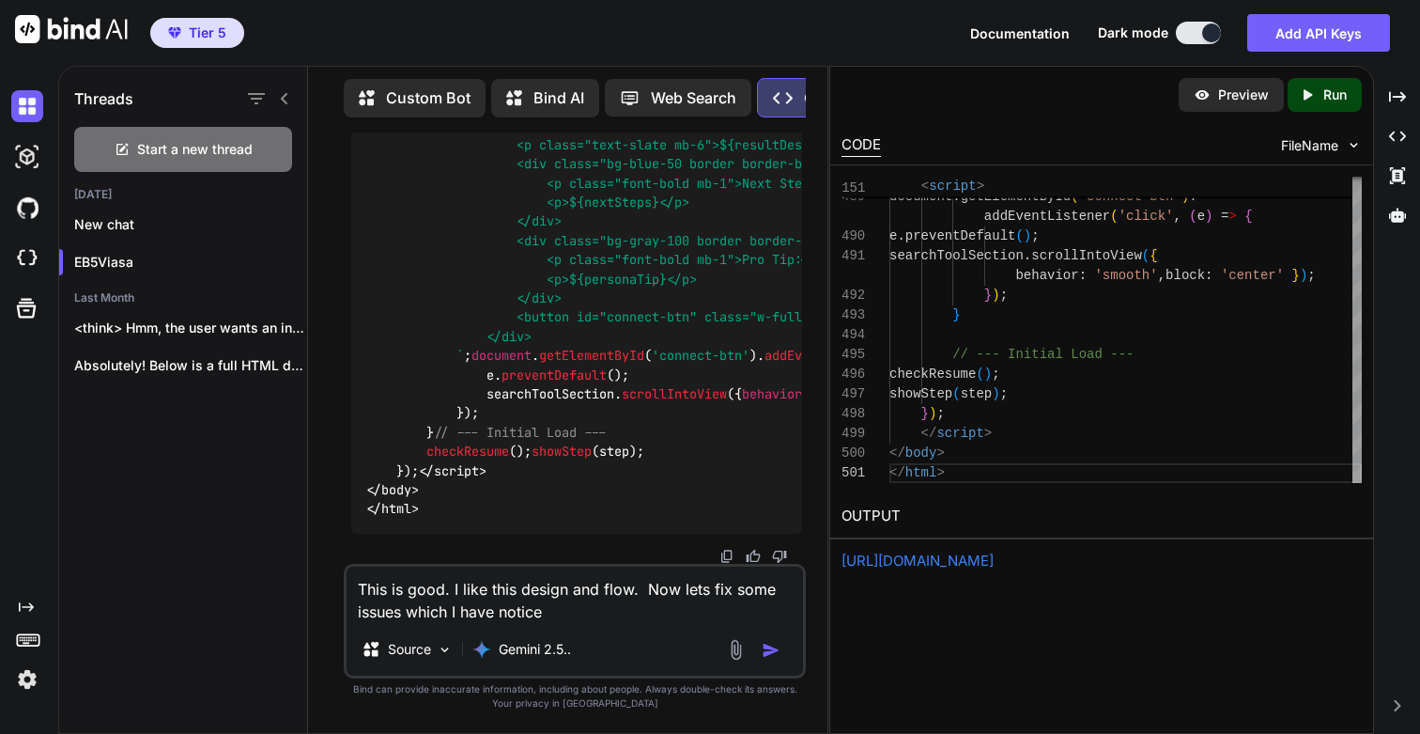
type textarea "x"
type textarea "This is good. I like this design and flow. Now lets fix some issues which I hav…"
type textarea "x"
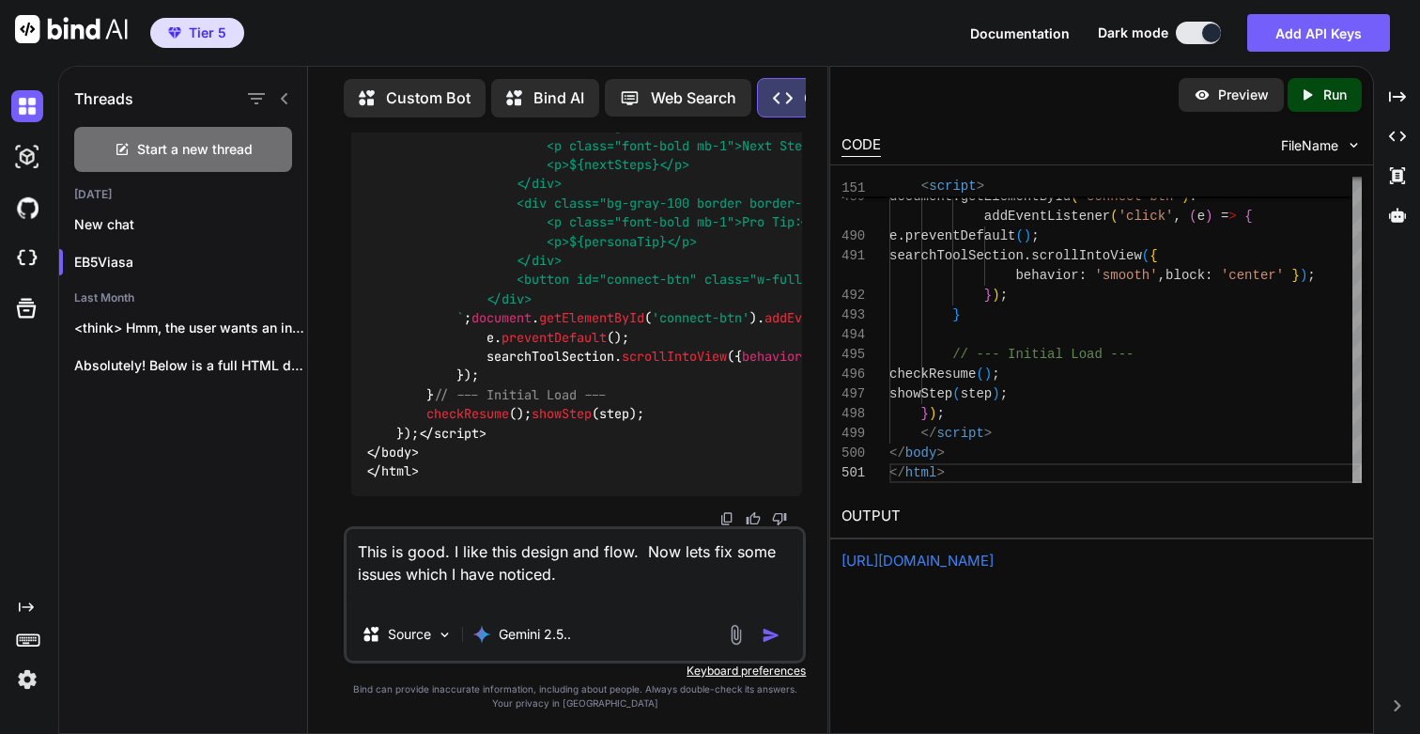
type textarea "This is good. I like this design and flow. Now lets fix some issues which I hav…"
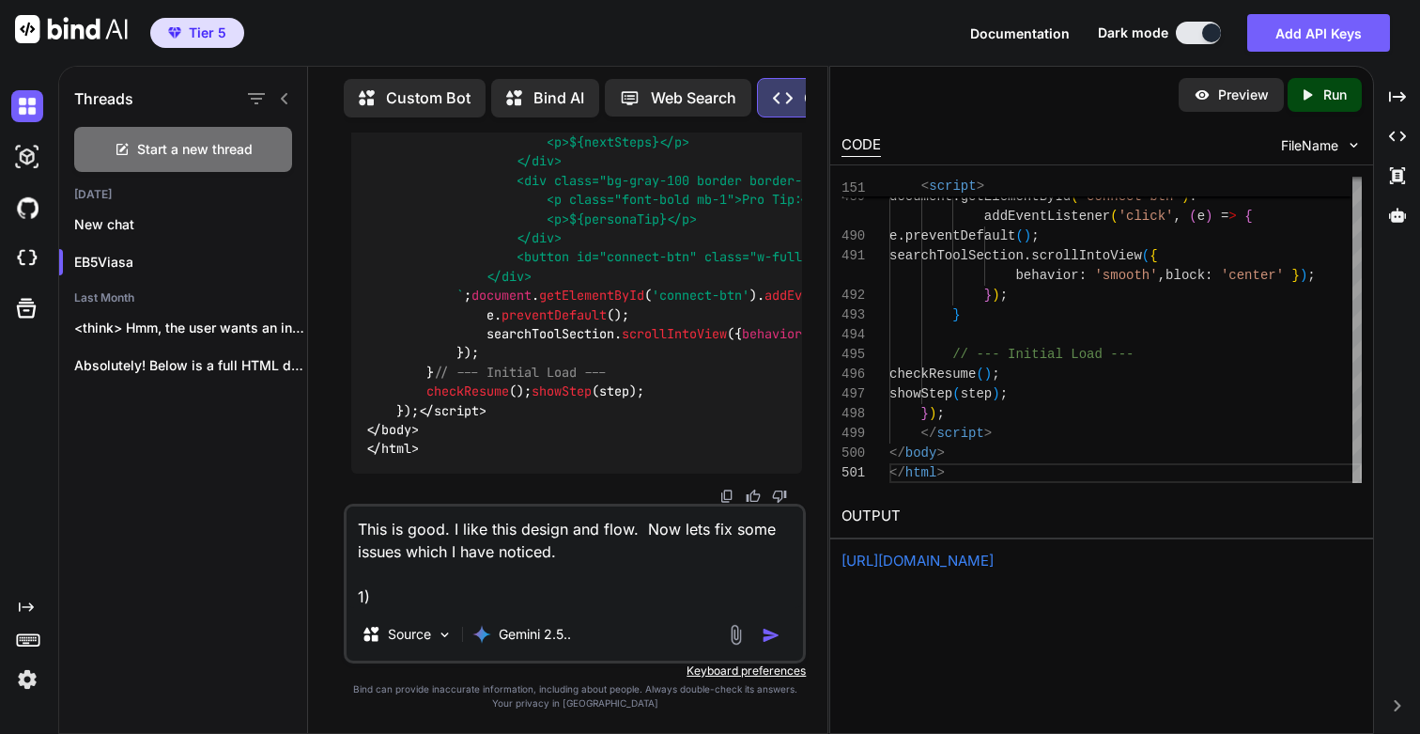
click at [994, 555] on link "https://app.onecompiler.com/43vae4bbs_43vbmeh29" at bounding box center [918, 560] width 152 height 18
click at [647, 553] on textarea "This is good. I like this design and flow. Now lets fix some issues which I hav…" at bounding box center [575, 556] width 456 height 101
click at [468, 595] on textarea "This is good. I like this design and flow. Now lets fix some issues which I hav…" at bounding box center [575, 556] width 456 height 101
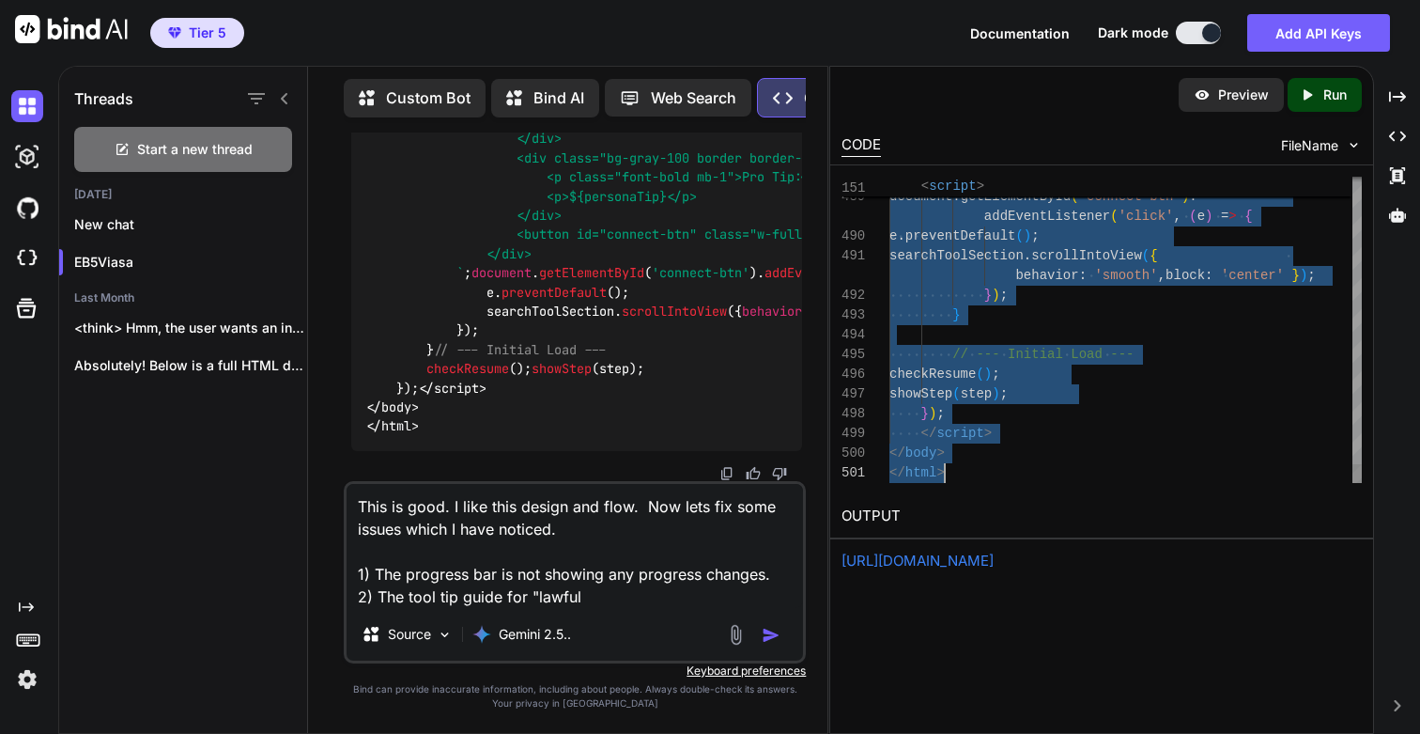
scroll to position [0, 0]
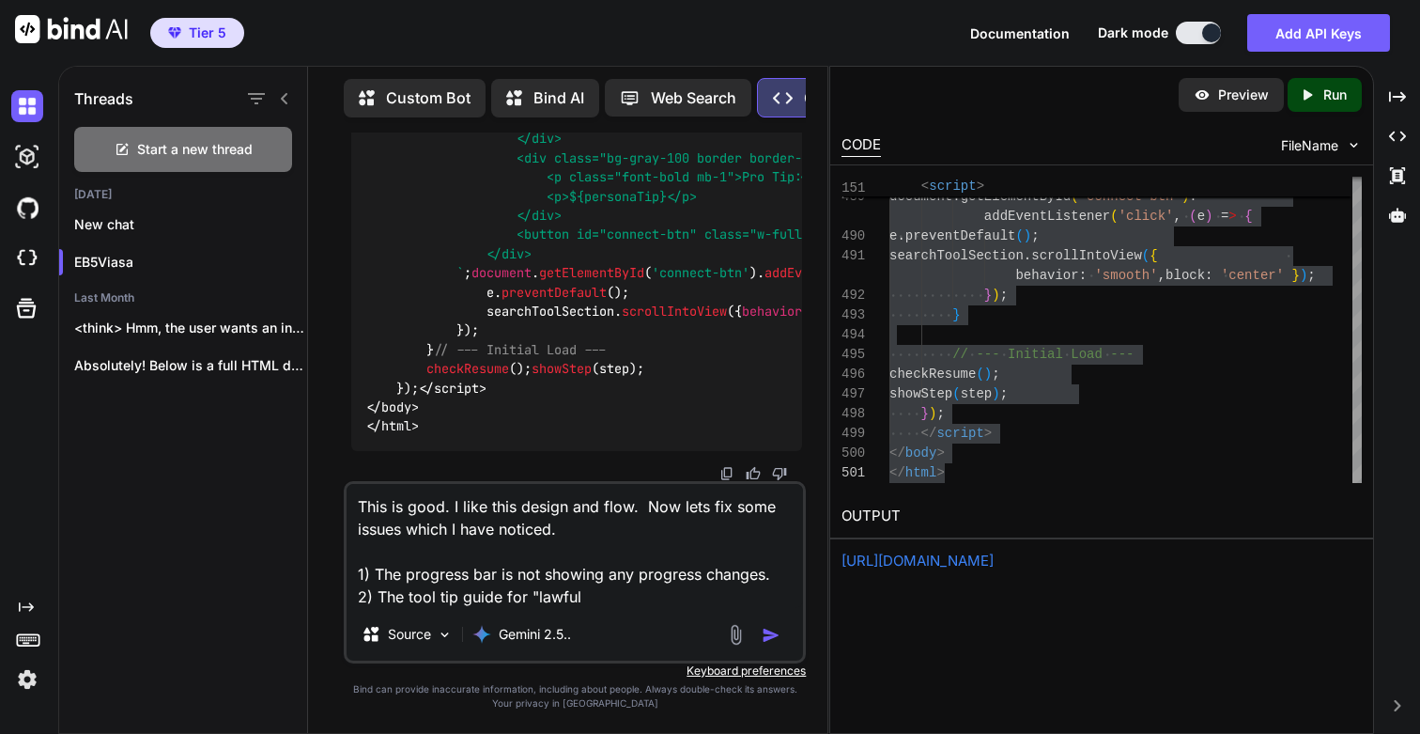
drag, startPoint x: 378, startPoint y: 596, endPoint x: 668, endPoint y: 609, distance: 290.5
click at [668, 609] on div "This is good. I like this design and flow. Now lets fix some issues which I hav…" at bounding box center [575, 572] width 462 height 182
paste textarea "// --- Inline Glossary ---"
click at [447, 596] on textarea "This is good. I like this design and flow. Now lets fix some issues which I hav…" at bounding box center [575, 546] width 456 height 124
paste textarea ""Lawful Source""
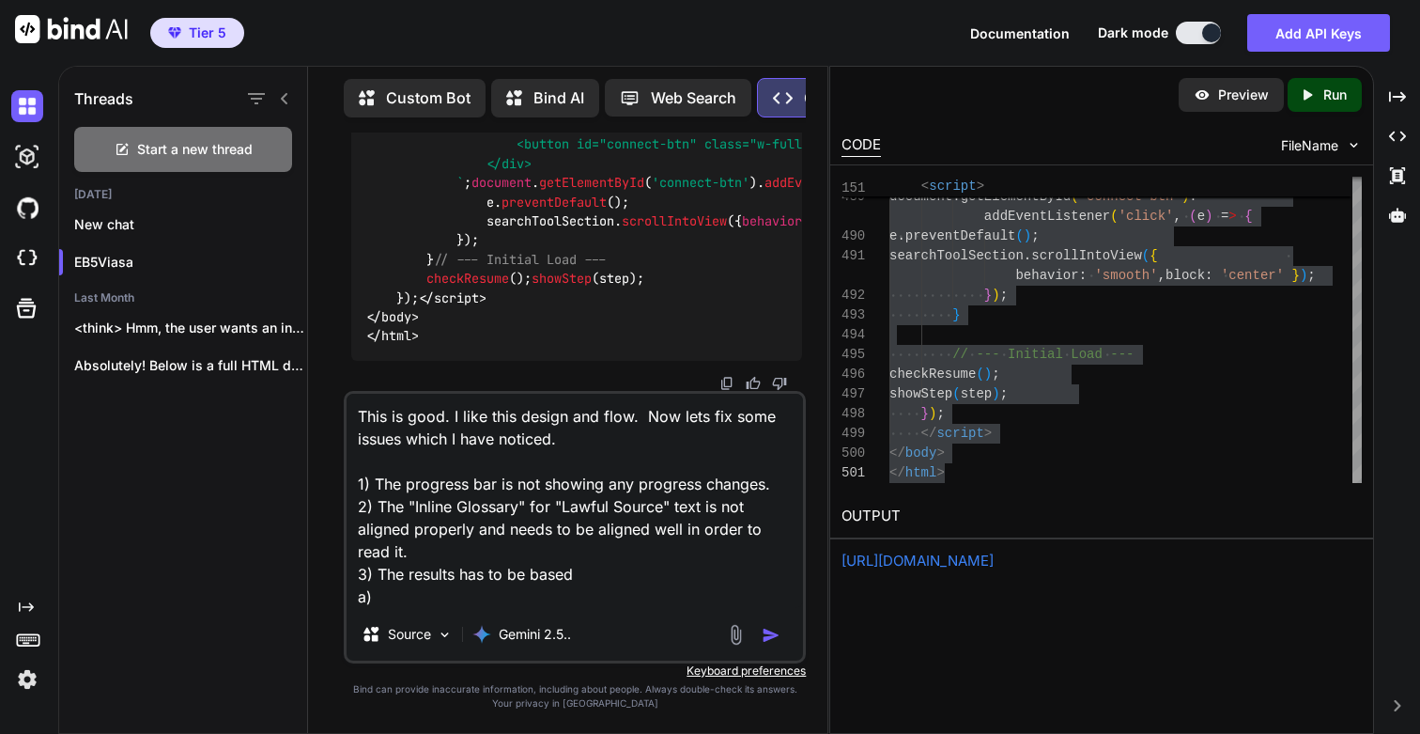
paste textarea "You may be eligible for the EB-5 Investor Program!"
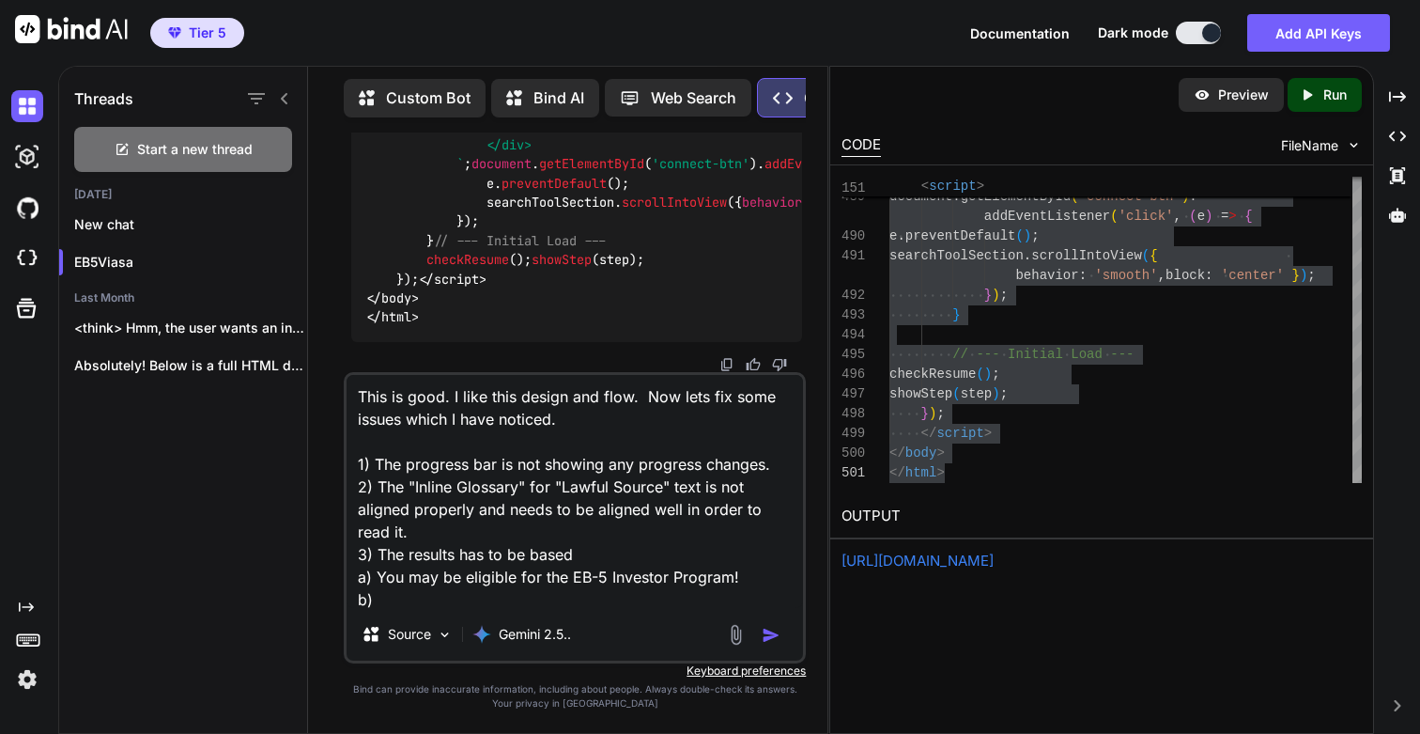
paste textarea "You may not currently meet all EB-5 eligibility requirements."
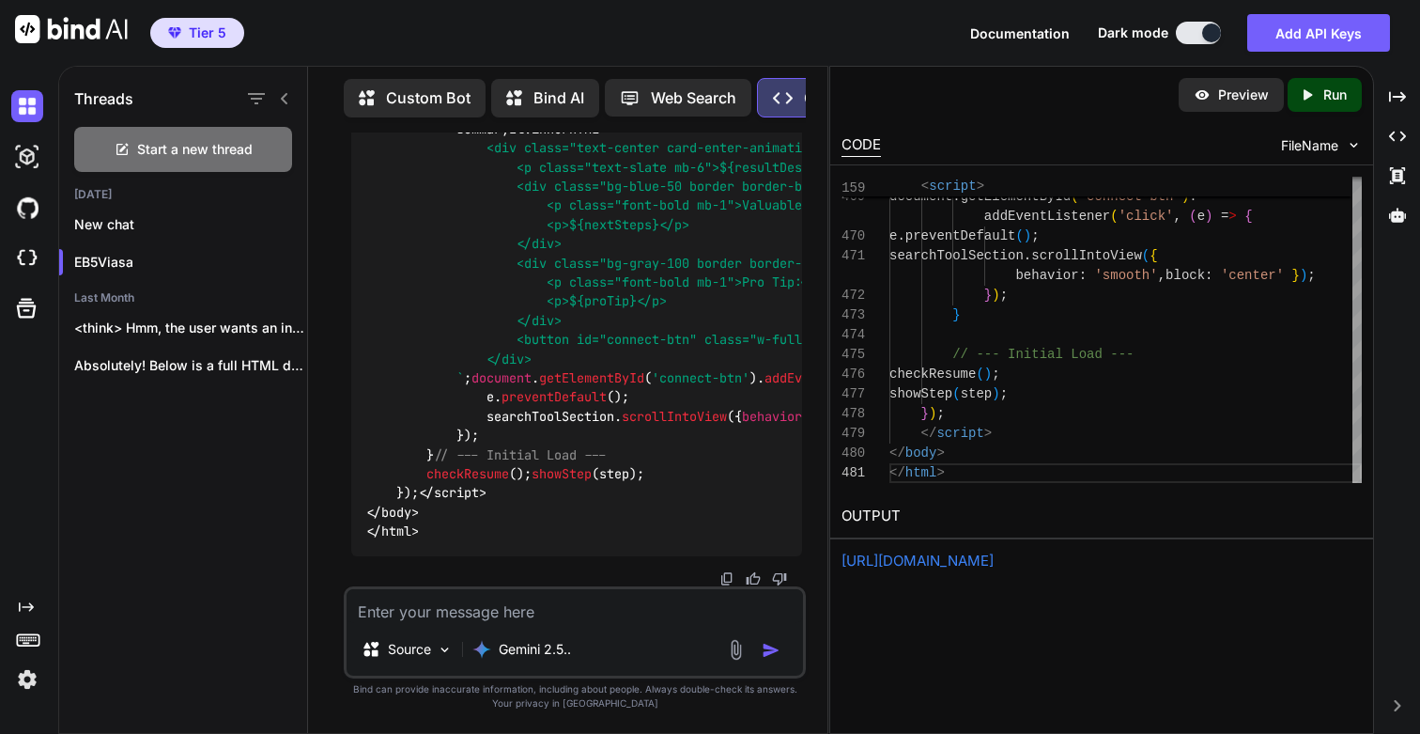
scroll to position [152222, 0]
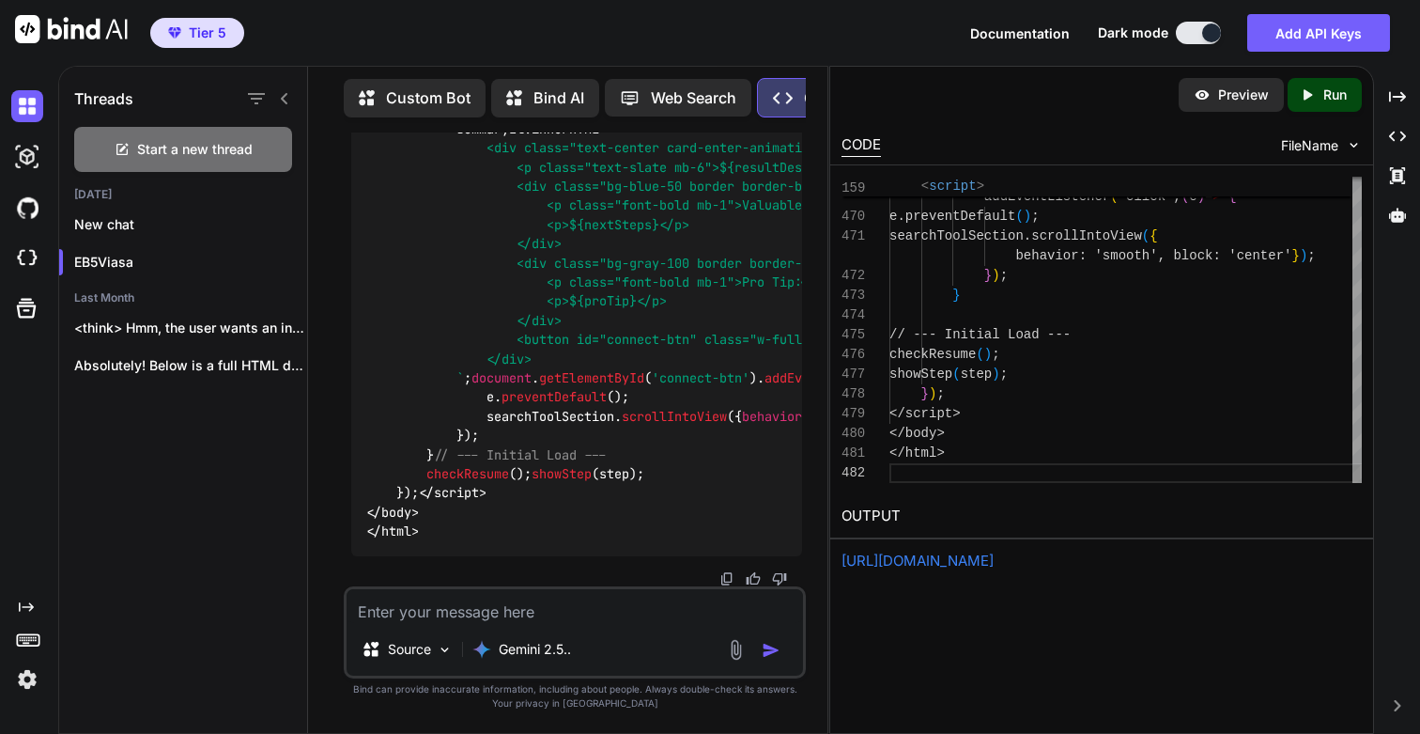
scroll to position [39, 0]
click at [1325, 100] on p "Run" at bounding box center [1334, 94] width 23 height 19
click at [933, 557] on link "https://app.onecompiler.com/43vae4j4u_43vbp5jy7" at bounding box center [918, 560] width 152 height 18
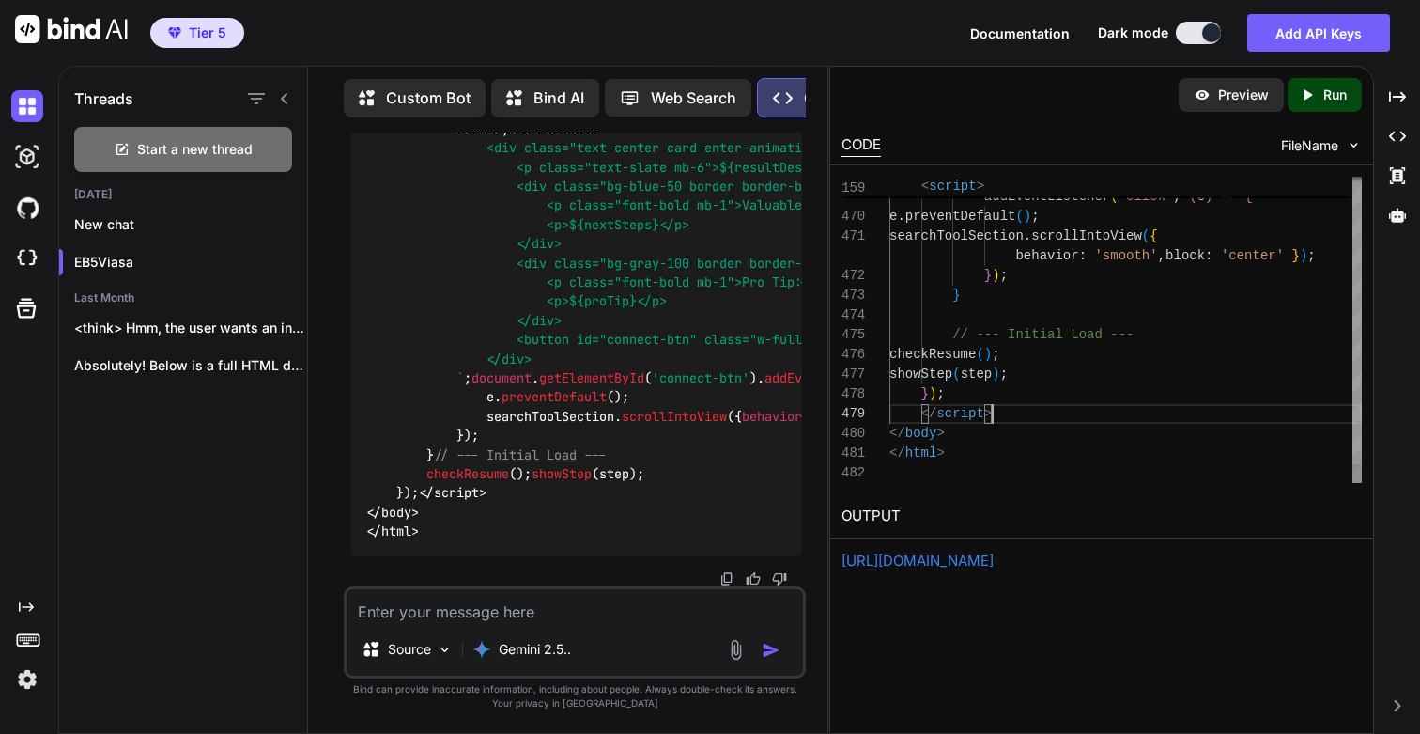
scroll to position [0, 0]
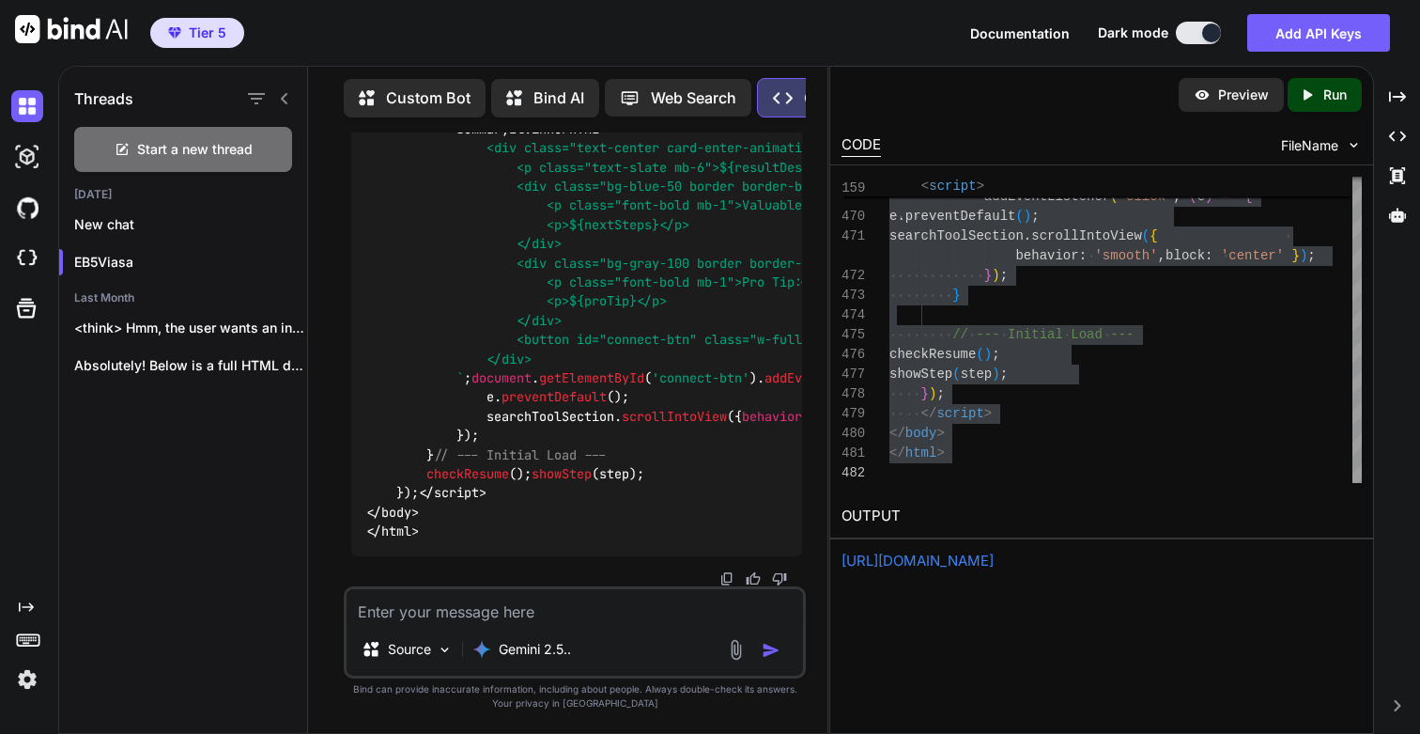
click at [514, 610] on textarea at bounding box center [575, 606] width 456 height 34
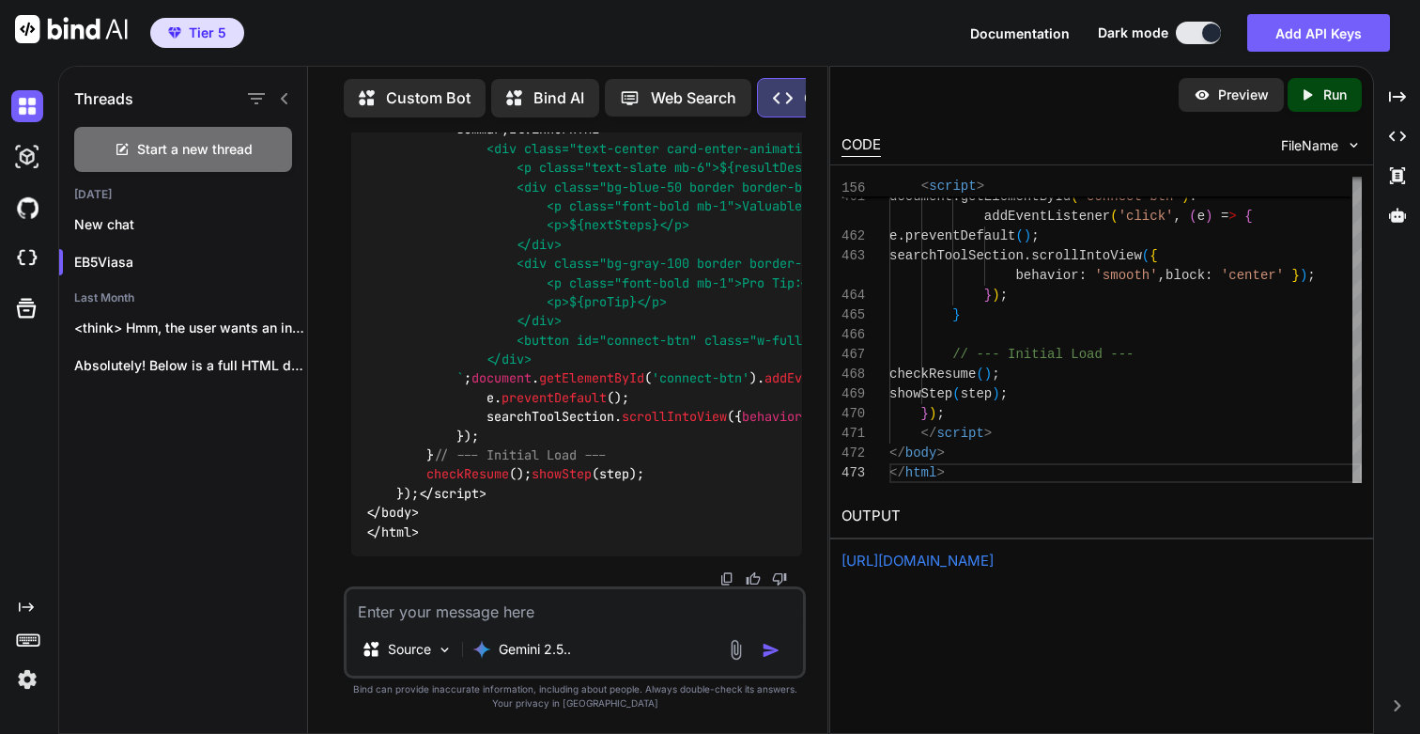
scroll to position [170963, 0]
click at [1315, 104] on div "Created with Pixso. Run" at bounding box center [1325, 95] width 74 height 34
click at [942, 553] on link "https://app.onecompiler.com/43vae4fuf_43vbpdw6v" at bounding box center [918, 560] width 152 height 18
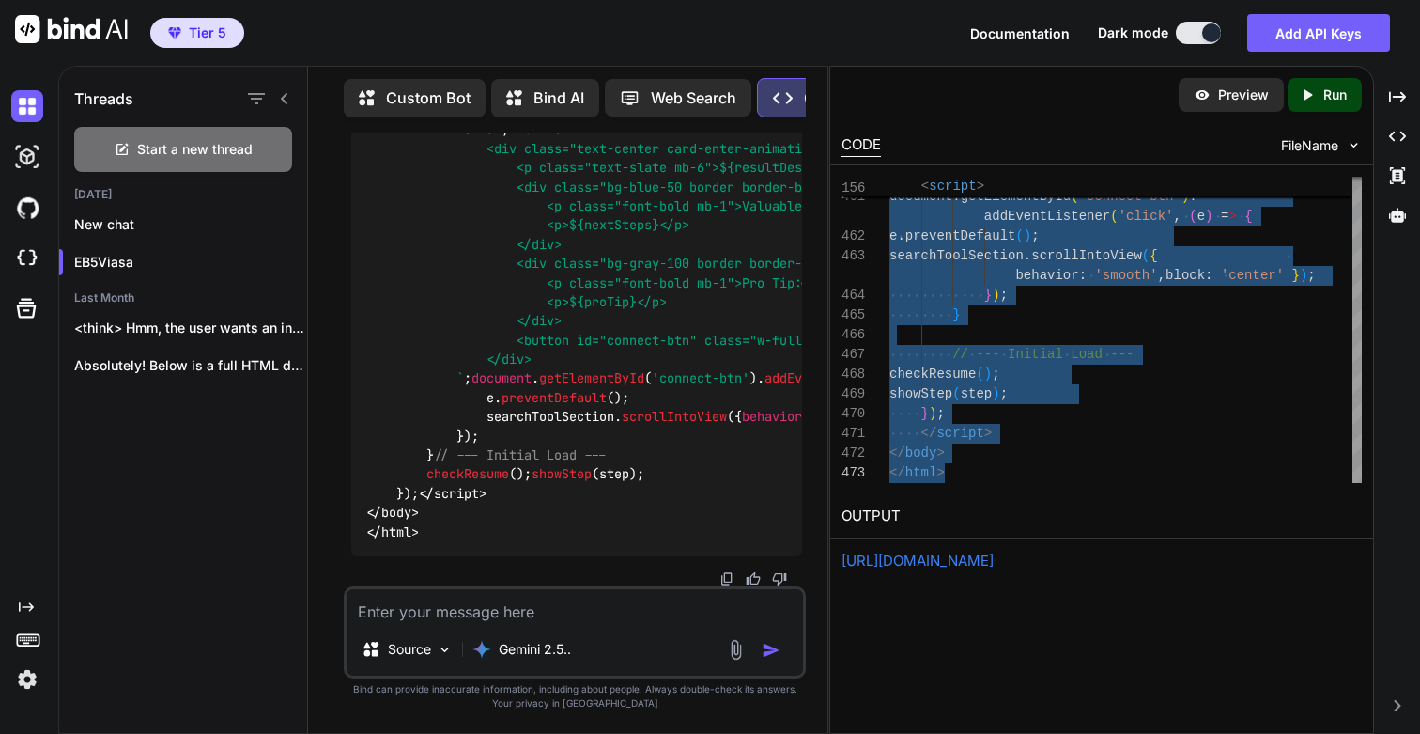
scroll to position [162150, 0]
